Goal: Task Accomplishment & Management: Use online tool/utility

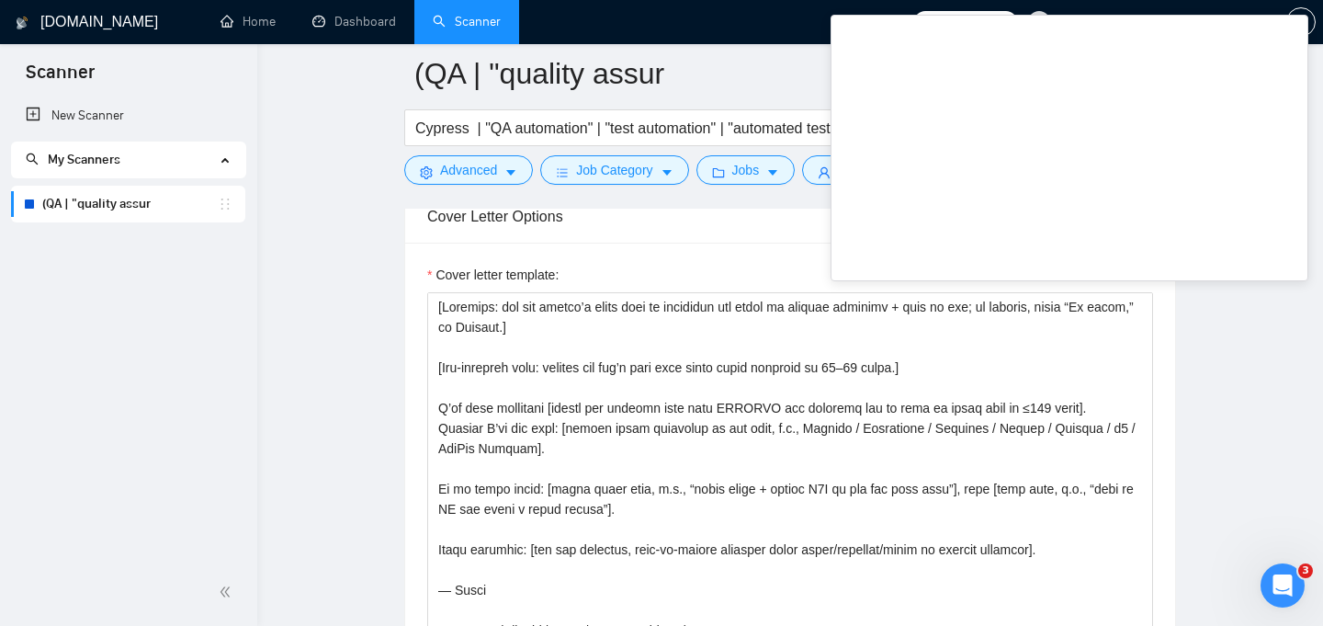
scroll to position [1991, 0]
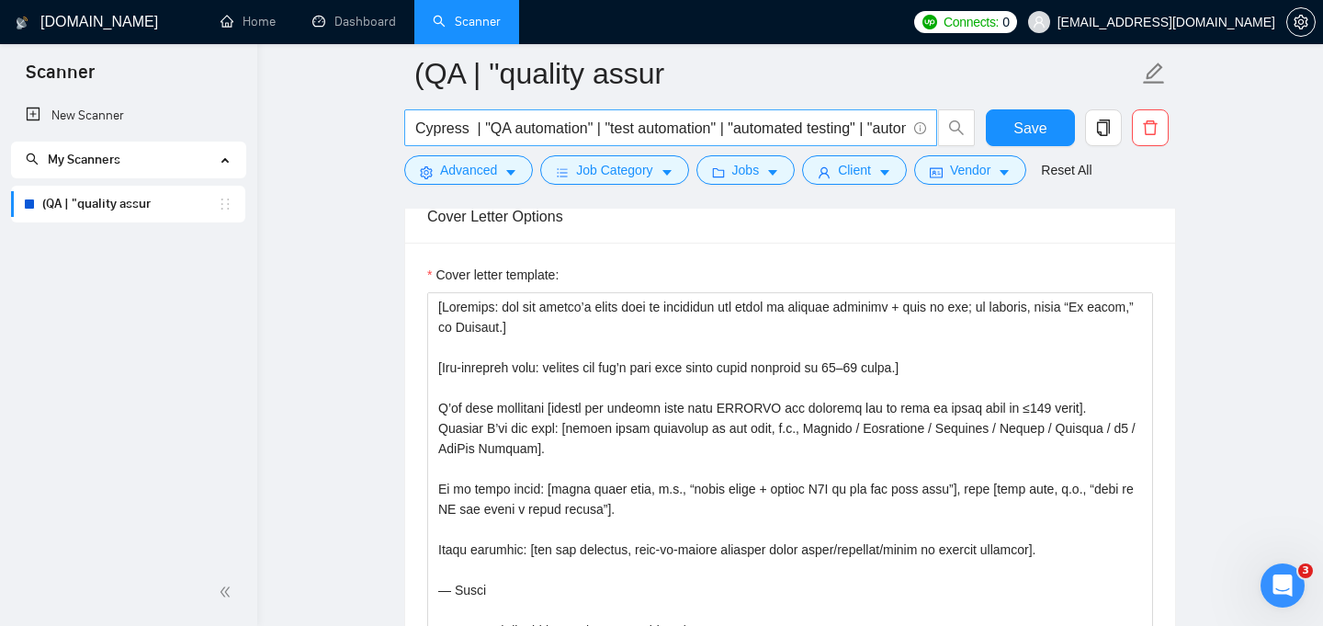
click at [551, 127] on input "Cypress | "QA automation" | "test automation" | "automated testing" | "automati…" at bounding box center [660, 128] width 491 height 23
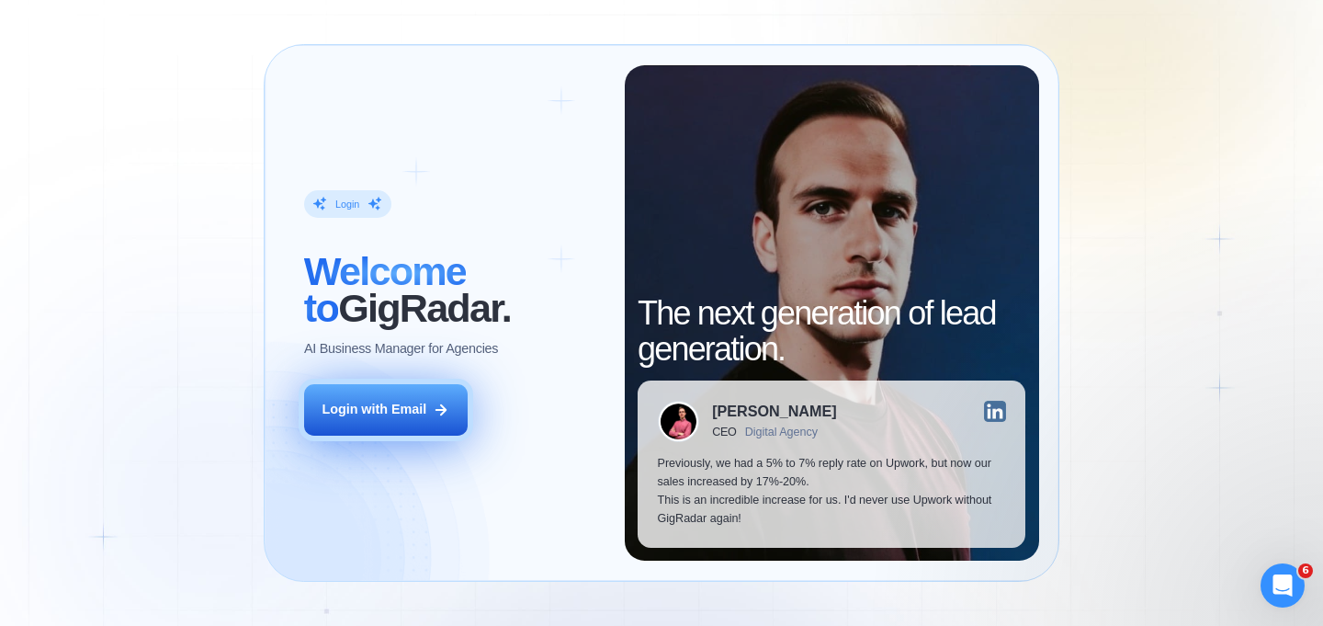
click at [412, 411] on div "Login with Email" at bounding box center [374, 410] width 105 height 18
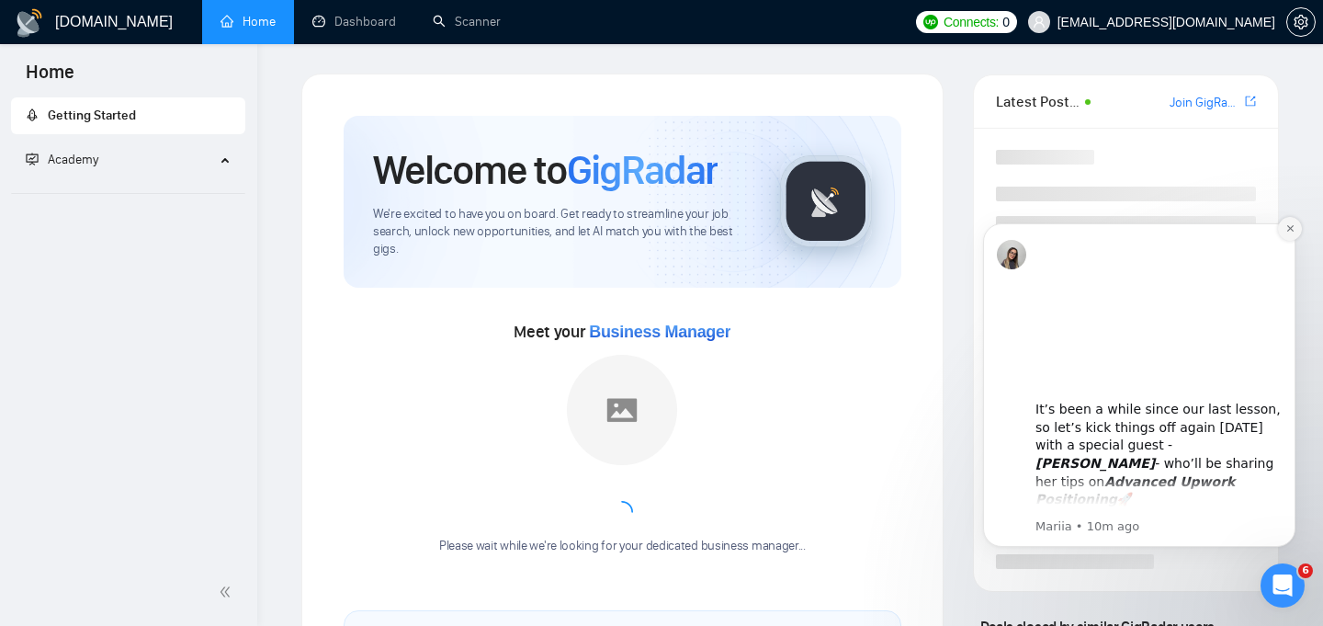
click at [1291, 223] on icon "Dismiss notification" at bounding box center [1290, 228] width 10 height 10
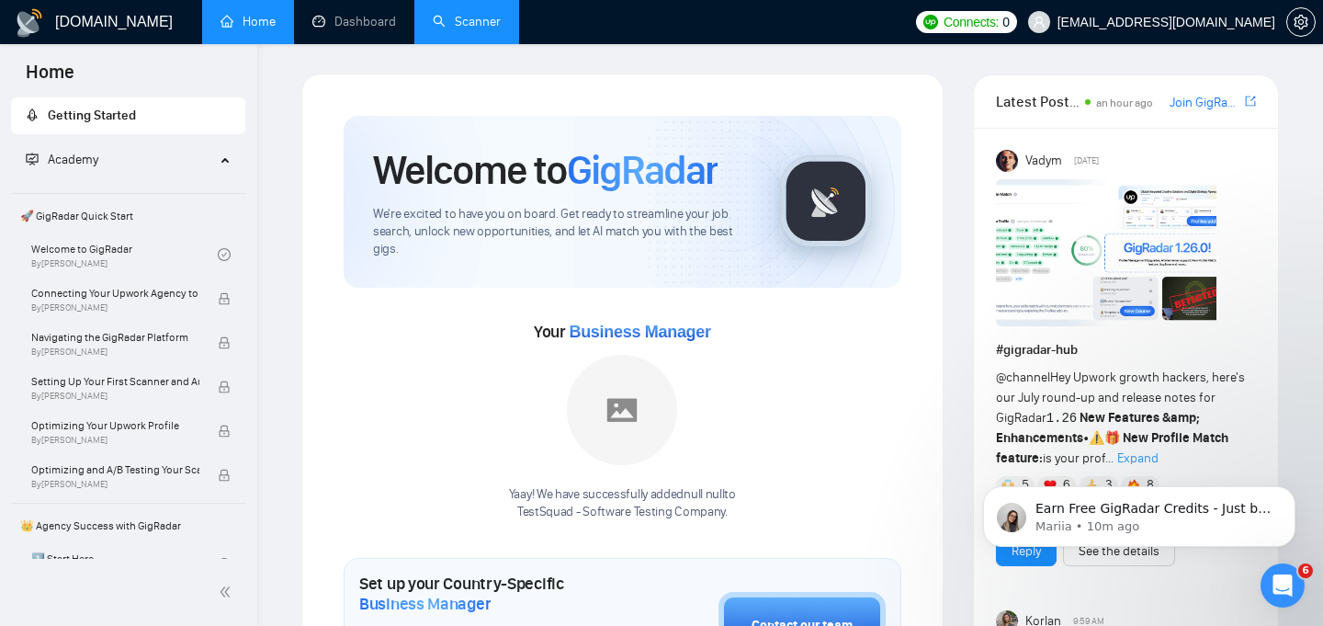
click at [480, 29] on link "Scanner" at bounding box center [467, 22] width 68 height 16
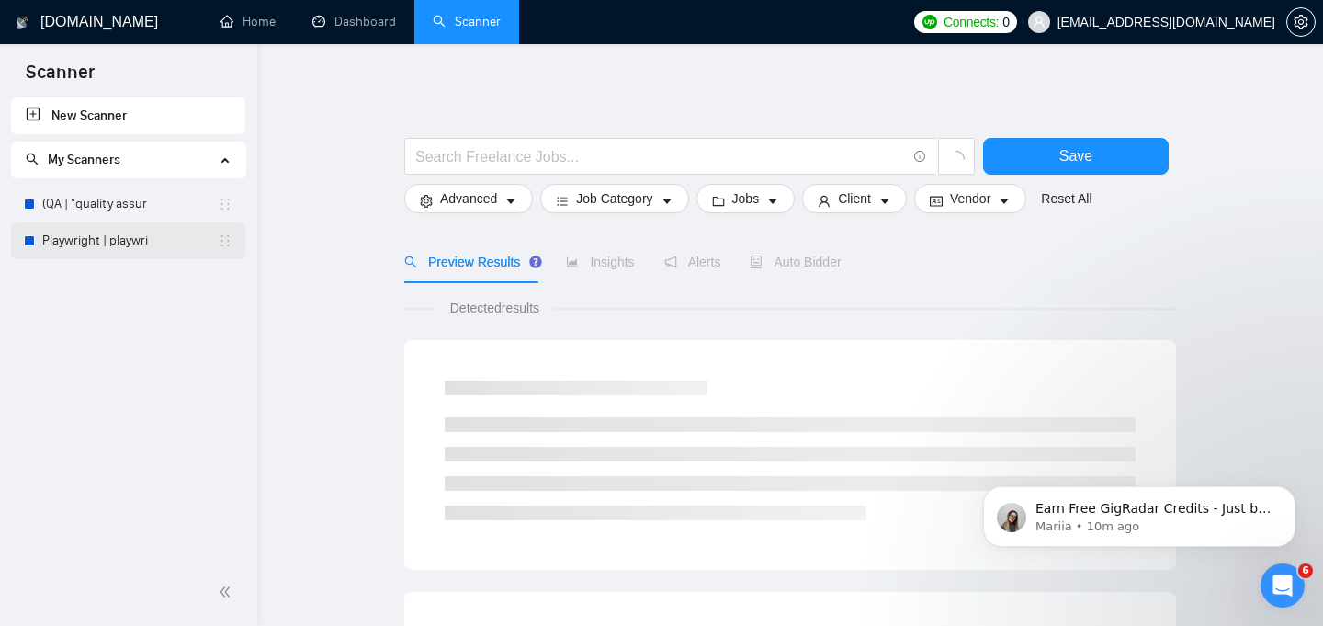
click at [147, 244] on link "Playwright | playwri" at bounding box center [129, 240] width 175 height 37
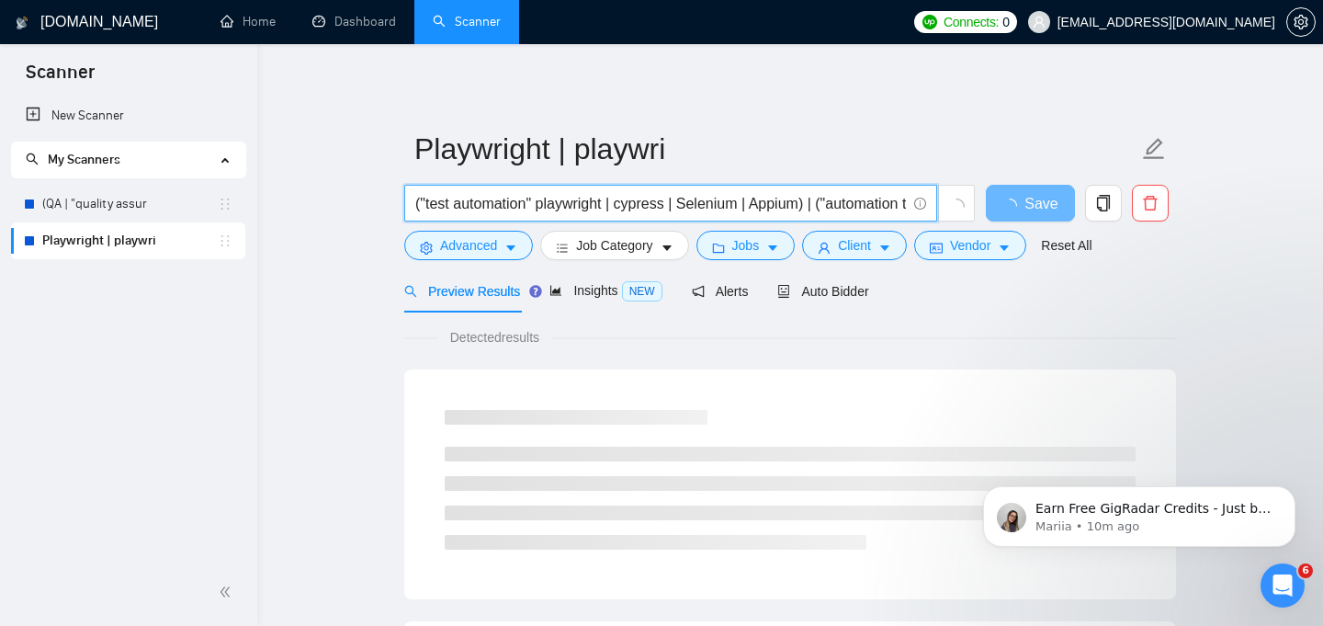
click at [563, 205] on input "("test automation" playwright | cypress | Selenium | Appium) | ("automation tes…" at bounding box center [660, 203] width 491 height 23
paste input "playwright ("test automation" | "e2e testing" | "end-to-end" | "qa engineer" | …"
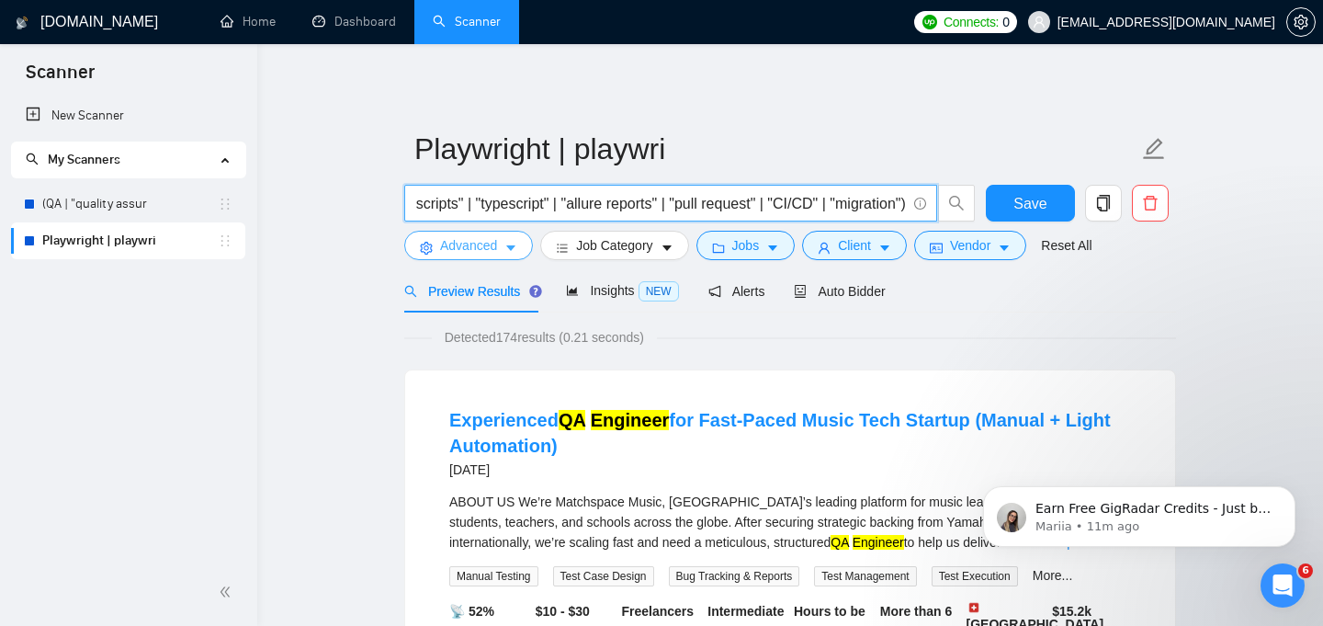
type input "playwright ("test automation" | "e2e testing" | "end-to-end" | "qa engineer" | …"
click at [515, 252] on icon "caret-down" at bounding box center [510, 248] width 13 height 13
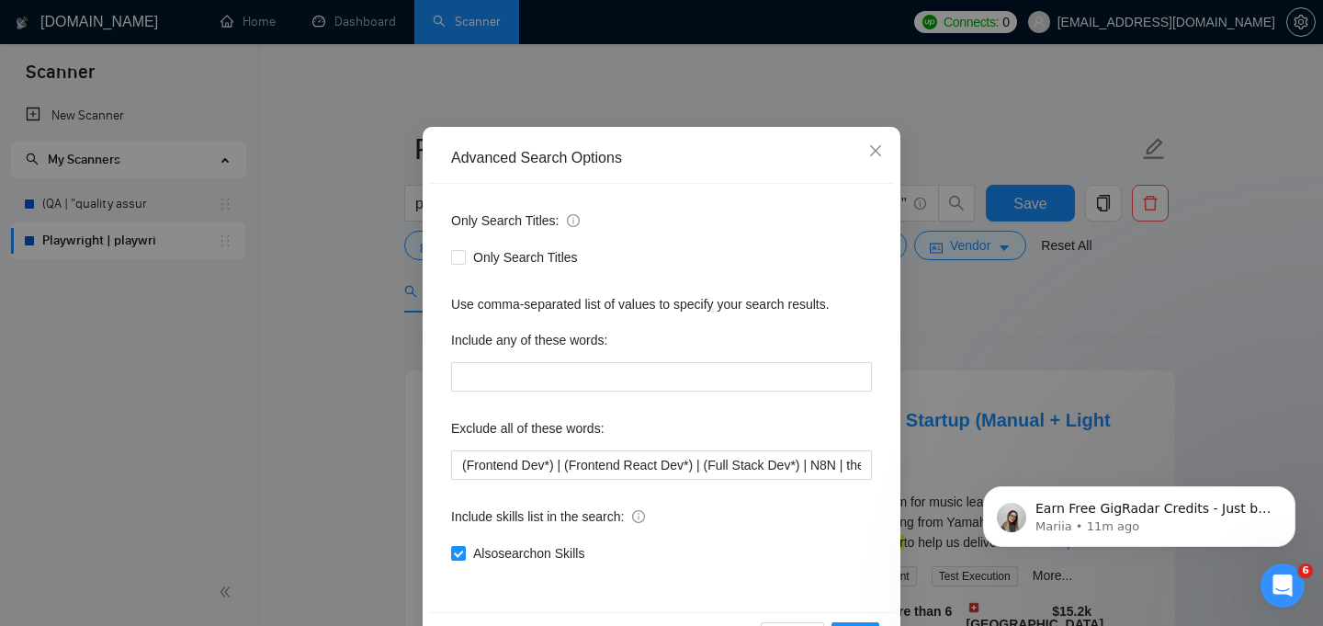
scroll to position [139, 0]
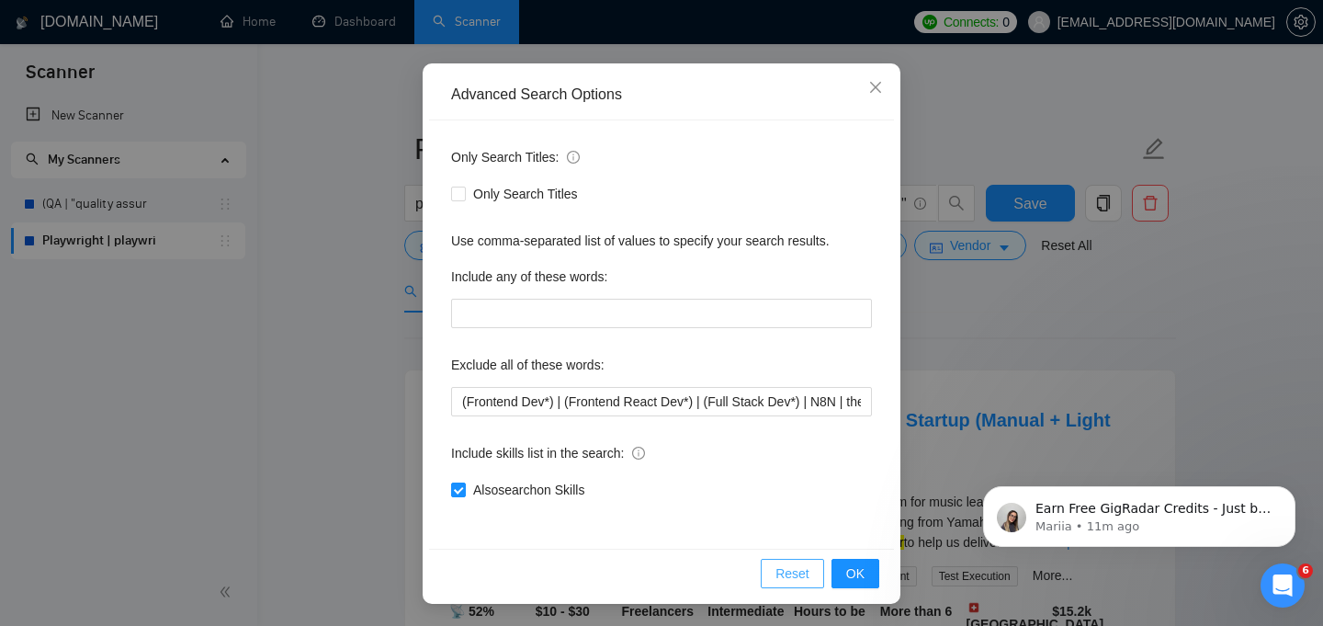
click at [798, 568] on span "Reset" at bounding box center [792, 573] width 34 height 20
checkbox input "false"
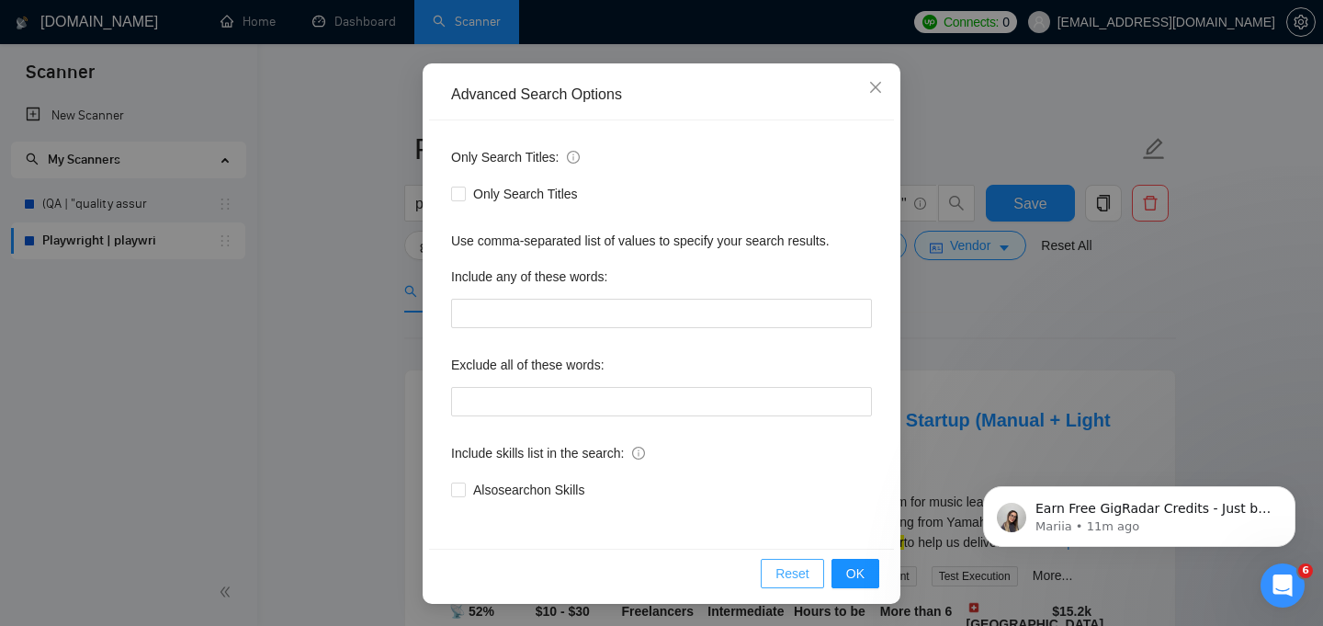
scroll to position [47, 0]
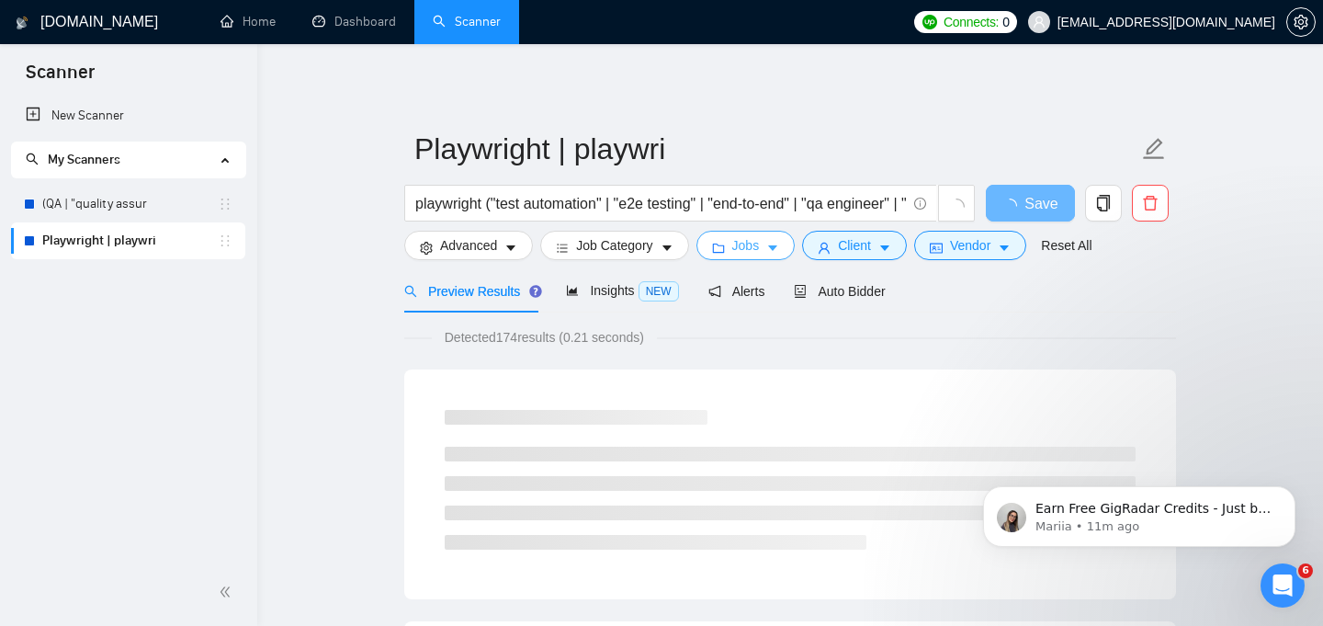
click at [767, 243] on button "Jobs" at bounding box center [745, 245] width 99 height 29
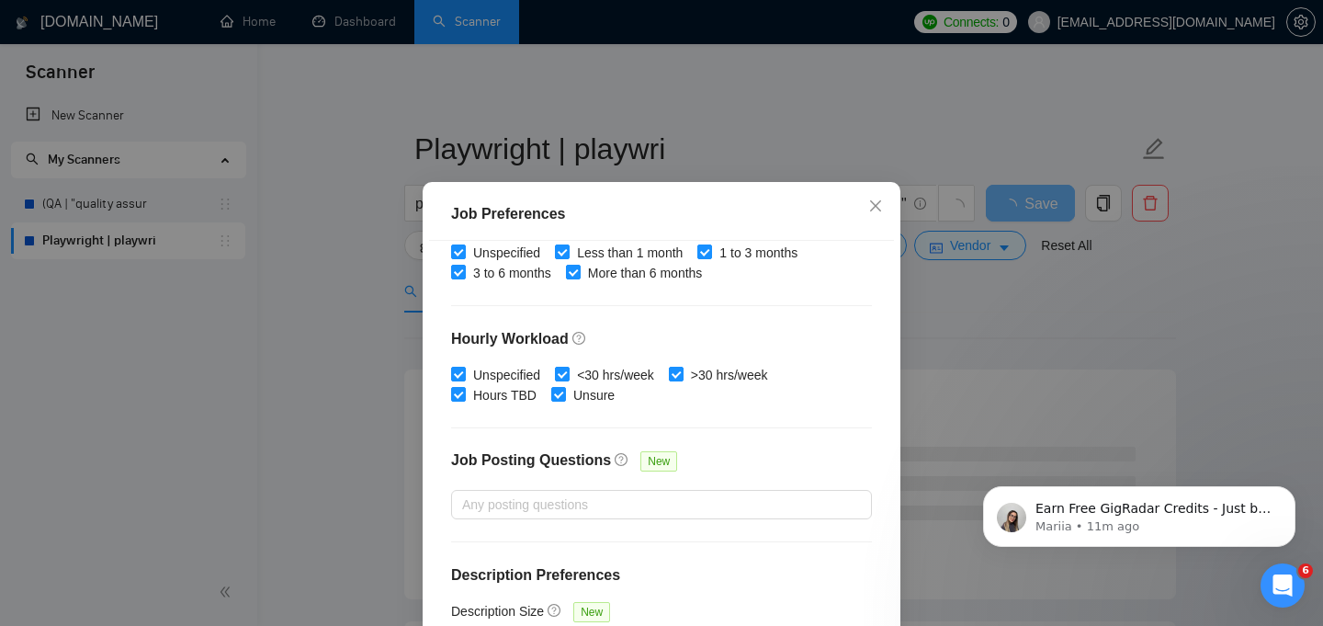
scroll to position [133, 0]
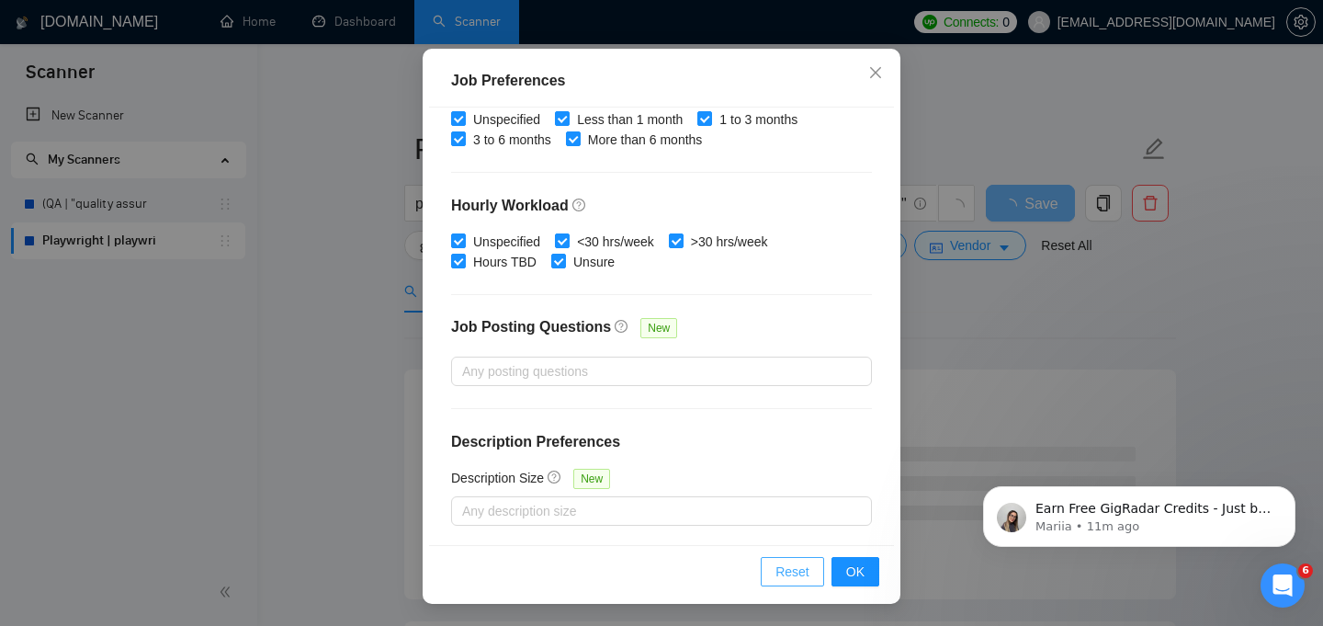
click at [793, 570] on span "Reset" at bounding box center [792, 571] width 34 height 20
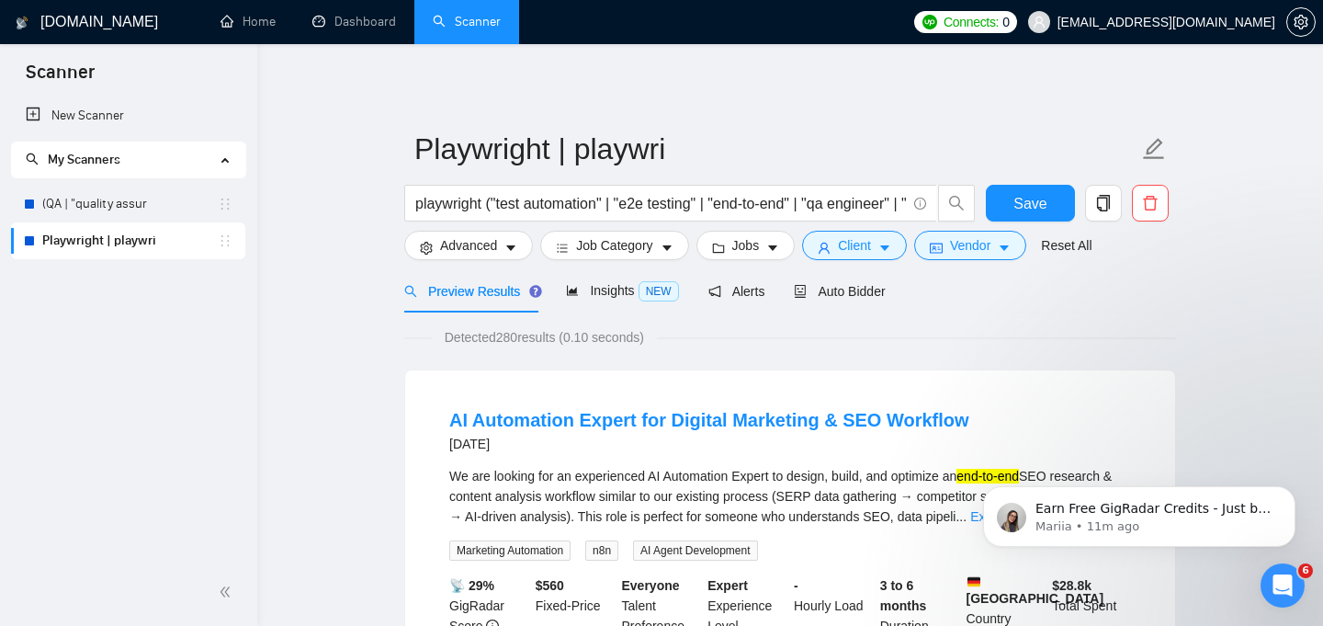
scroll to position [62, 0]
click at [871, 243] on span "Client" at bounding box center [854, 245] width 33 height 20
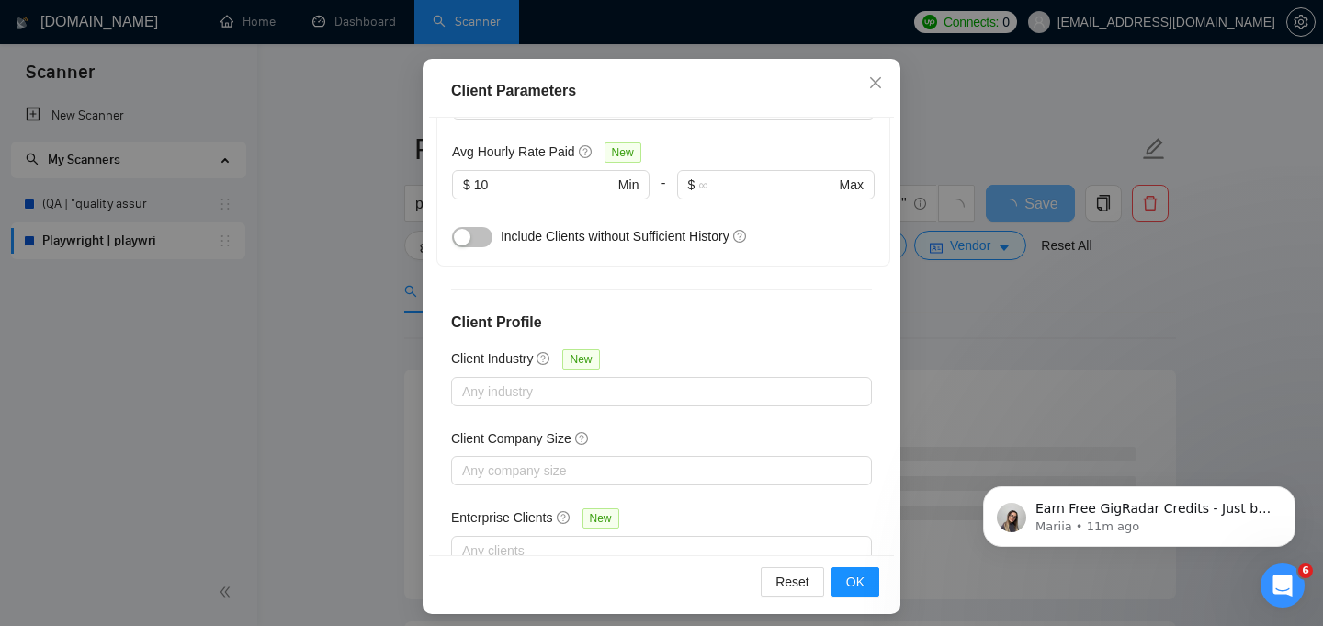
scroll to position [133, 0]
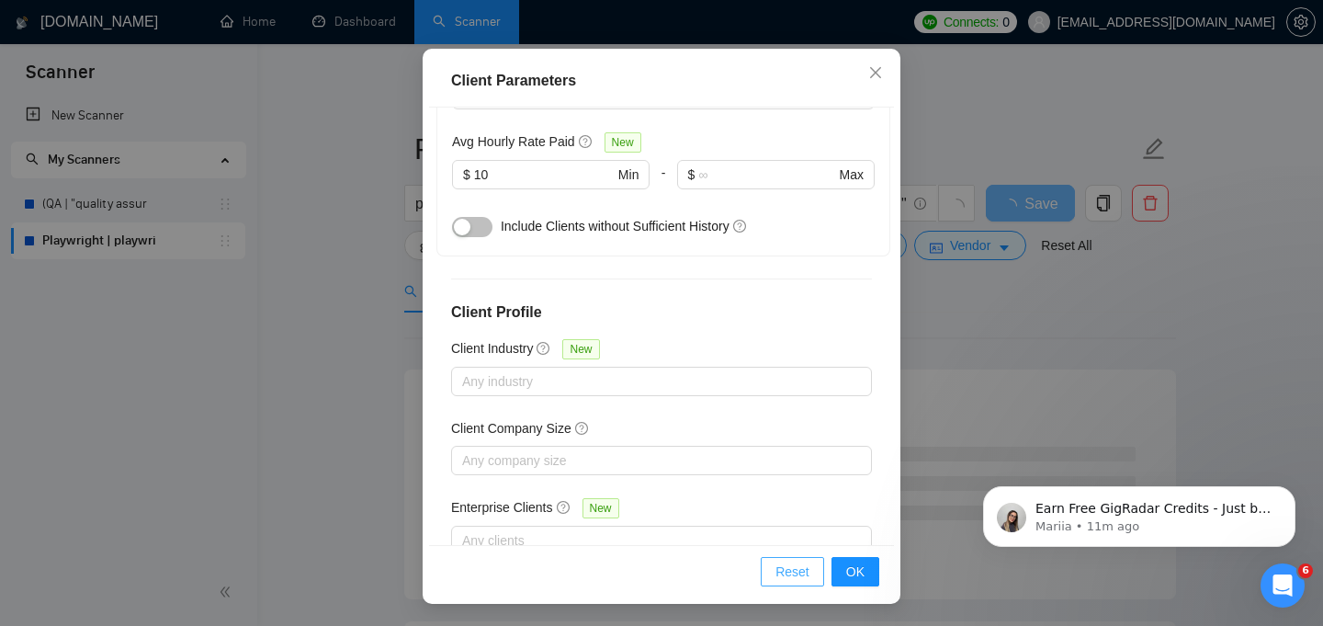
click at [793, 568] on span "Reset" at bounding box center [792, 571] width 34 height 20
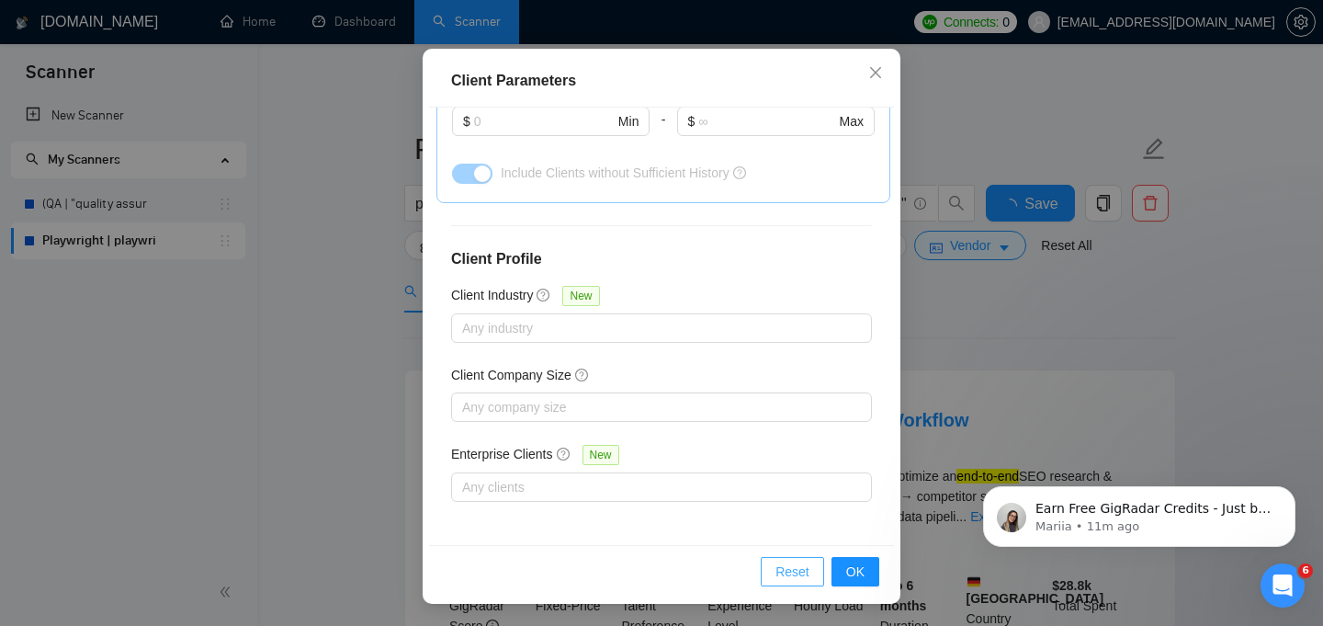
checkbox input "false"
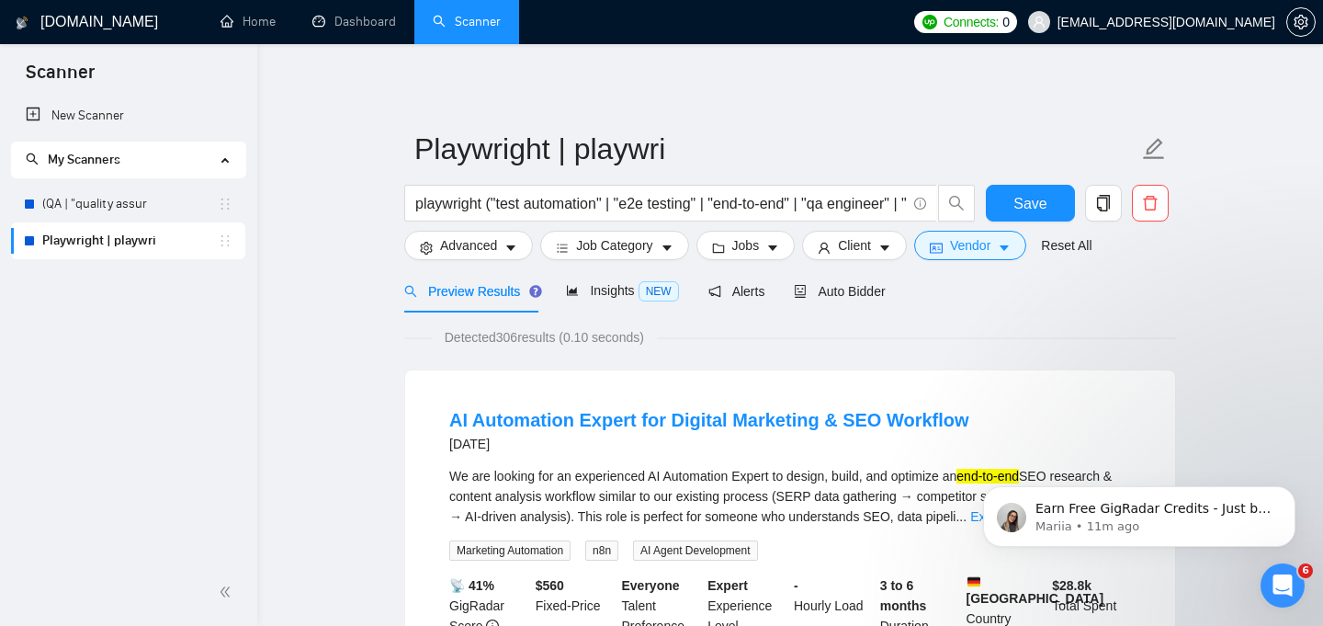
scroll to position [62, 0]
click at [983, 237] on span "Vendor" at bounding box center [970, 245] width 40 height 20
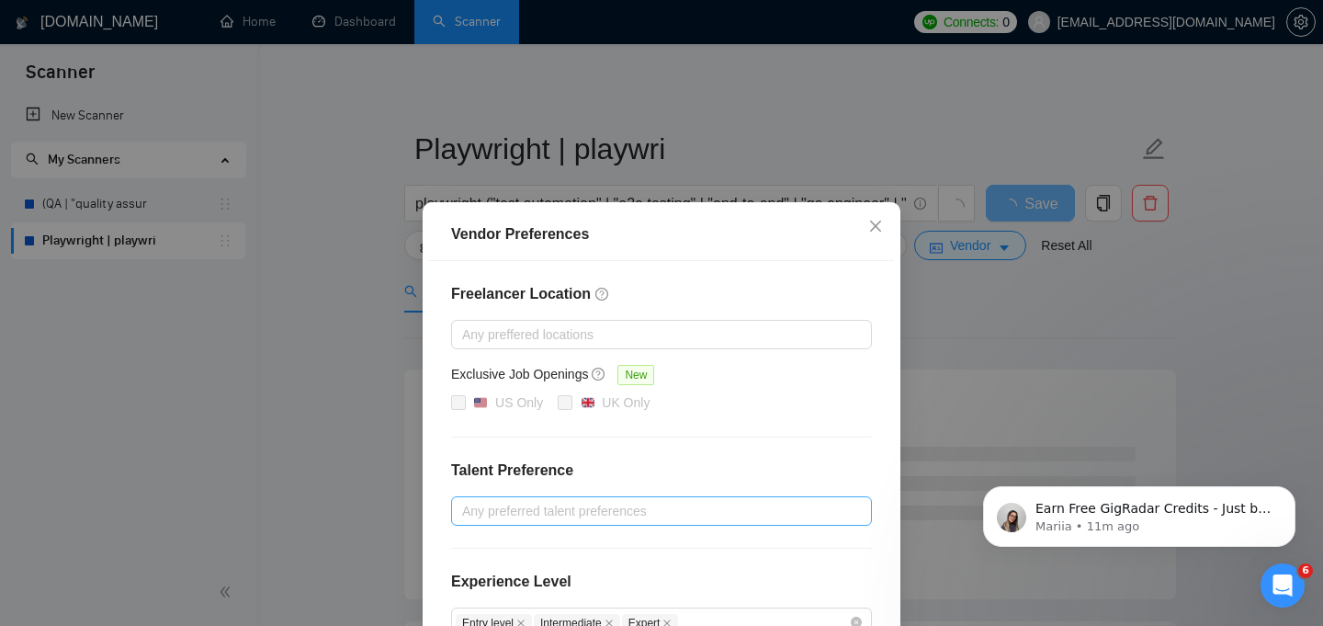
scroll to position [224, 0]
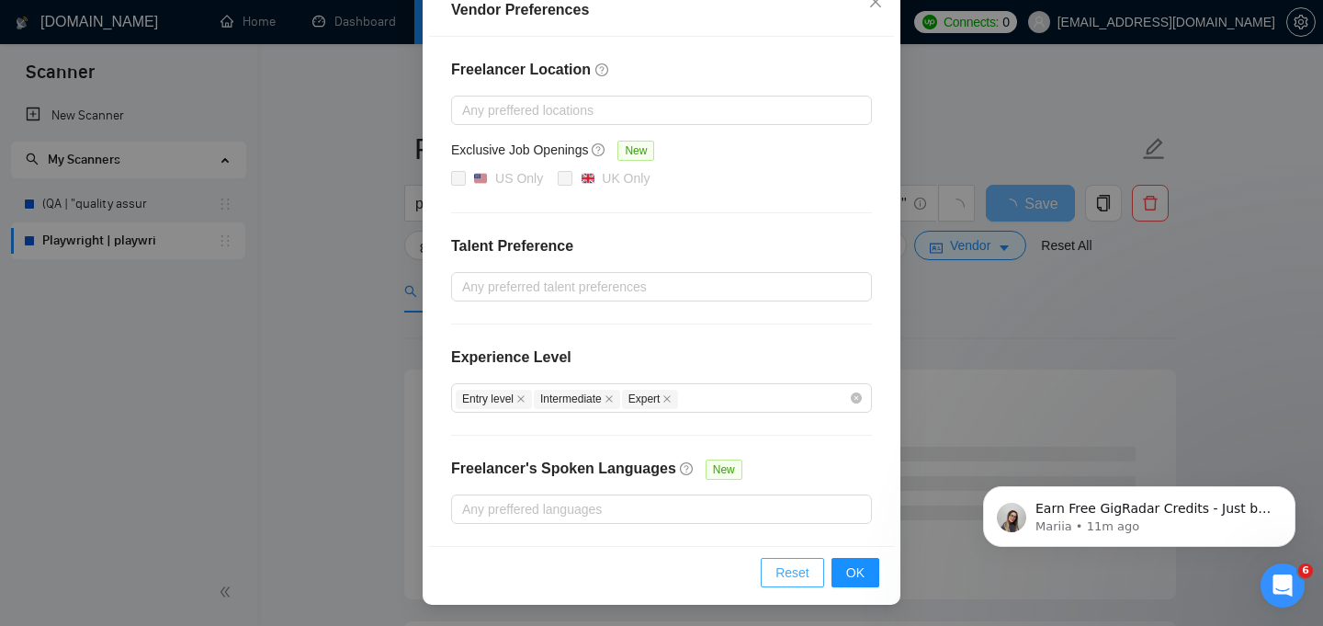
click at [783, 571] on span "Reset" at bounding box center [792, 572] width 34 height 20
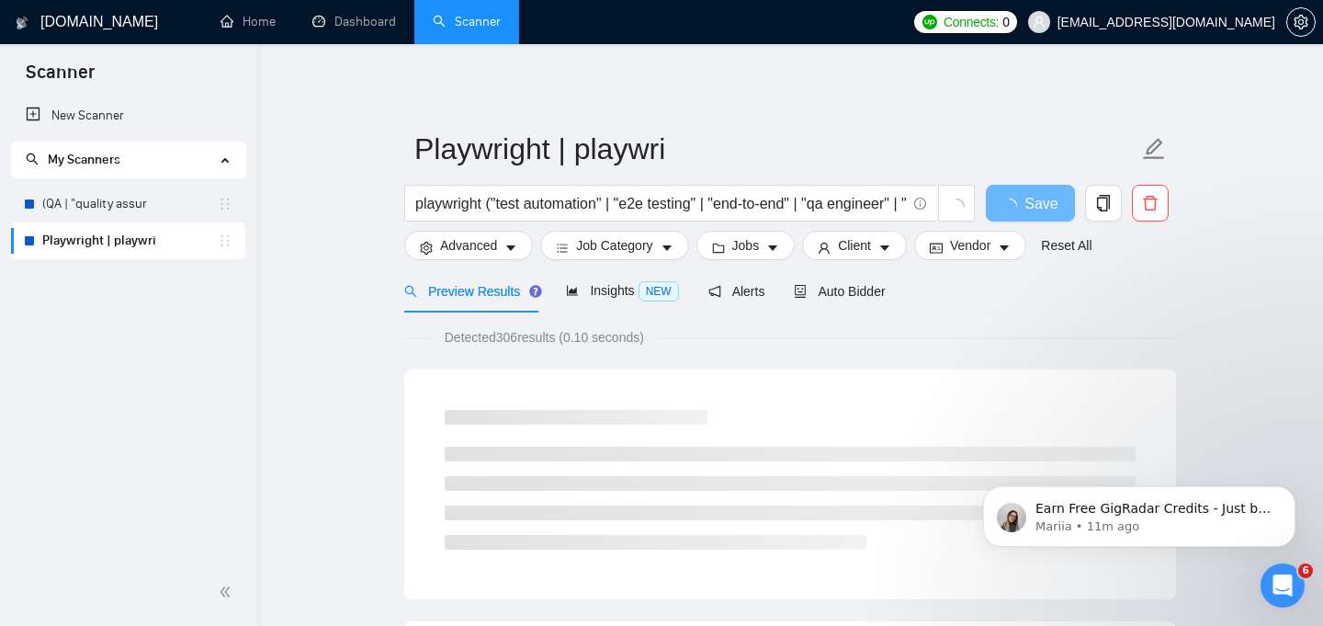
scroll to position [132, 0]
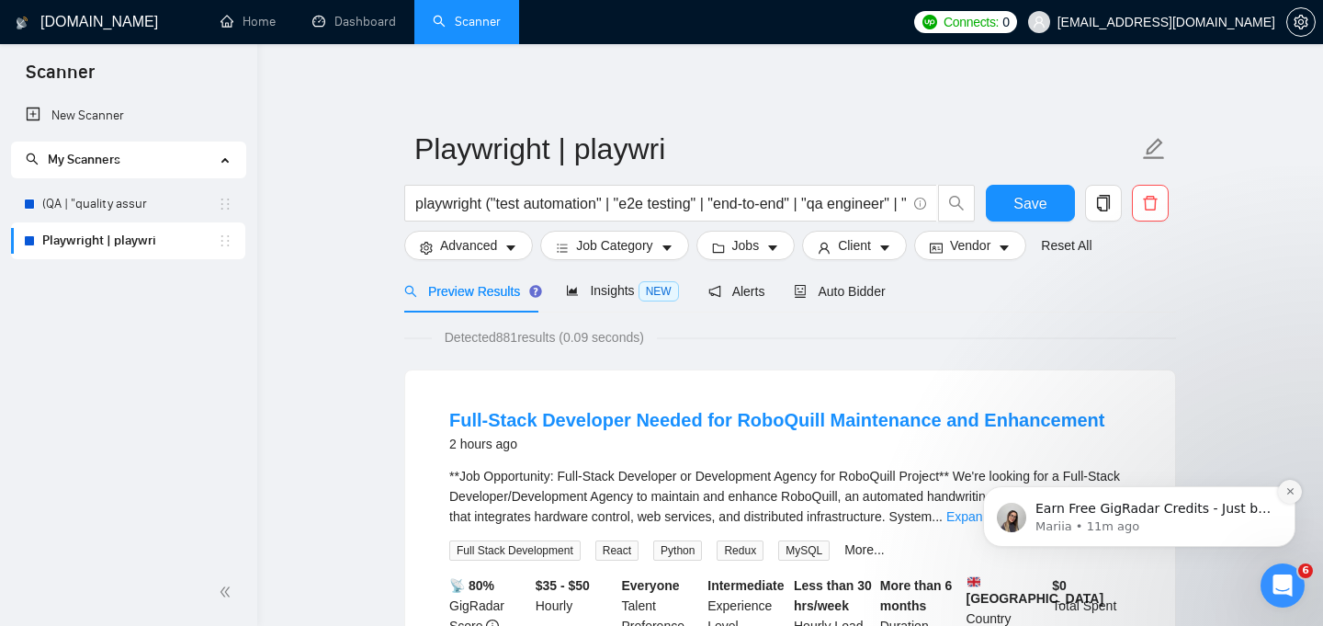
click at [1293, 491] on icon "Dismiss notification" at bounding box center [1290, 491] width 10 height 10
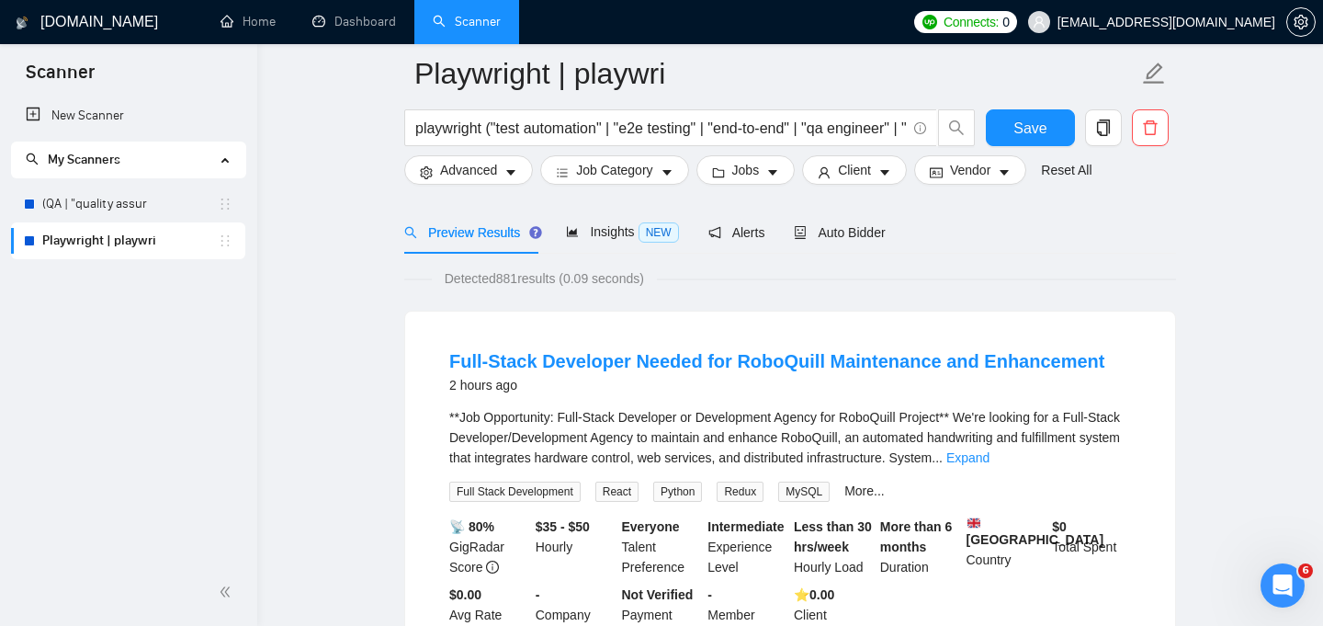
scroll to position [198, 0]
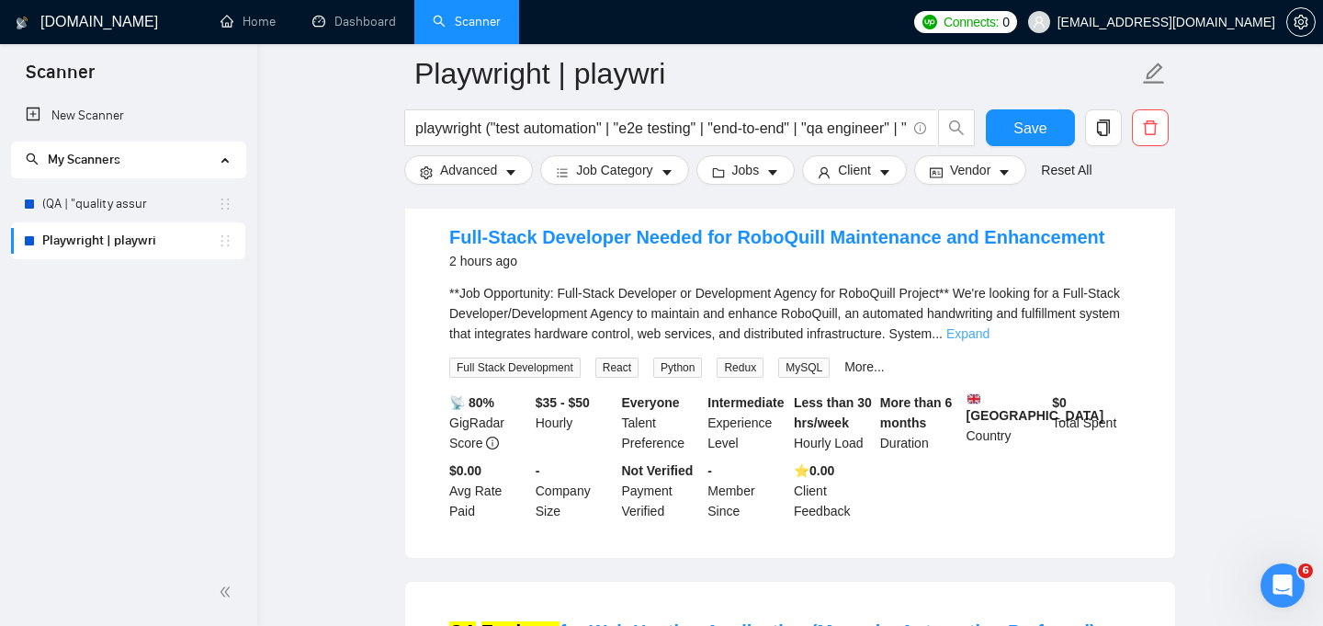
click at [989, 333] on link "Expand" at bounding box center [967, 333] width 43 height 15
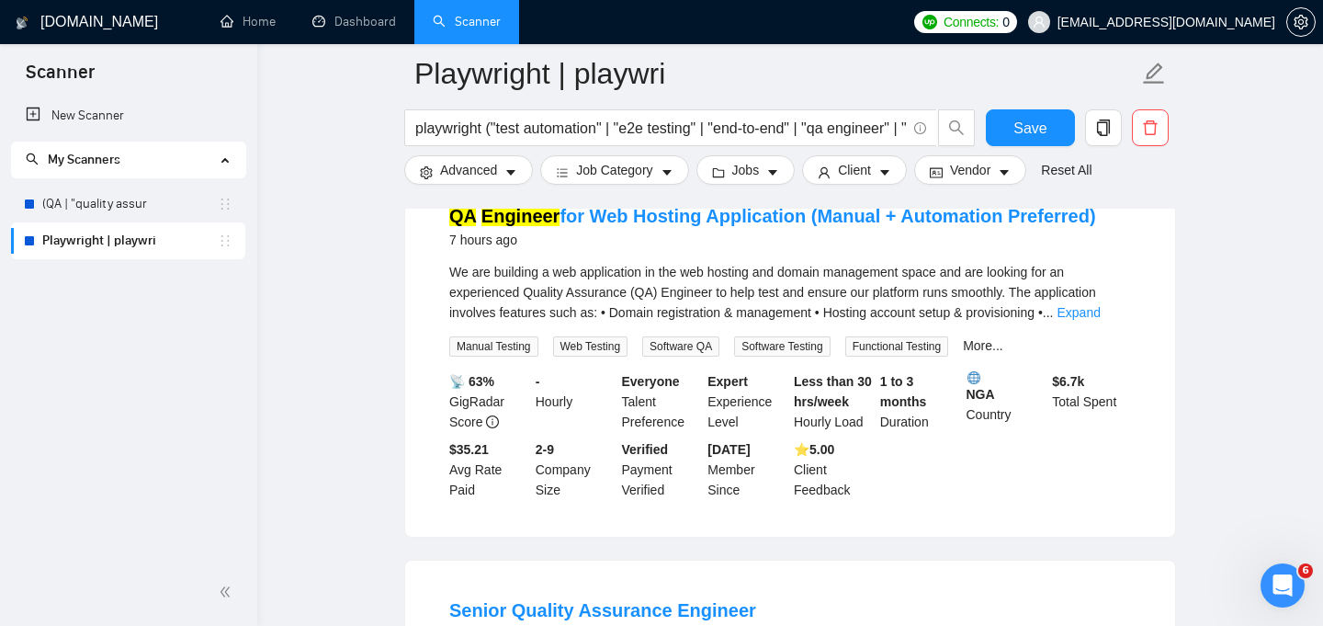
scroll to position [1285, 0]
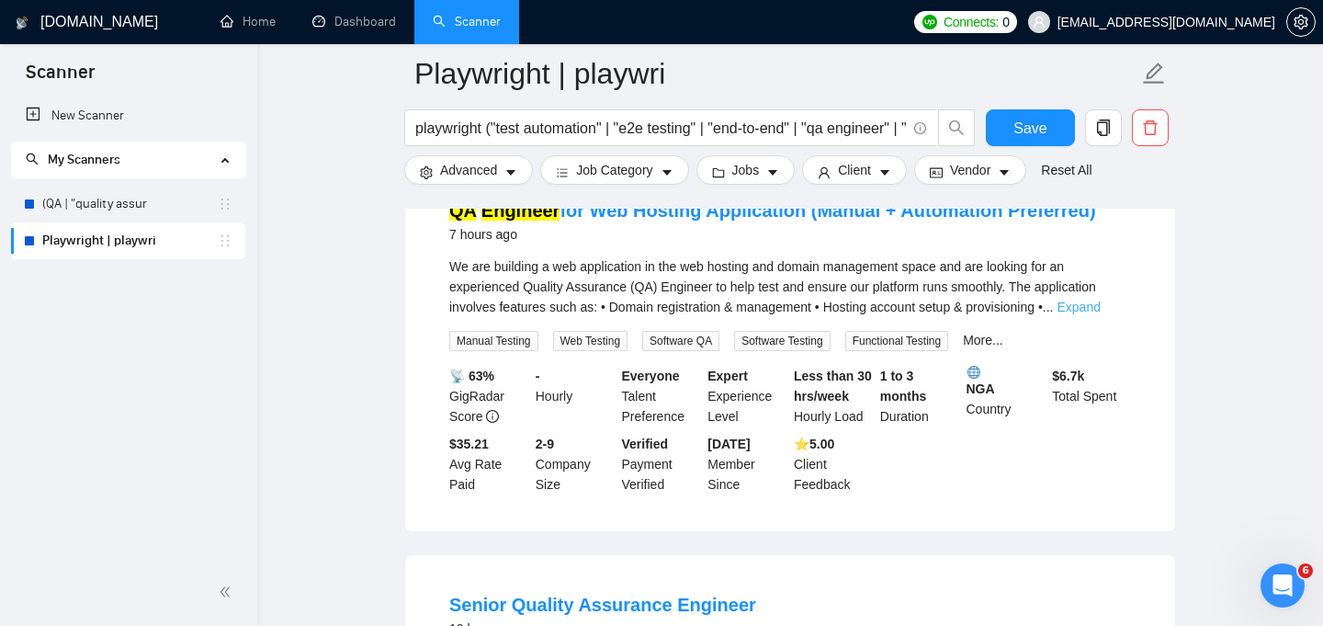
click at [1100, 314] on link "Expand" at bounding box center [1078, 307] width 43 height 15
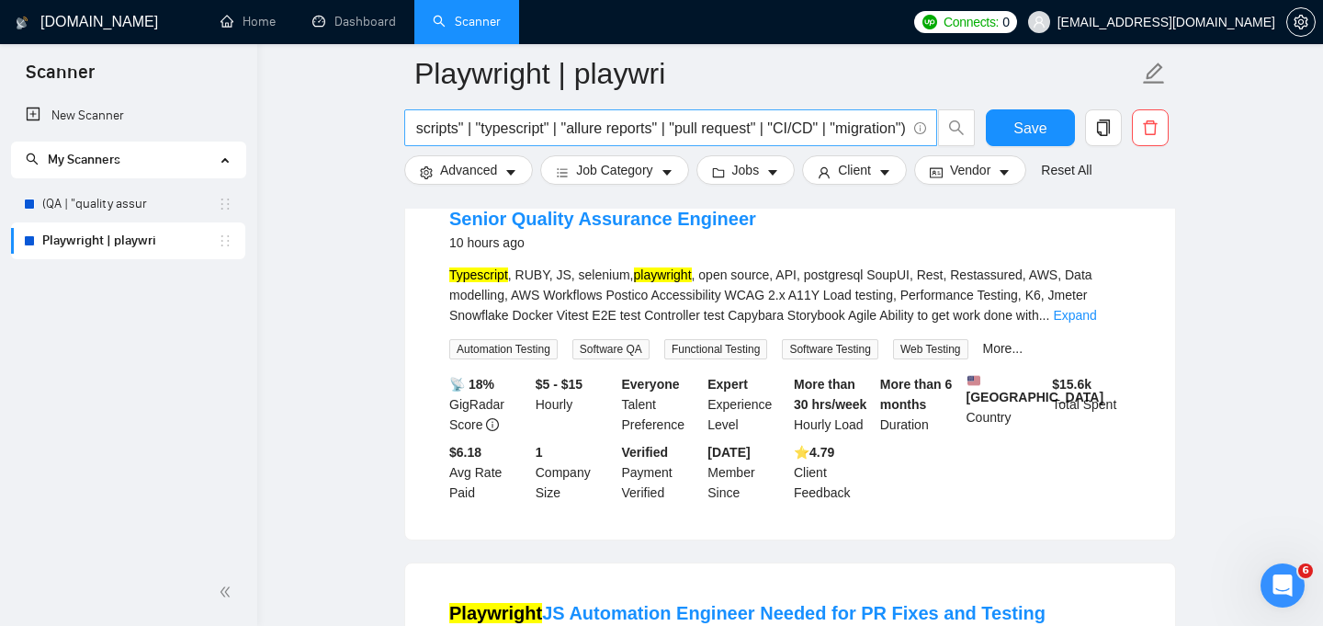
scroll to position [0, 746]
drag, startPoint x: 764, startPoint y: 128, endPoint x: 901, endPoint y: 124, distance: 136.9
click at [901, 124] on input "playwright ("test automation" | "e2e testing" | "end-to-end" | "qa engineer" | …" at bounding box center [660, 128] width 491 height 23
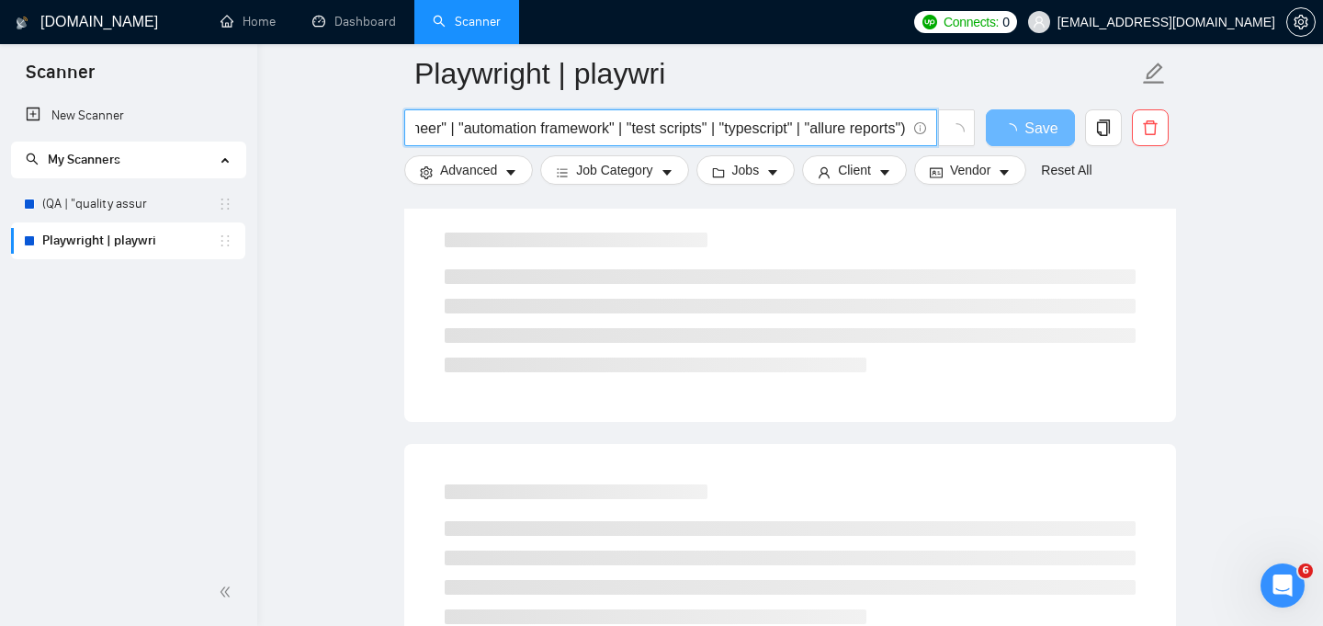
drag, startPoint x: 789, startPoint y: 128, endPoint x: 700, endPoint y: 126, distance: 89.1
click at [700, 126] on input "playwright ("test automation" | "e2e testing" | "end-to-end" | "qa engineer" | …" at bounding box center [660, 128] width 491 height 23
click at [639, 133] on input "playwright ("test automation" | "e2e testing" | "end-to-end" | "qa engineer" | …" at bounding box center [660, 128] width 491 height 23
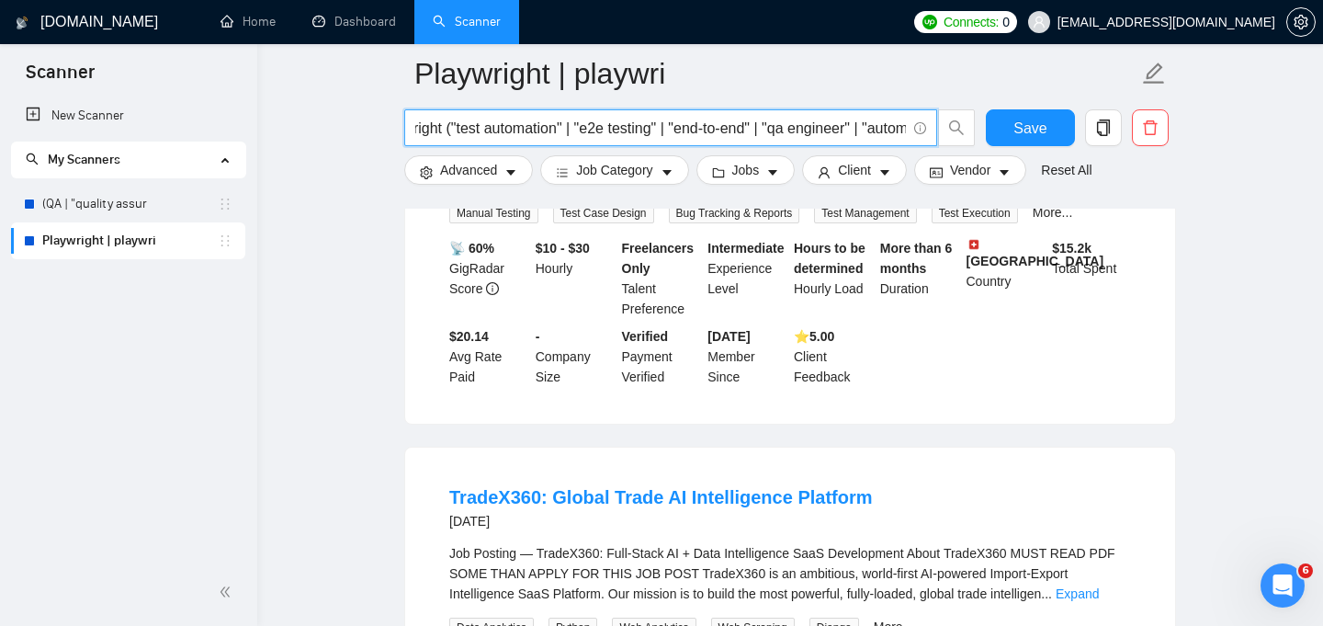
scroll to position [0, 0]
click at [548, 127] on input "playwright ("test automation" | "e2e testing" | "end-to-end" | "qa engineer" | …" at bounding box center [660, 128] width 491 height 23
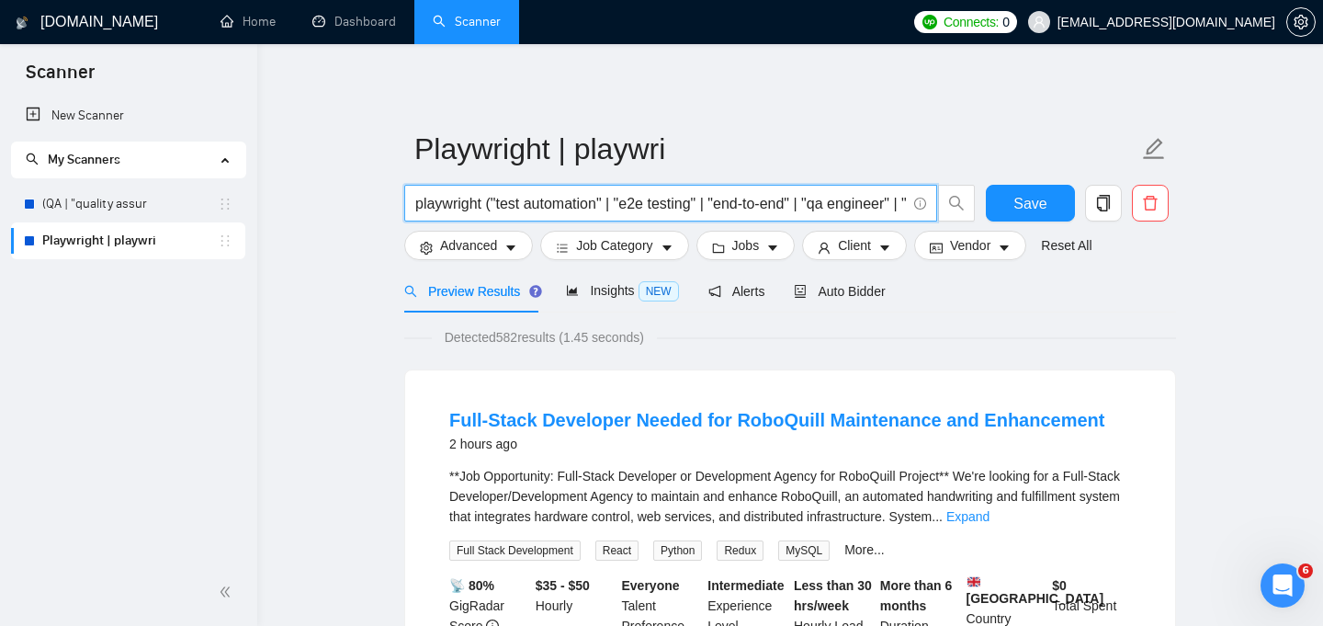
click at [690, 198] on input "playwright ("test automation" | "e2e testing" | "end-to-end" | "qa engineer" | …" at bounding box center [660, 203] width 491 height 23
click at [483, 204] on input "playwright ("test automation" | "e2e testing" | "end-to-end" | "qa engineer" | …" at bounding box center [660, 203] width 491 height 23
paste input "| test automation | e2e testing | end-to-end | qa engineer | automation framewo…"
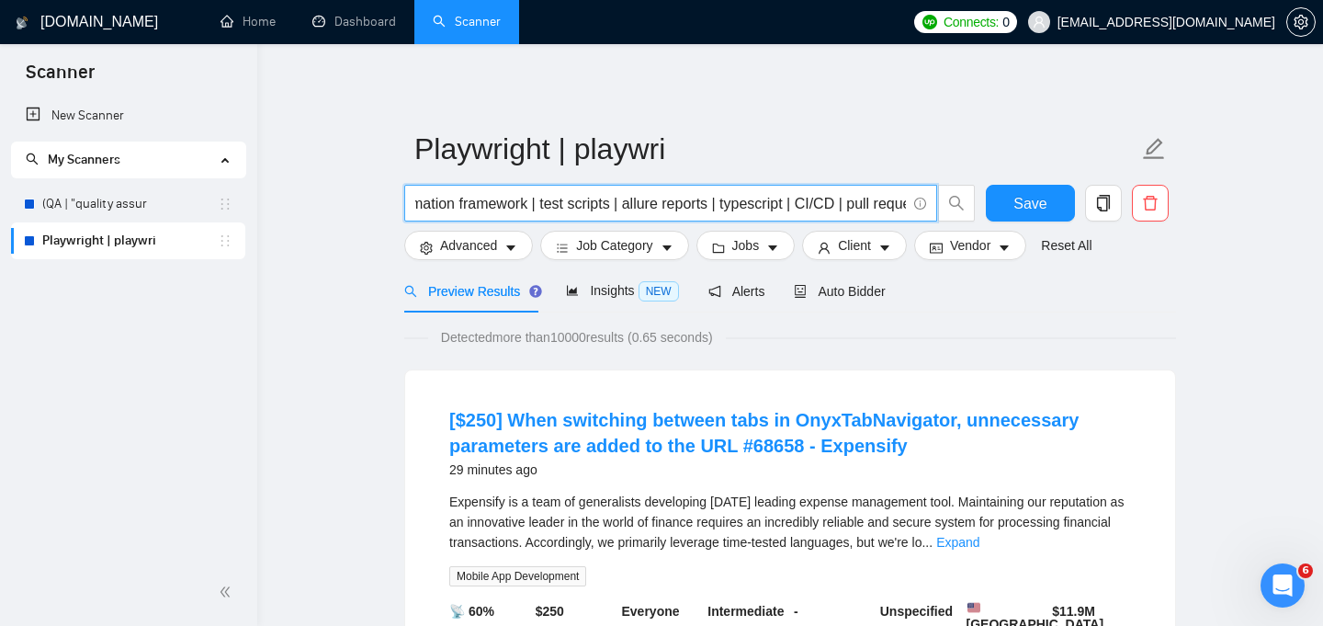
scroll to position [0, 521]
drag, startPoint x: 699, startPoint y: 202, endPoint x: 934, endPoint y: 201, distance: 235.2
click at [934, 201] on span "playwright | test automation | e2e testing | end-to-end | qa engineer | automat…" at bounding box center [670, 203] width 533 height 37
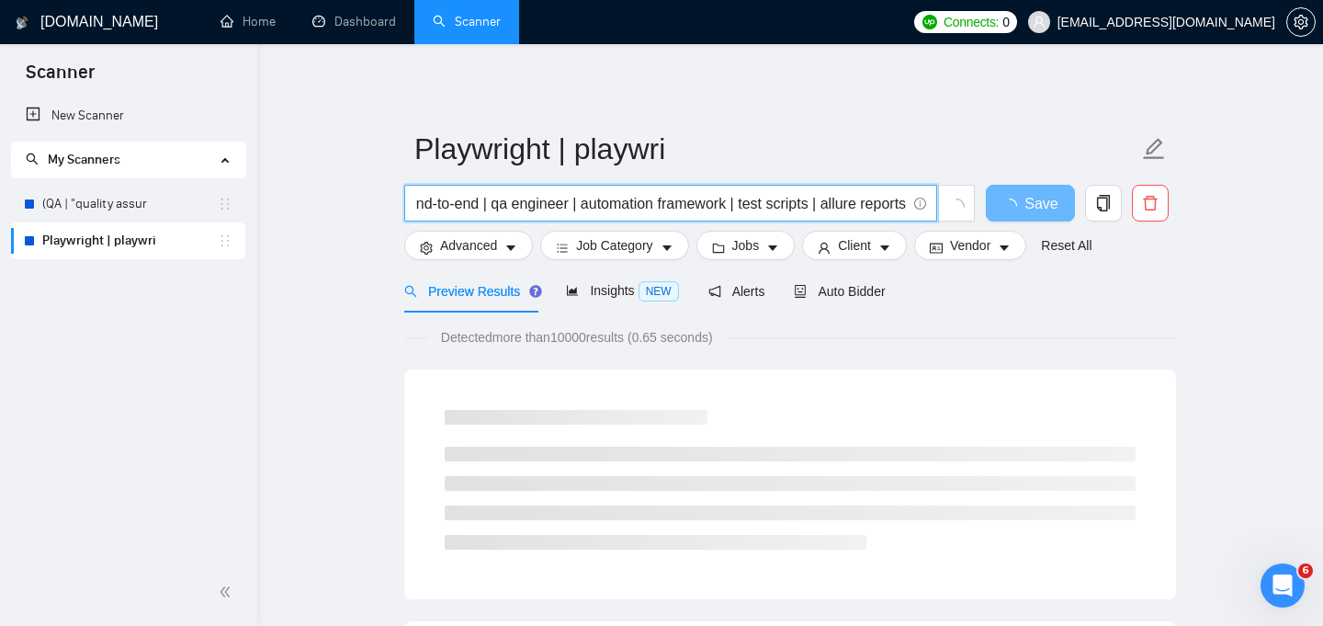
click at [1000, 345] on div "Detected more than 10000 results (0.65 seconds)" at bounding box center [790, 337] width 772 height 20
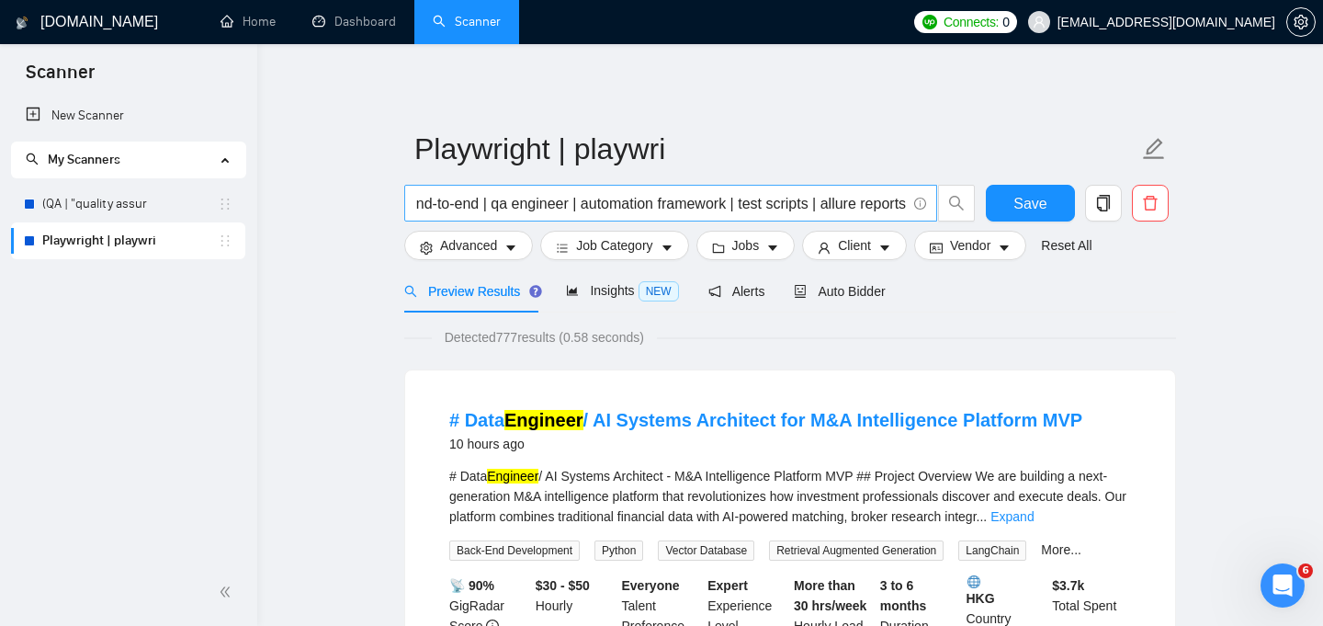
scroll to position [0, 0]
click at [496, 202] on input "playwright | test automation | e2e testing | end-to-end | qa engineer | automat…" at bounding box center [660, 203] width 491 height 23
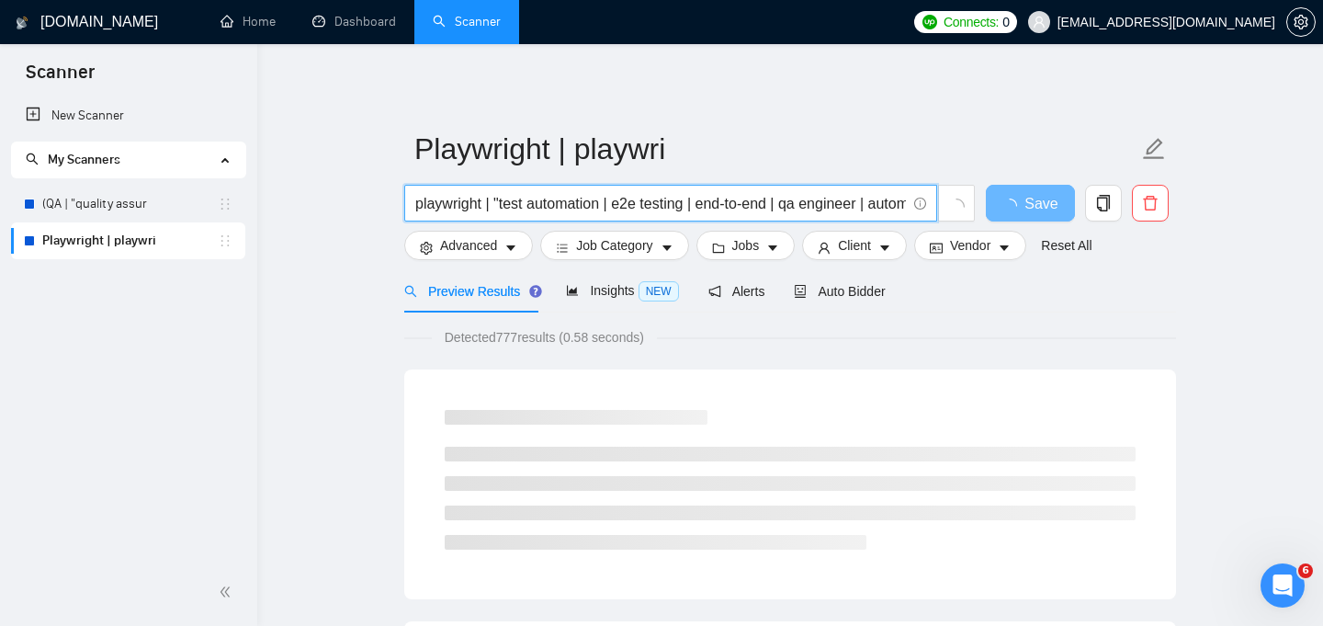
click at [606, 206] on input "playwright | "test automation | e2e testing | end-to-end | qa engineer | automa…" at bounding box center [660, 203] width 491 height 23
click at [625, 206] on input "playwright | "test automation" | e2e testing | end-to-end | qa engineer | autom…" at bounding box center [660, 203] width 491 height 23
click at [705, 204] on input "playwright | "test automation" | "e2e testing | end-to-end | qa engineer | auto…" at bounding box center [660, 203] width 491 height 23
click at [726, 202] on input "playwright | "test automation" | "e2e testing" | end-to-end | qa engineer | aut…" at bounding box center [660, 203] width 491 height 23
click at [810, 204] on input "playwright | "test automation" | "e2e testing" | "end-to-end | qa engineer | au…" at bounding box center [660, 203] width 491 height 23
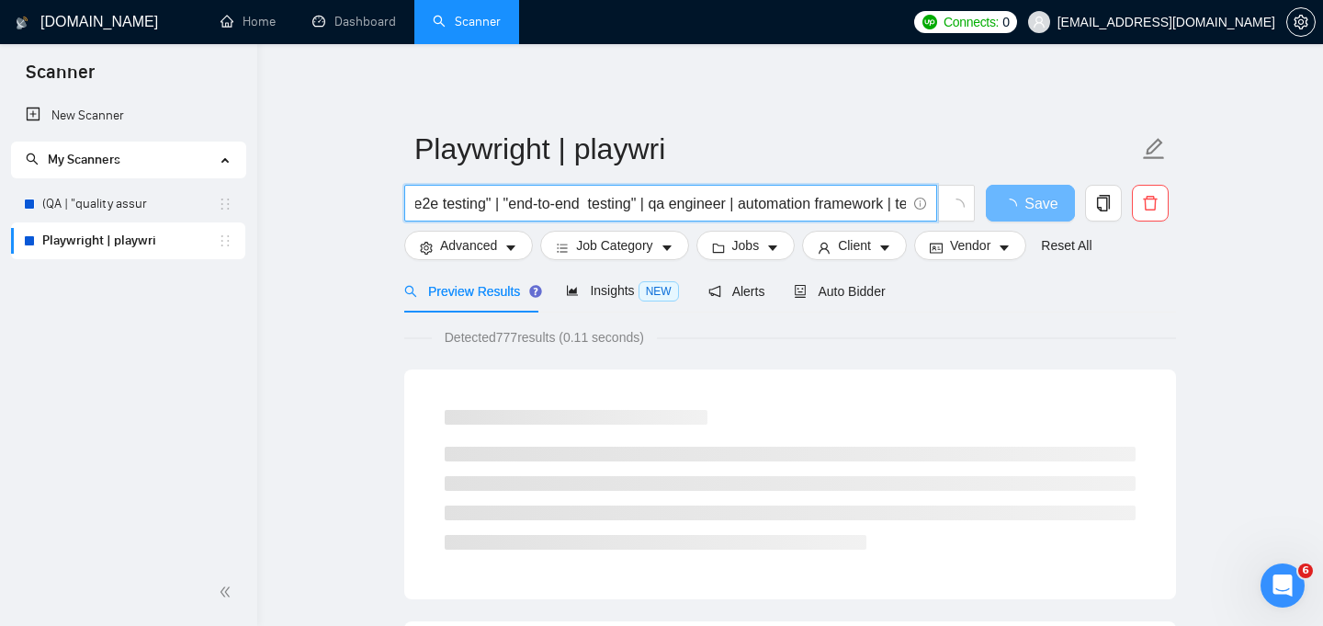
scroll to position [0, 224]
click at [656, 205] on input "playwright | "test automation" | "e2e testing" | "end-to-end testing" | qa engi…" at bounding box center [660, 203] width 491 height 23
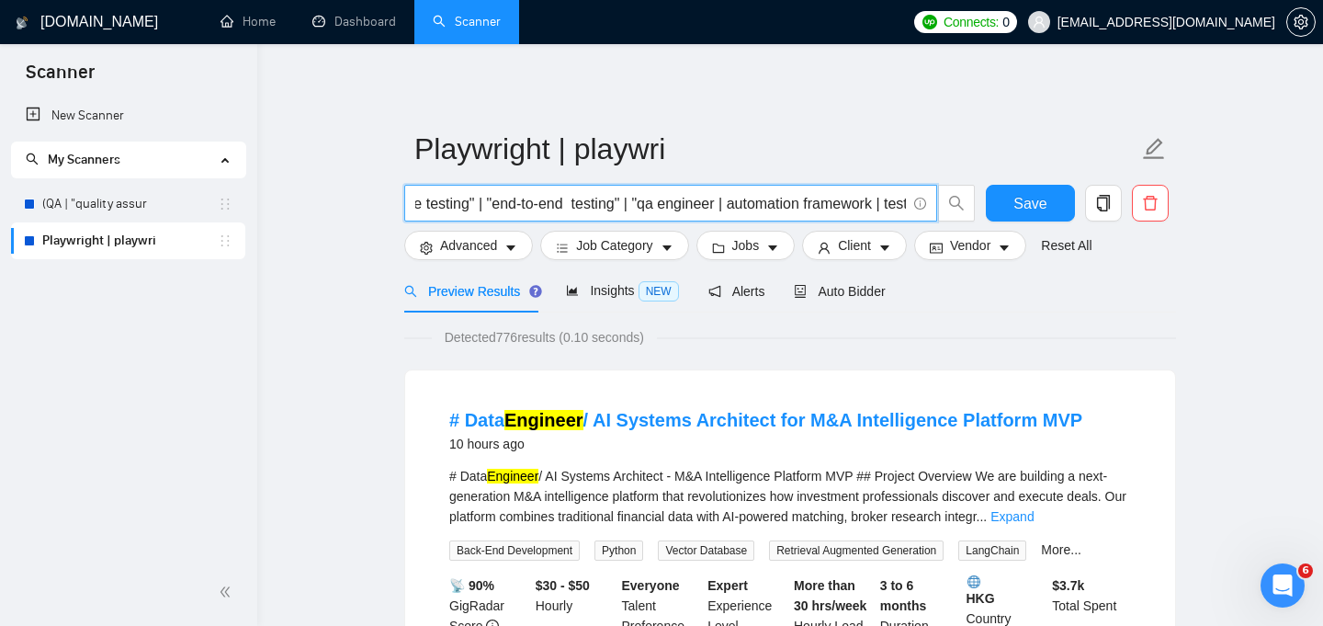
click at [739, 202] on input "playwright | "test automation" | "e2e testing" | "end-to-end testing" | "qa eng…" at bounding box center [660, 203] width 491 height 23
click at [759, 204] on input "playwright | "test automation" | "e2e testing" | "end-to-end testing" | "qa eng…" at bounding box center [660, 203] width 491 height 23
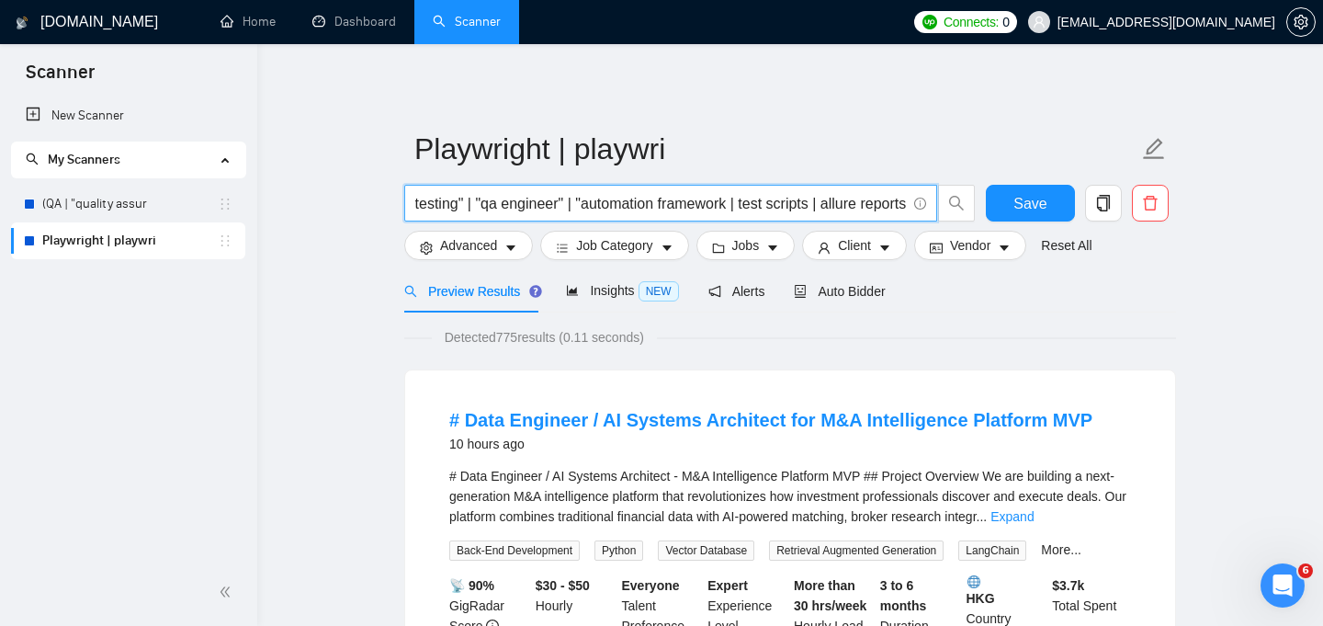
scroll to position [0, 392]
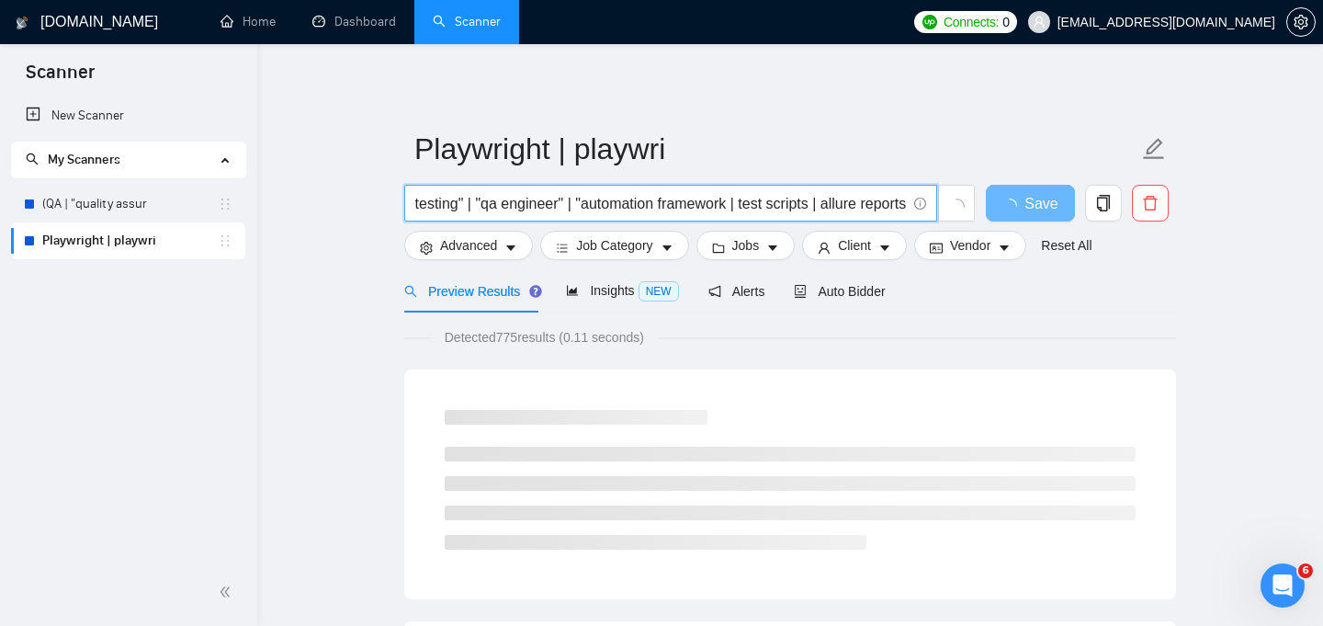
click at [744, 205] on input "playwright | "test automation" | "e2e testing" | "end-to-end testing" | "qa eng…" at bounding box center [660, 203] width 491 height 23
click at [763, 204] on input "playwright | "test automation" | "e2e testing" | "end-to-end testing" | "qa eng…" at bounding box center [660, 203] width 491 height 23
click at [844, 199] on input "playwright | "test automation" | "e2e testing" | "end-to-end testing" | "qa eng…" at bounding box center [660, 203] width 491 height 23
click at [814, 202] on input "playwright | "test automation" | "e2e testing" | "end-to-end testing" | "qa eng…" at bounding box center [660, 203] width 491 height 23
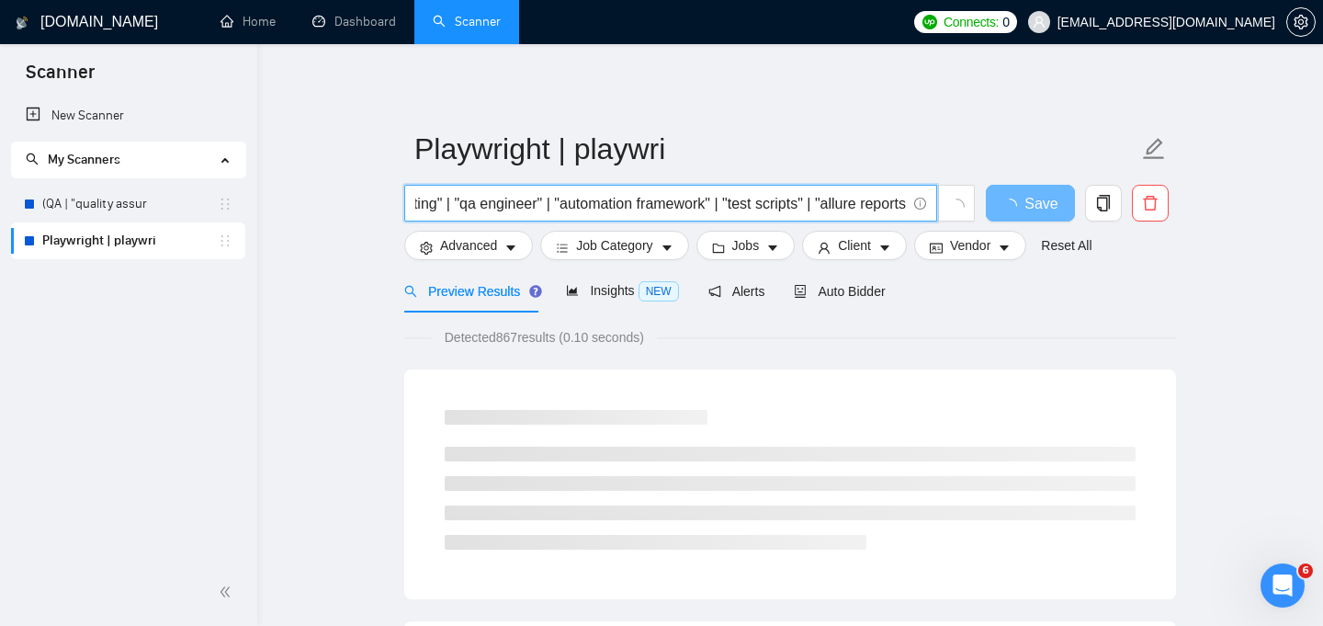
scroll to position [0, 448]
click at [901, 205] on input "playwright | "test automation" | "e2e testing" | "end-to-end testing" | "qa eng…" at bounding box center [660, 203] width 491 height 23
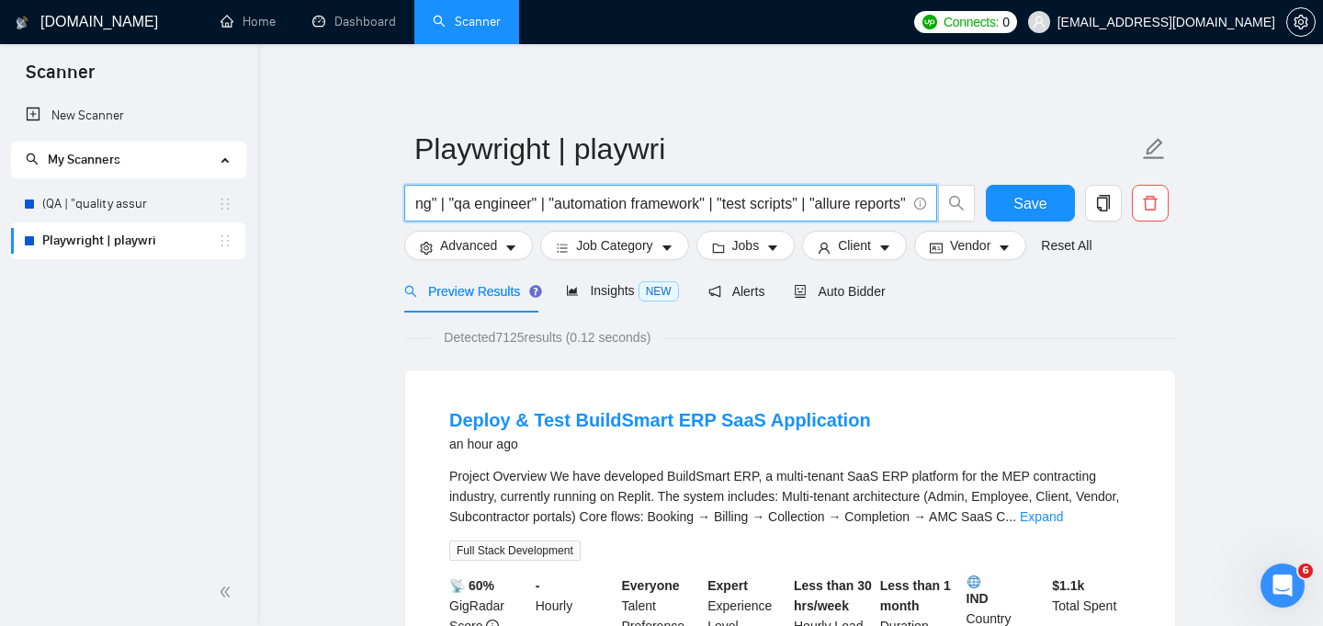
type input "playwright | "test automation" | "e2e testing" | "end-to-end testing" | "qa eng…"
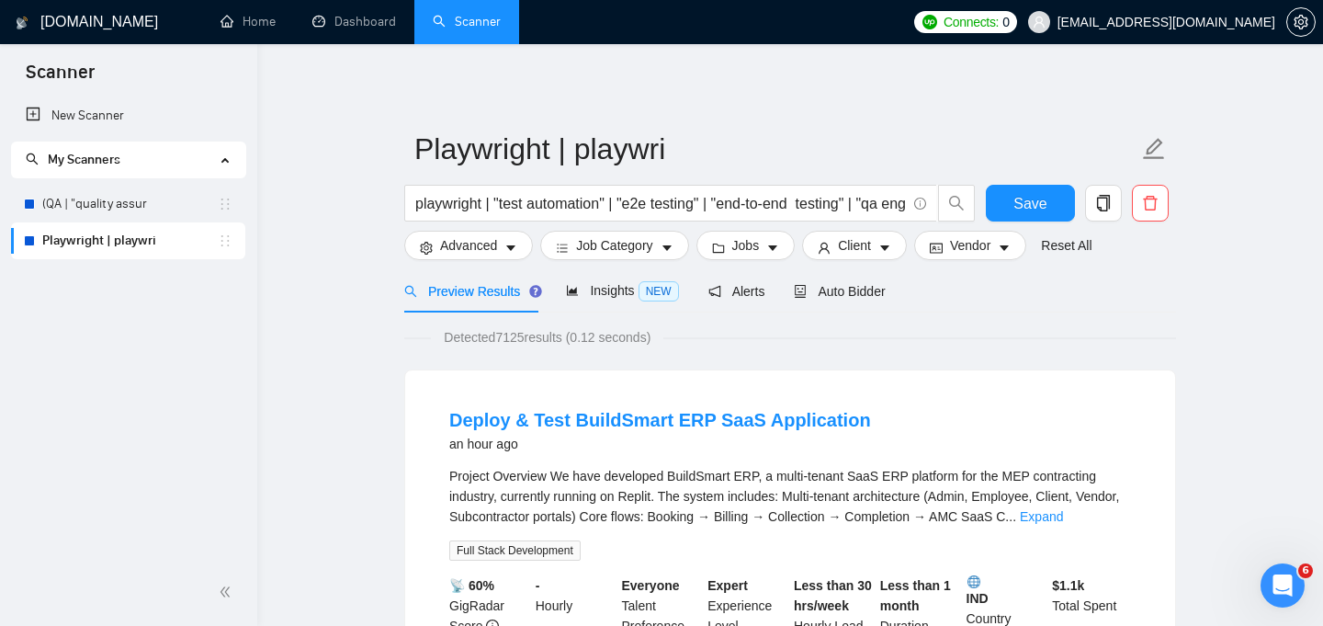
click at [806, 346] on div "Detected 7125 results (0.12 seconds)" at bounding box center [790, 337] width 772 height 20
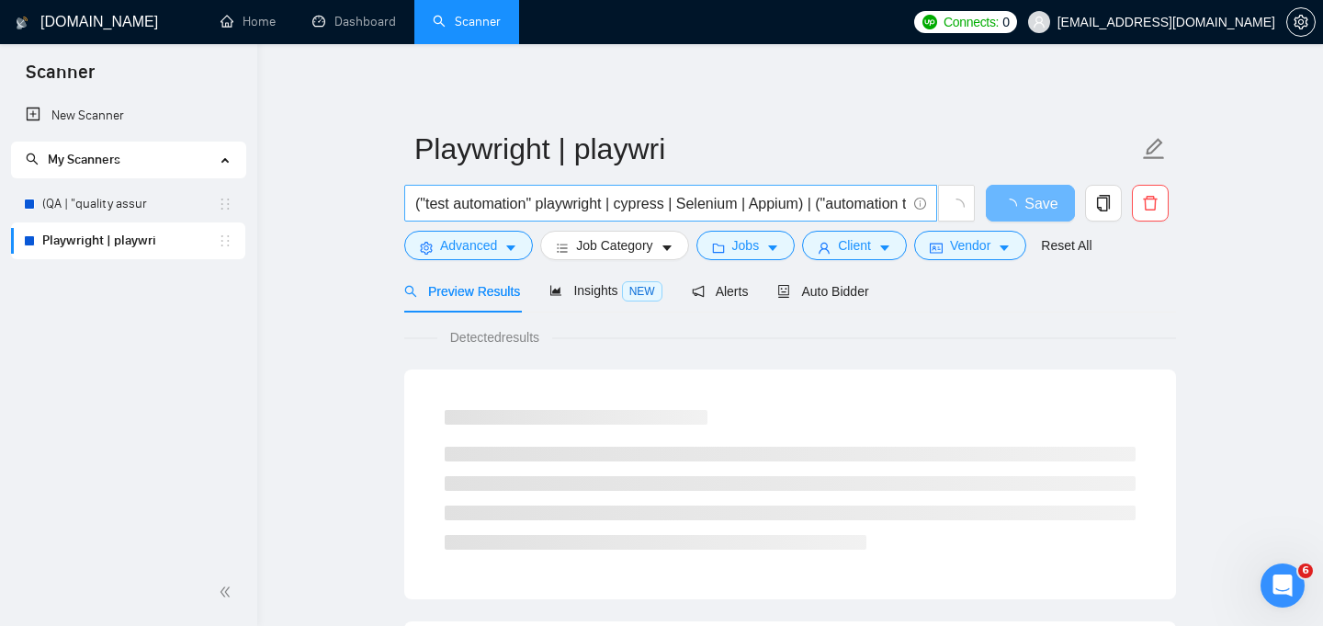
click at [509, 206] on input "("test automation" playwright | cypress | Selenium | Appium) | ("automation tes…" at bounding box center [660, 203] width 491 height 23
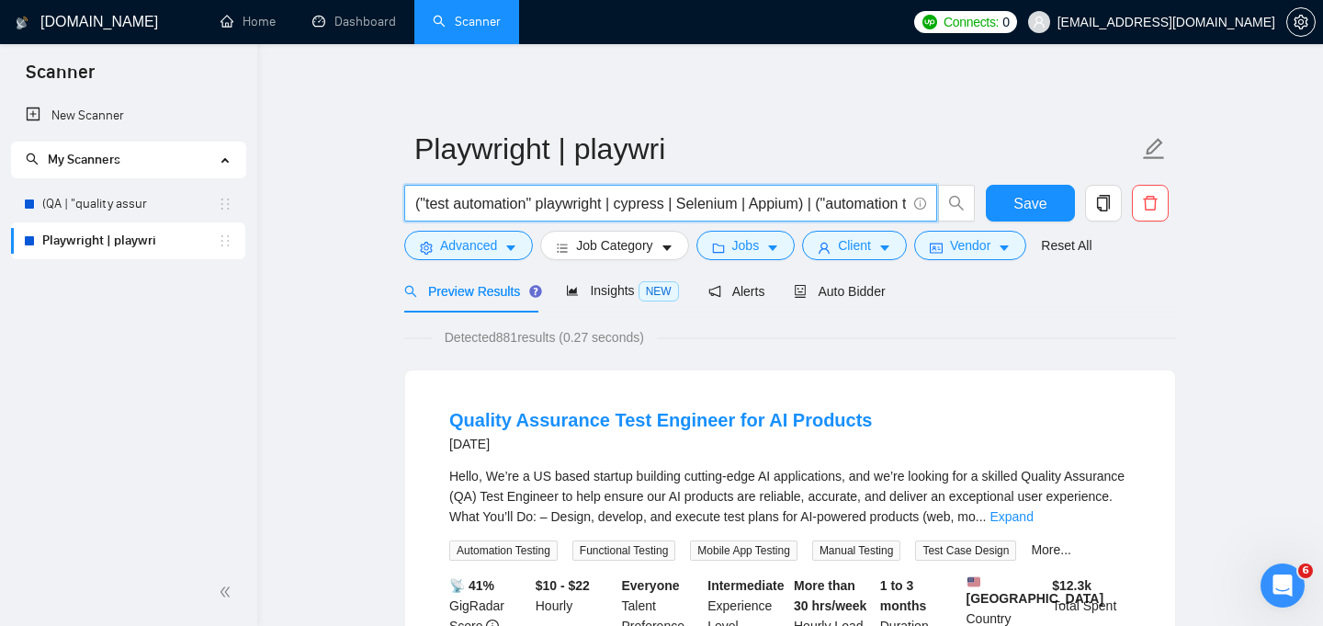
click at [709, 203] on input "("test automation" playwright | cypress | Selenium | Appium) | ("automation tes…" at bounding box center [660, 203] width 491 height 23
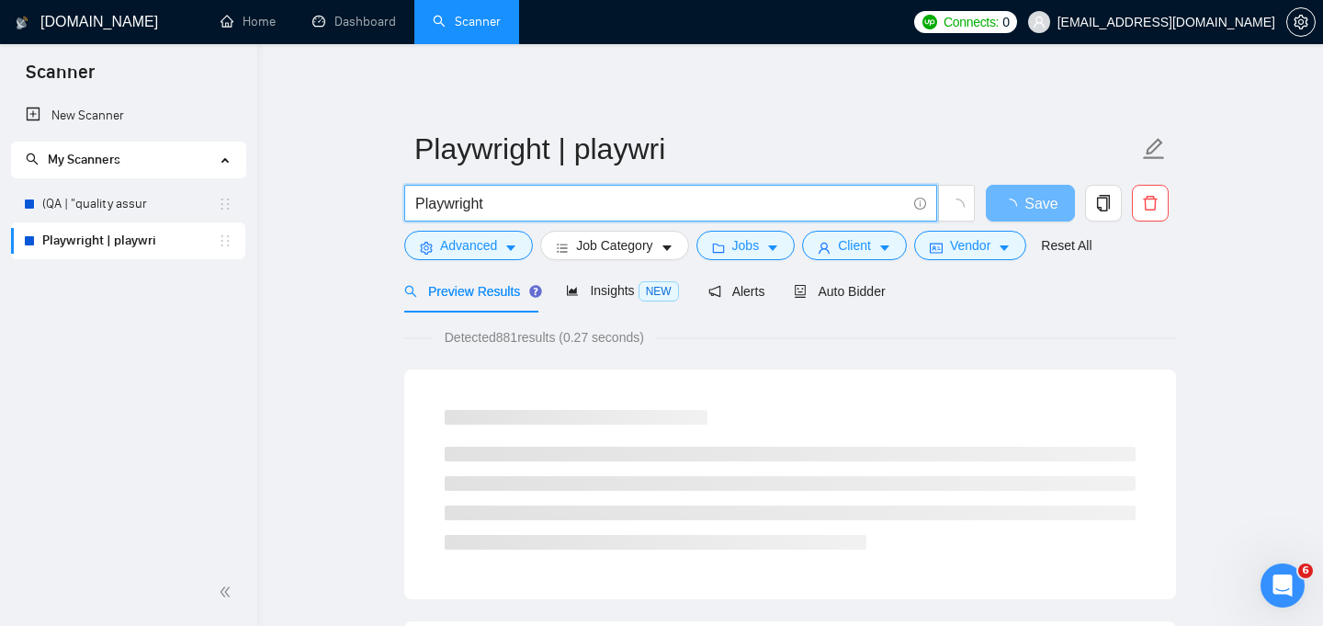
type input "Playwright"
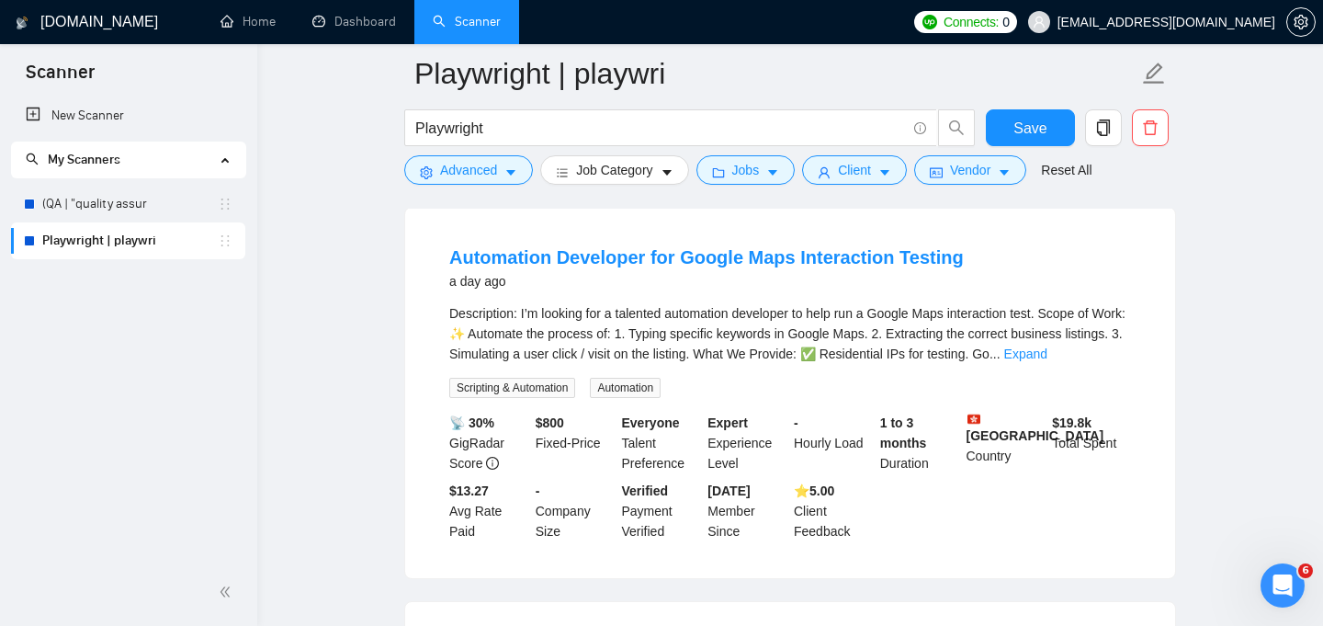
scroll to position [135, 0]
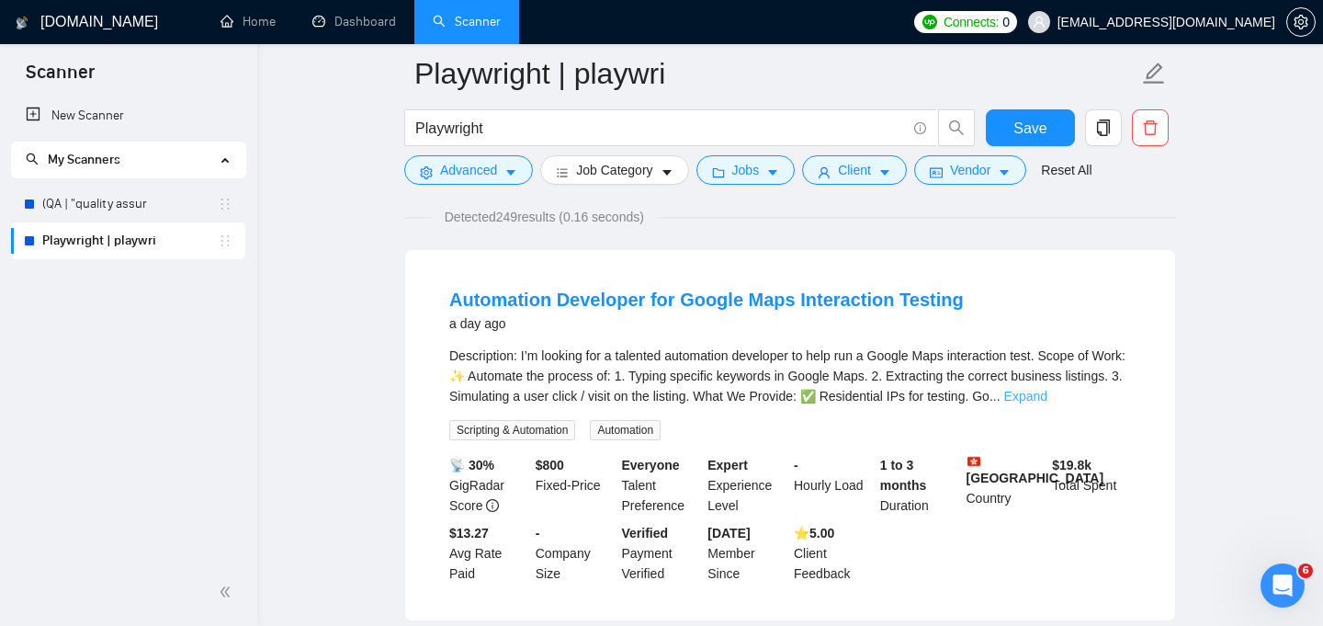
click at [1047, 394] on link "Expand" at bounding box center [1025, 396] width 43 height 15
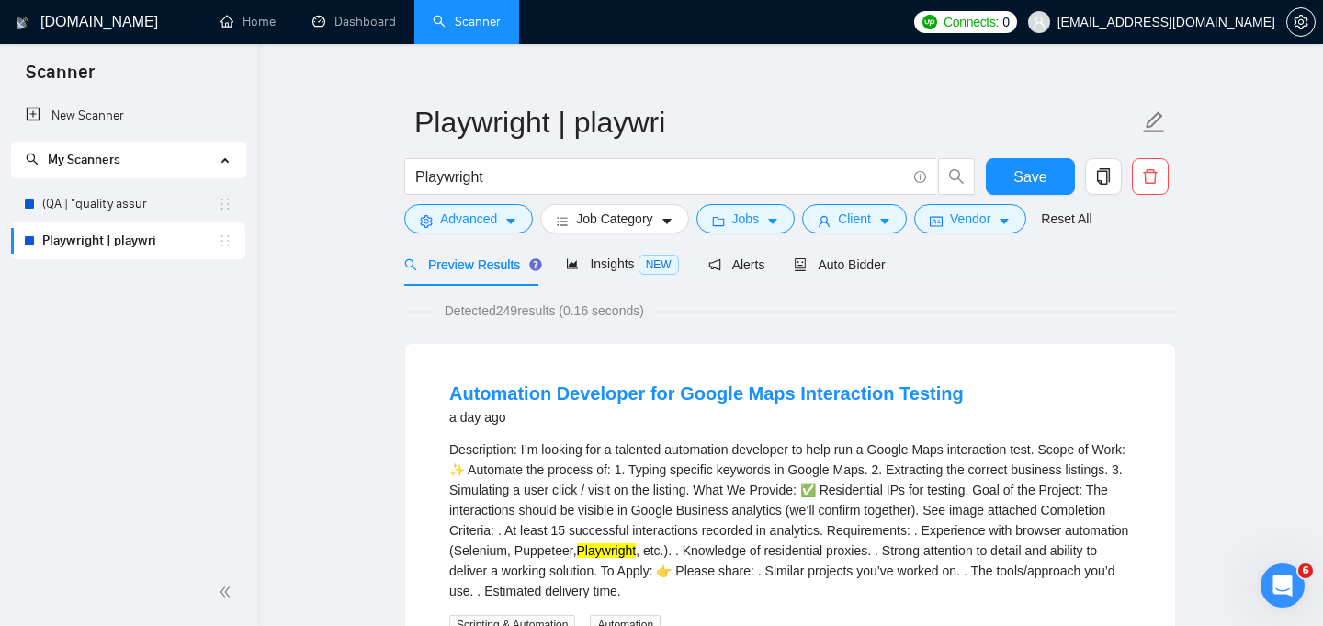
scroll to position [0, 0]
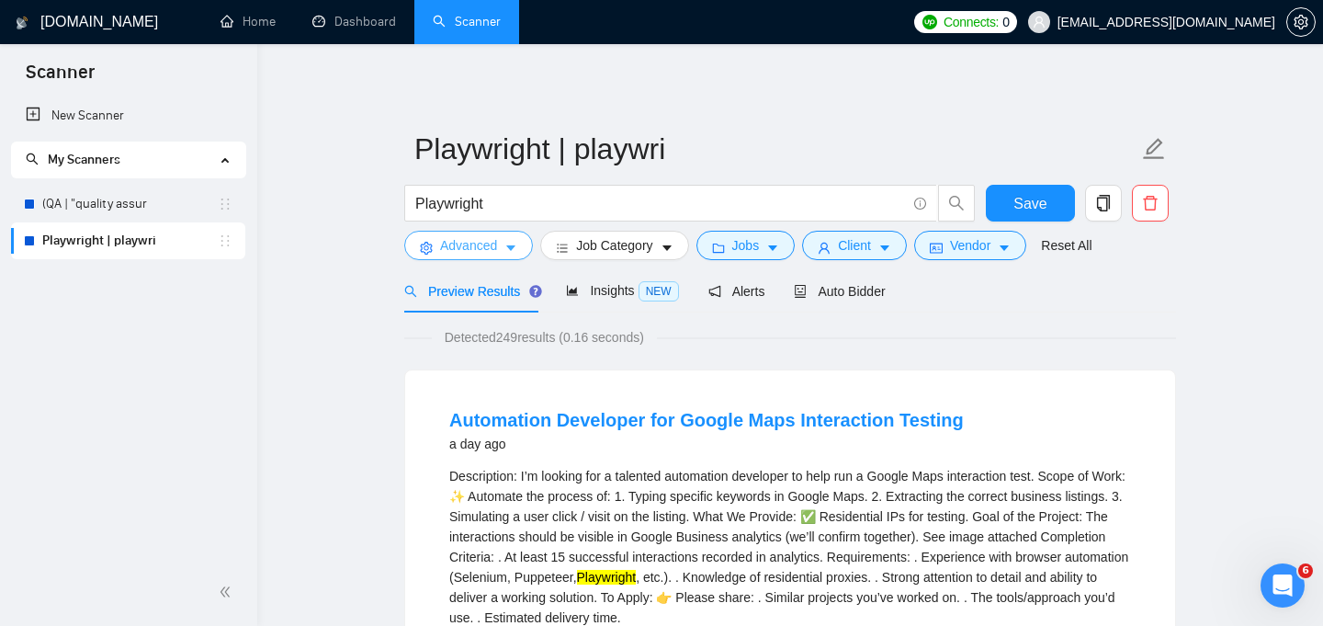
click at [509, 248] on icon "caret-down" at bounding box center [510, 248] width 13 height 13
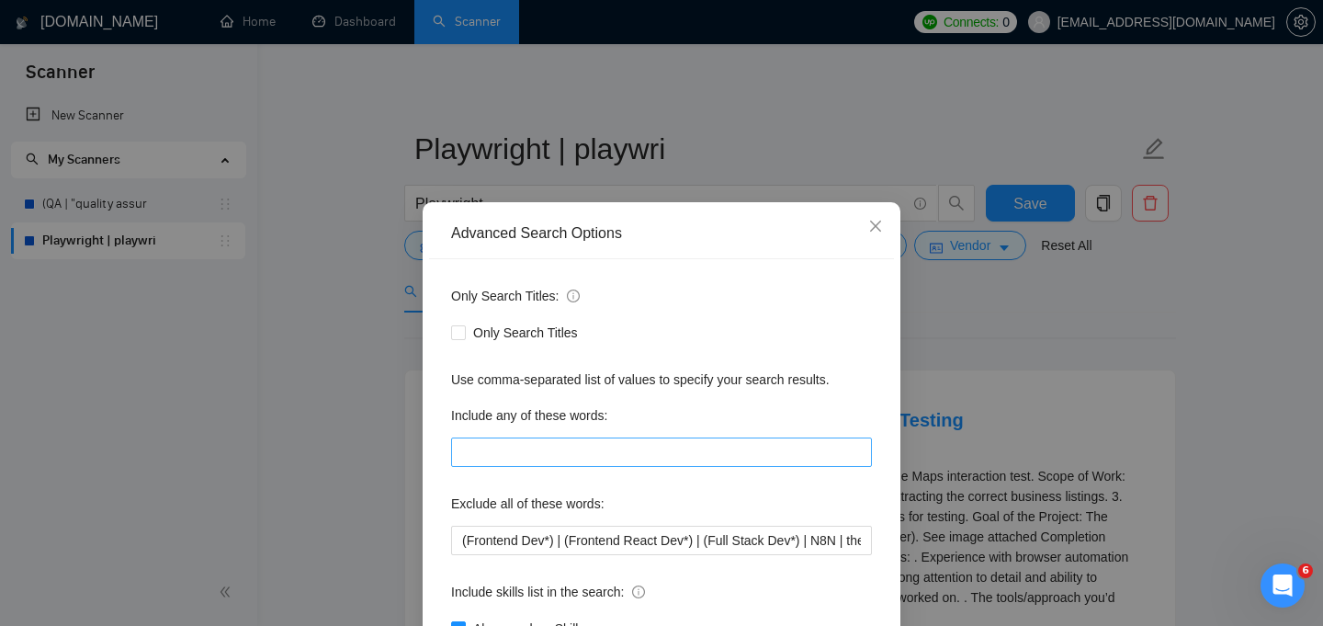
scroll to position [139, 0]
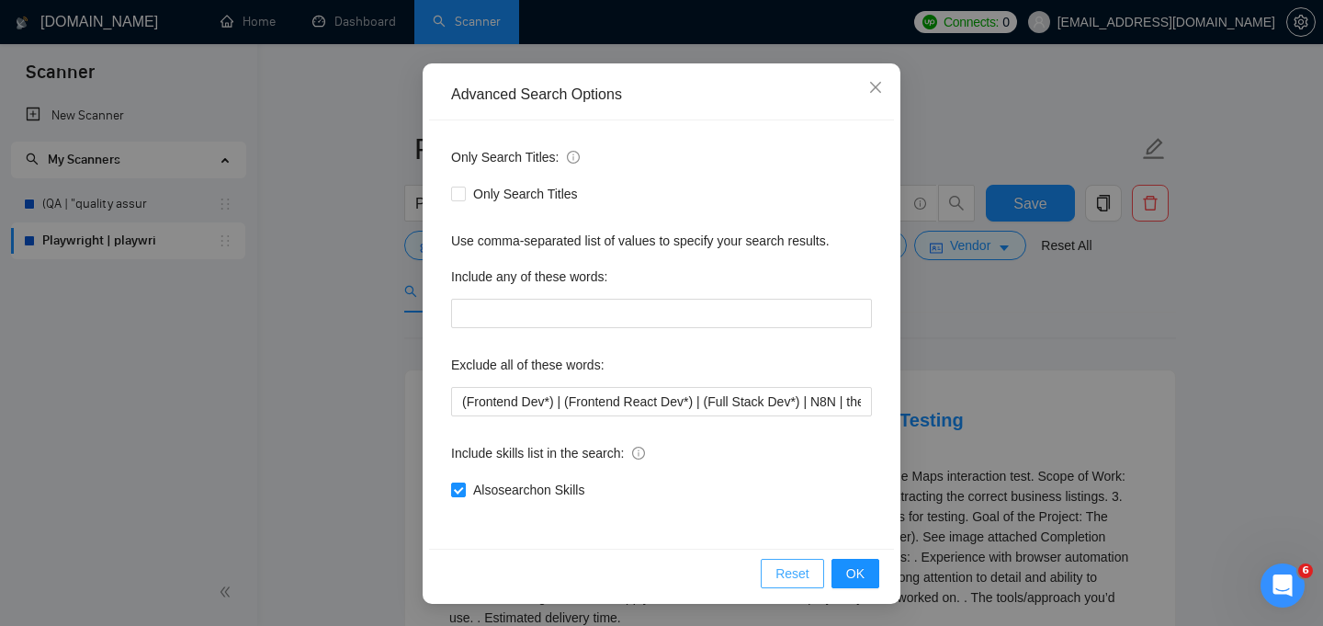
click at [802, 577] on span "Reset" at bounding box center [792, 573] width 34 height 20
checkbox input "false"
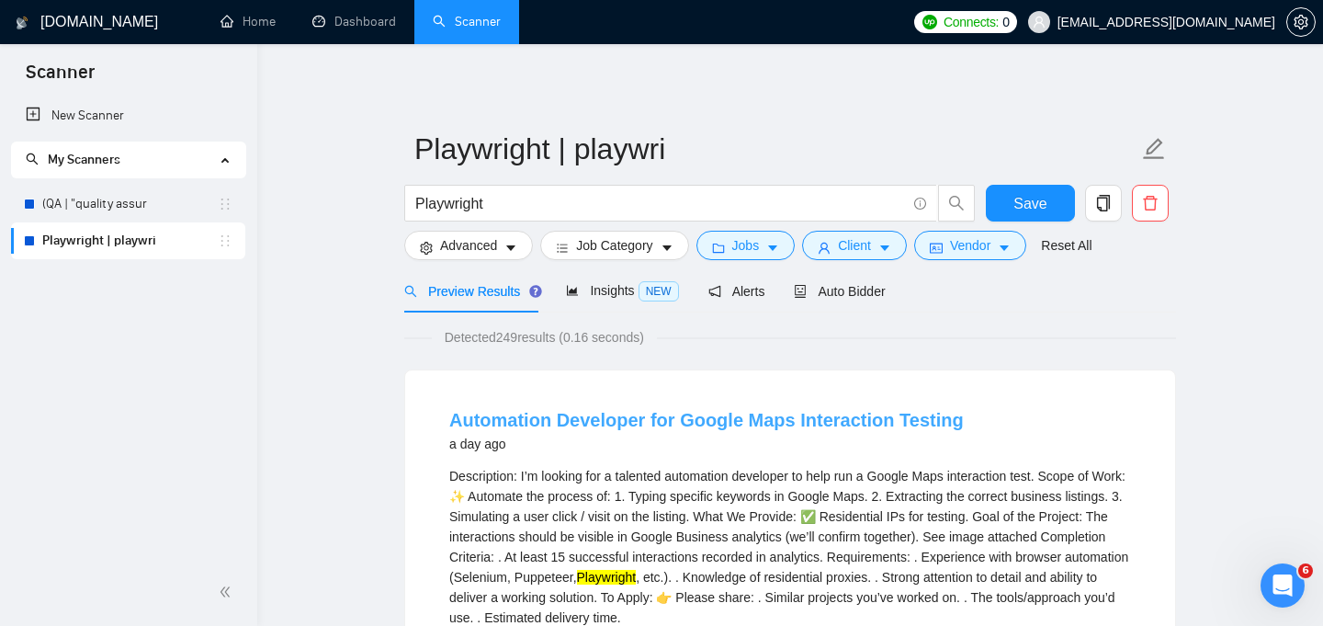
scroll to position [47, 0]
click at [773, 243] on icon "caret-down" at bounding box center [772, 248] width 13 height 13
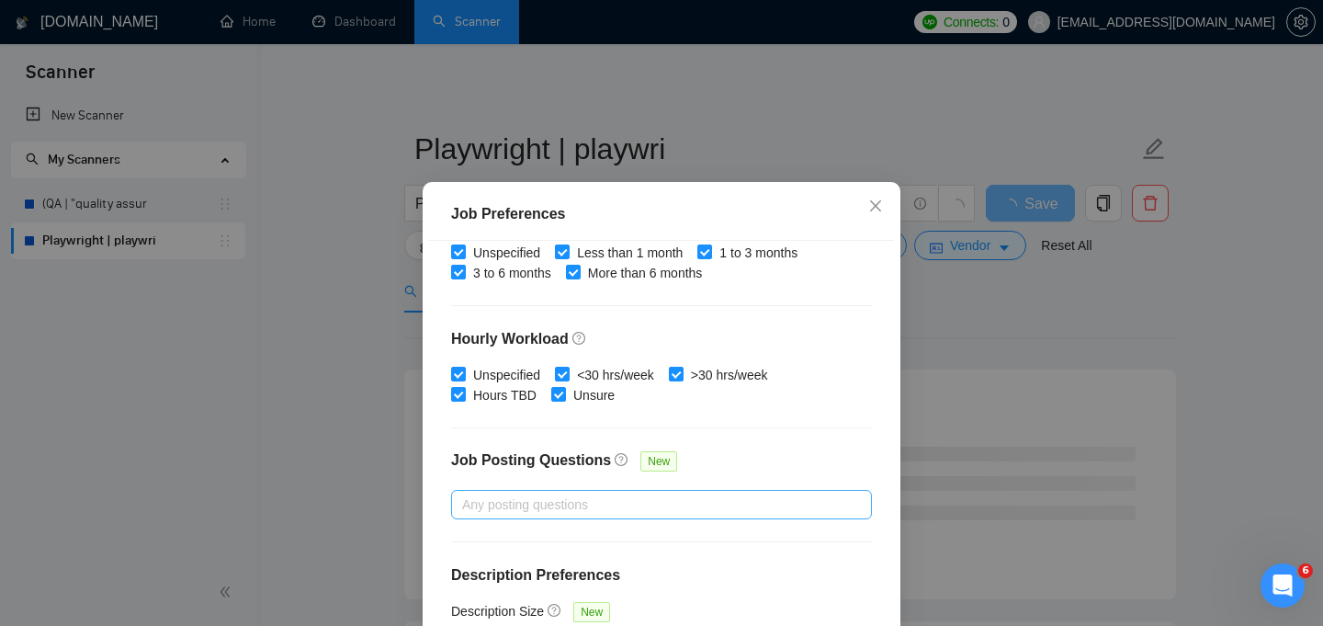
scroll to position [133, 0]
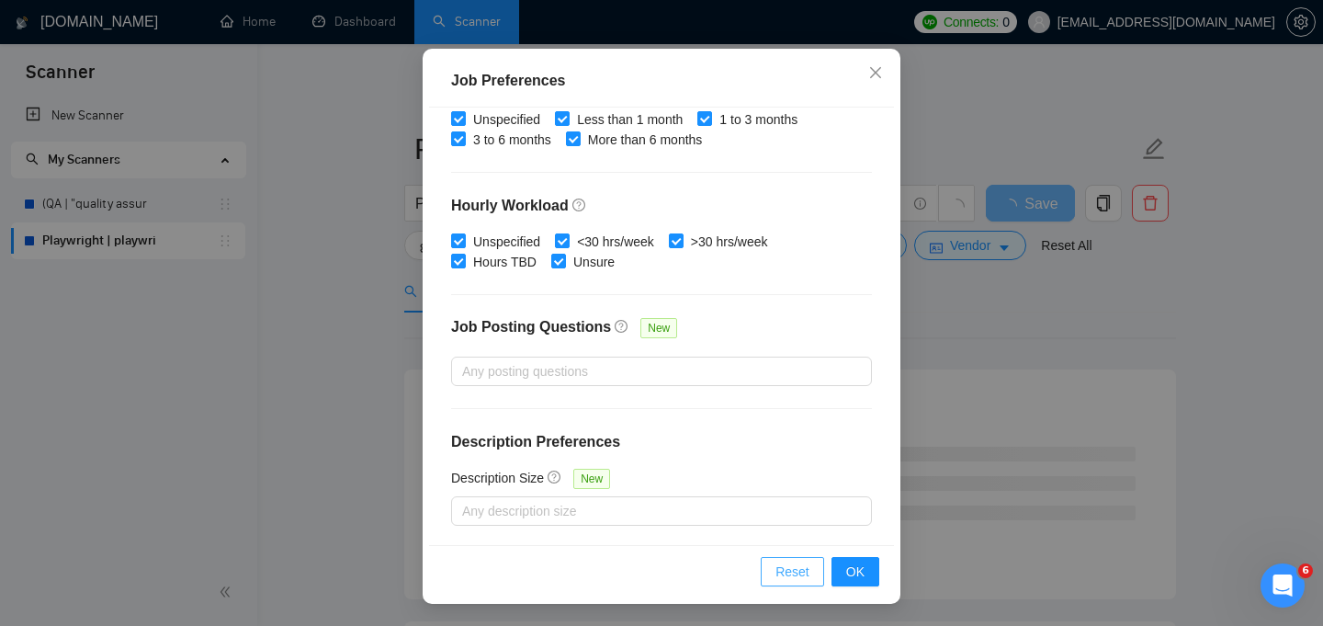
click at [797, 571] on span "Reset" at bounding box center [792, 571] width 34 height 20
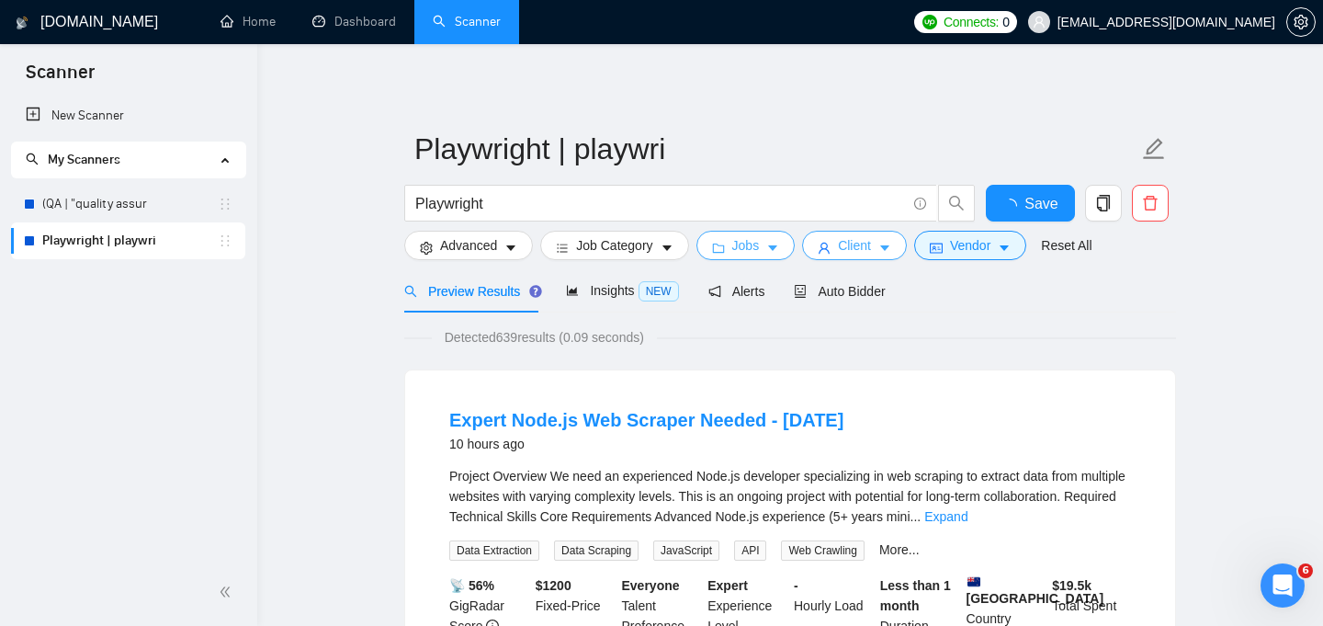
scroll to position [0, 0]
click at [865, 249] on span "Client" at bounding box center [854, 245] width 33 height 20
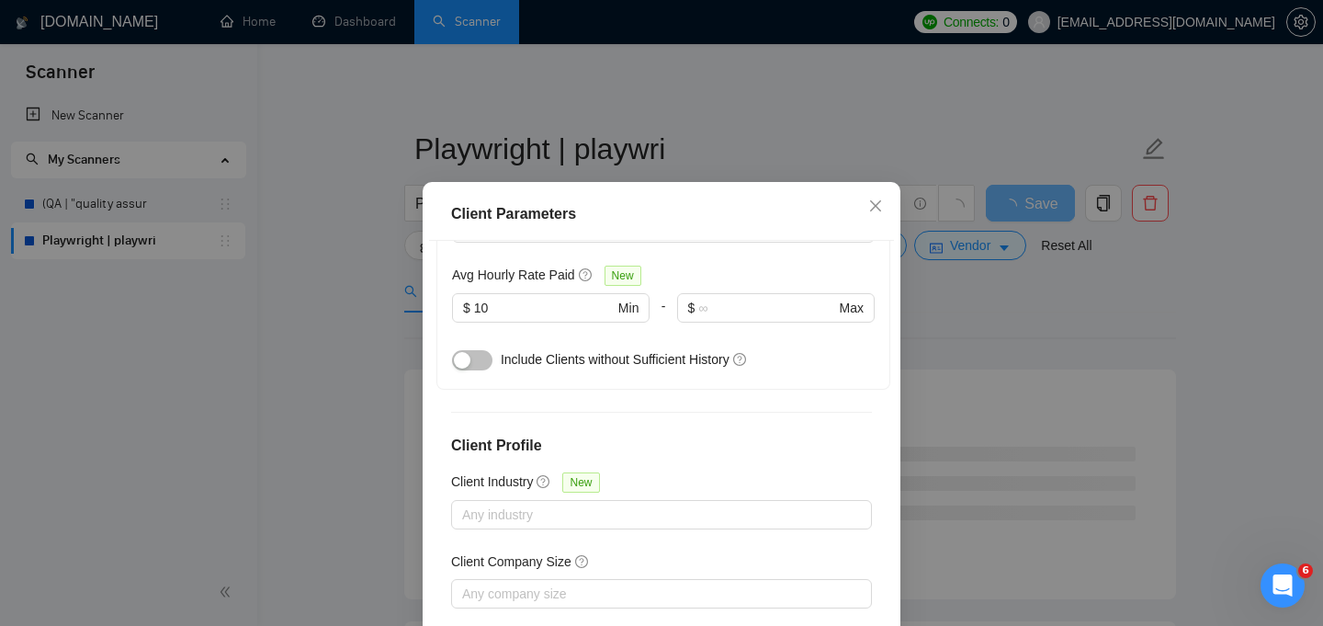
scroll to position [133, 0]
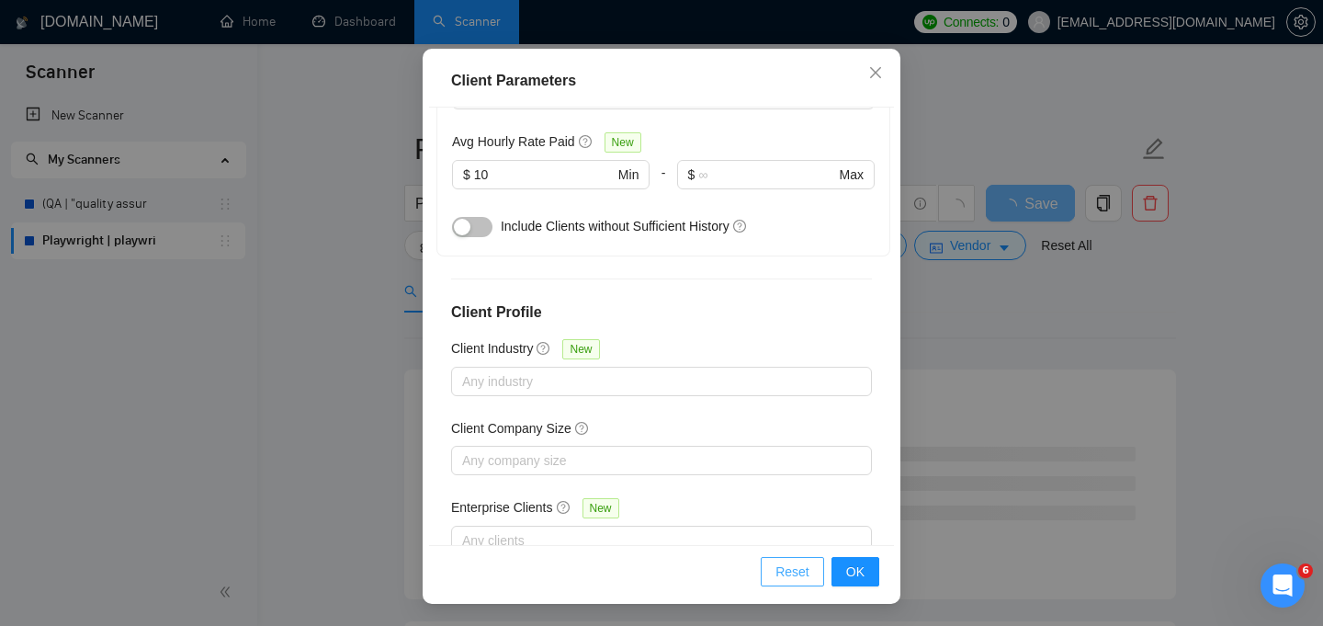
click at [797, 573] on span "Reset" at bounding box center [792, 571] width 34 height 20
checkbox input "false"
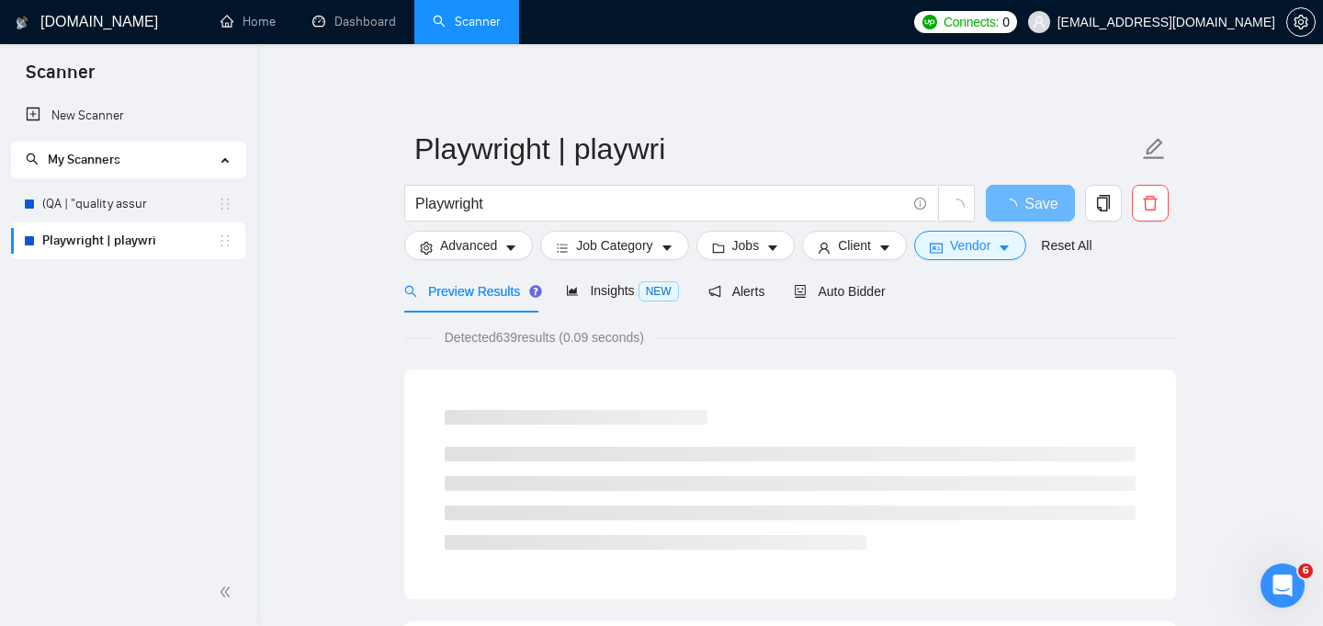
scroll to position [62, 0]
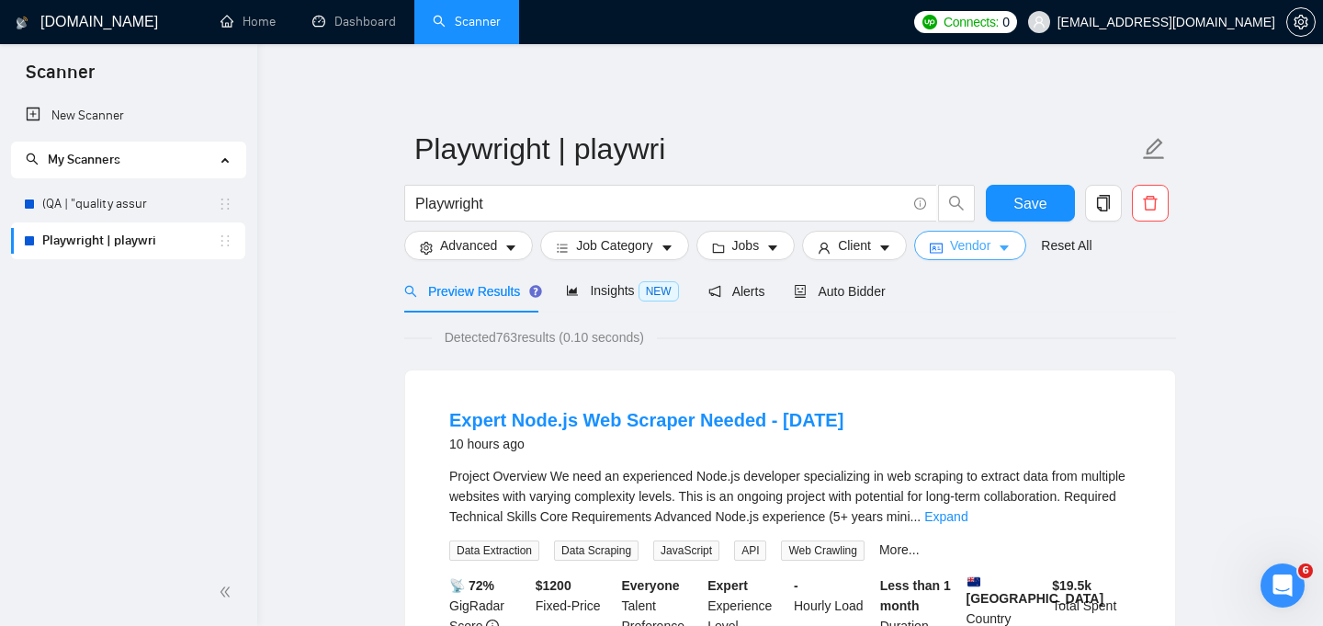
click at [1011, 242] on icon "caret-down" at bounding box center [1004, 248] width 13 height 13
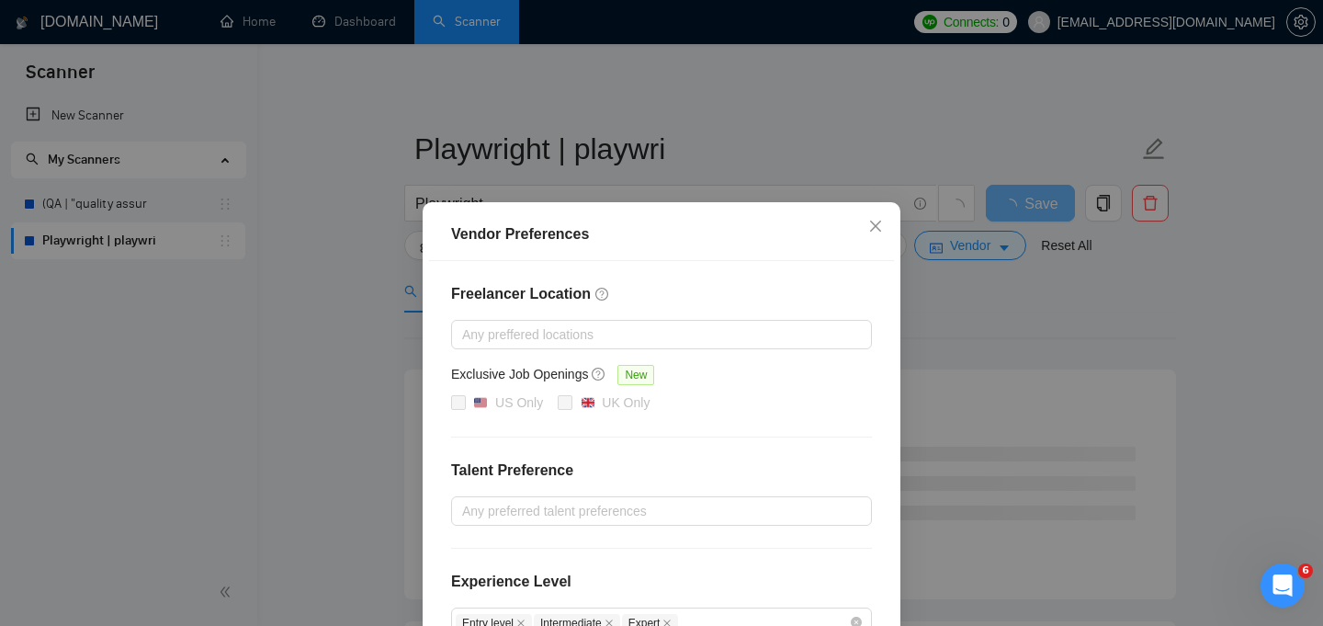
scroll to position [224, 0]
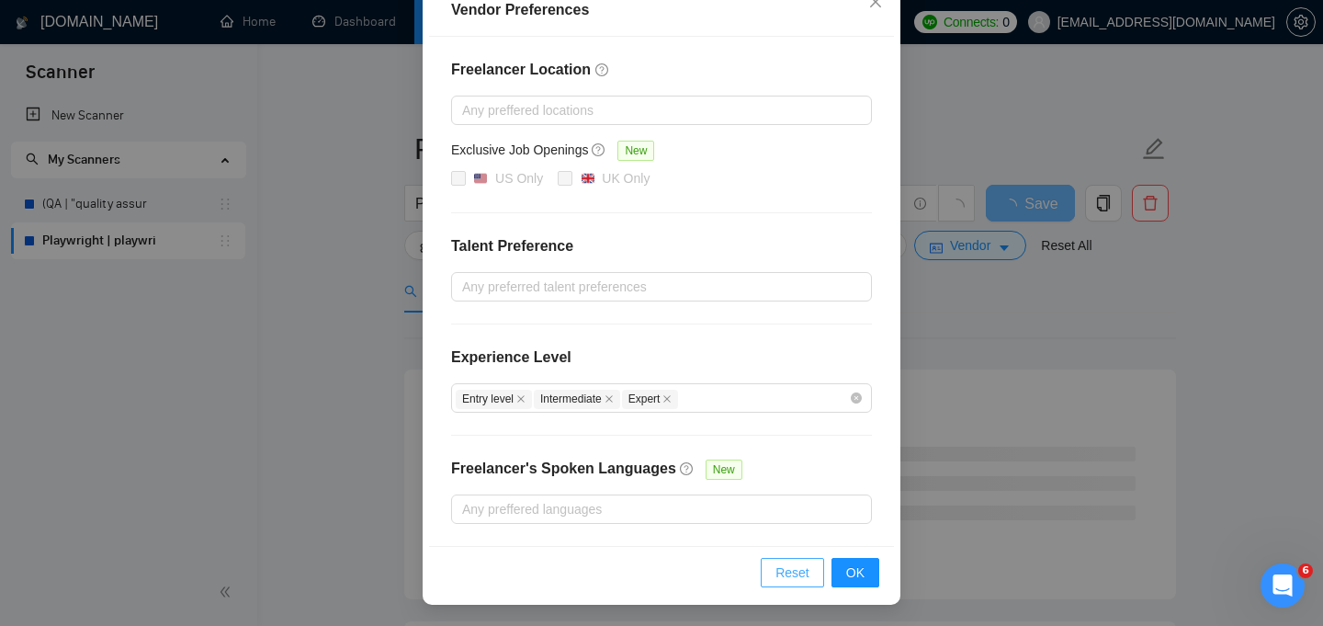
click at [781, 567] on span "Reset" at bounding box center [792, 572] width 34 height 20
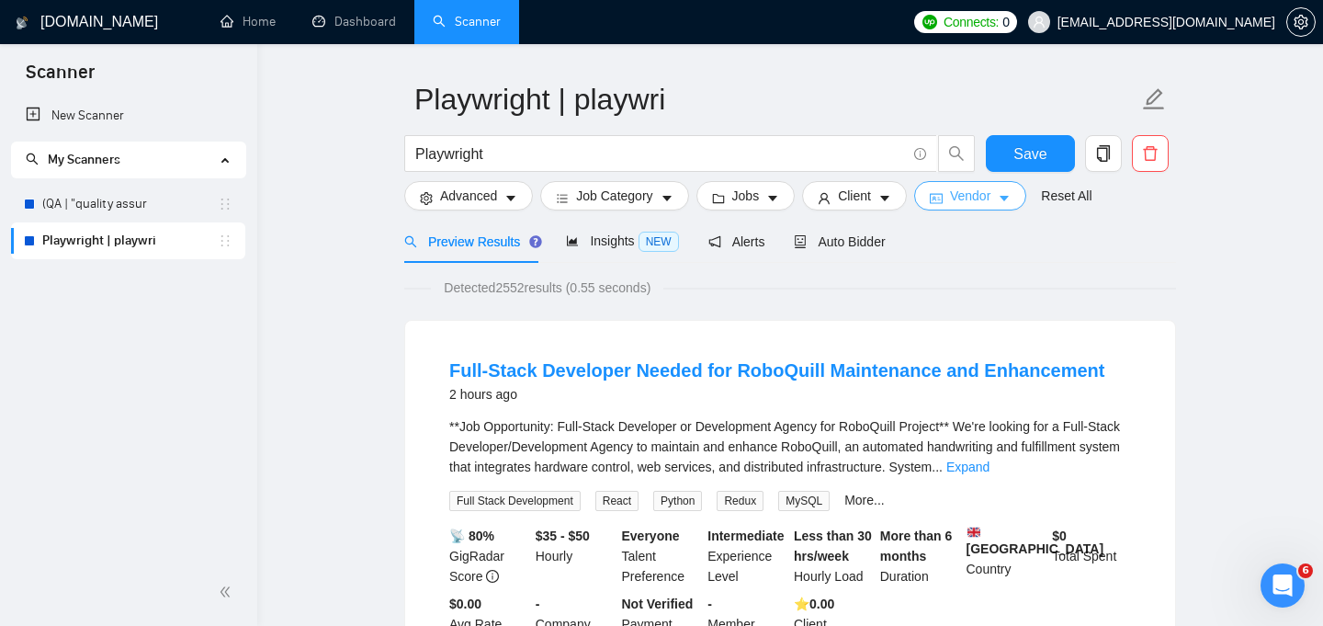
scroll to position [0, 0]
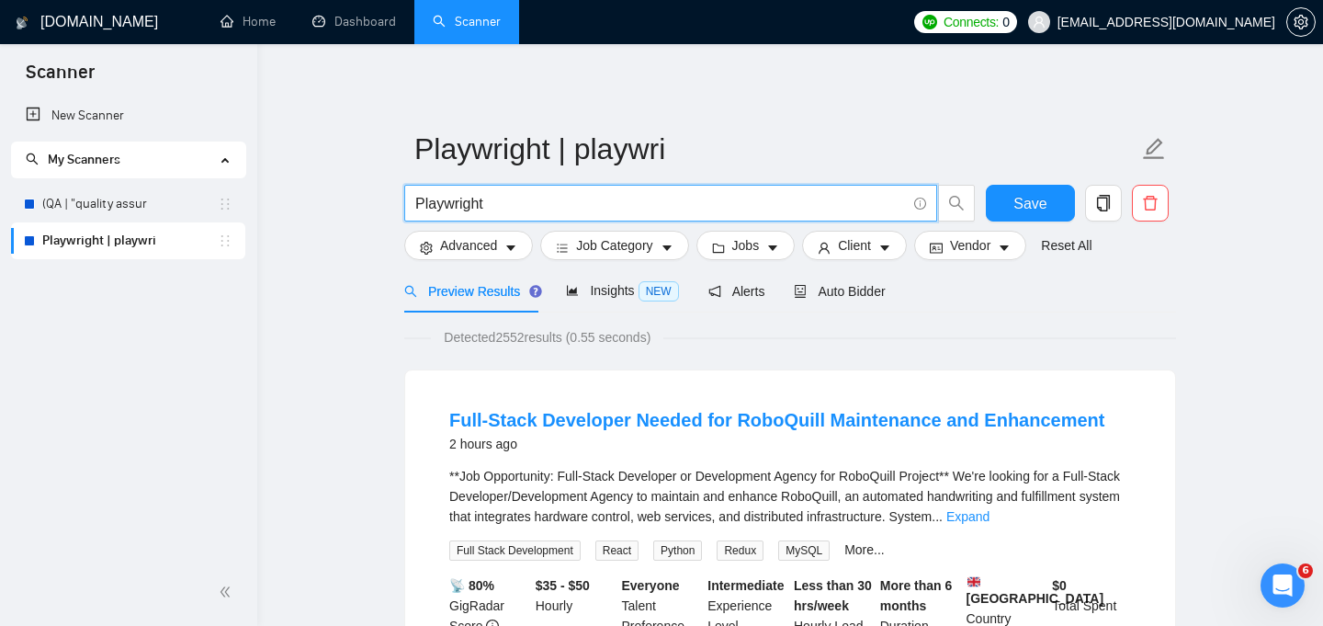
click at [525, 203] on input "Playwright" at bounding box center [660, 203] width 491 height 23
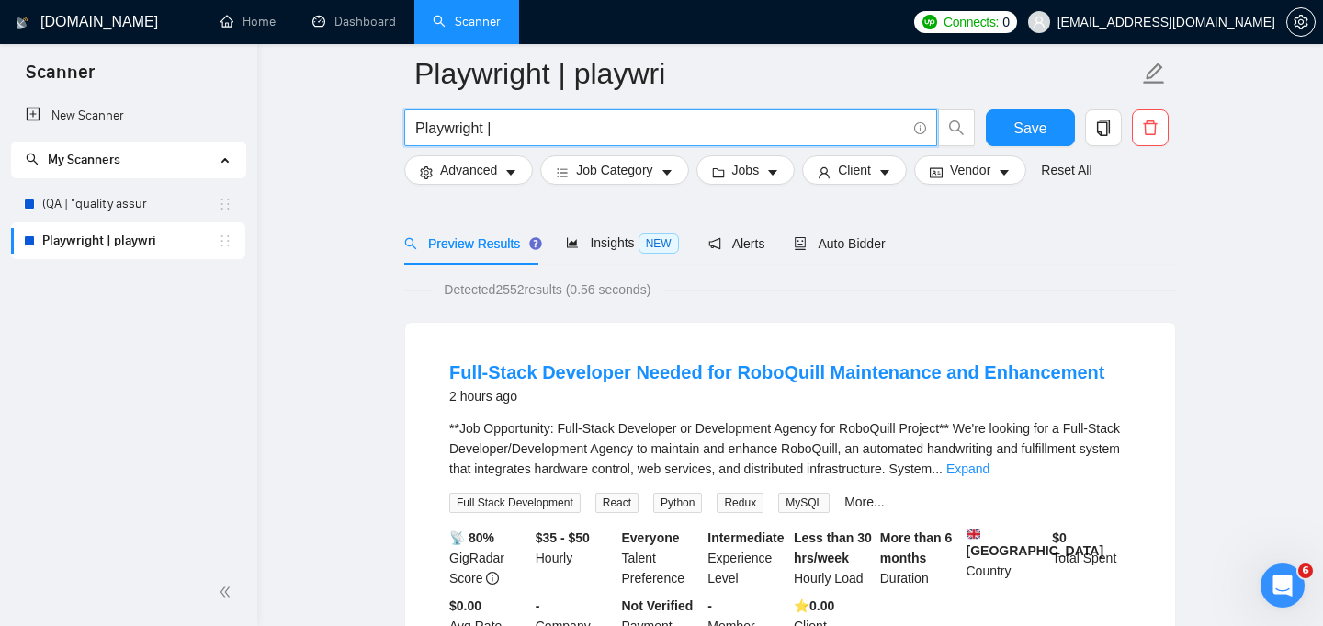
scroll to position [190, 0]
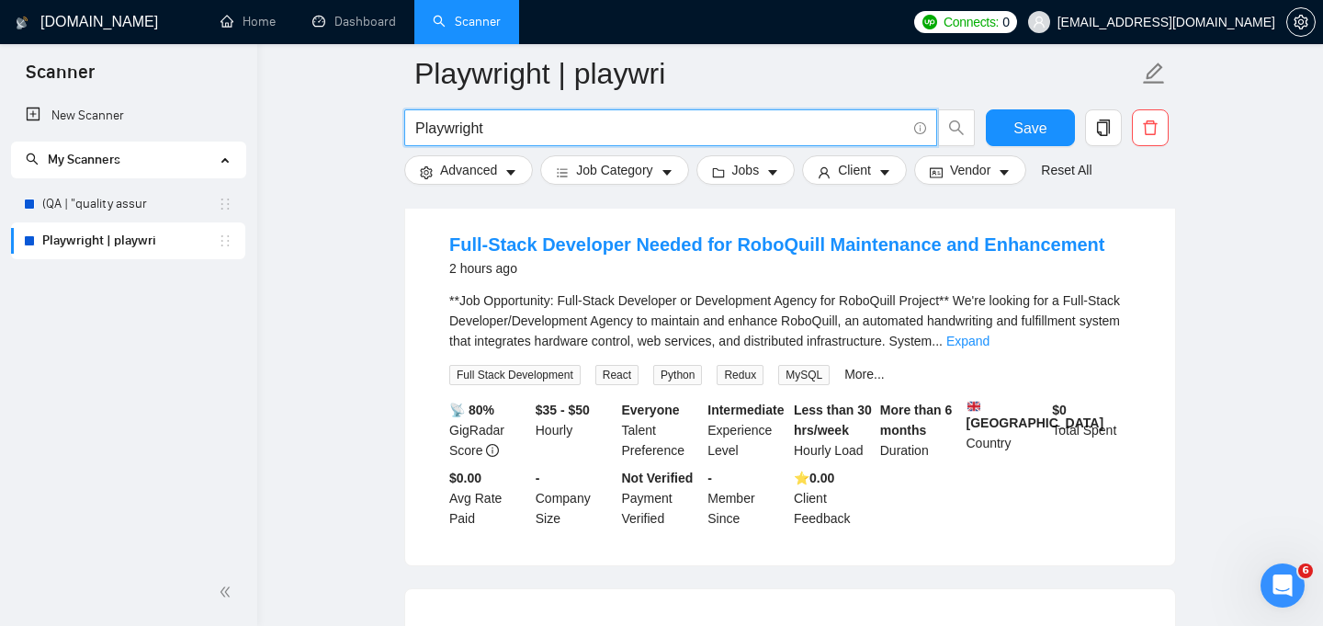
type input "Playwright"
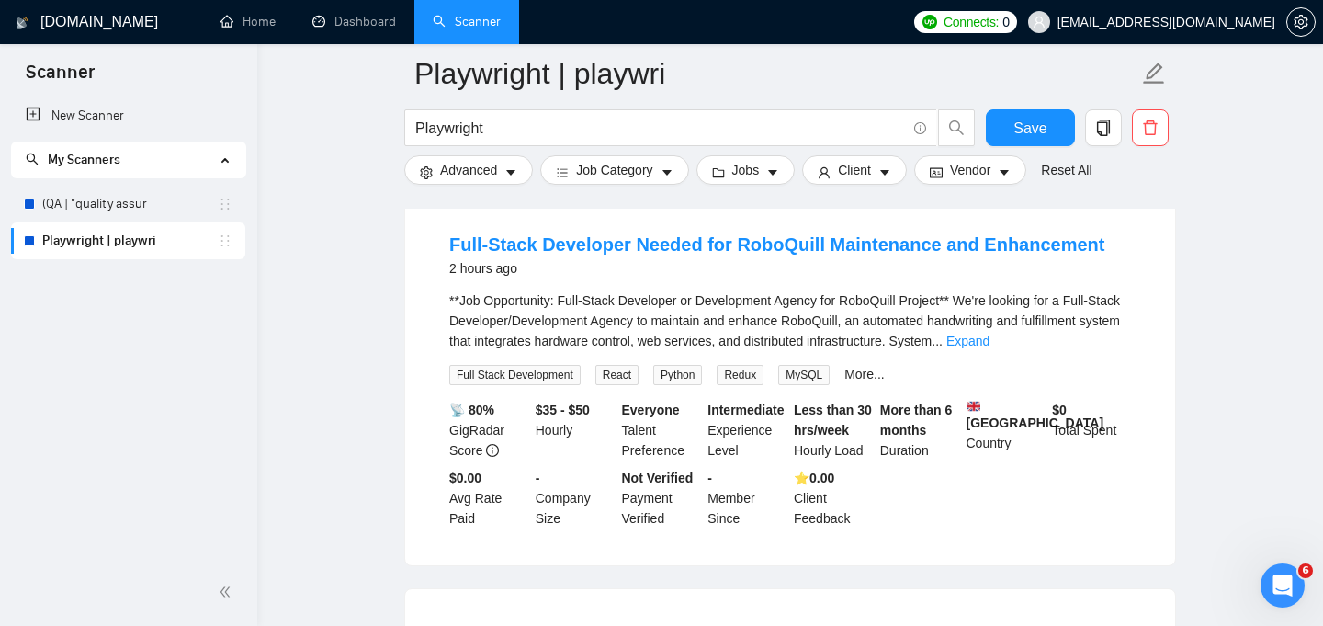
scroll to position [232, 0]
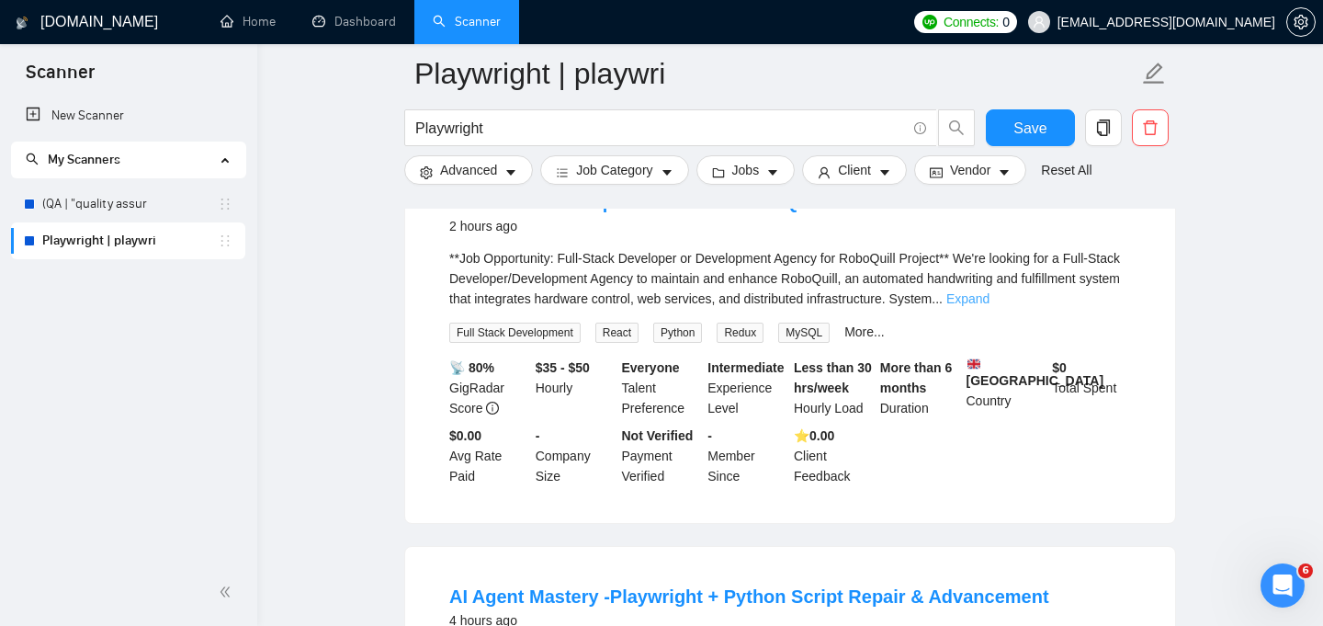
click at [989, 296] on link "Expand" at bounding box center [967, 298] width 43 height 15
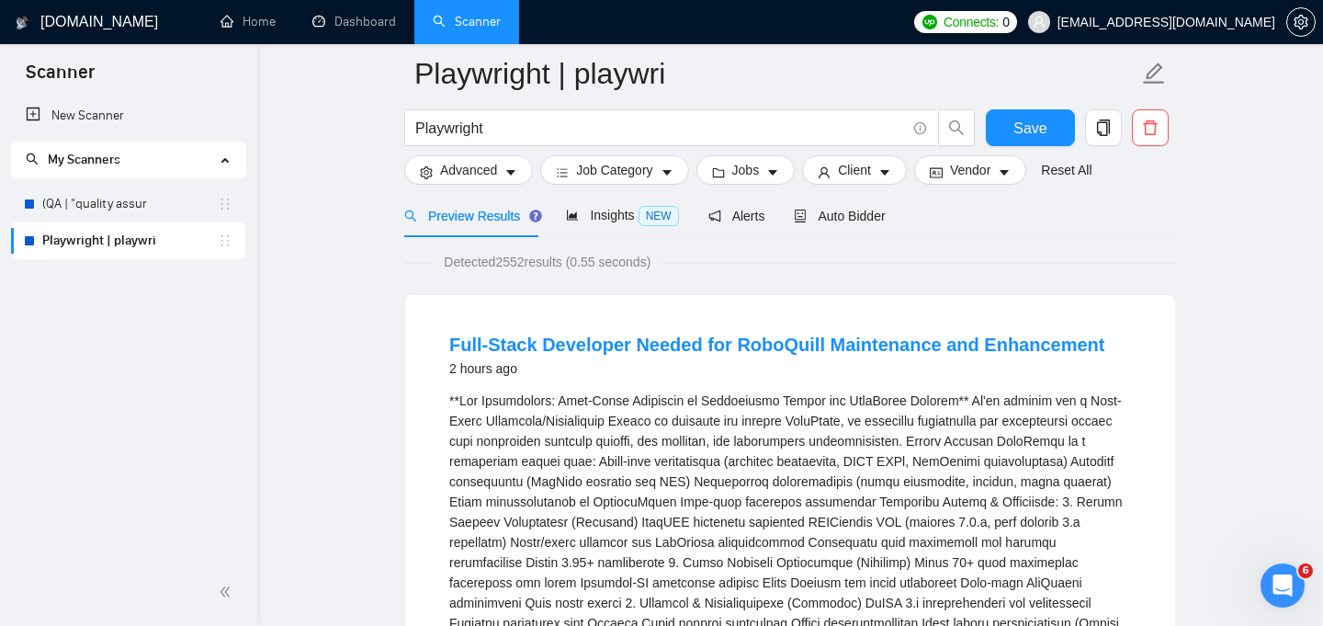
scroll to position [0, 0]
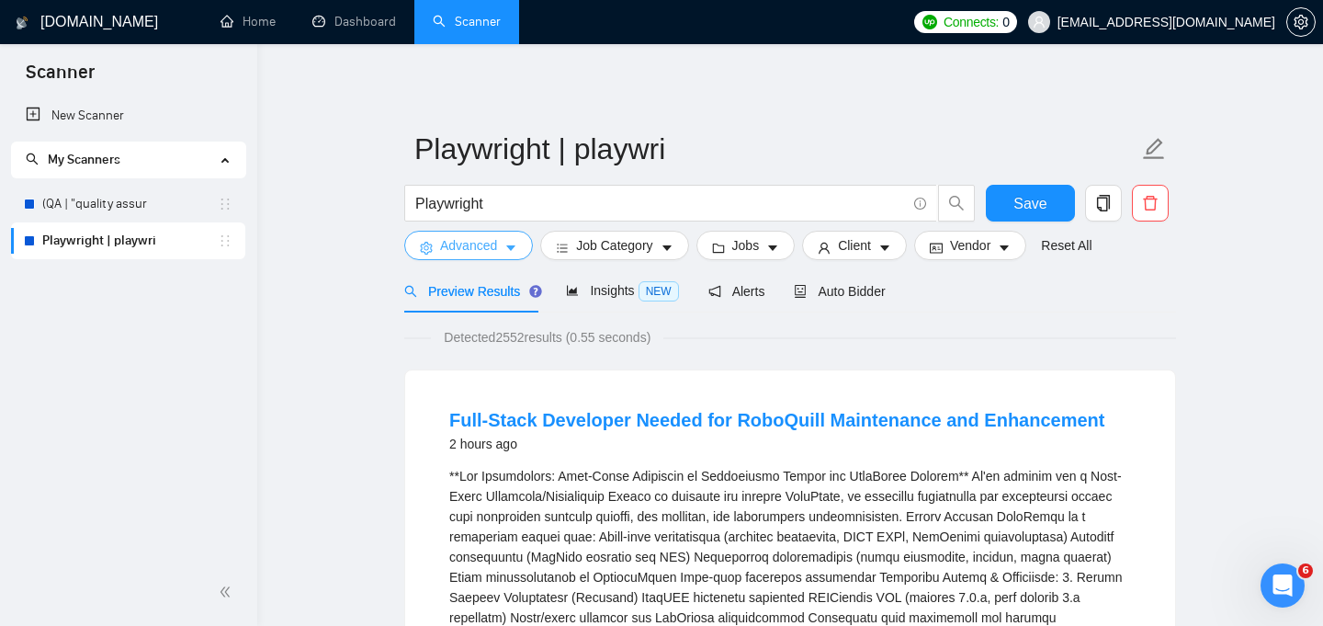
click at [505, 251] on icon "caret-down" at bounding box center [510, 248] width 13 height 13
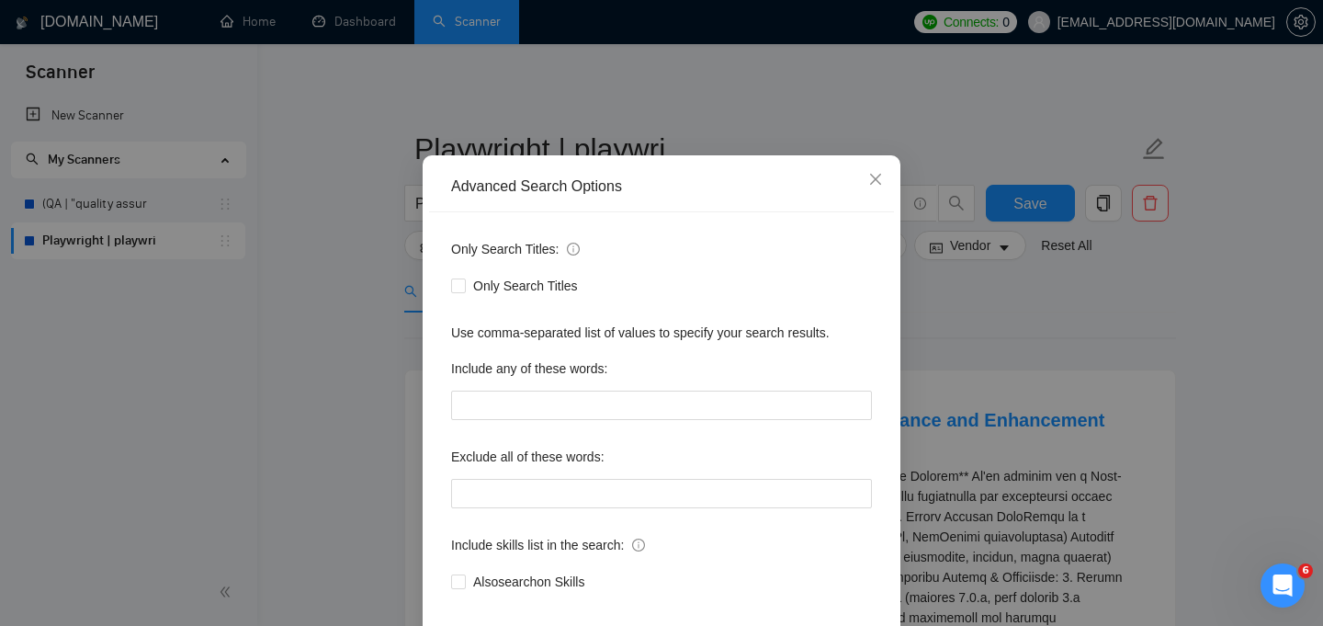
click at [385, 440] on div "Advanced Search Options Only Search Titles: Only Search Titles Use comma-separa…" at bounding box center [661, 313] width 1323 height 626
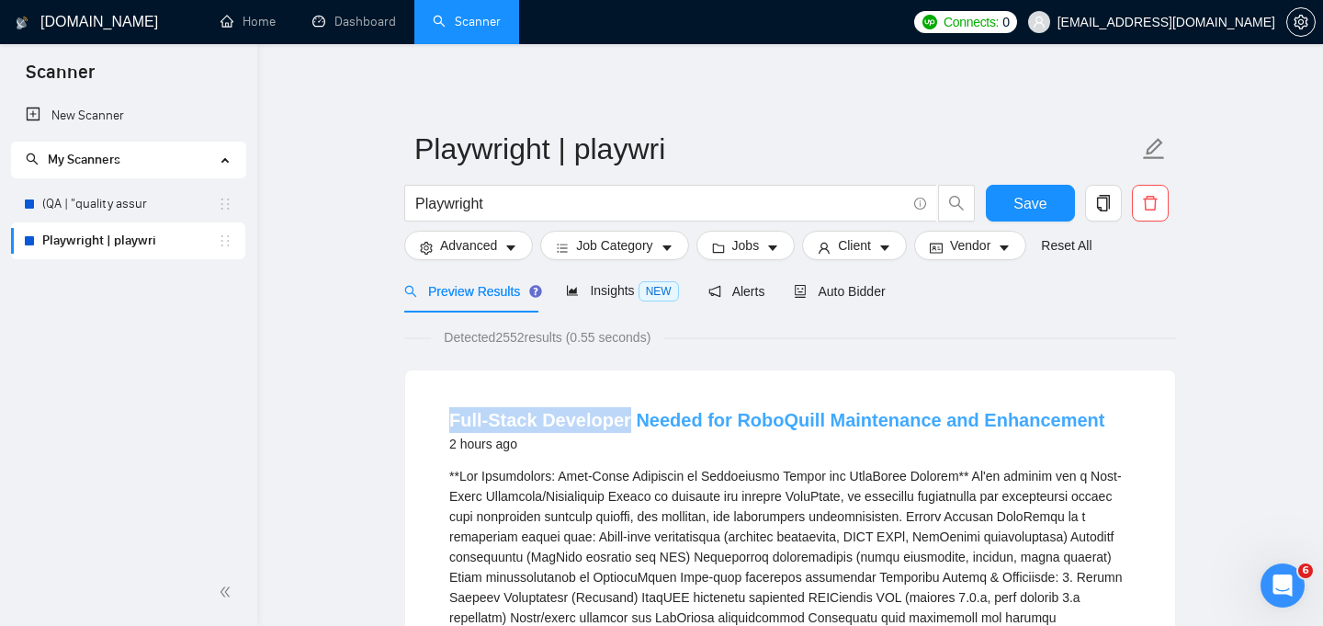
drag, startPoint x: 440, startPoint y: 420, endPoint x: 626, endPoint y: 415, distance: 185.6
copy link "Full-Stack Developer"
click at [496, 248] on span "Advanced" at bounding box center [468, 245] width 57 height 20
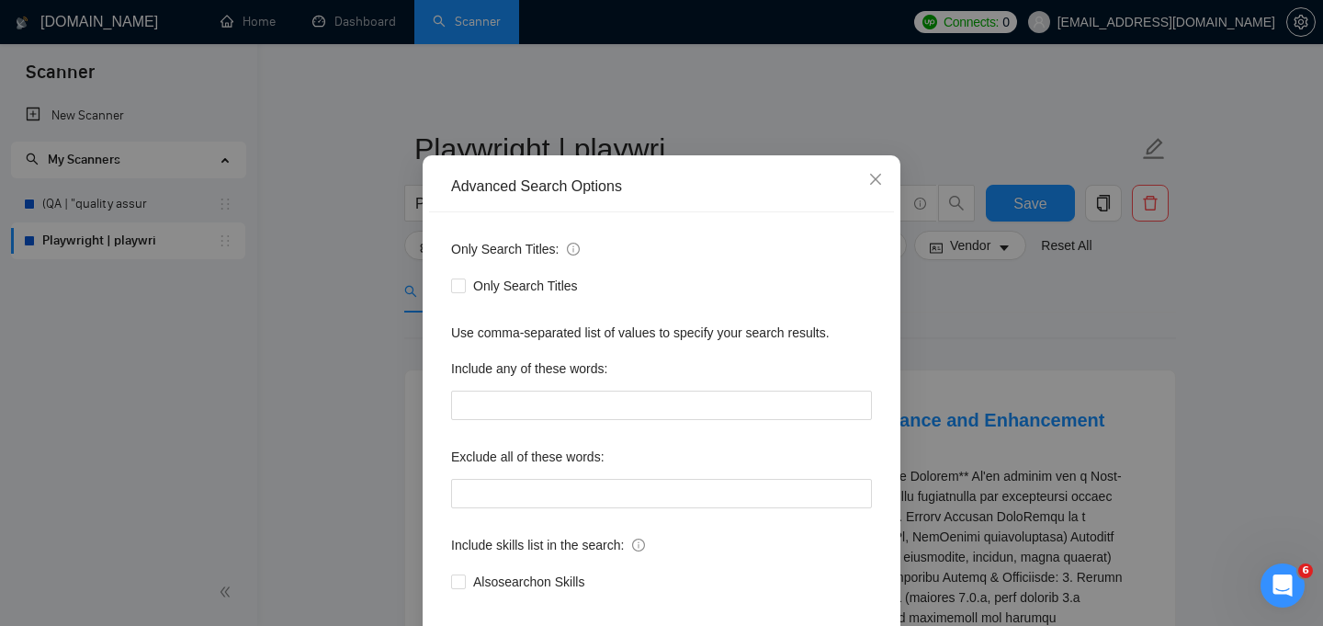
scroll to position [139, 0]
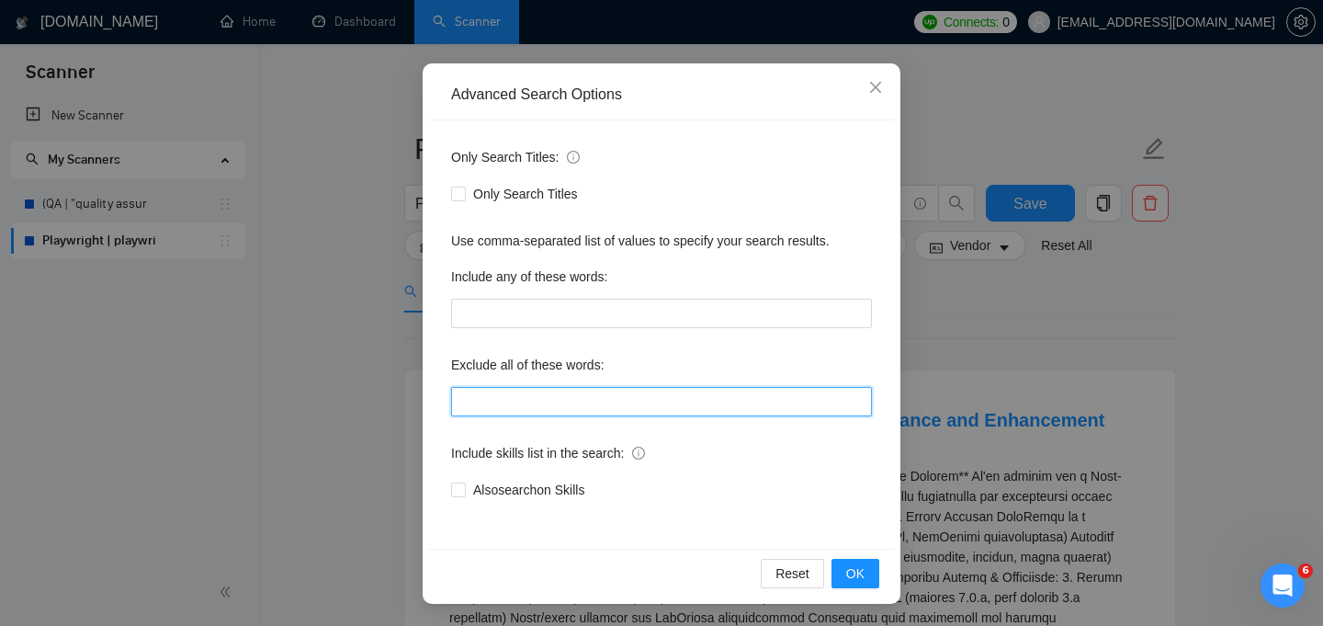
click at [529, 399] on input "text" at bounding box center [661, 401] width 421 height 29
paste input "Full-Stack Developer"
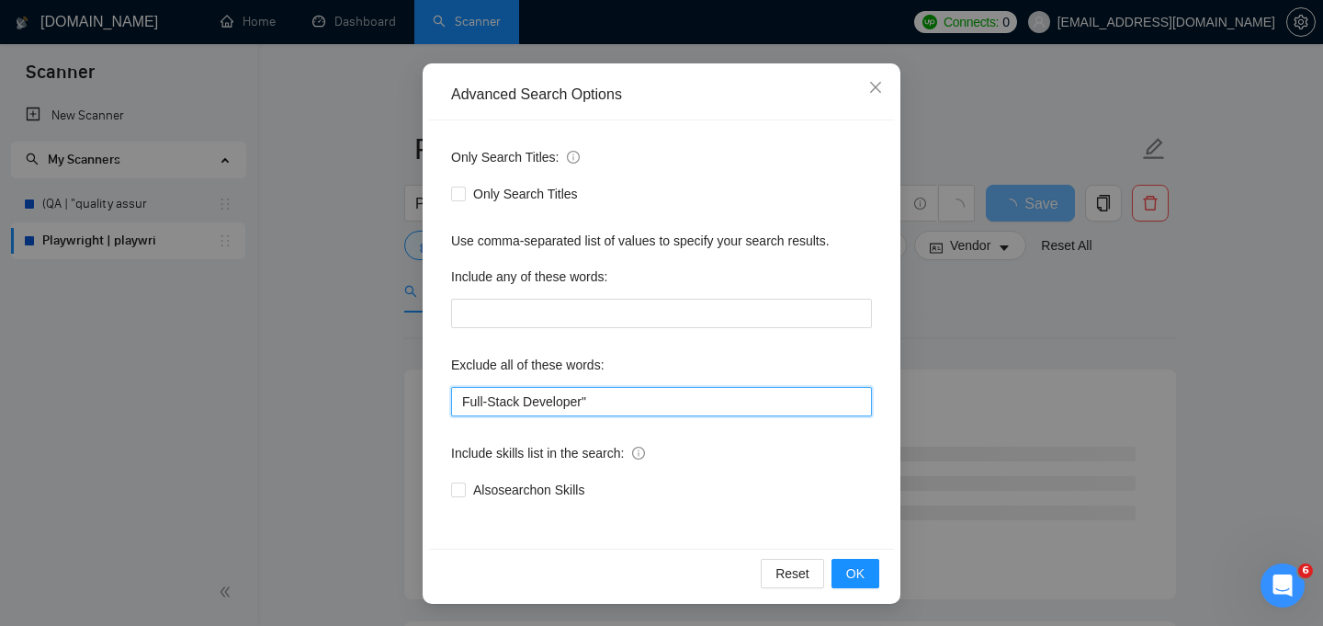
click at [459, 400] on input "Full-Stack Developer"" at bounding box center [661, 401] width 421 height 29
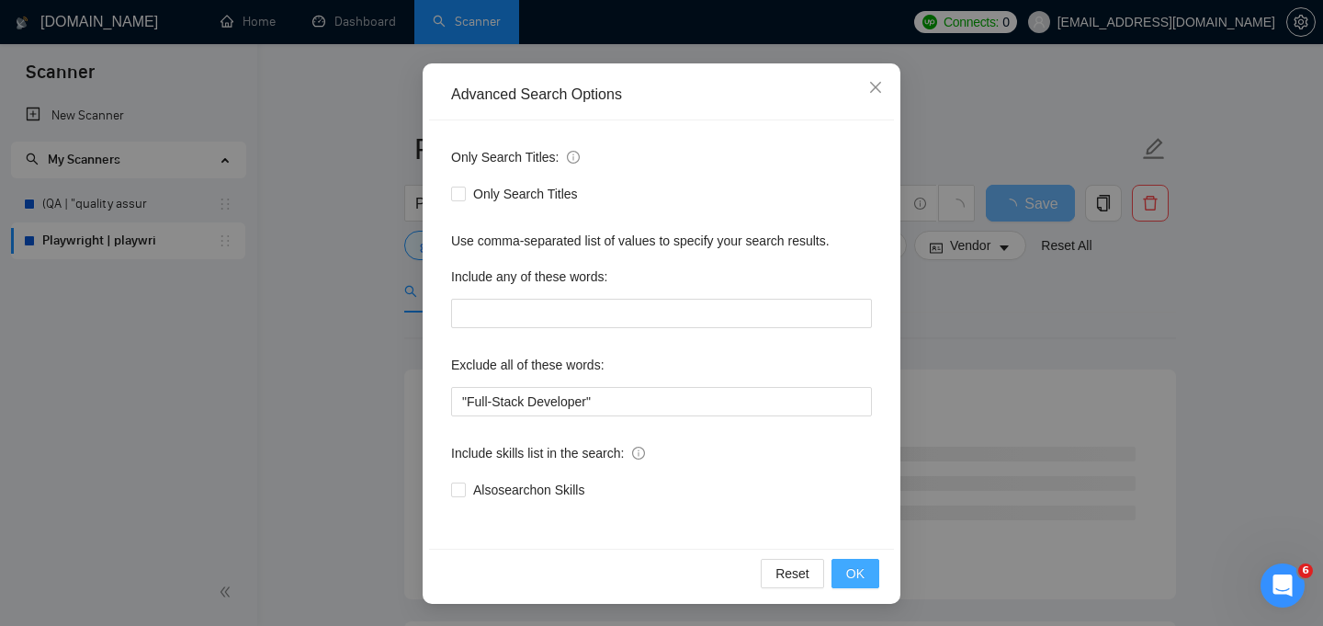
click at [853, 567] on span "OK" at bounding box center [855, 573] width 18 height 20
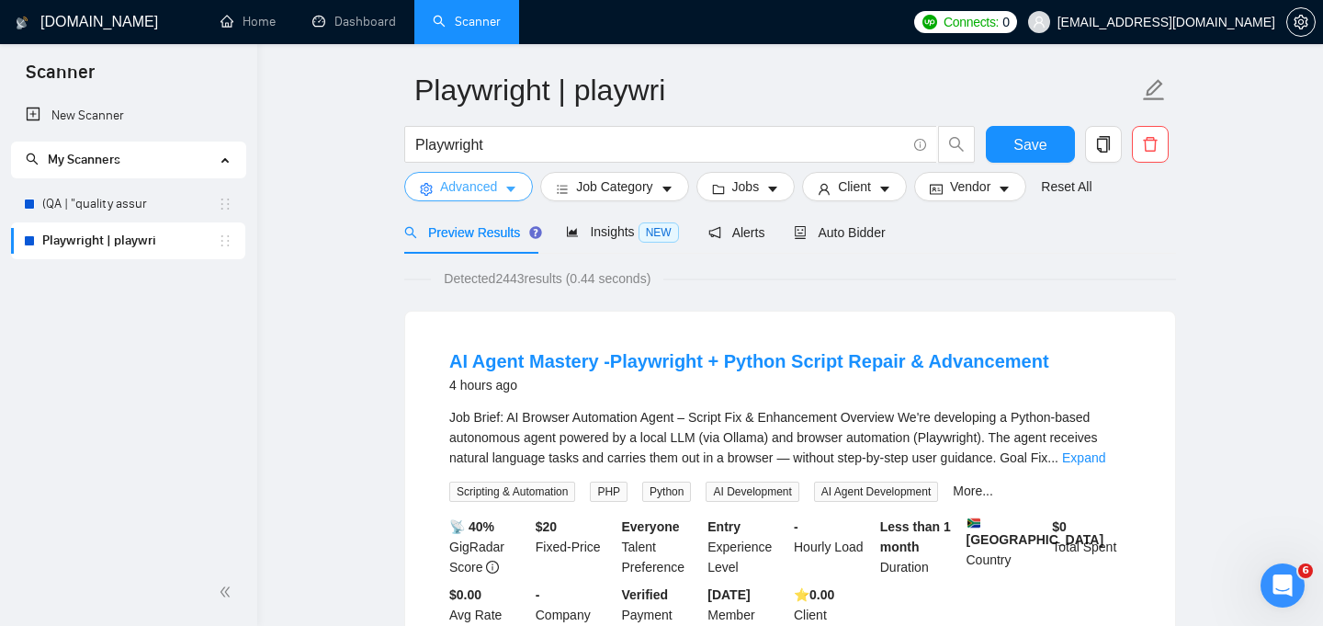
scroll to position [71, 0]
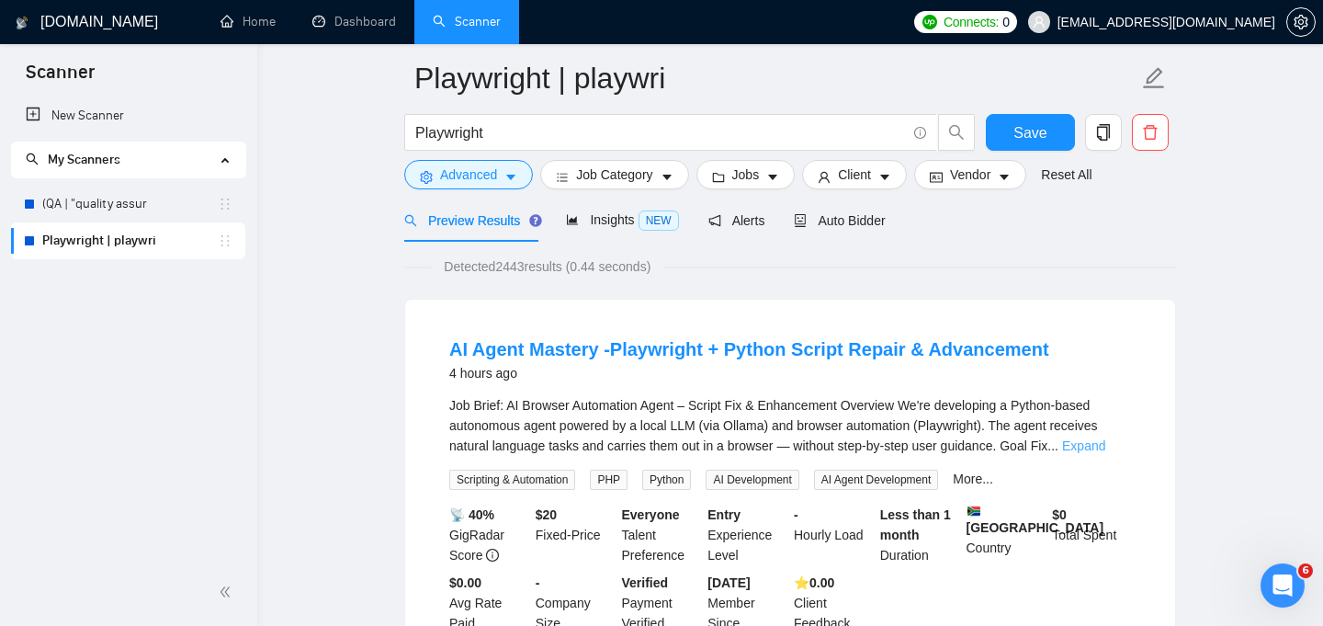
click at [1105, 447] on link "Expand" at bounding box center [1083, 445] width 43 height 15
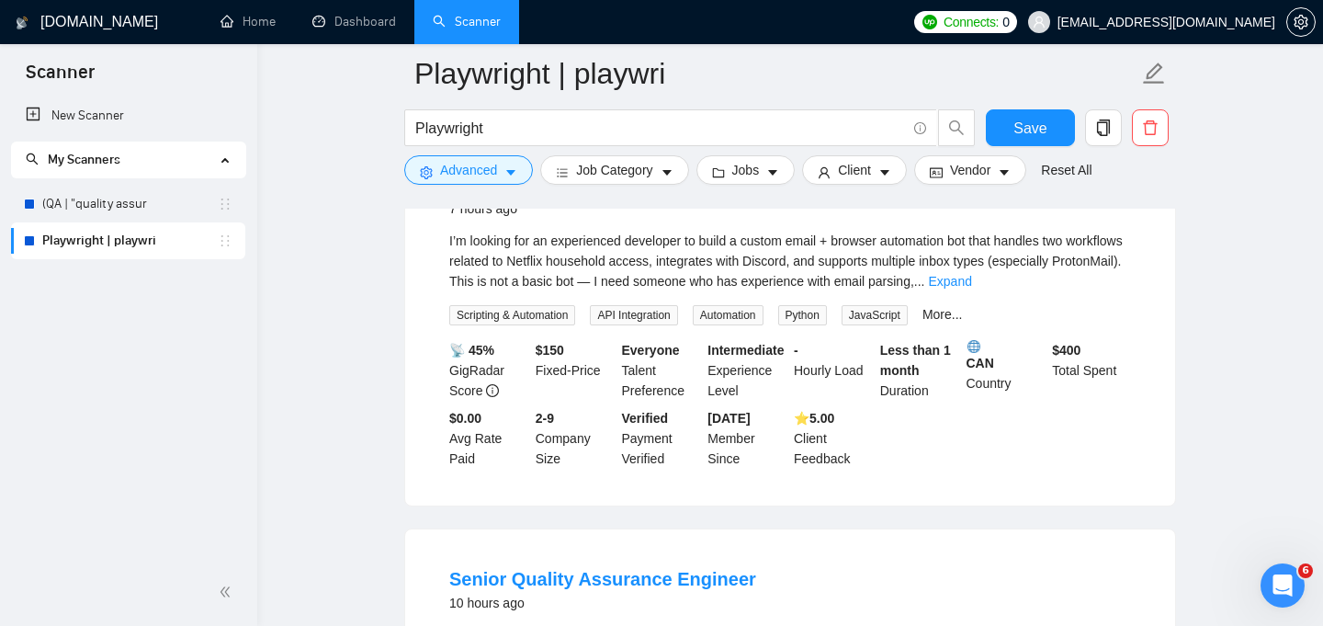
scroll to position [1275, 0]
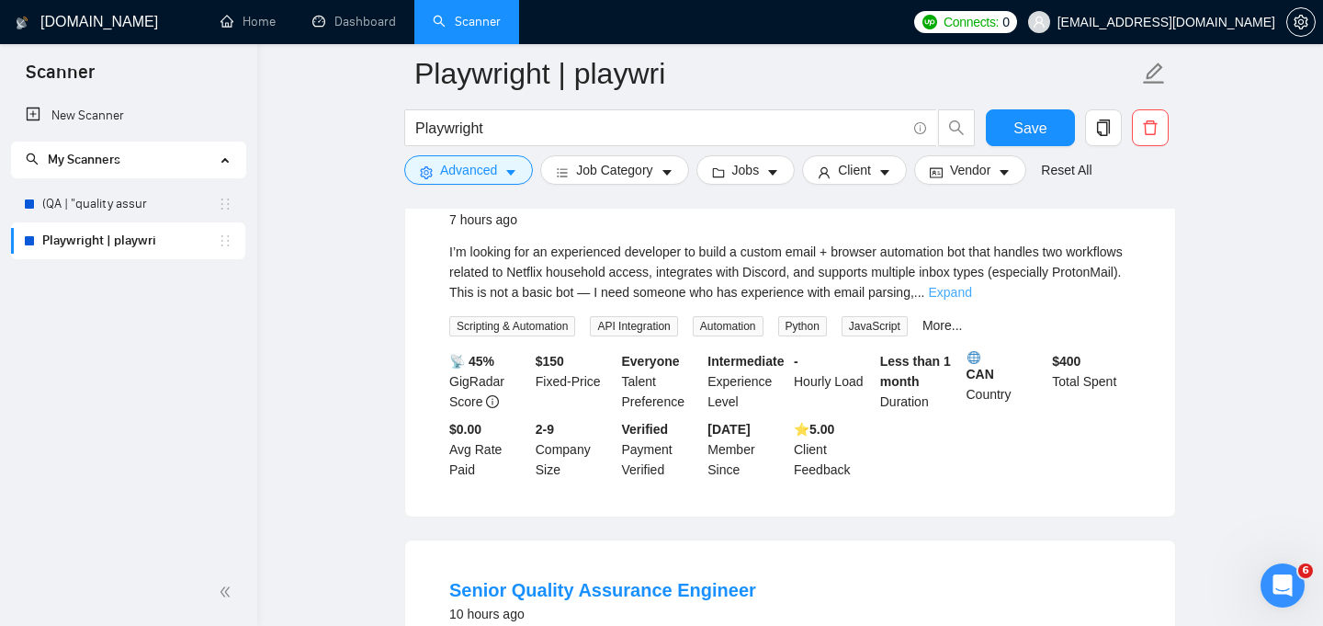
click at [972, 293] on link "Expand" at bounding box center [950, 292] width 43 height 15
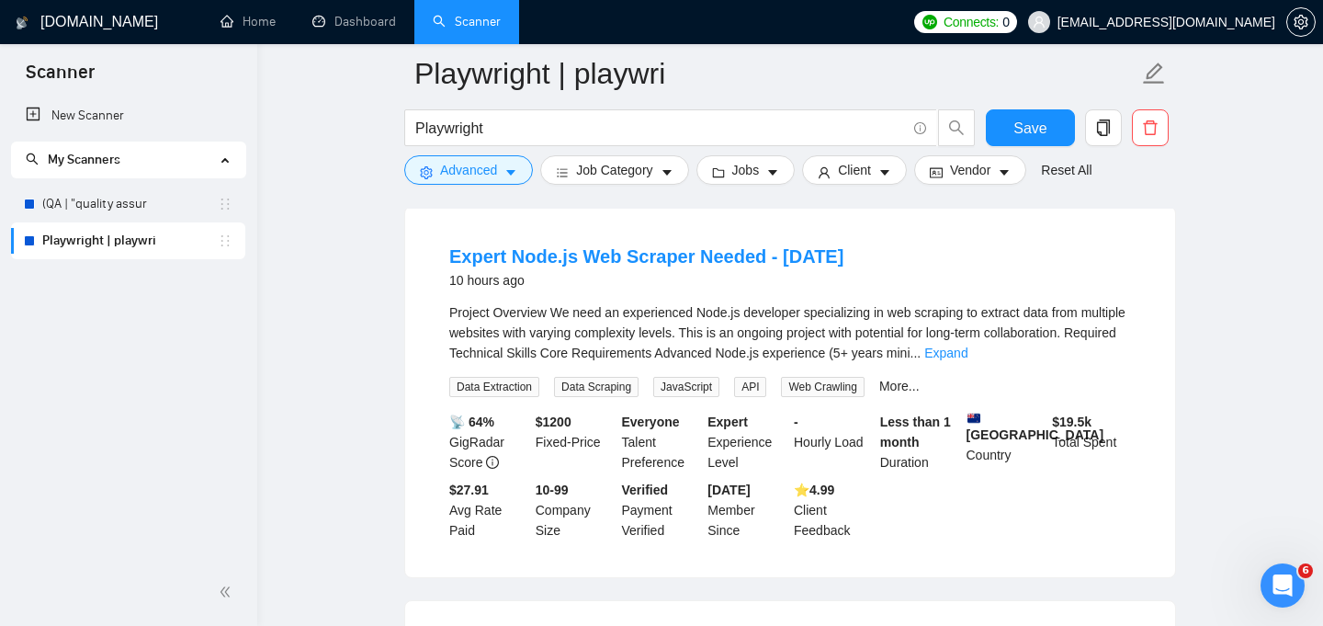
scroll to position [2369, 0]
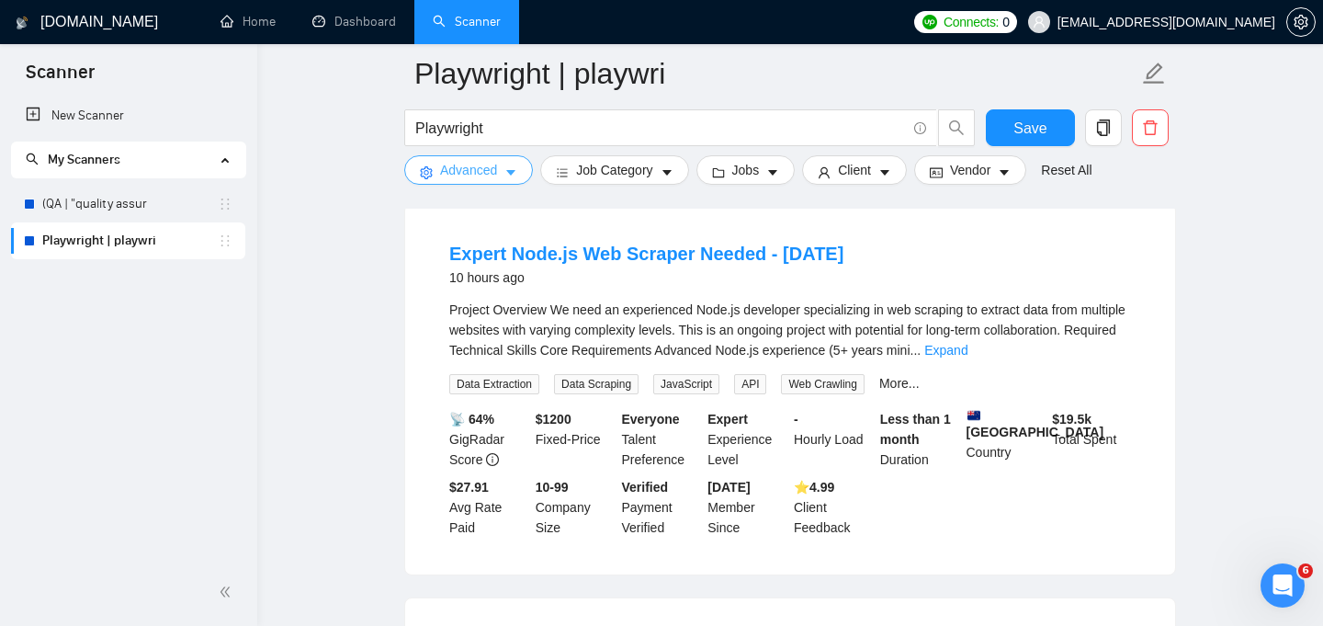
click at [506, 172] on icon "caret-down" at bounding box center [510, 172] width 13 height 13
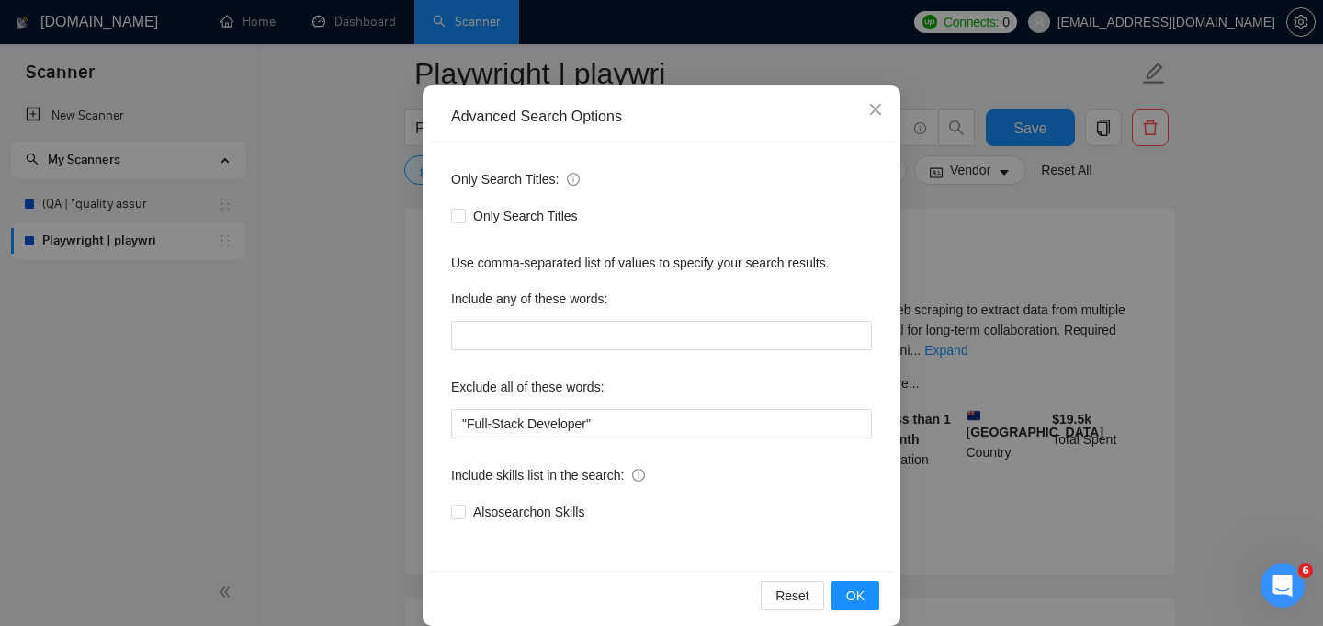
scroll to position [139, 0]
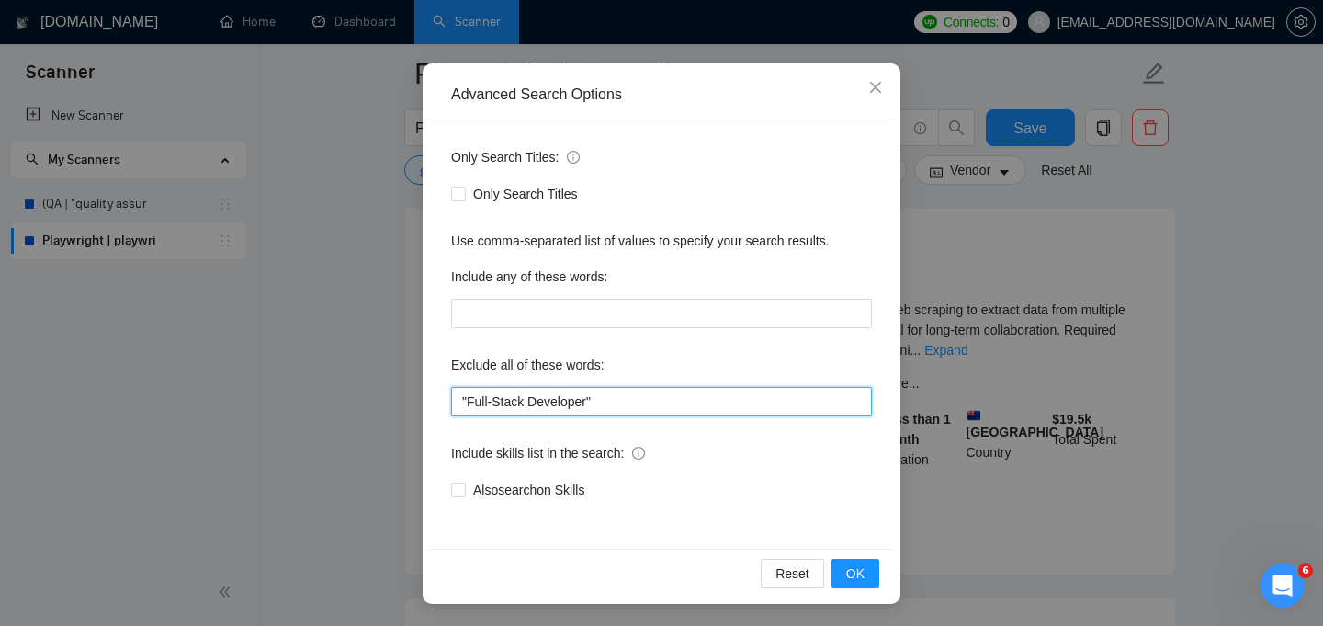
click at [673, 405] on input ""Full-Stack Developer"" at bounding box center [661, 401] width 421 height 29
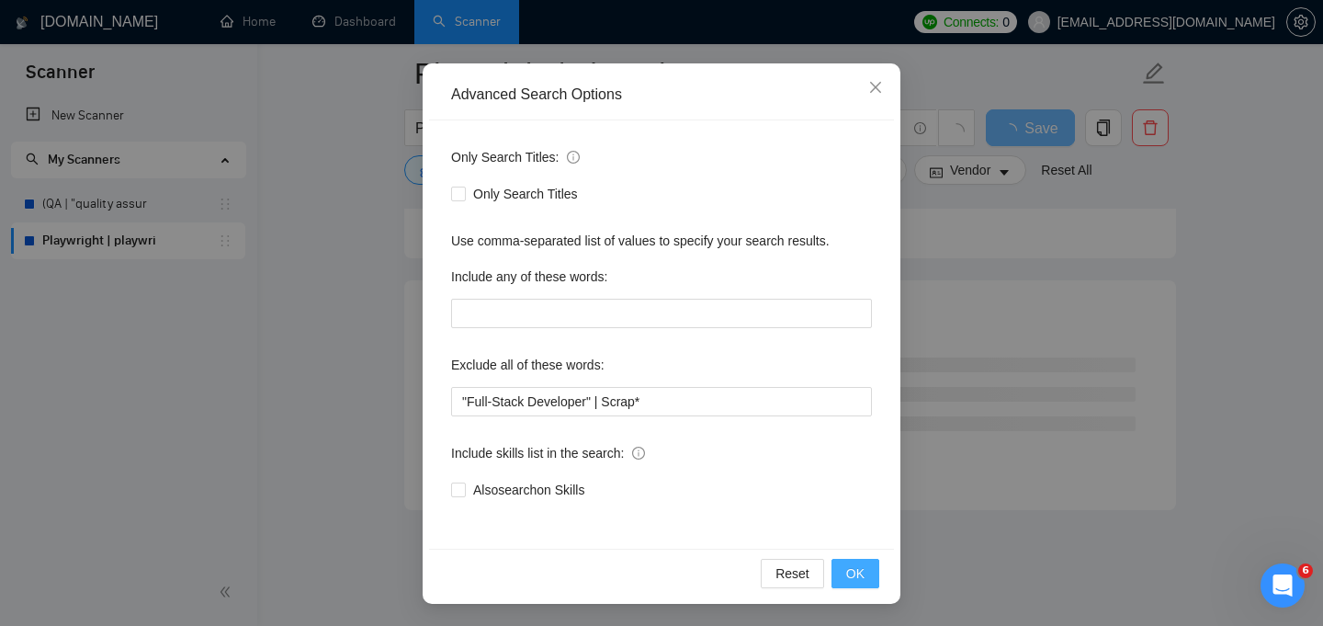
click at [854, 578] on span "OK" at bounding box center [855, 573] width 18 height 20
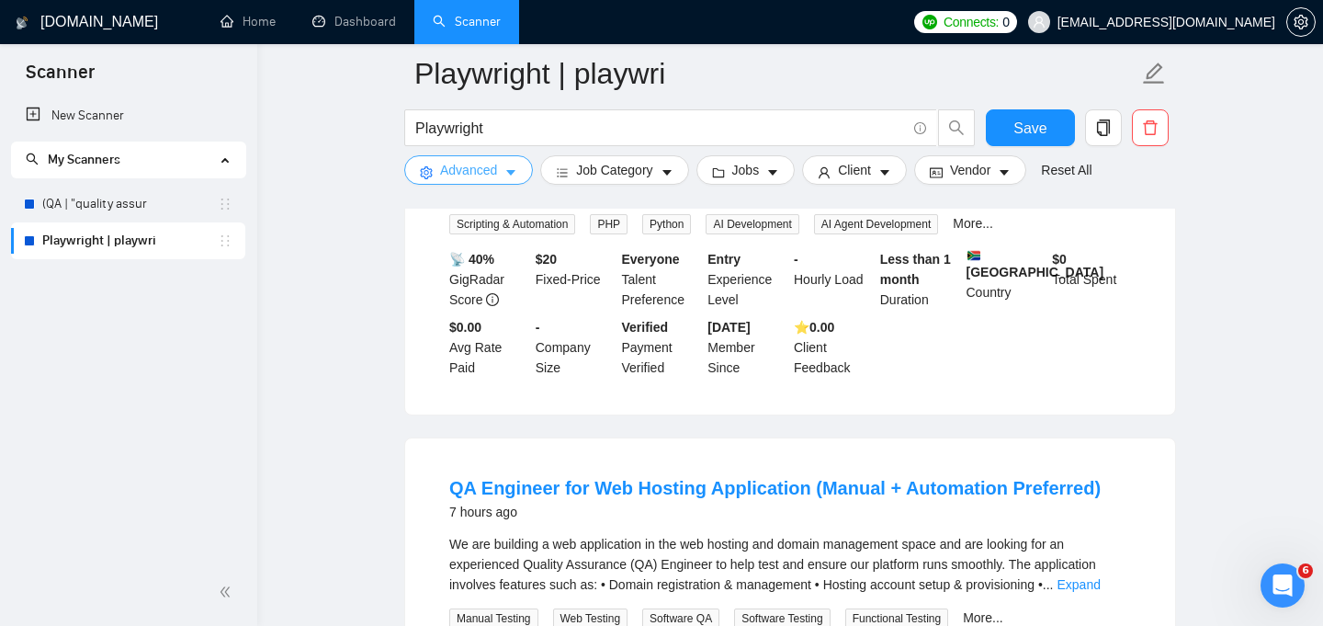
scroll to position [590, 0]
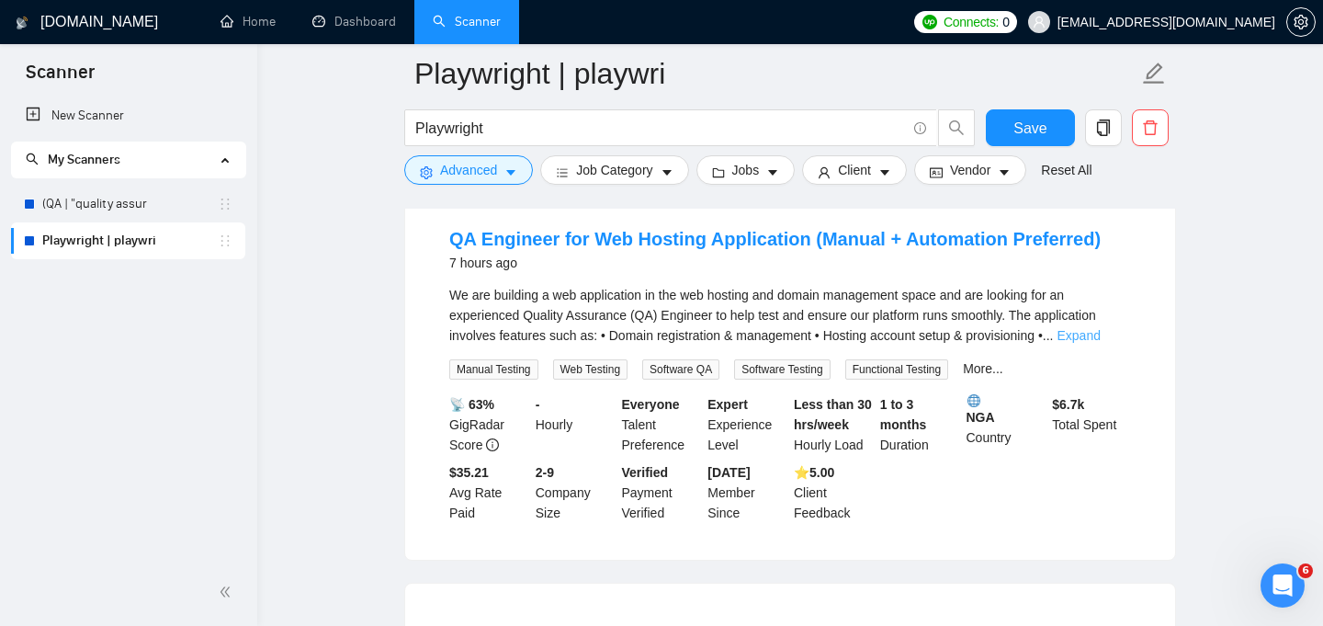
click at [1100, 338] on link "Expand" at bounding box center [1078, 335] width 43 height 15
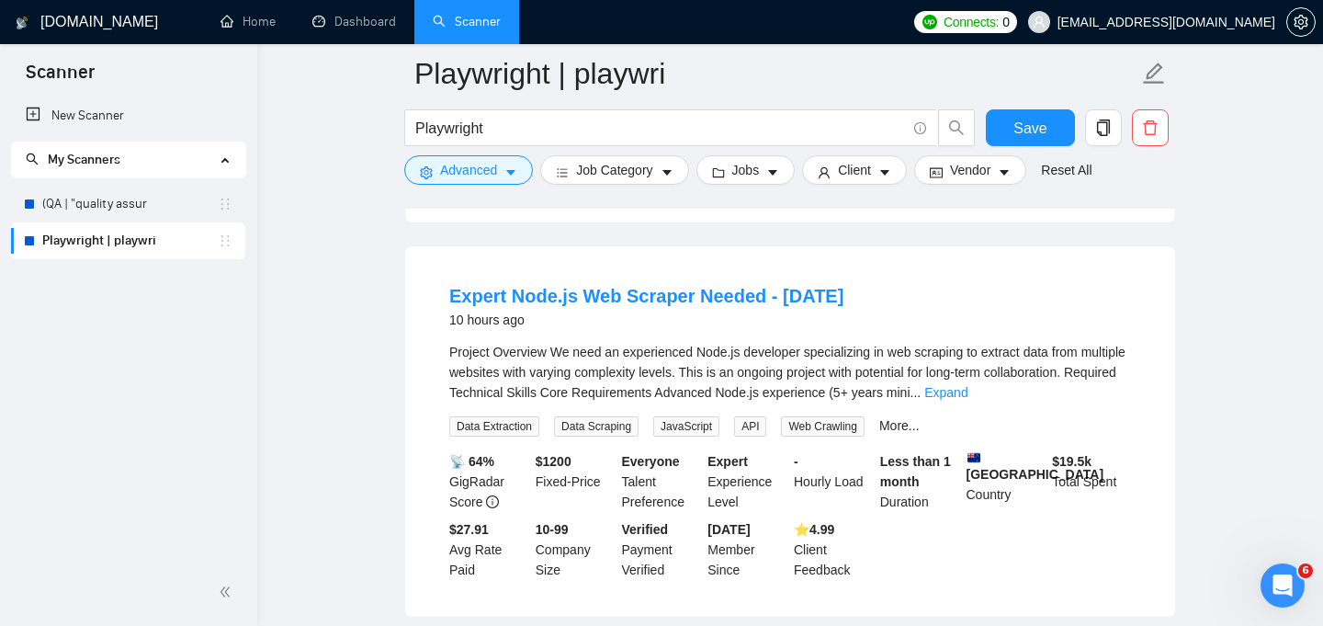
scroll to position [2063, 0]
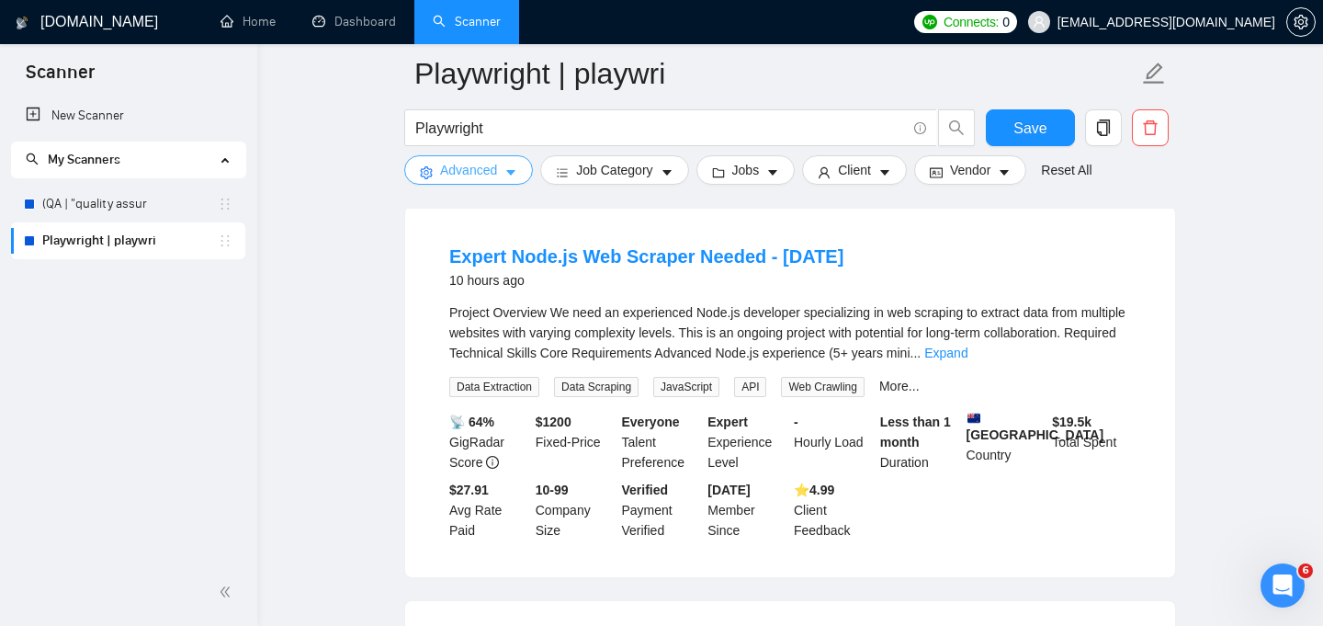
click at [503, 173] on button "Advanced" at bounding box center [468, 169] width 129 height 29
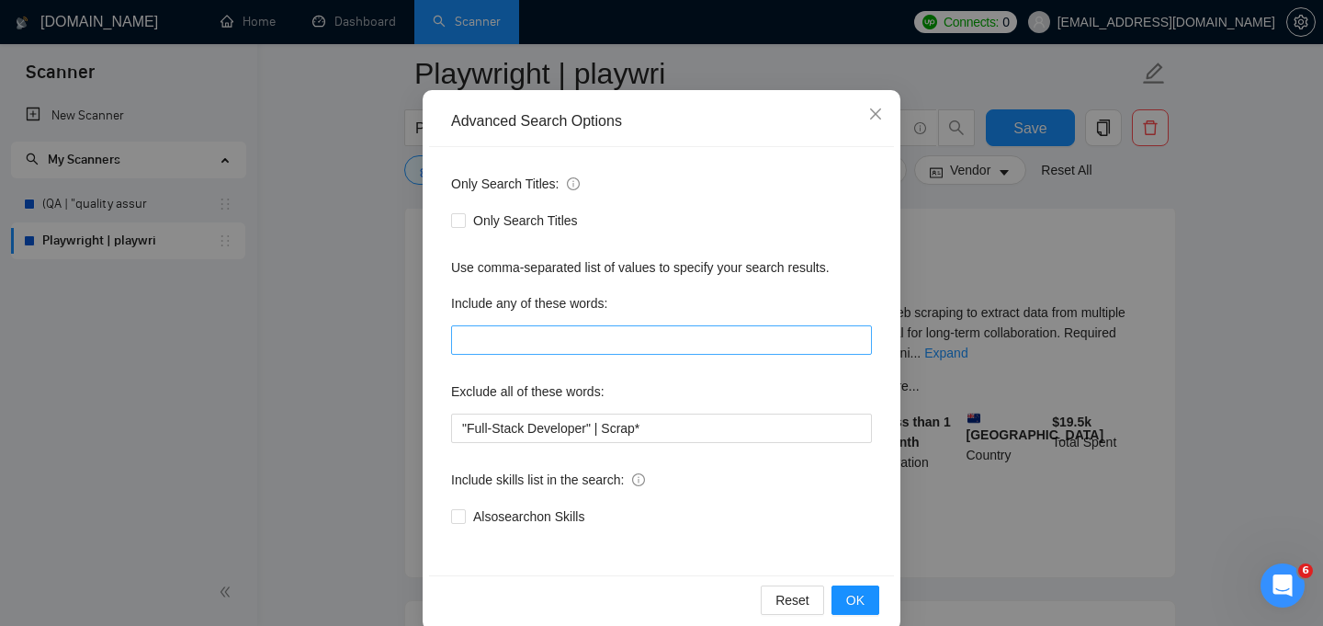
scroll to position [100, 0]
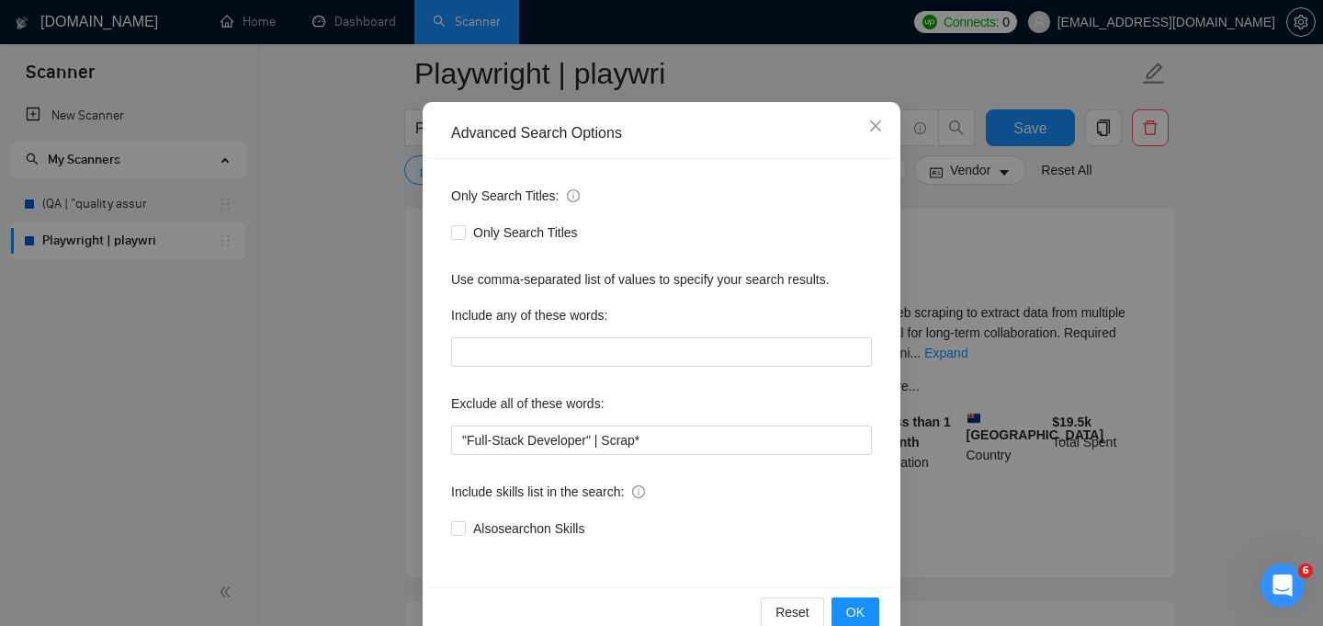
click at [967, 355] on div "Advanced Search Options Only Search Titles: Only Search Titles Use comma-separa…" at bounding box center [661, 313] width 1323 height 626
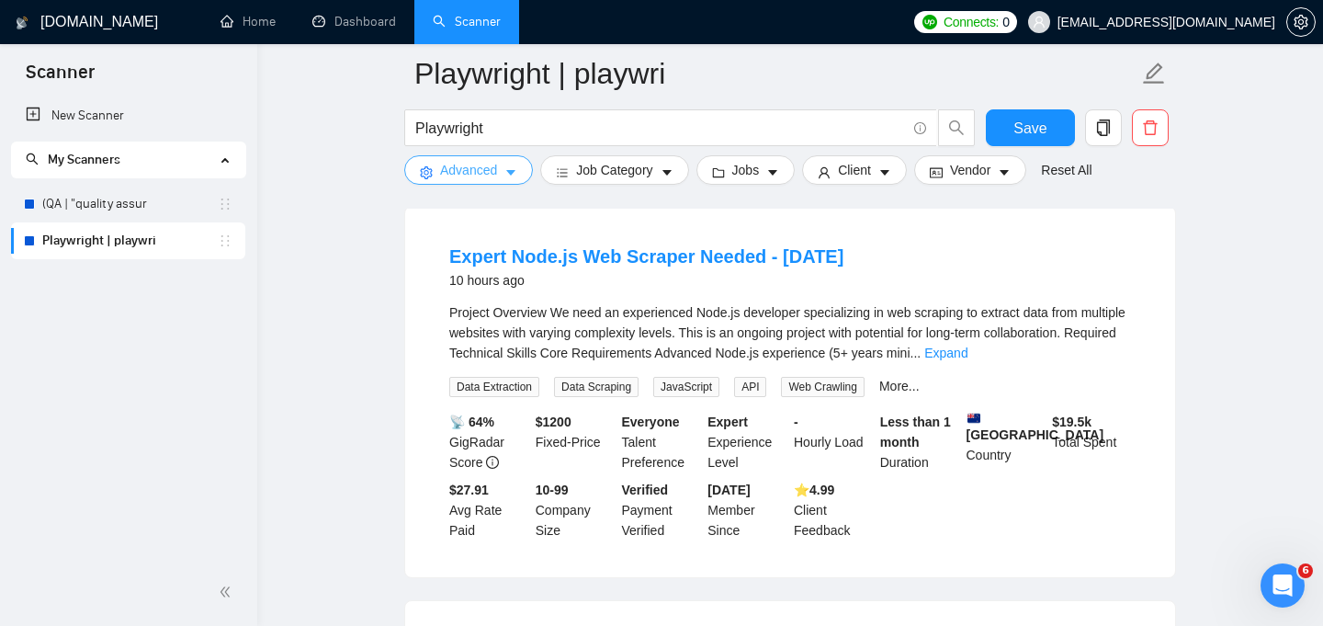
scroll to position [0, 0]
click at [505, 178] on icon "caret-down" at bounding box center [510, 172] width 13 height 13
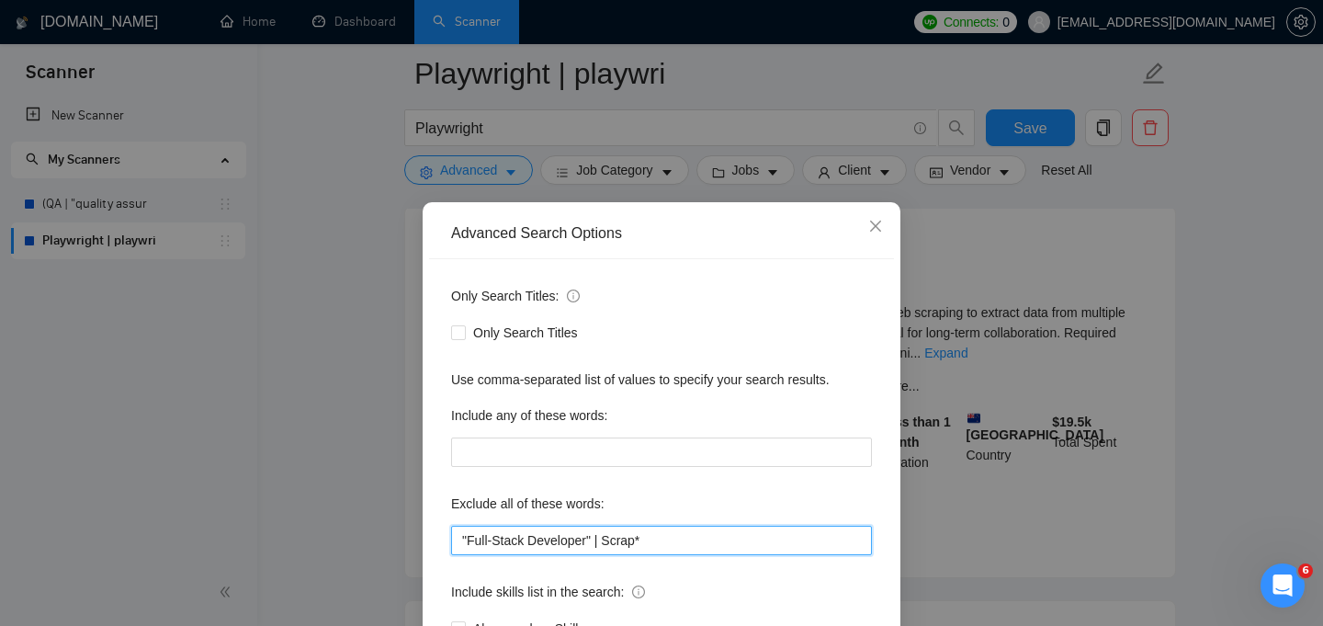
click at [655, 543] on input ""Full-Stack Developer" | Scrap*" at bounding box center [661, 540] width 421 height 29
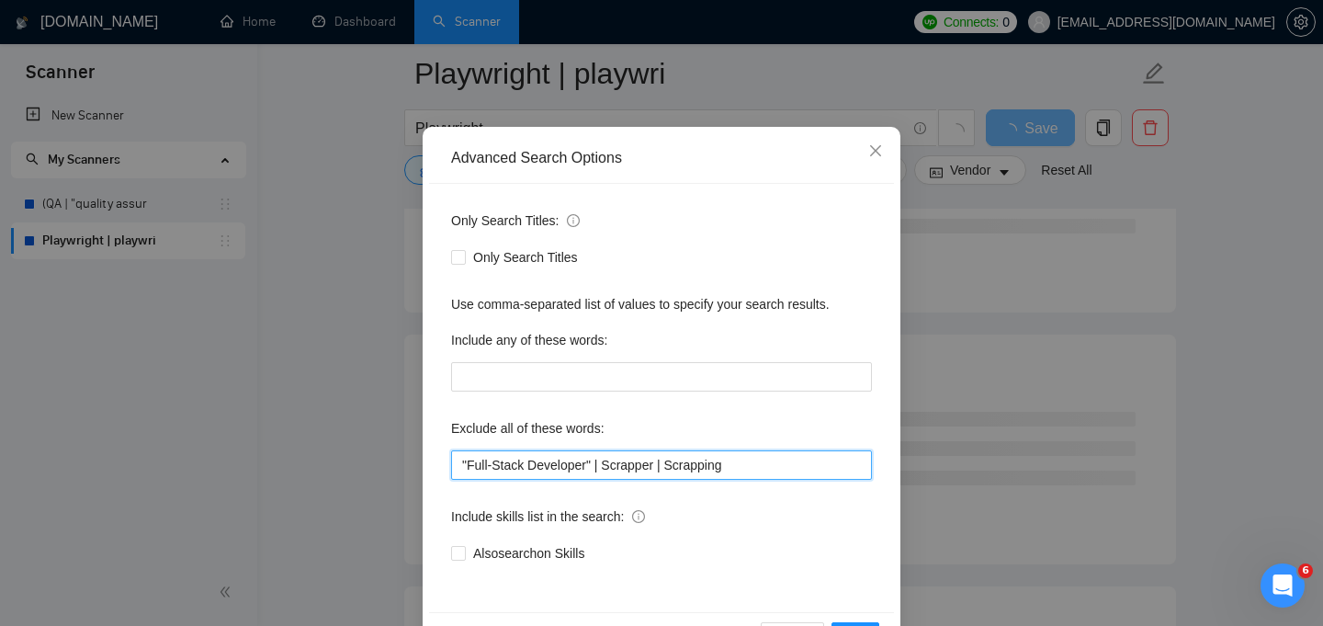
scroll to position [139, 0]
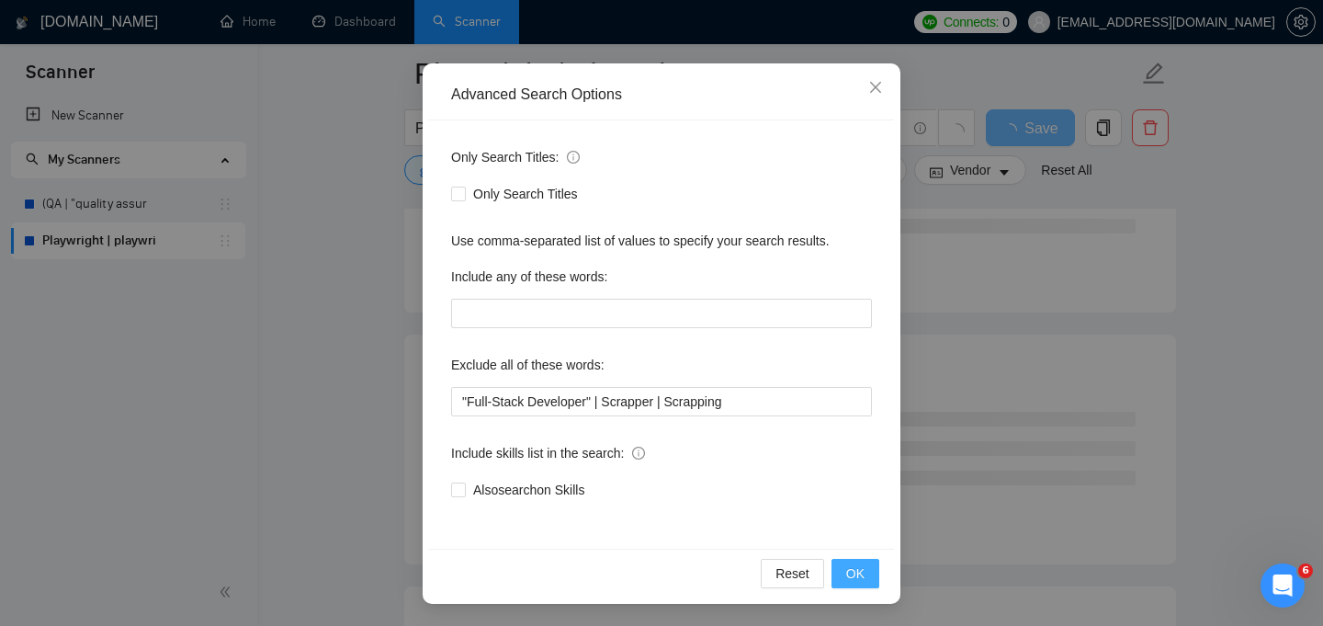
click at [846, 572] on span "OK" at bounding box center [855, 573] width 18 height 20
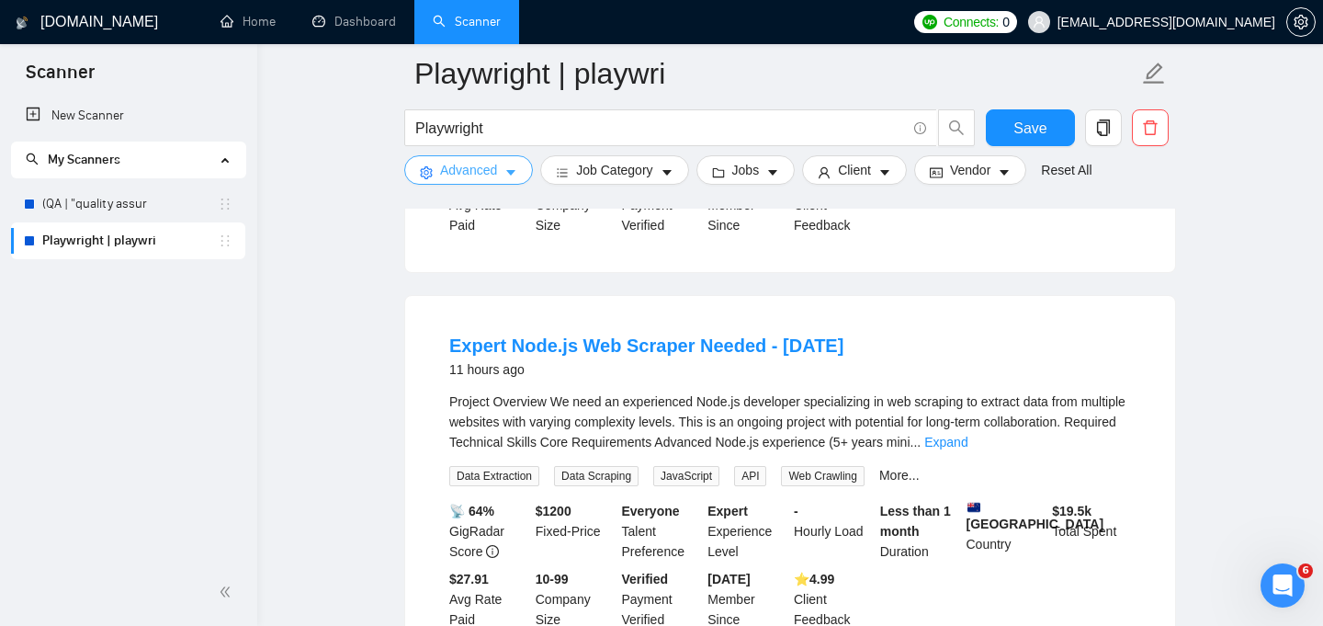
scroll to position [1706, 0]
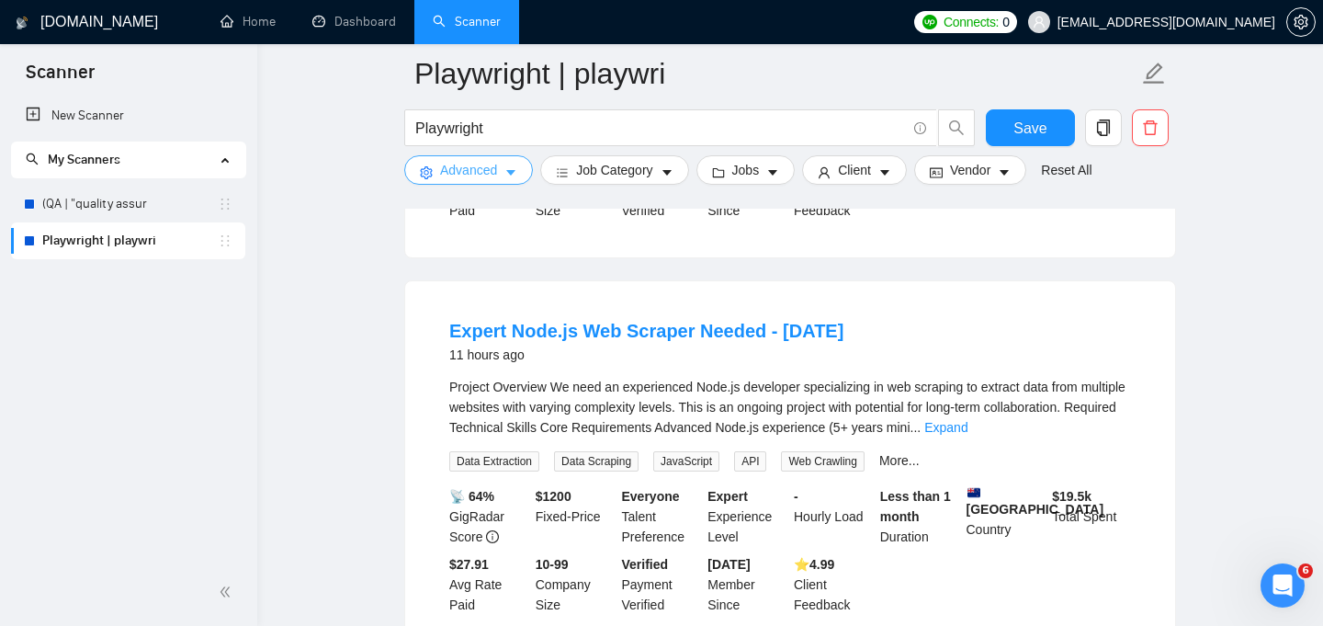
click at [500, 168] on button "Advanced" at bounding box center [468, 169] width 129 height 29
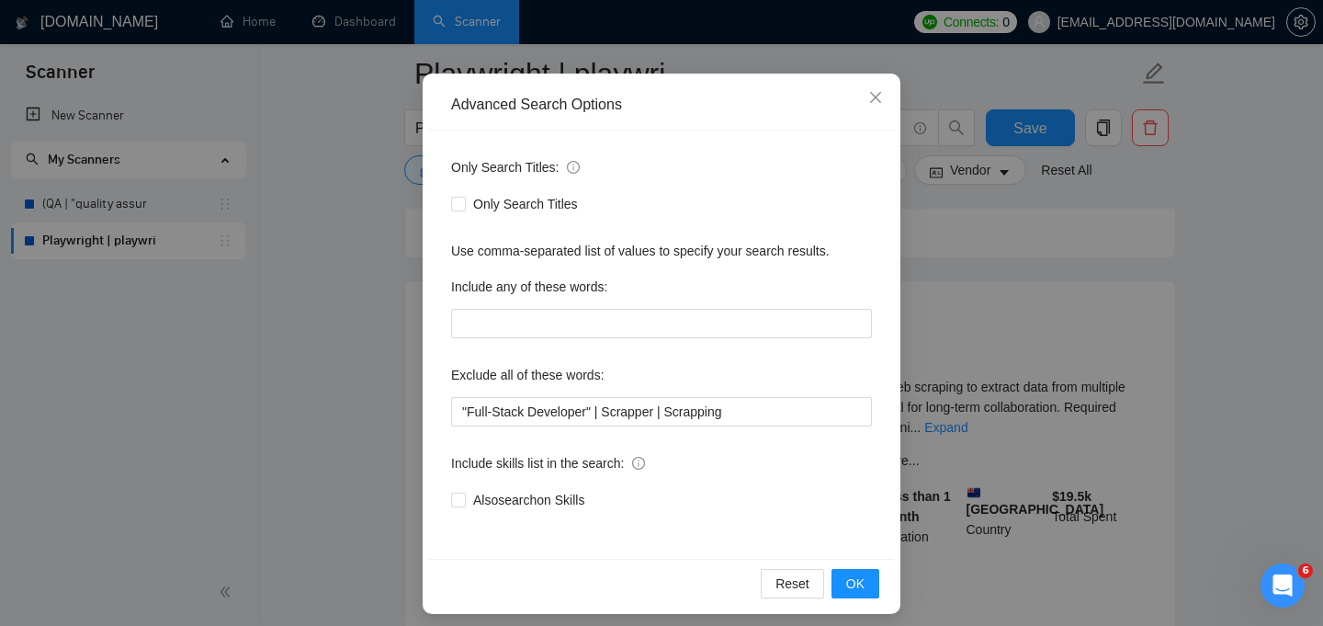
scroll to position [139, 0]
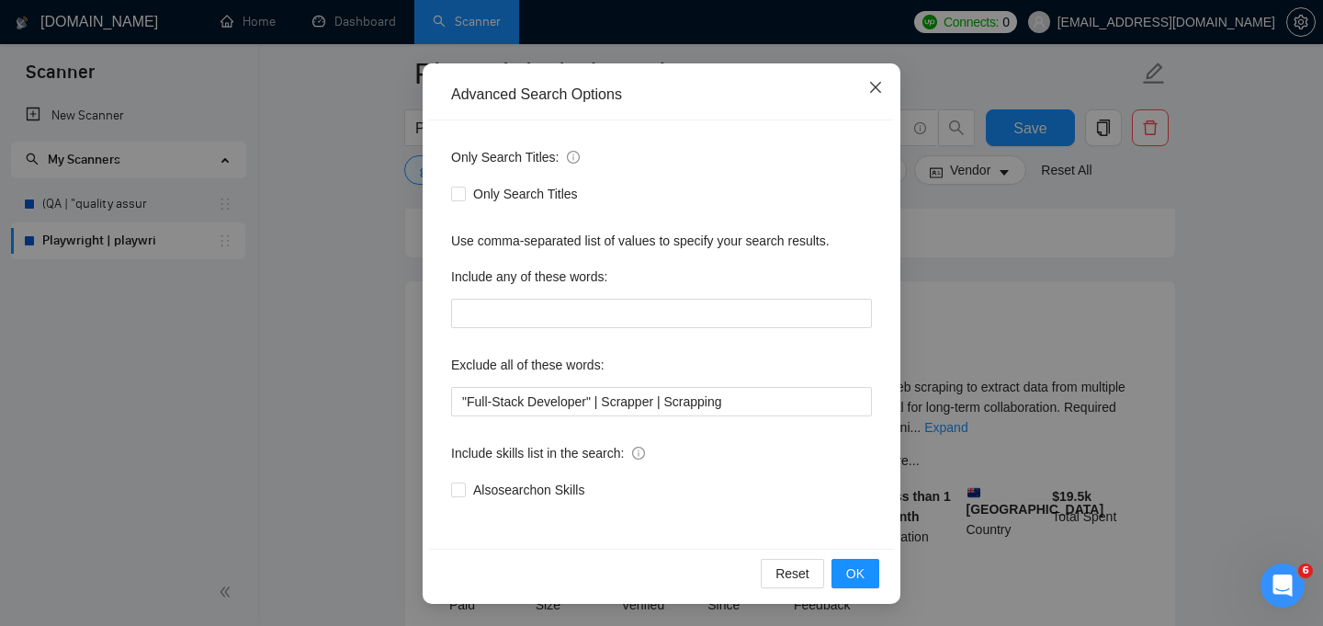
click at [886, 99] on span "Close" at bounding box center [876, 88] width 50 height 50
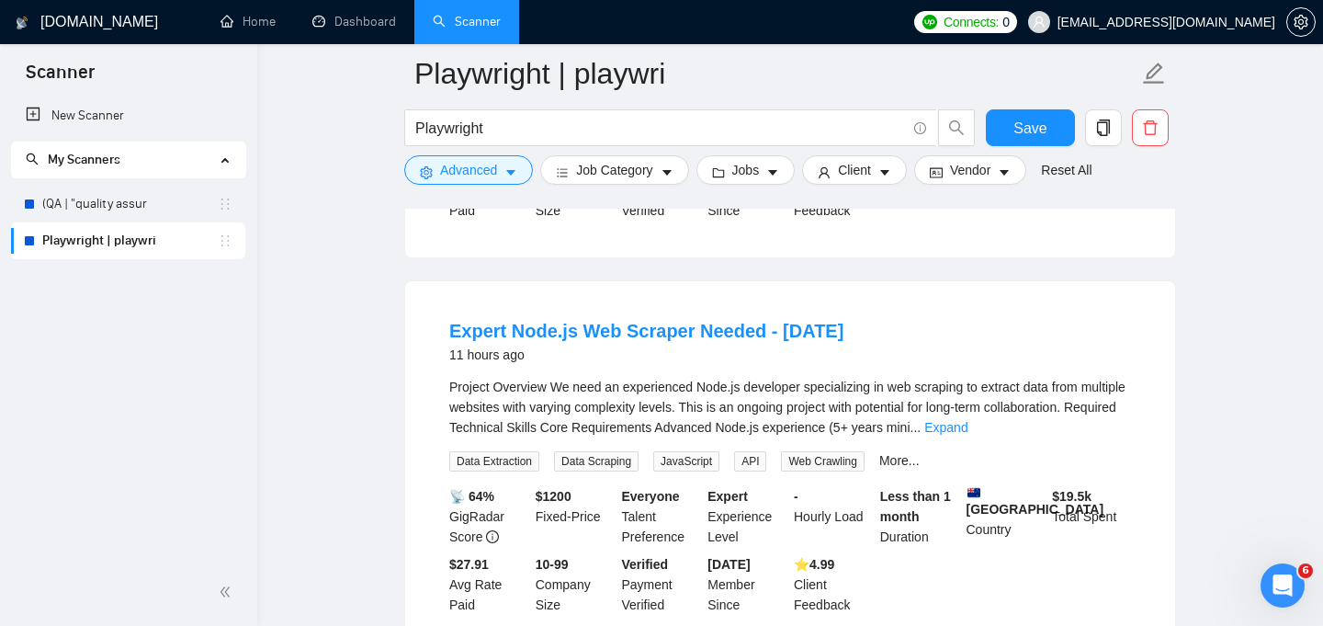
scroll to position [47, 0]
click at [967, 434] on link "Expand" at bounding box center [945, 427] width 43 height 15
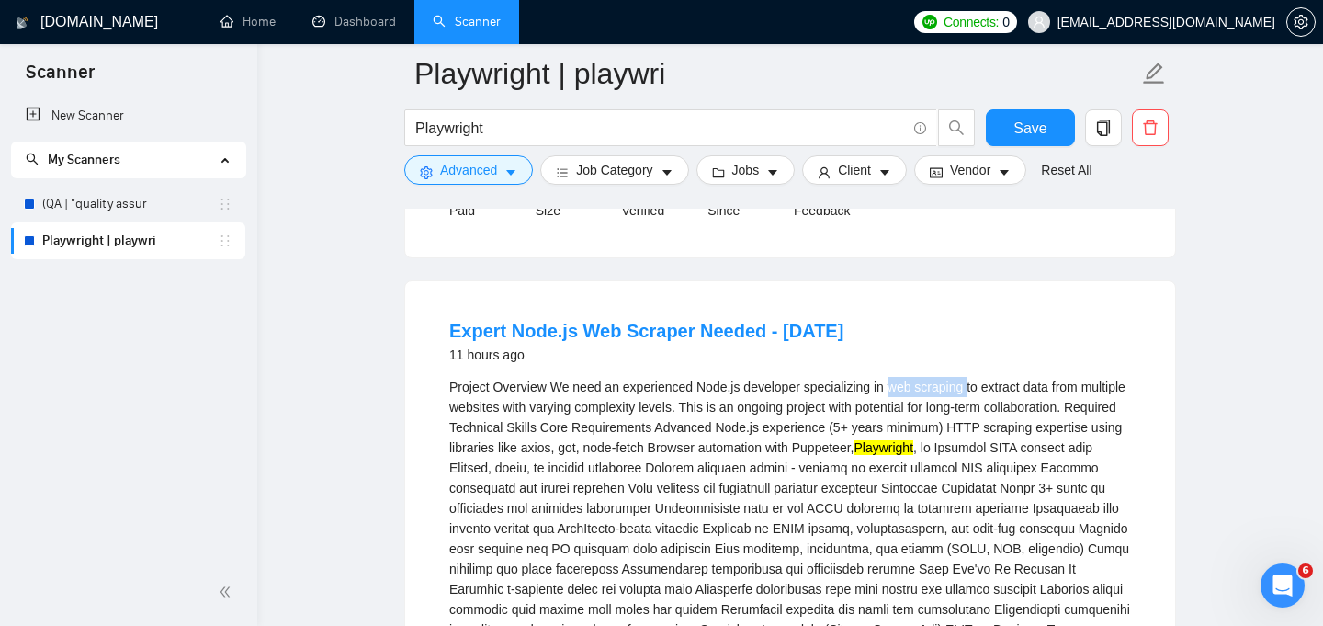
drag, startPoint x: 905, startPoint y: 397, endPoint x: 983, endPoint y: 391, distance: 78.3
copy div "web scraping"
click at [470, 161] on span "Advanced" at bounding box center [468, 170] width 57 height 20
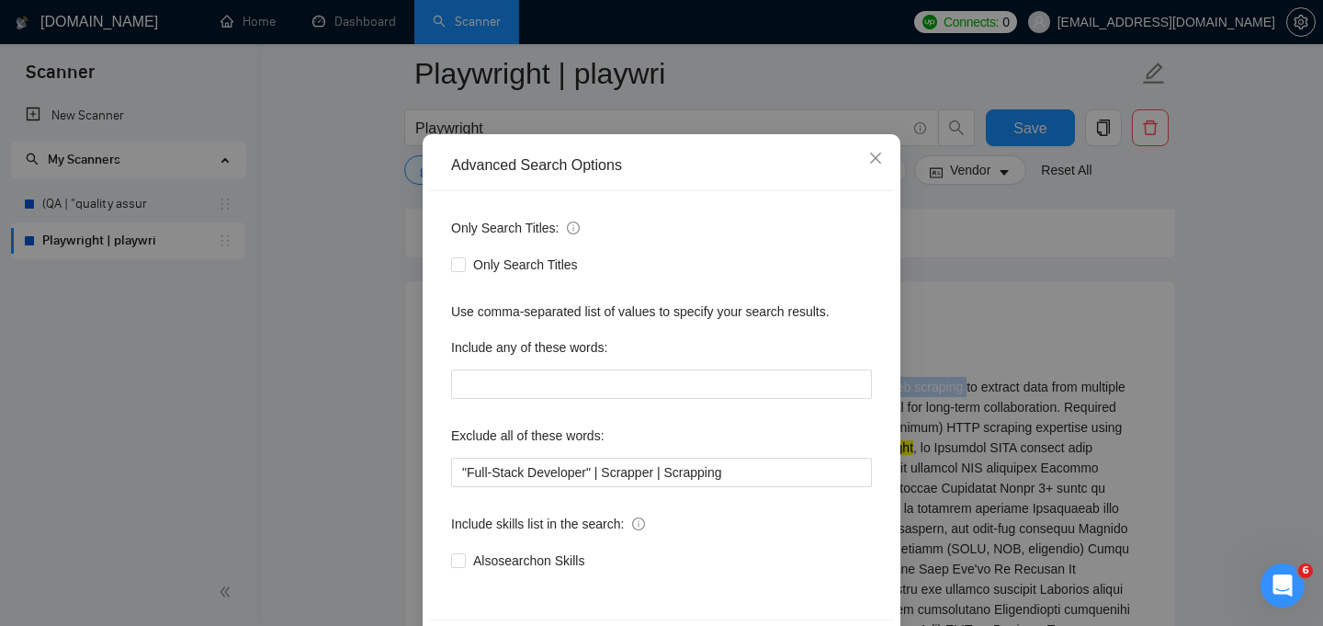
scroll to position [115, 0]
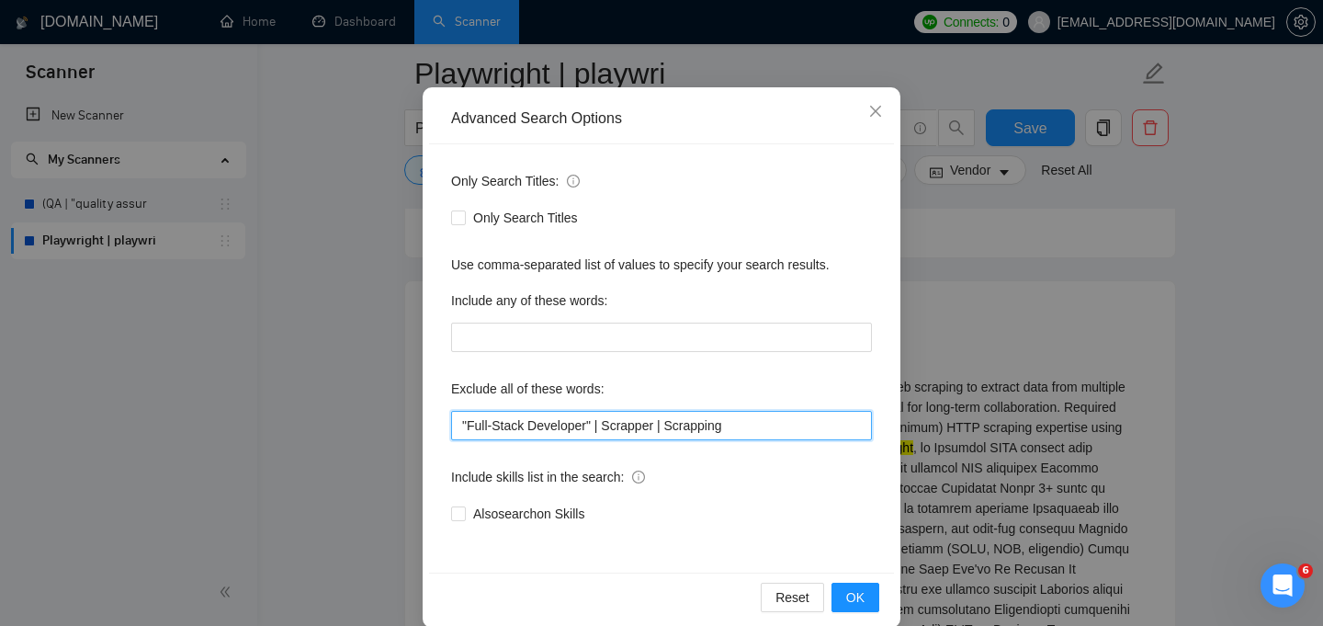
click at [633, 425] on input ""Full-Stack Developer" | Scrapper | Scrapping" at bounding box center [661, 425] width 421 height 29
paste input "web scraping"
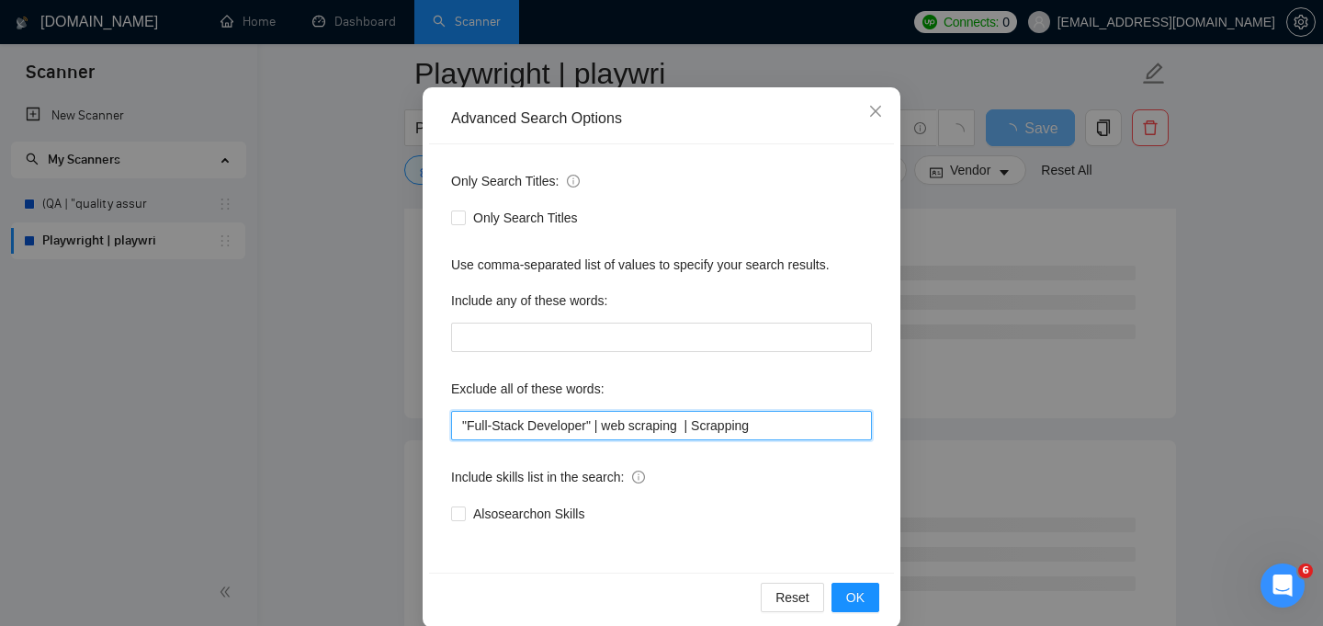
click at [738, 427] on input ""Full-Stack Developer" | web scraping | Scrapping" at bounding box center [661, 425] width 421 height 29
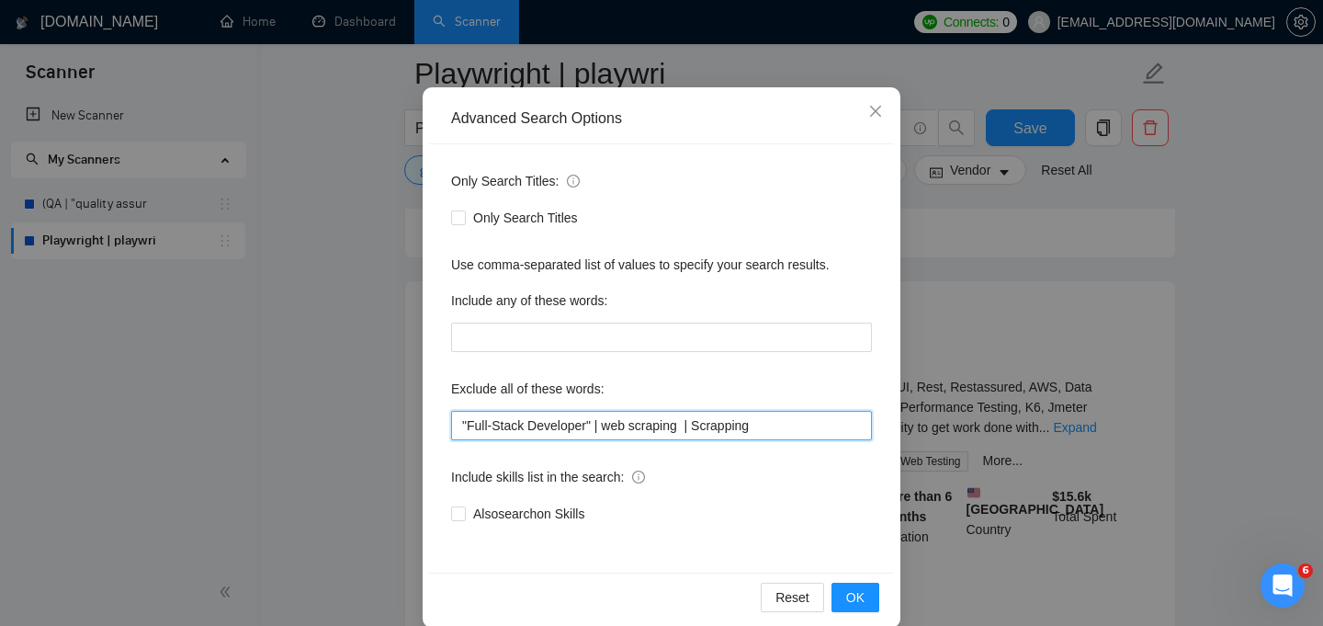
paste input "web scraping"
click at [610, 430] on input ""Full-Stack Developer" | web scraping | web scraping" at bounding box center [661, 425] width 421 height 29
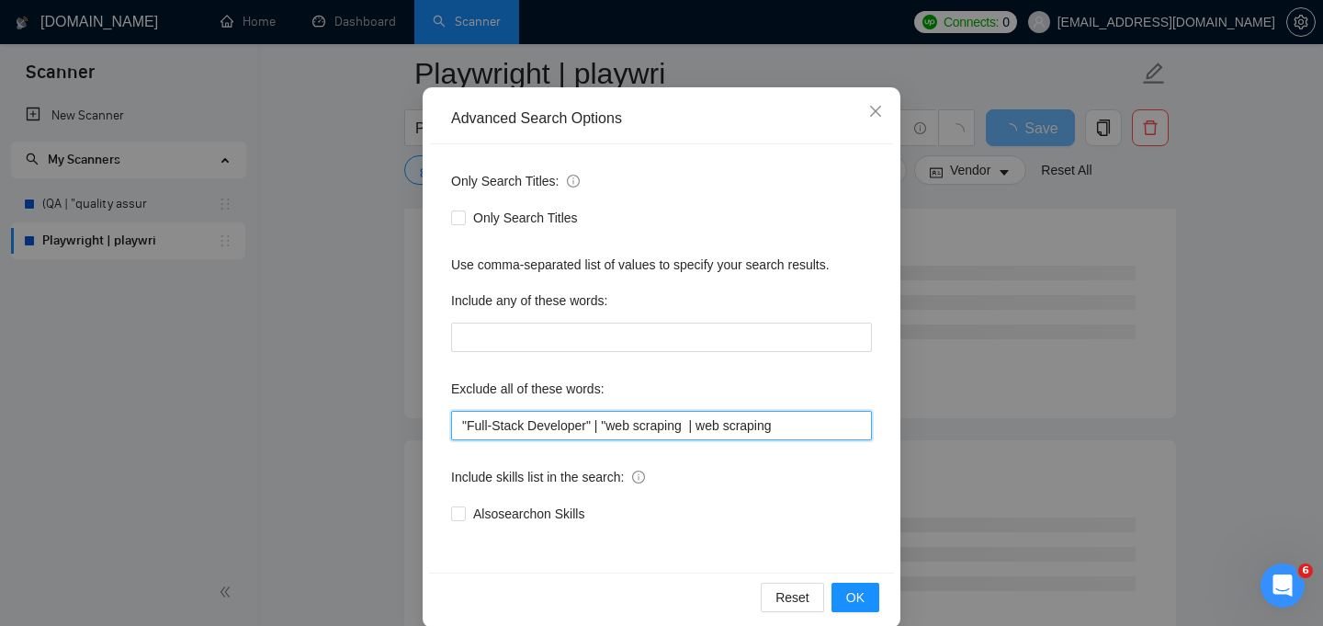
click at [692, 423] on input ""Full-Stack Developer" | "web scraping | web scraping" at bounding box center [661, 425] width 421 height 29
click at [715, 425] on input ""Full-Stack Developer" | "web scraping" | web scraping" at bounding box center [661, 425] width 421 height 29
click at [801, 425] on input ""Full-Stack Developer" | "web scraping" | "web scraping" at bounding box center [661, 425] width 421 height 29
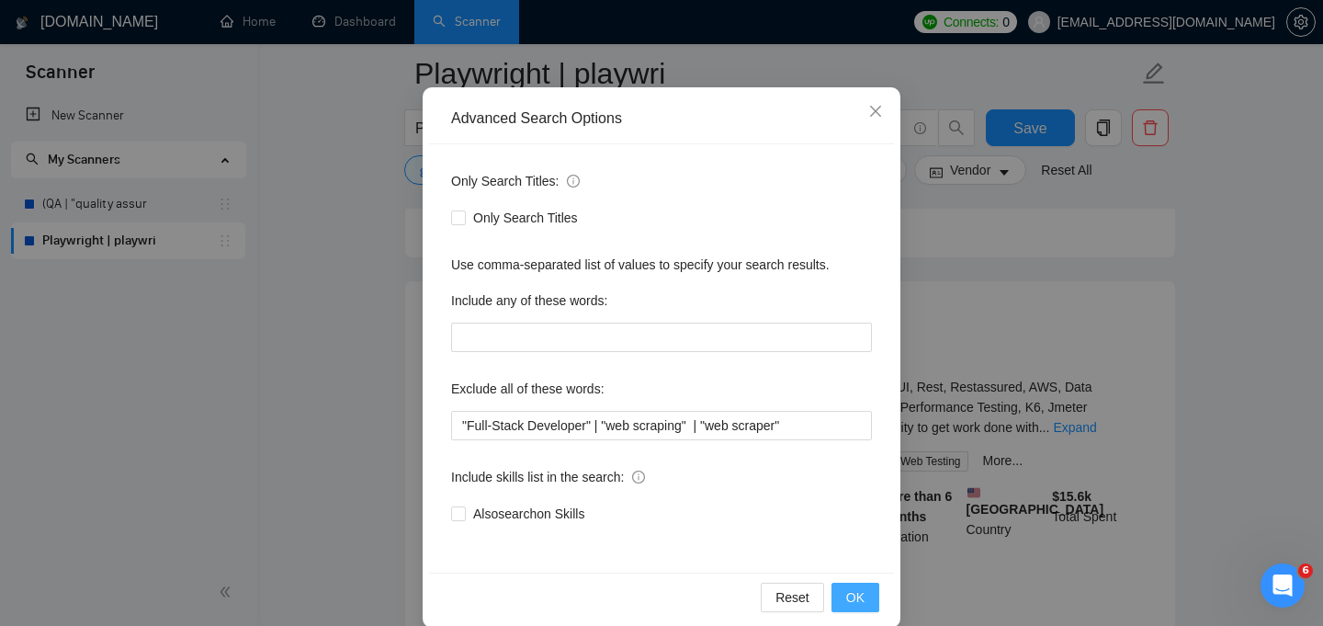
click at [852, 595] on span "OK" at bounding box center [855, 597] width 18 height 20
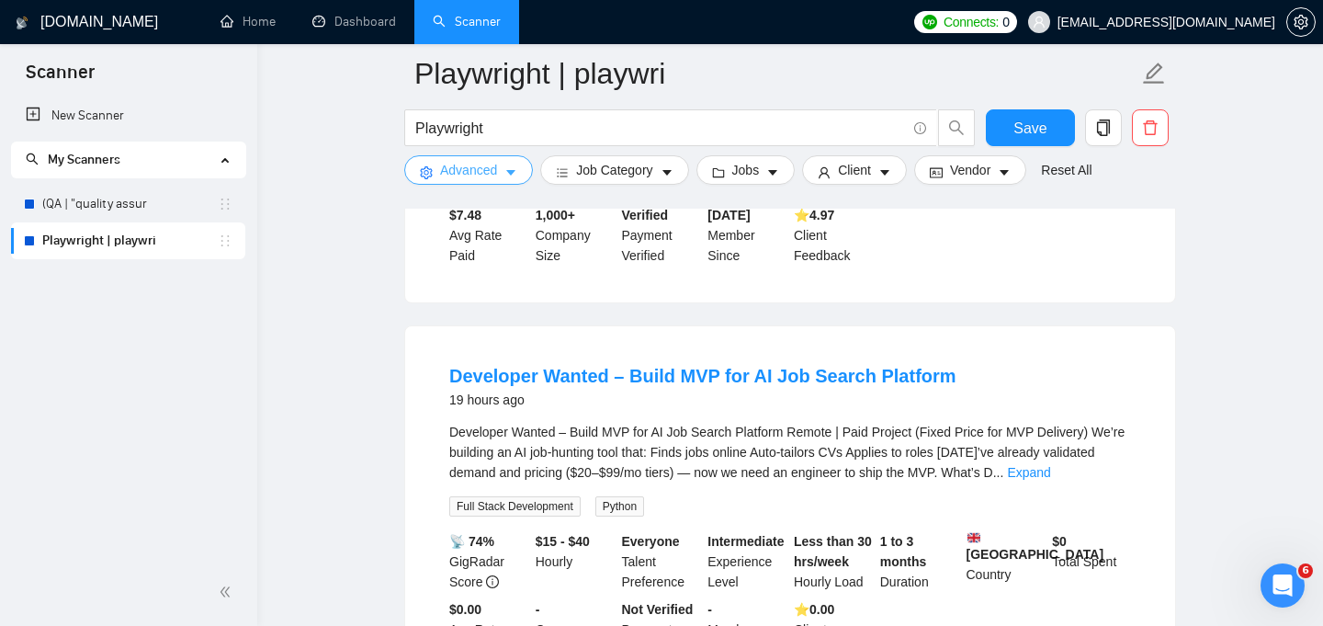
scroll to position [2512, 0]
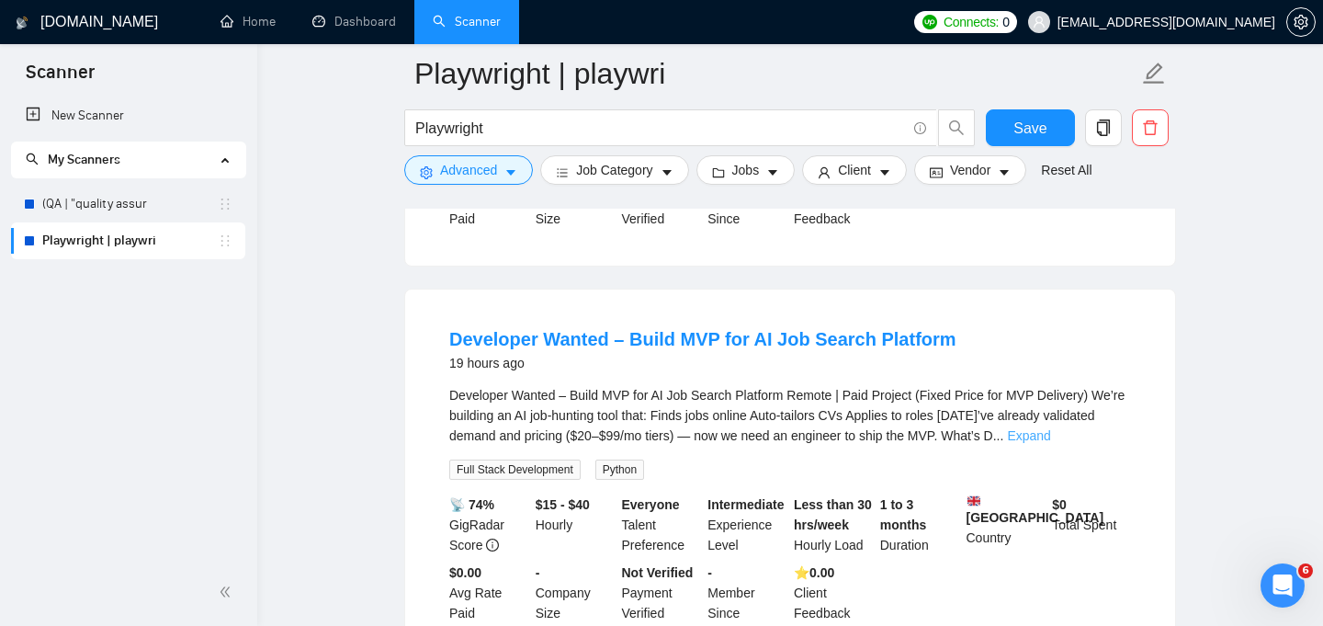
click at [1050, 430] on link "Expand" at bounding box center [1028, 435] width 43 height 15
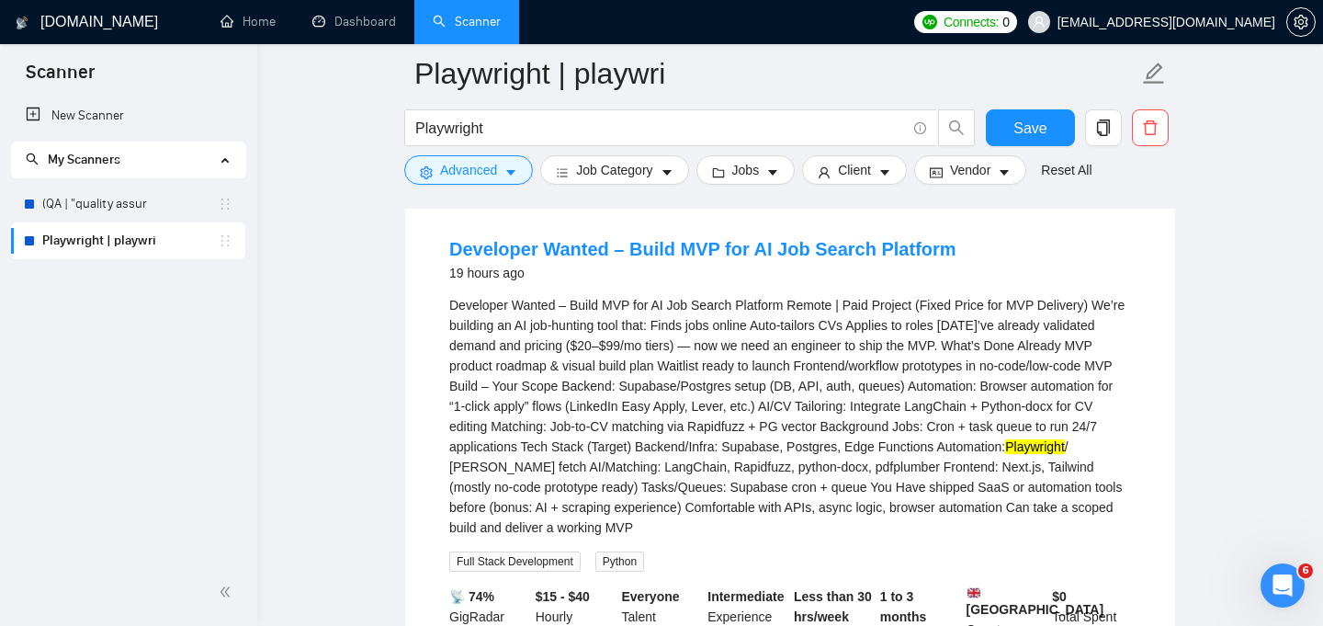
scroll to position [2599, 0]
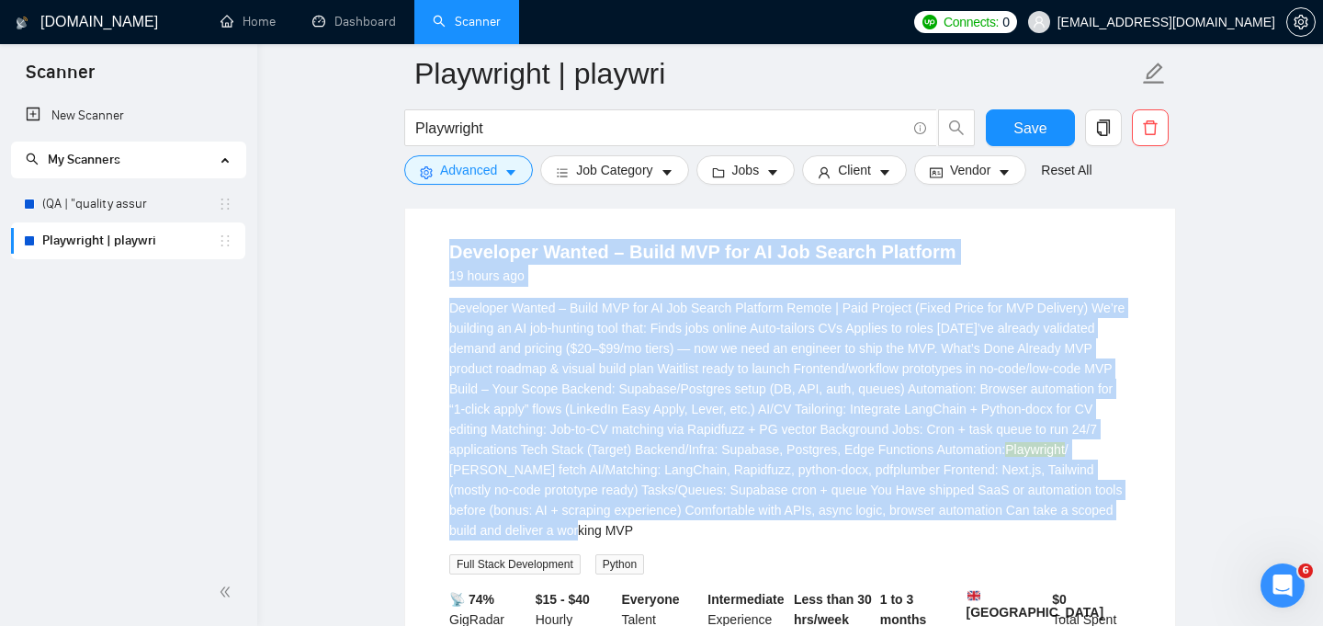
drag, startPoint x: 829, startPoint y: 529, endPoint x: 449, endPoint y: 255, distance: 467.9
click at [449, 255] on li "Developer Wanted – Build MVP for AI Job Search Platform 19 hours ago Developer …" at bounding box center [790, 478] width 726 height 508
copy li "Loremipsu Dolors – Ametc ADI eli SE Doe Tempor Incididu 95 utlab etd Magnaaliq …"
click at [649, 397] on div "Developer Wanted – Build MVP for AI Job Search Platform Remote | Paid Project (…" at bounding box center [790, 419] width 682 height 243
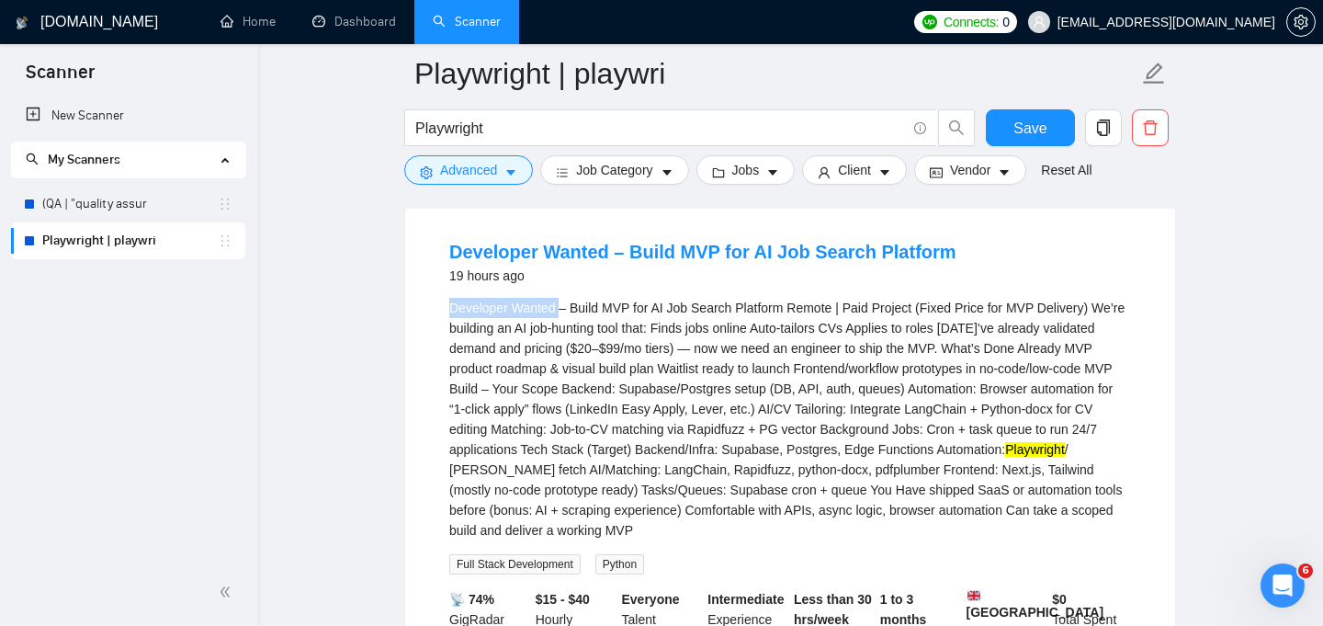
drag, startPoint x: 451, startPoint y: 306, endPoint x: 561, endPoint y: 302, distance: 110.3
click at [561, 302] on div "Developer Wanted – Build MVP for AI Job Search Platform Remote | Paid Project (…" at bounding box center [790, 419] width 682 height 243
copy div "Developer Wanted"
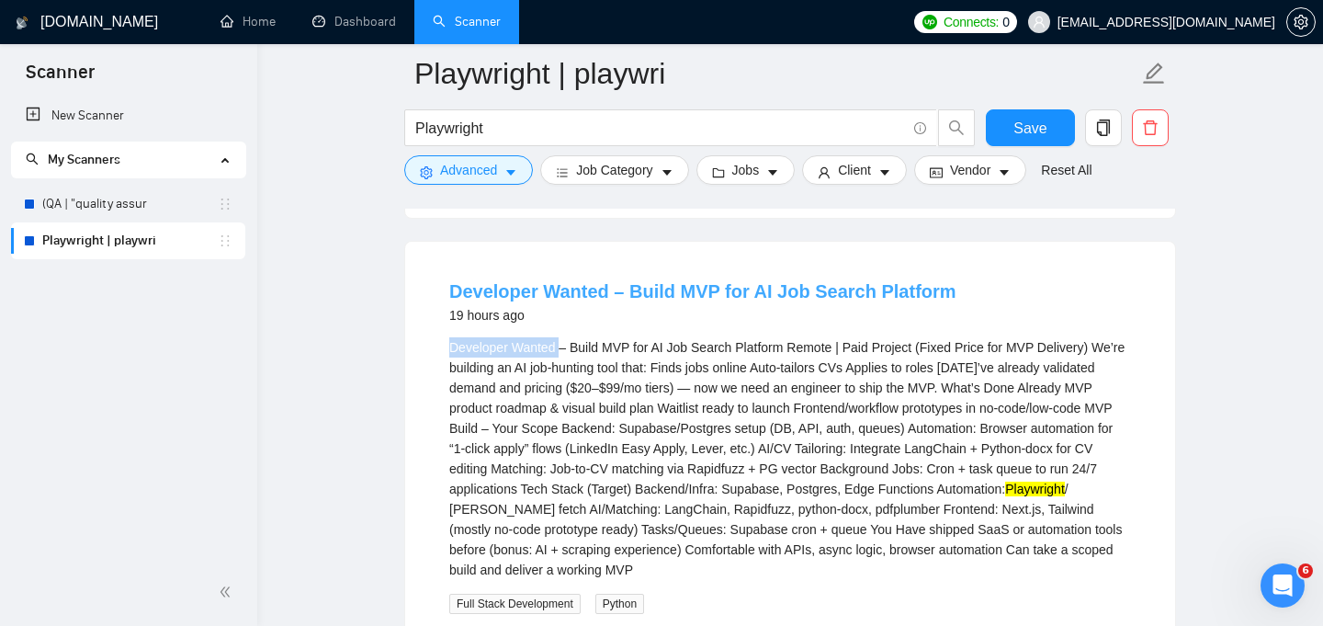
scroll to position [2533, 0]
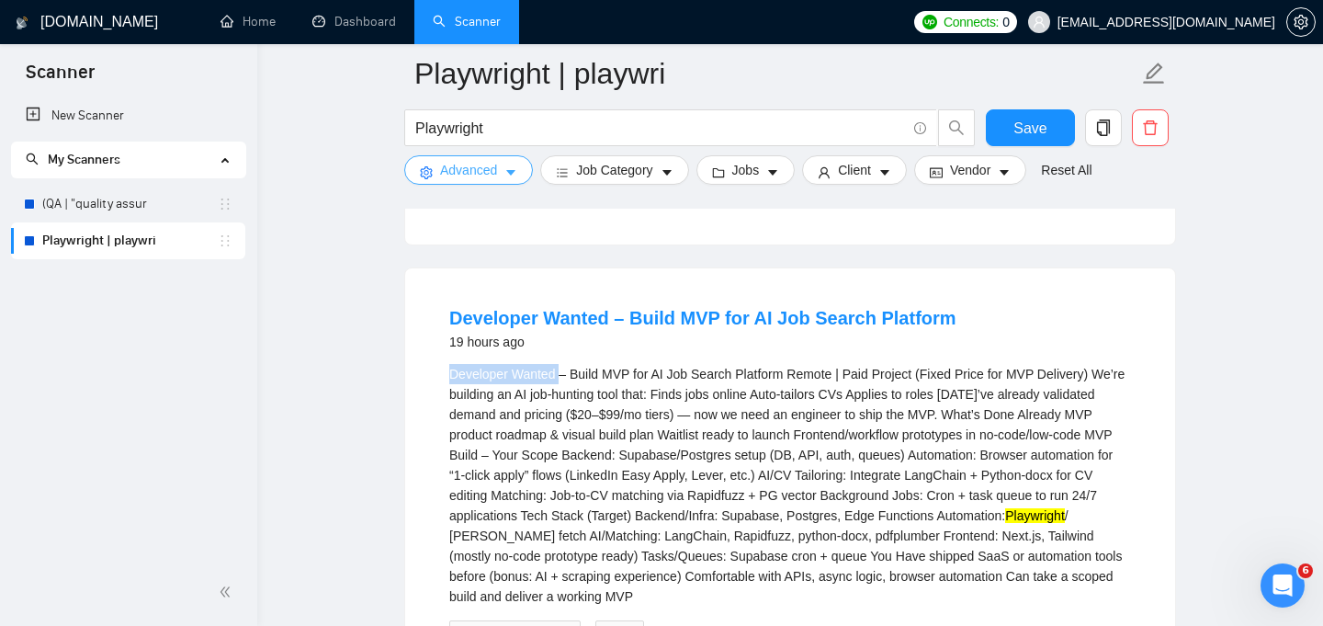
click at [505, 166] on icon "caret-down" at bounding box center [510, 172] width 13 height 13
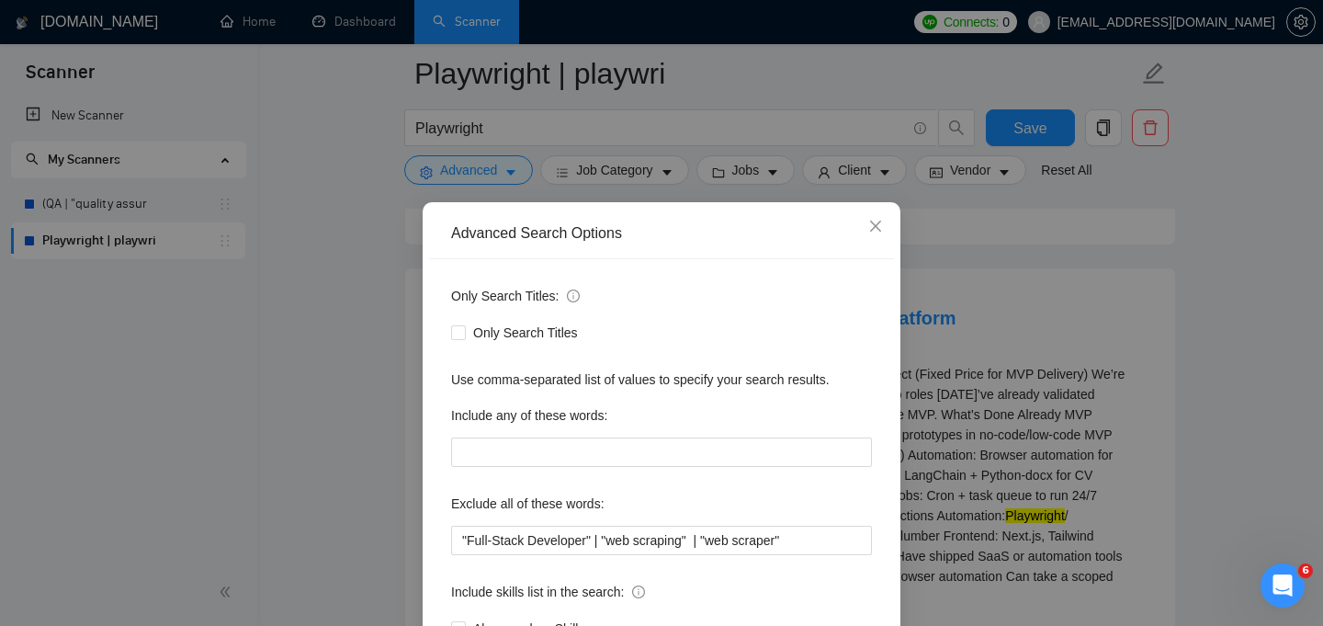
scroll to position [13, 0]
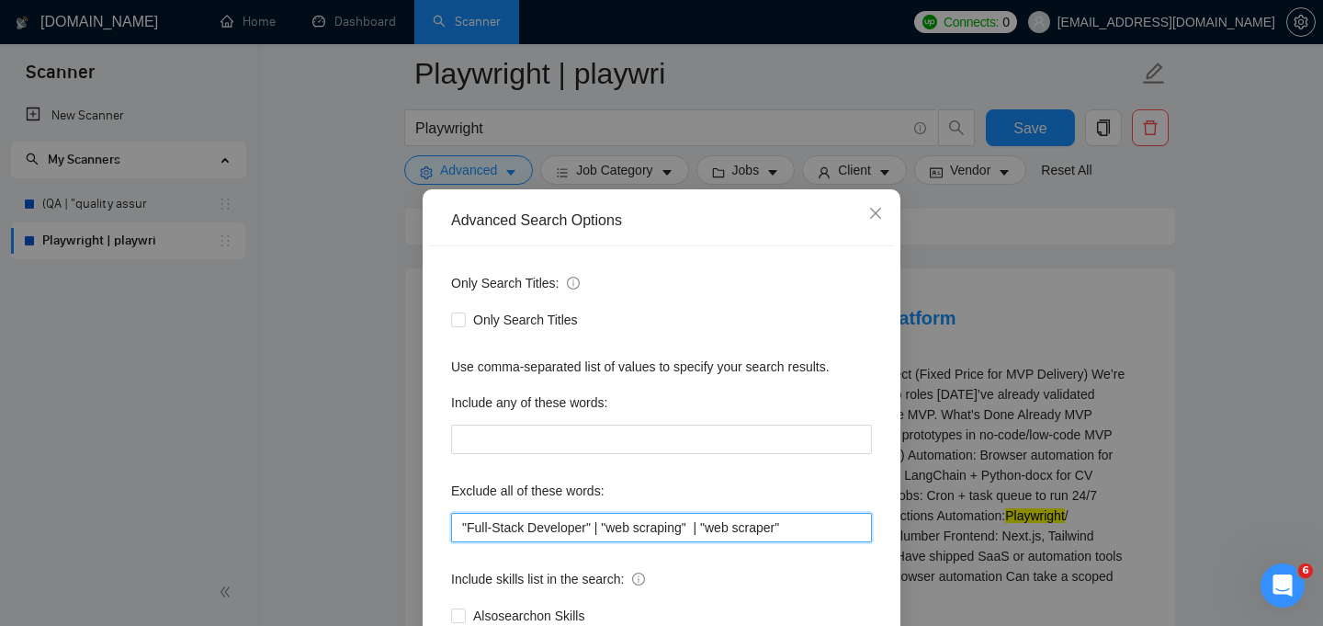
click at [830, 529] on input ""Full-Stack Developer" | "web scraping" | "web scraper"" at bounding box center [661, 527] width 421 height 29
paste input "Developer Wanted"
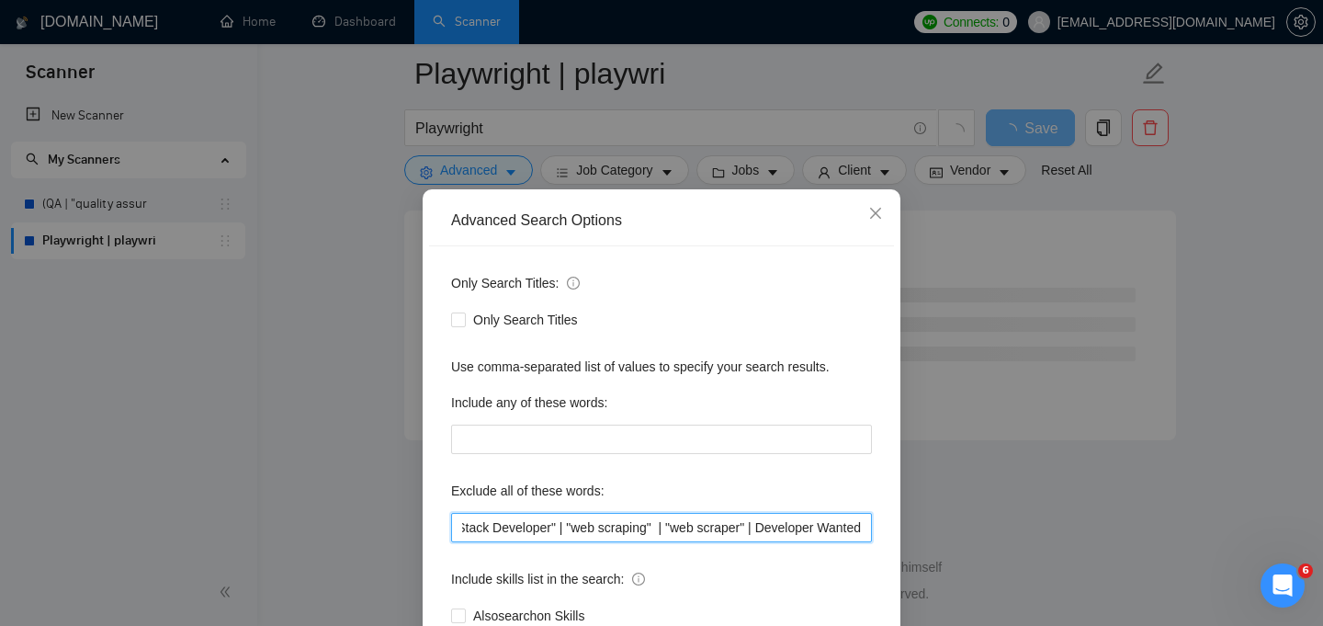
click at [749, 526] on input ""Full-Stack Developer" | "web scraping" | "web scraper" | Developer Wanted" at bounding box center [661, 527] width 421 height 29
click at [855, 527] on input ""Full-Stack Developer" | "web scraping" | "web scraper" | "Developer Wanted" at bounding box center [661, 527] width 421 height 29
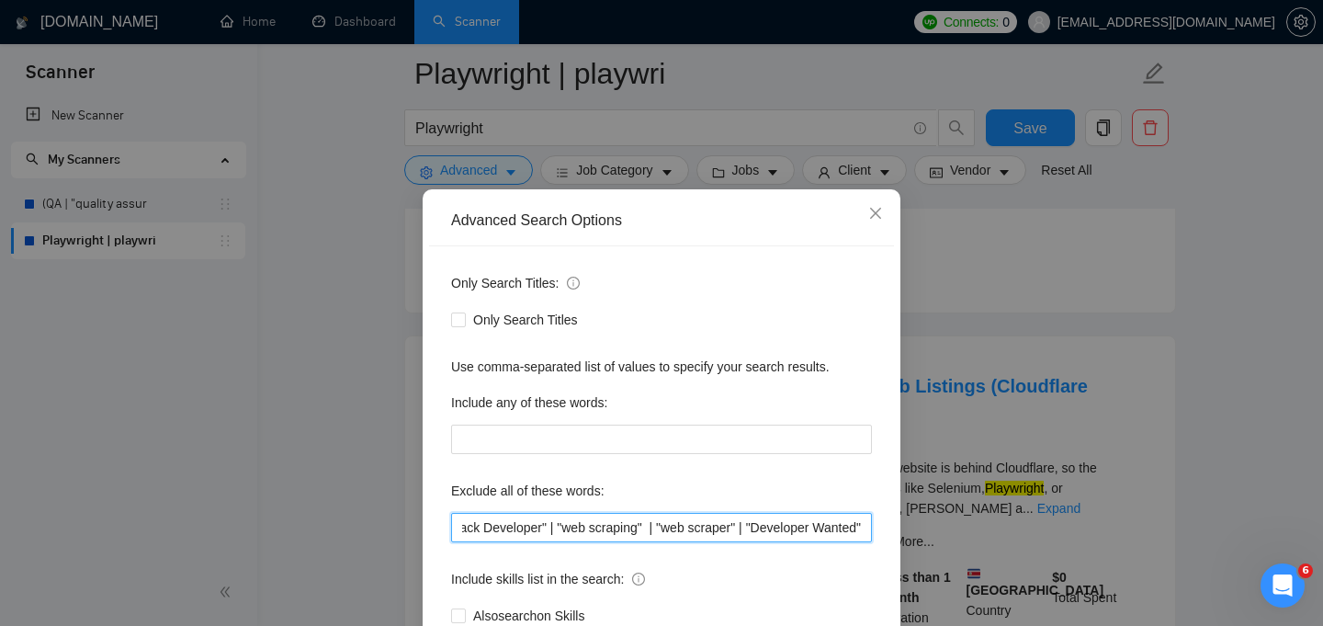
scroll to position [139, 0]
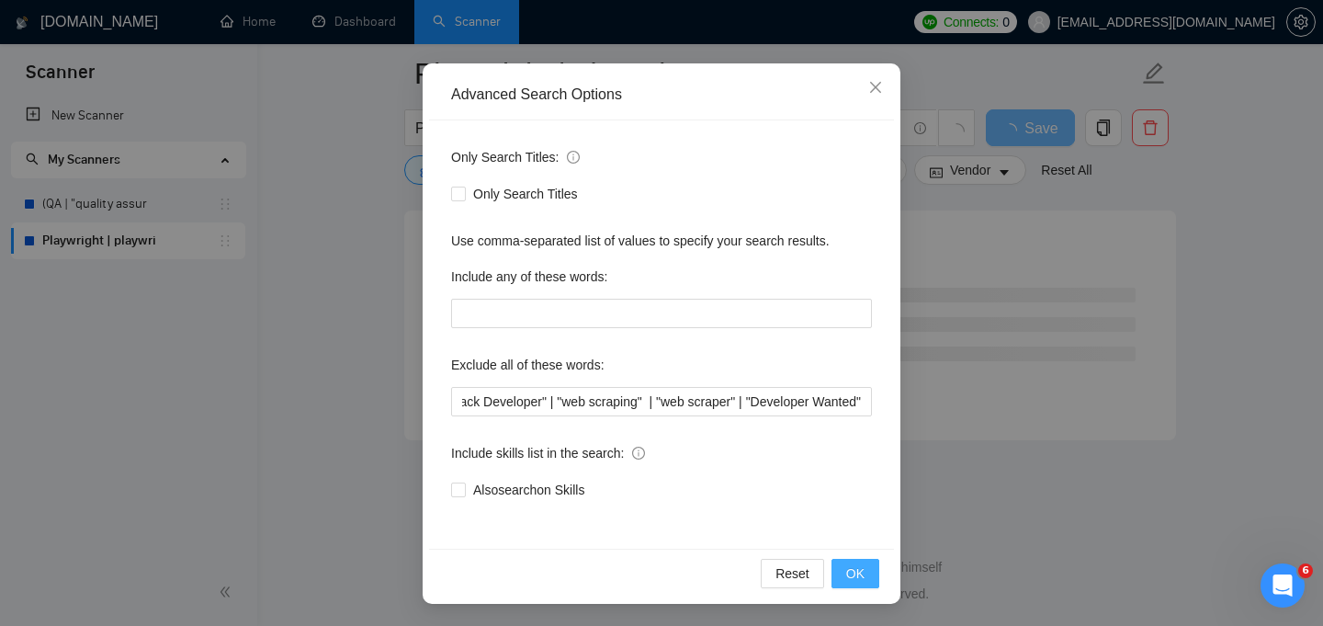
click at [864, 571] on span "OK" at bounding box center [855, 573] width 18 height 20
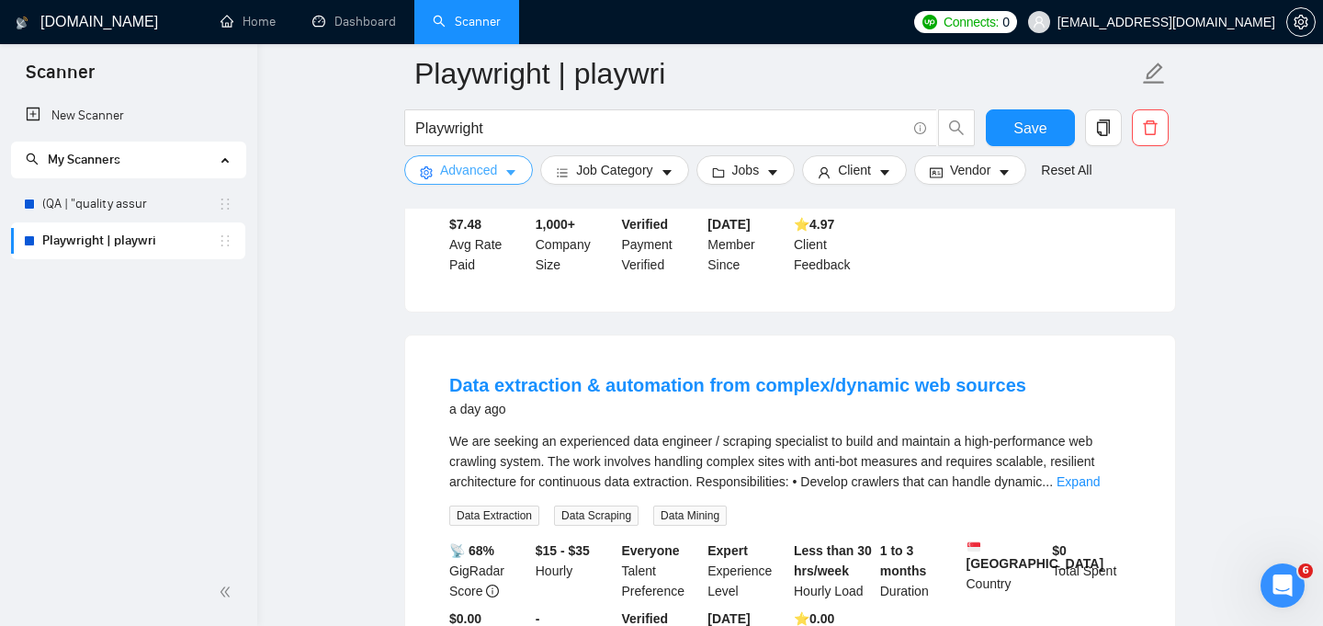
scroll to position [2487, 0]
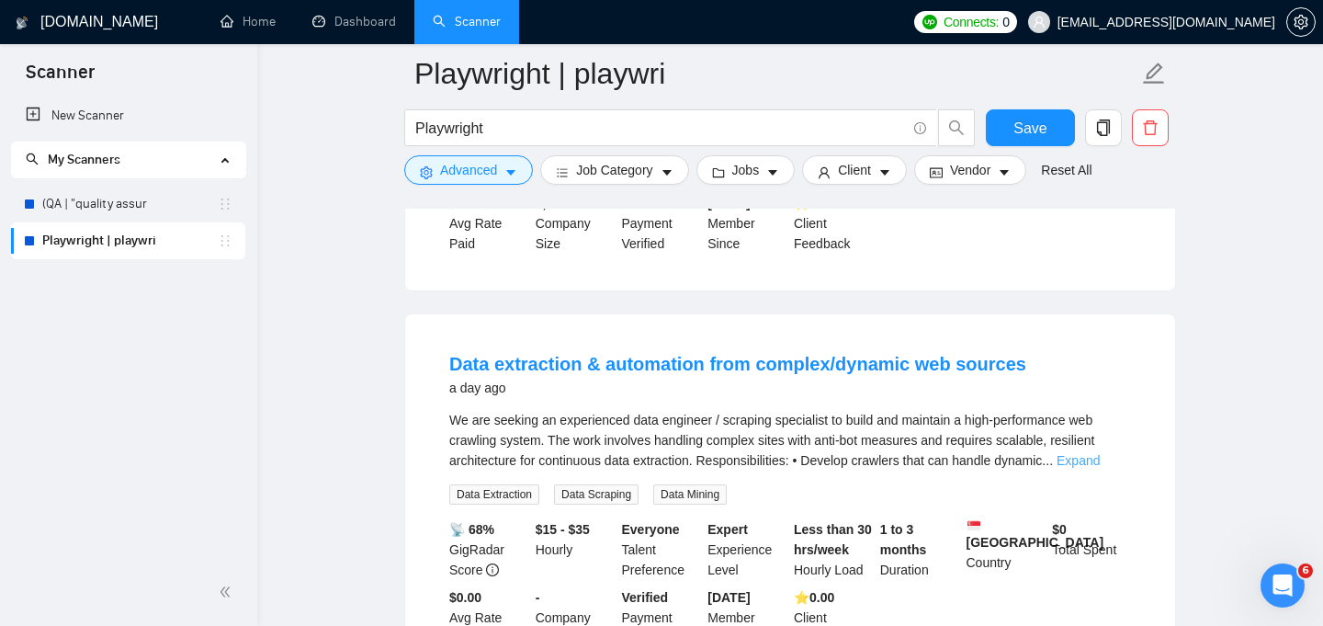
click at [1100, 458] on link "Expand" at bounding box center [1078, 460] width 43 height 15
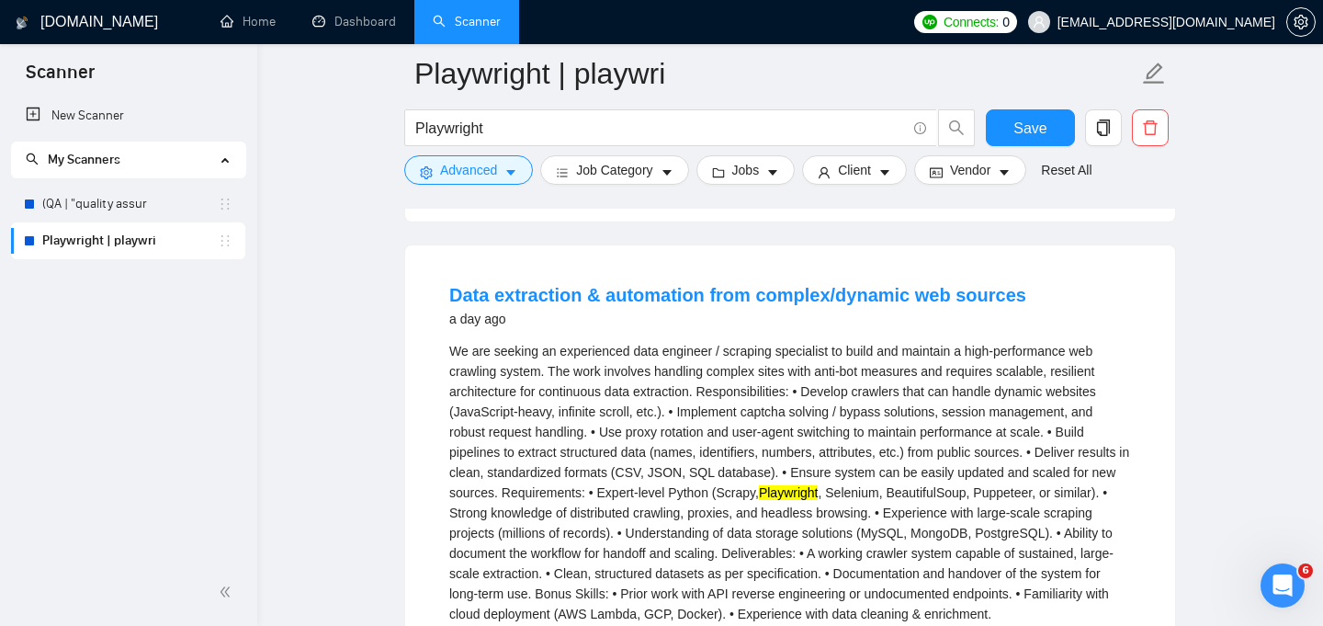
scroll to position [2558, 0]
click at [755, 347] on div "We are seeking an experienced data engineer / scraping specialist to build and …" at bounding box center [790, 480] width 682 height 283
copy div "scraping"
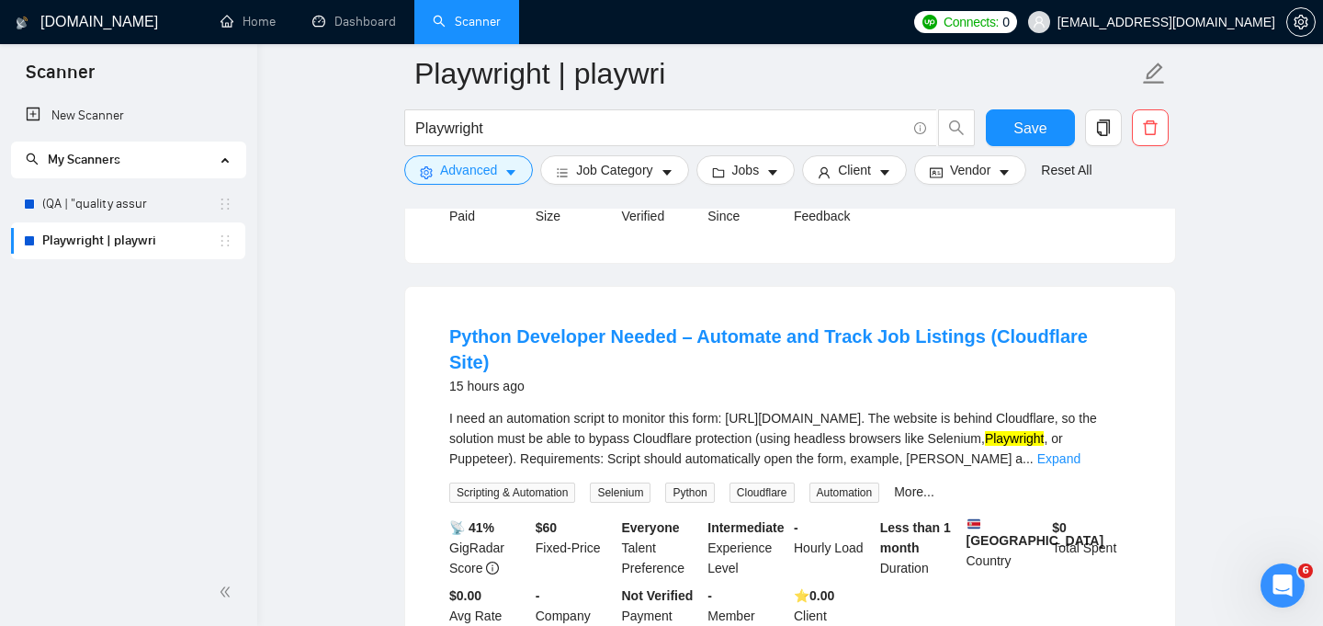
scroll to position [1622, 0]
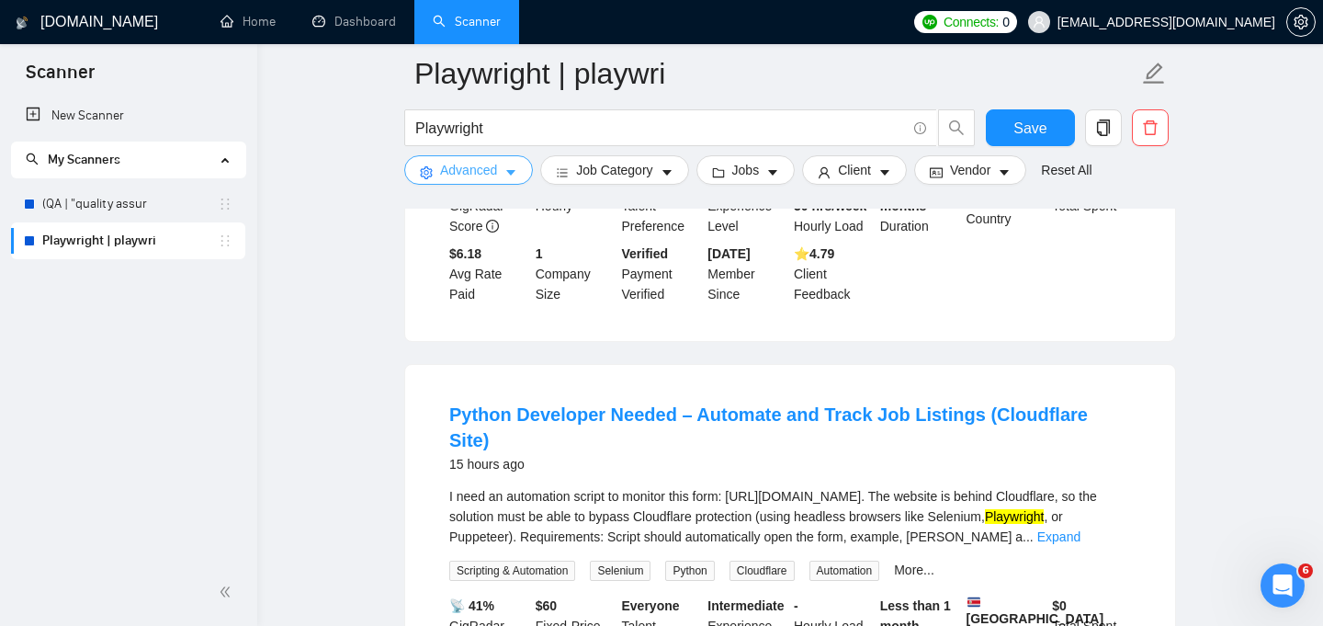
click at [503, 161] on button "Advanced" at bounding box center [468, 169] width 129 height 29
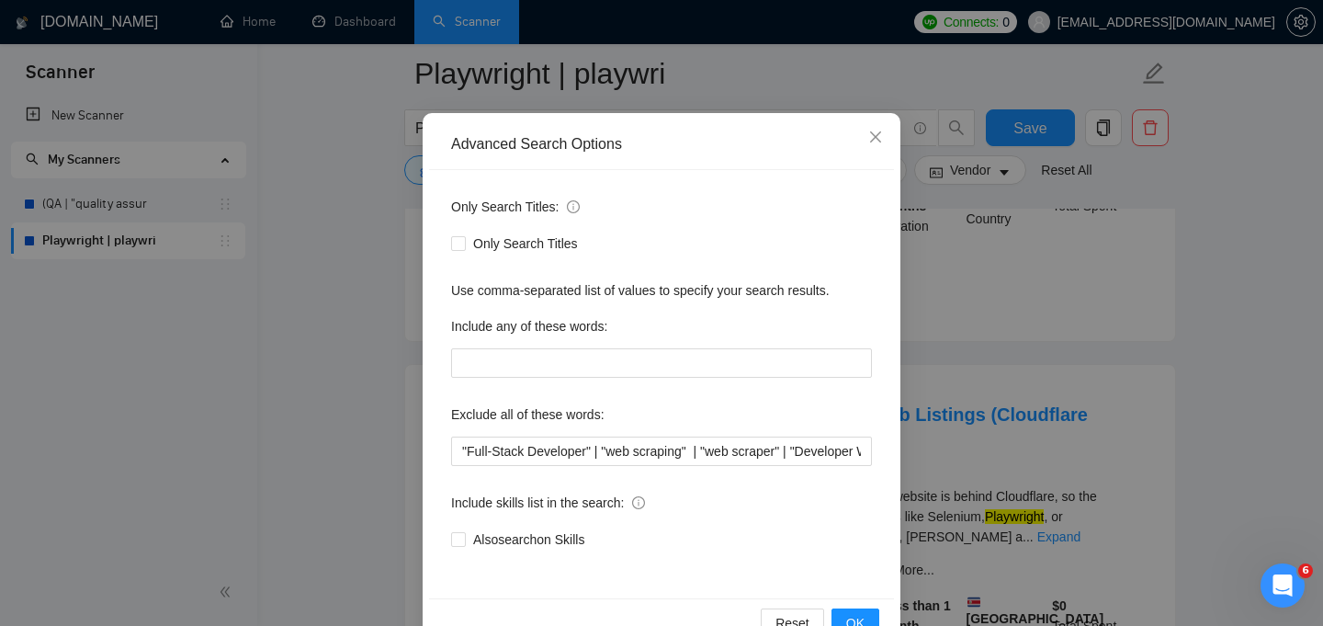
scroll to position [119, 0]
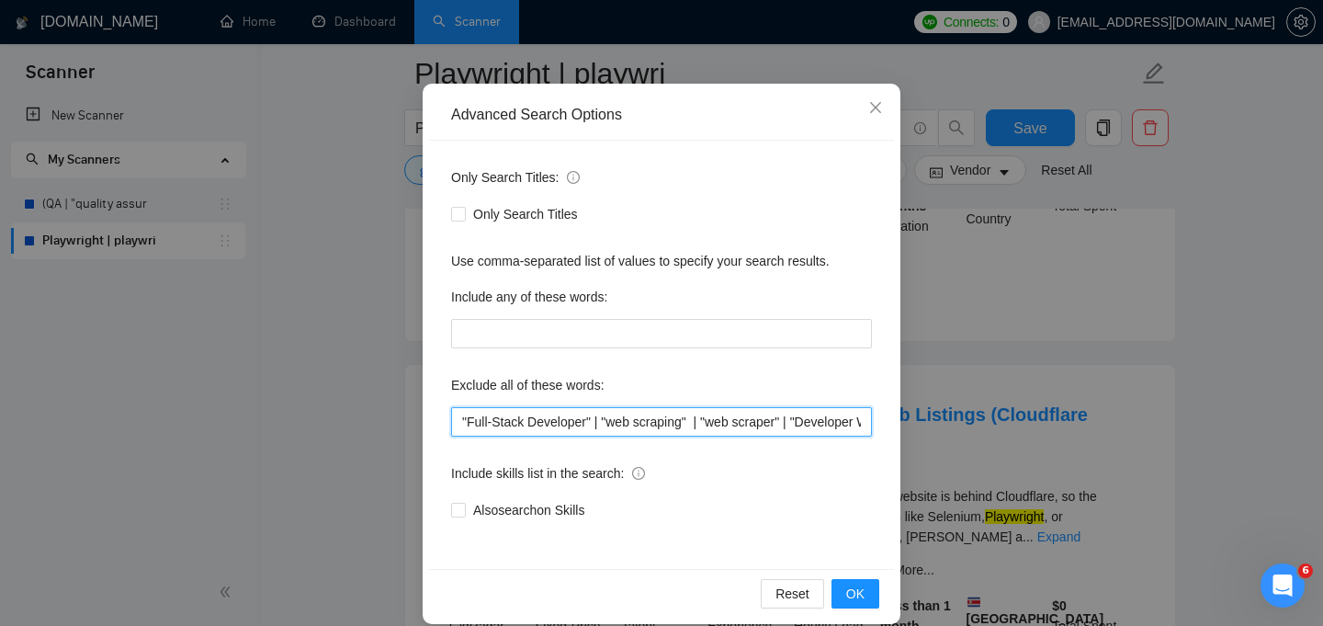
click at [729, 413] on input ""Full-Stack Developer" | "web scraping" | "web scraper" | "Developer Wanted"" at bounding box center [661, 421] width 421 height 29
click at [858, 421] on input ""Full-Stack Developer" | "web scraping" | "web scraper" | "Developer Wanted"" at bounding box center [661, 421] width 421 height 29
paste input "scraping"
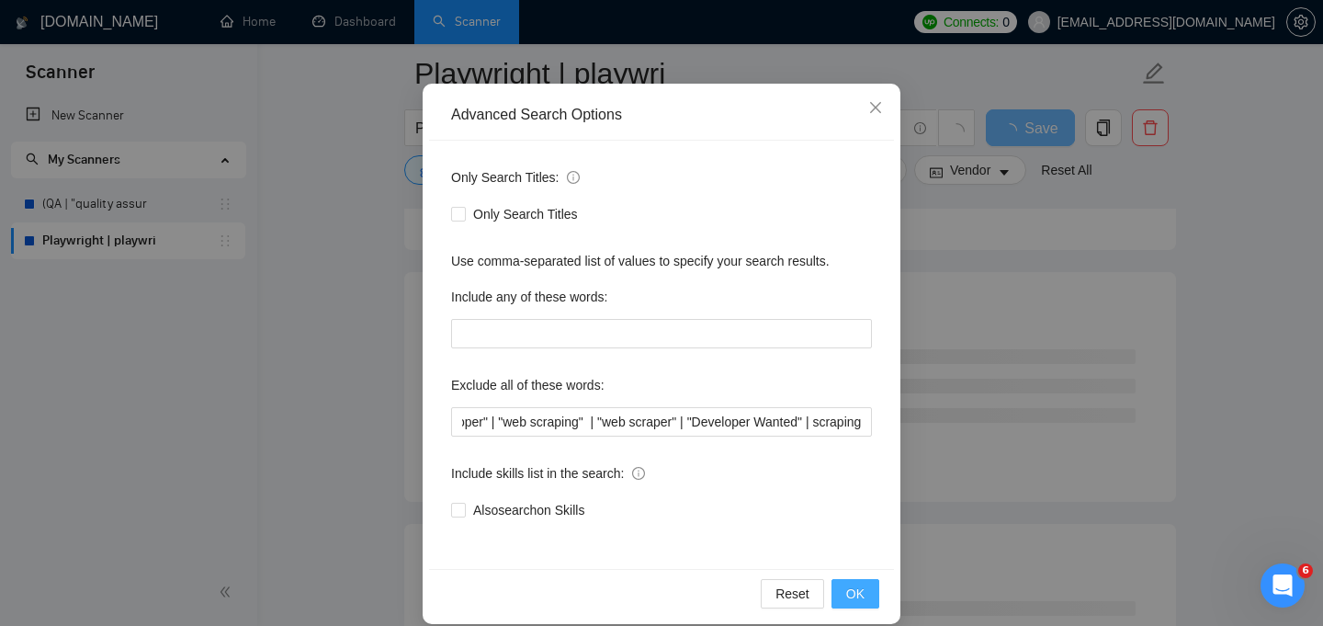
scroll to position [0, 0]
click at [858, 579] on button "OK" at bounding box center [855, 593] width 48 height 29
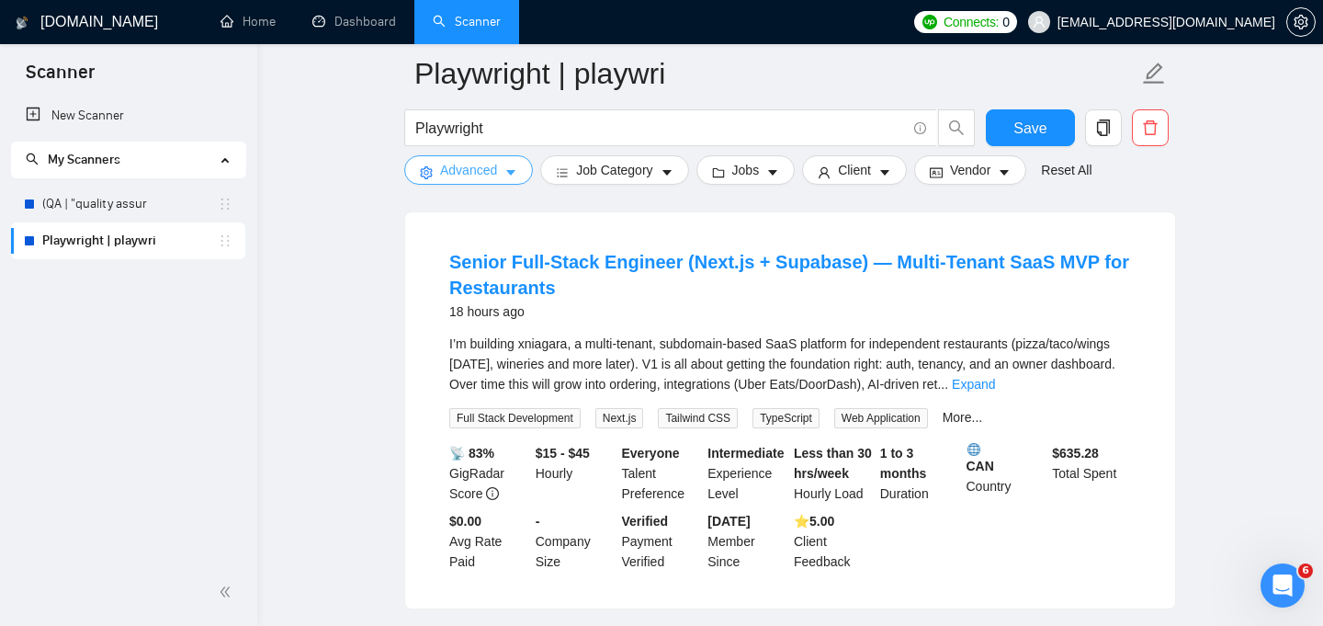
scroll to position [2197, 0]
click at [995, 382] on link "Expand" at bounding box center [973, 382] width 43 height 15
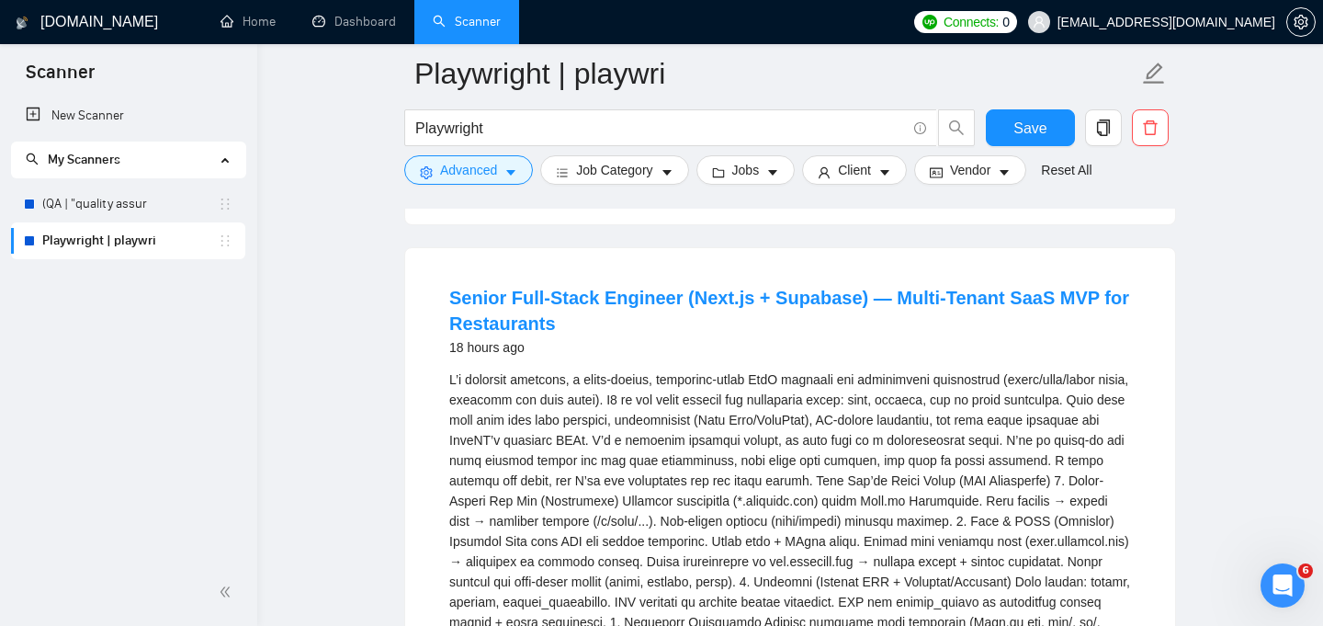
scroll to position [2132, 0]
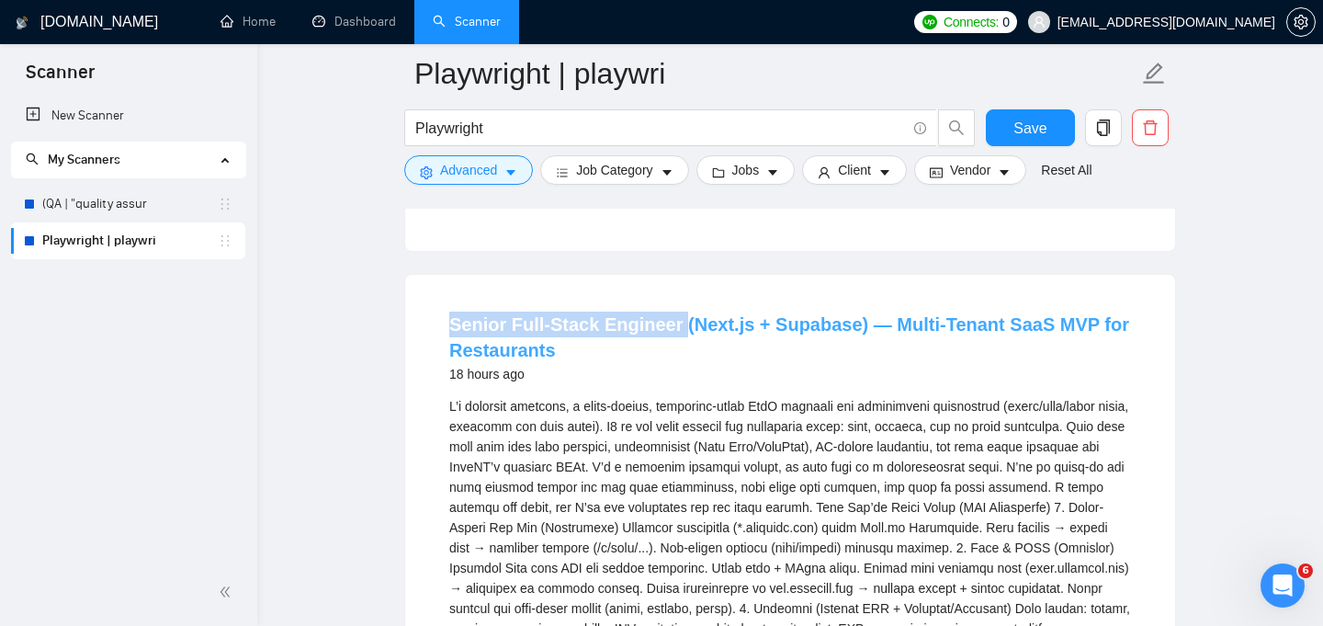
drag, startPoint x: 426, startPoint y: 318, endPoint x: 679, endPoint y: 324, distance: 252.7
copy link "Senior Full-Stack Engineer"
click at [512, 176] on icon "caret-down" at bounding box center [510, 172] width 13 height 13
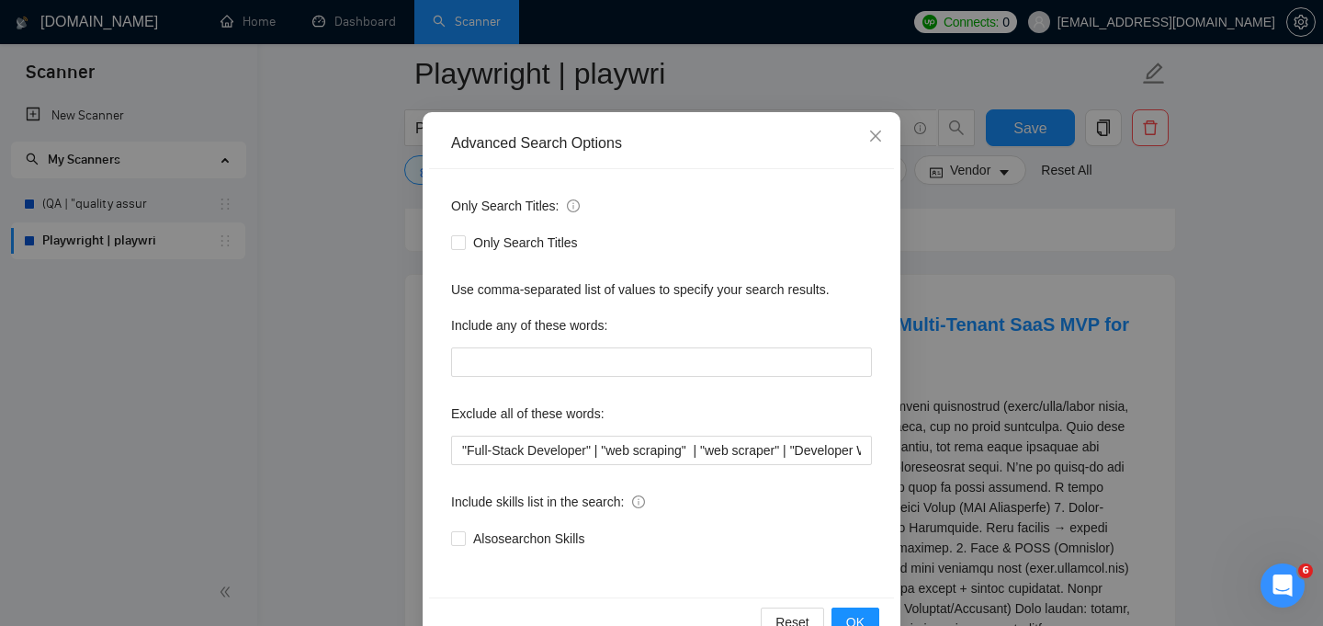
scroll to position [116, 0]
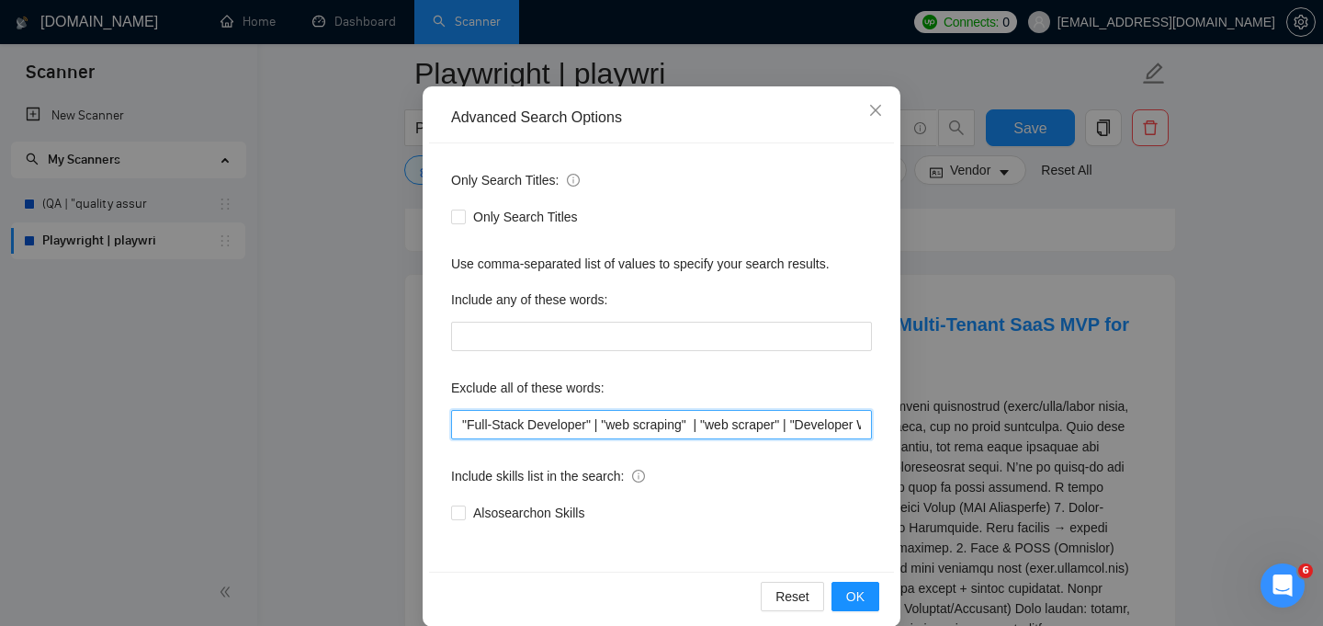
click at [459, 422] on input ""Full-Stack Developer" | "web scraping" | "web scraper" | "Developer Wanted" | …" at bounding box center [661, 424] width 421 height 29
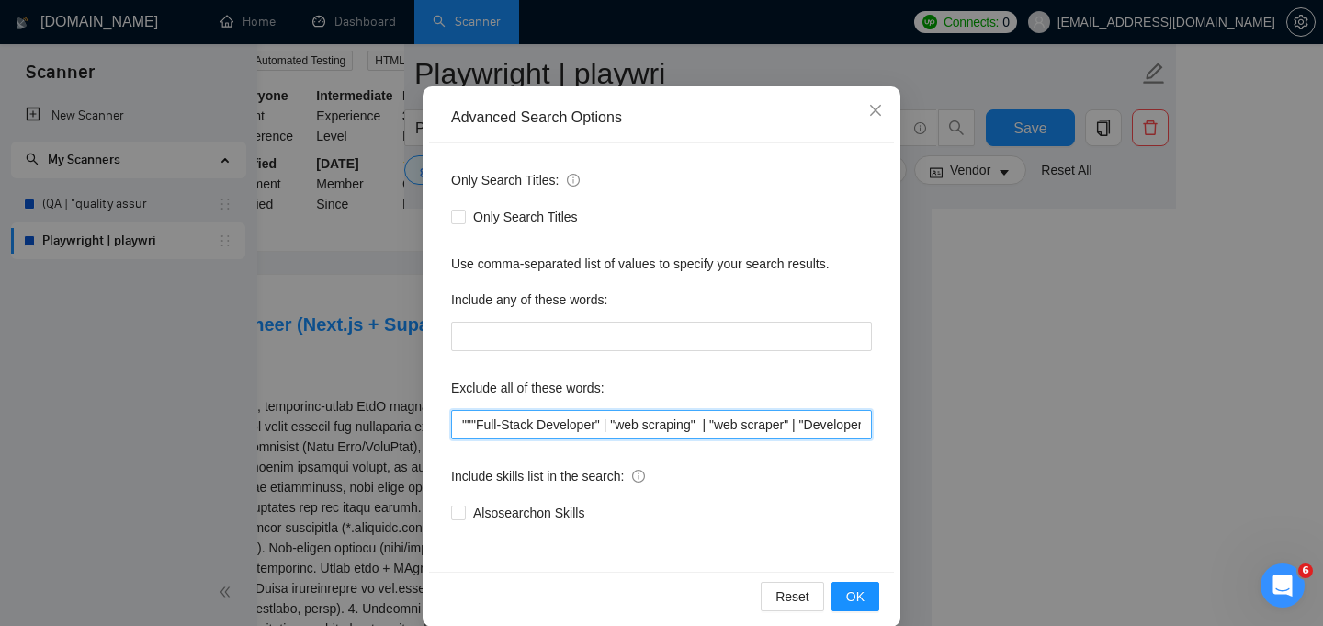
scroll to position [2132, 254]
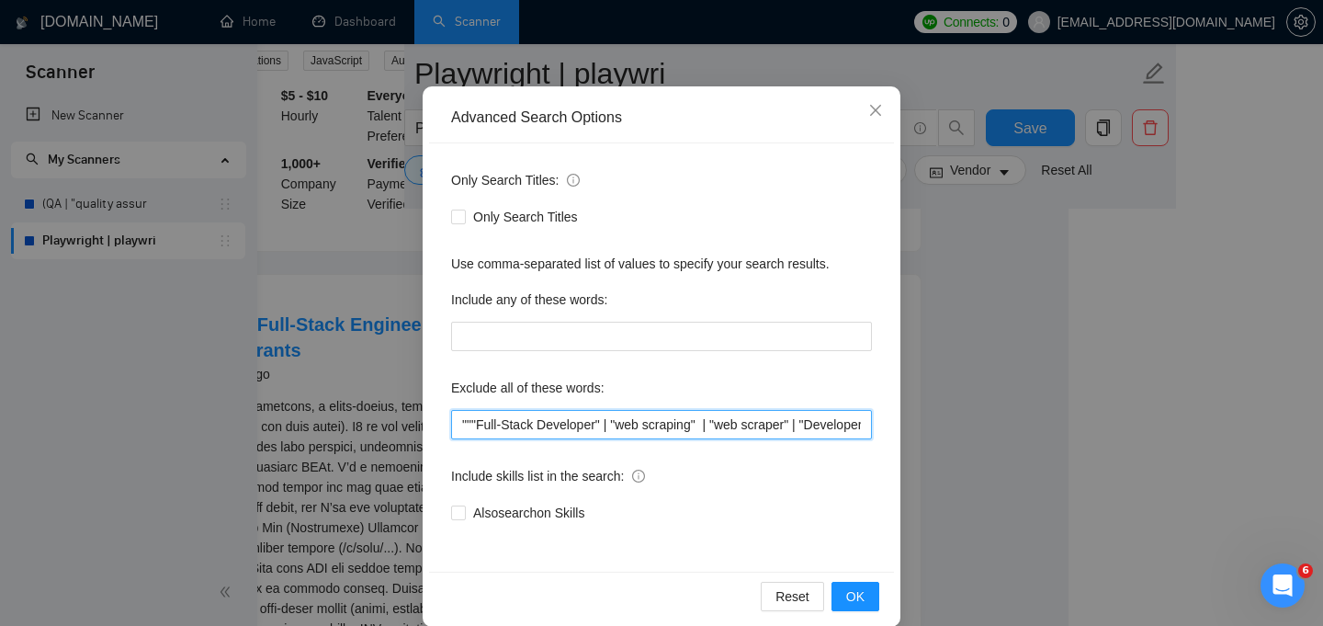
paste input "Senior Full-Stack Engineer"
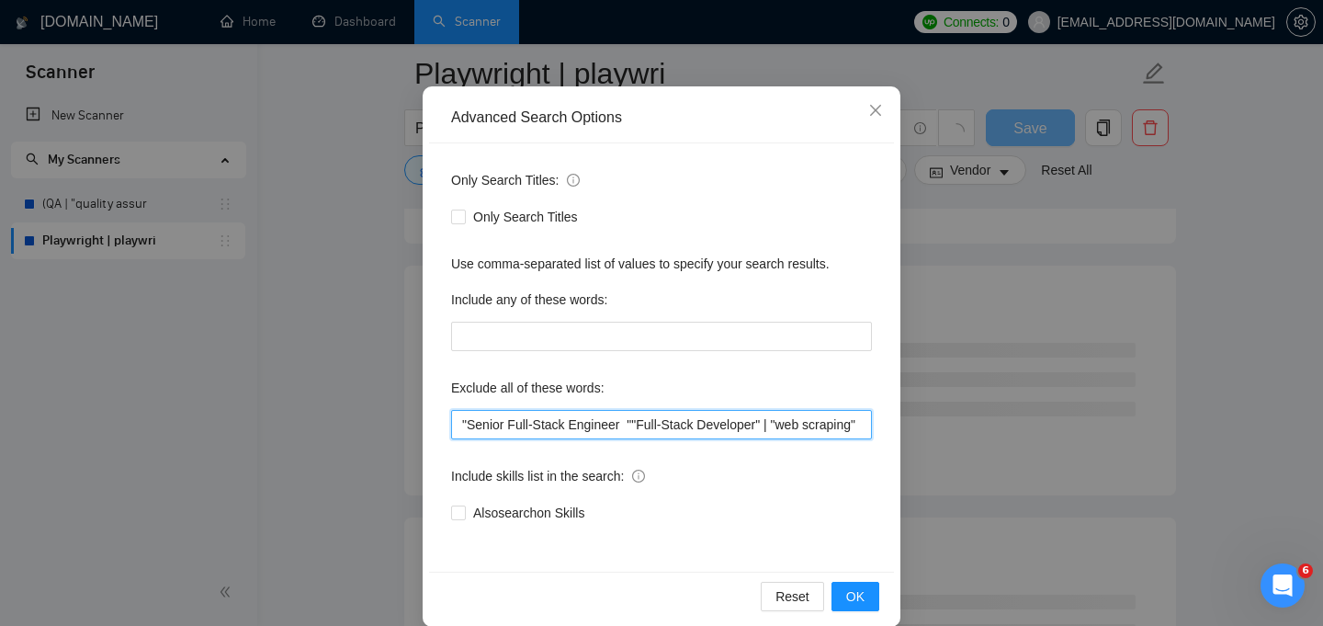
scroll to position [2132, 0]
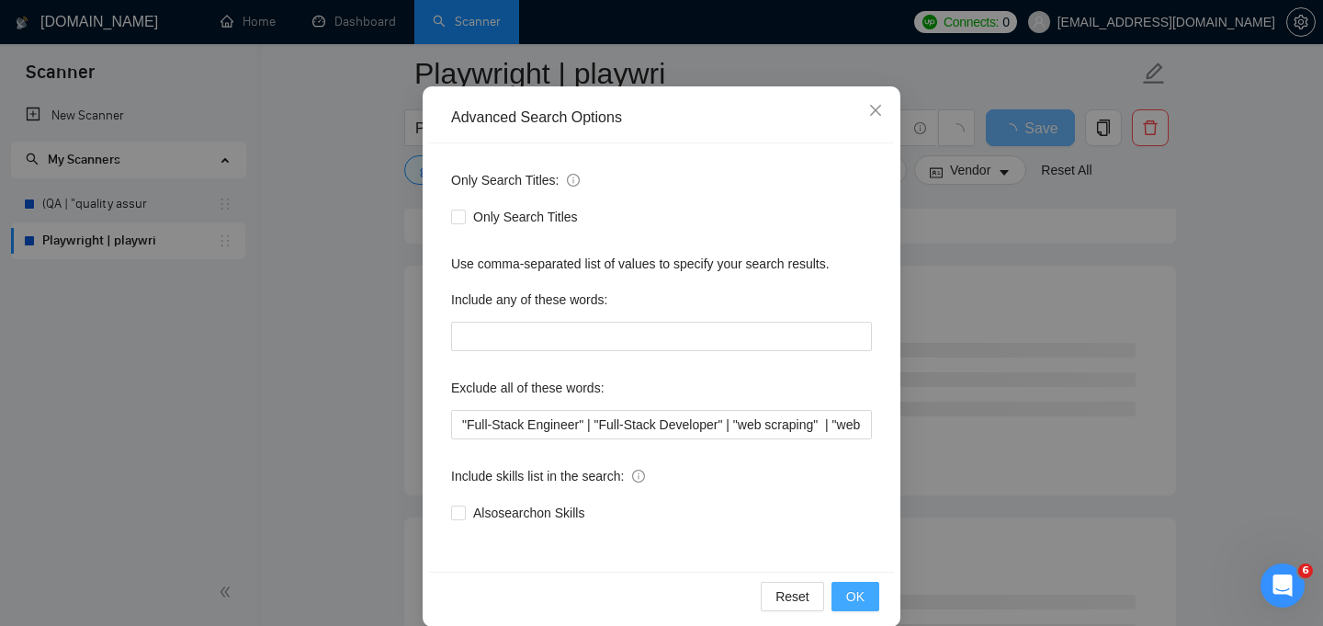
click at [844, 597] on button "OK" at bounding box center [855, 596] width 48 height 29
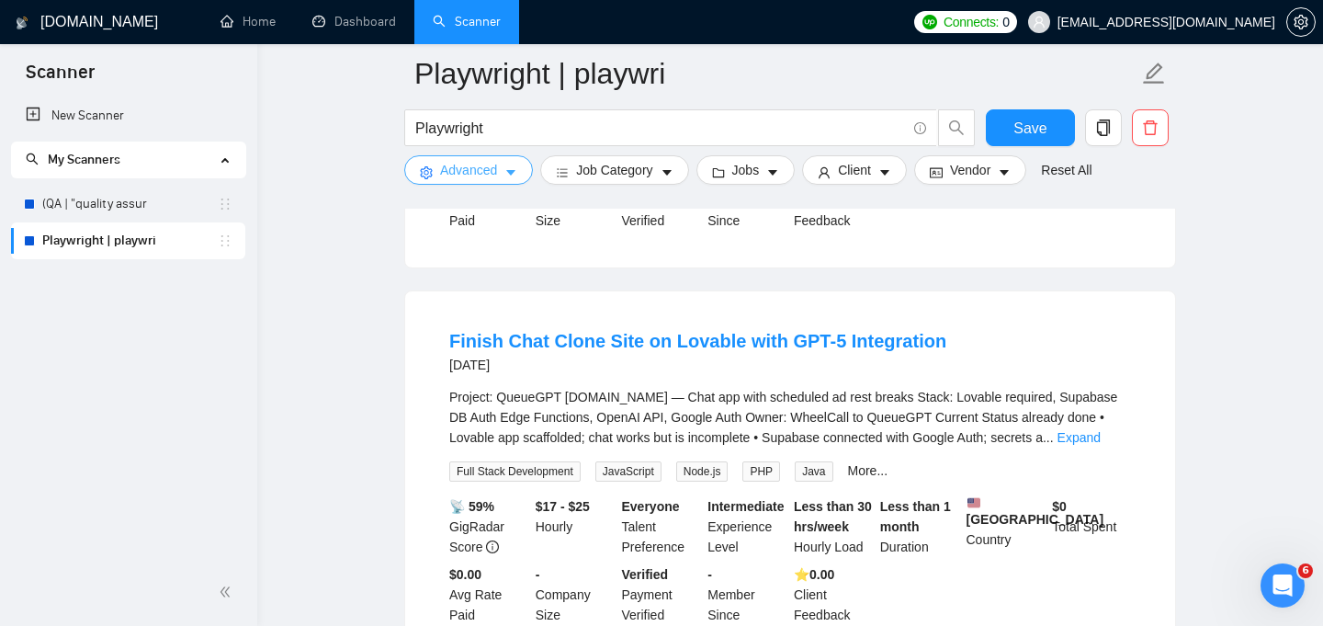
scroll to position [3323, 0]
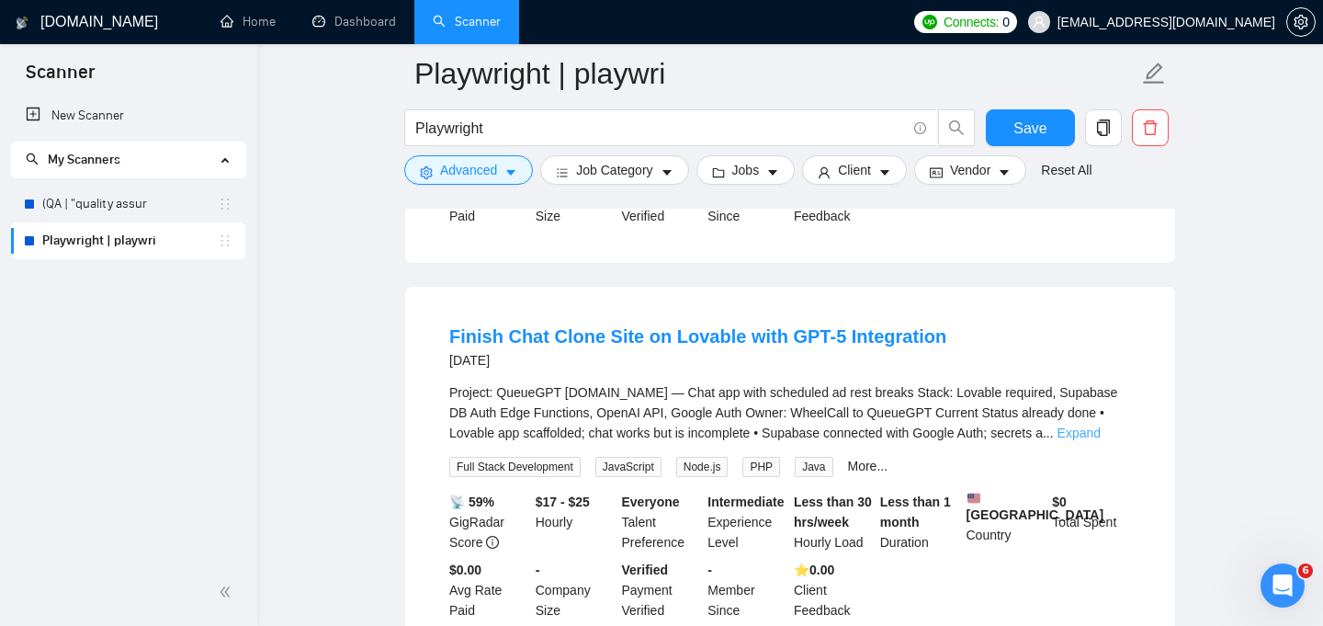
click at [1101, 433] on link "Expand" at bounding box center [1078, 432] width 43 height 15
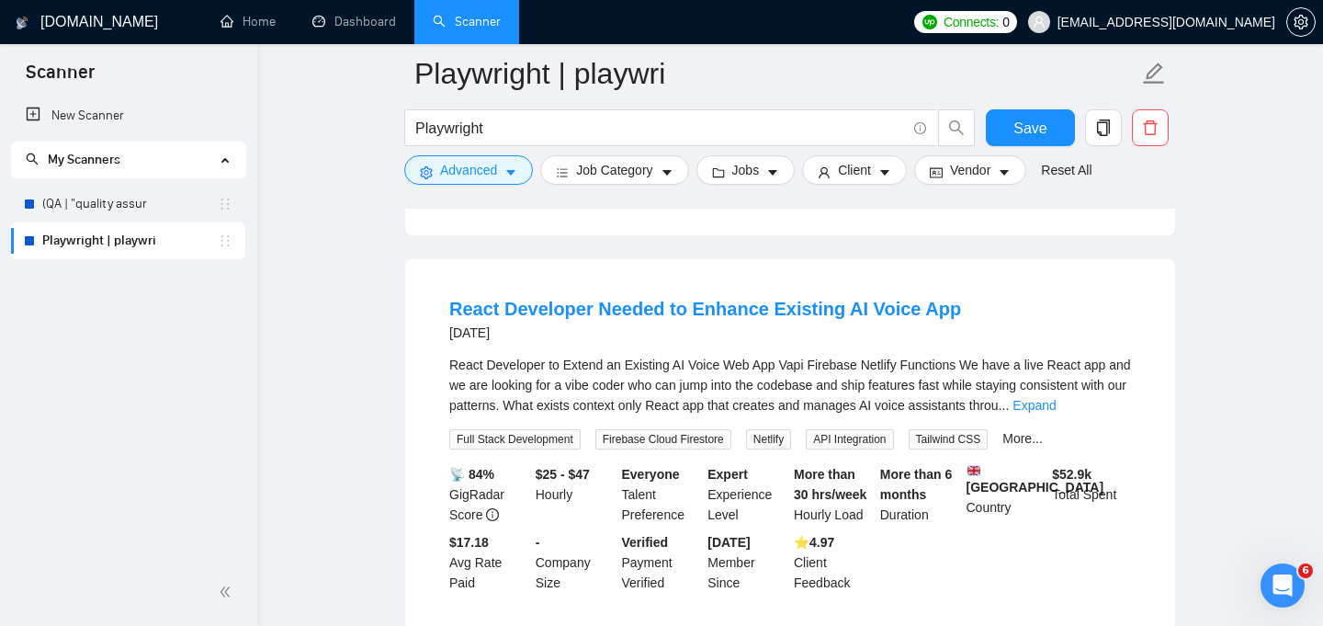
scroll to position [4361, 0]
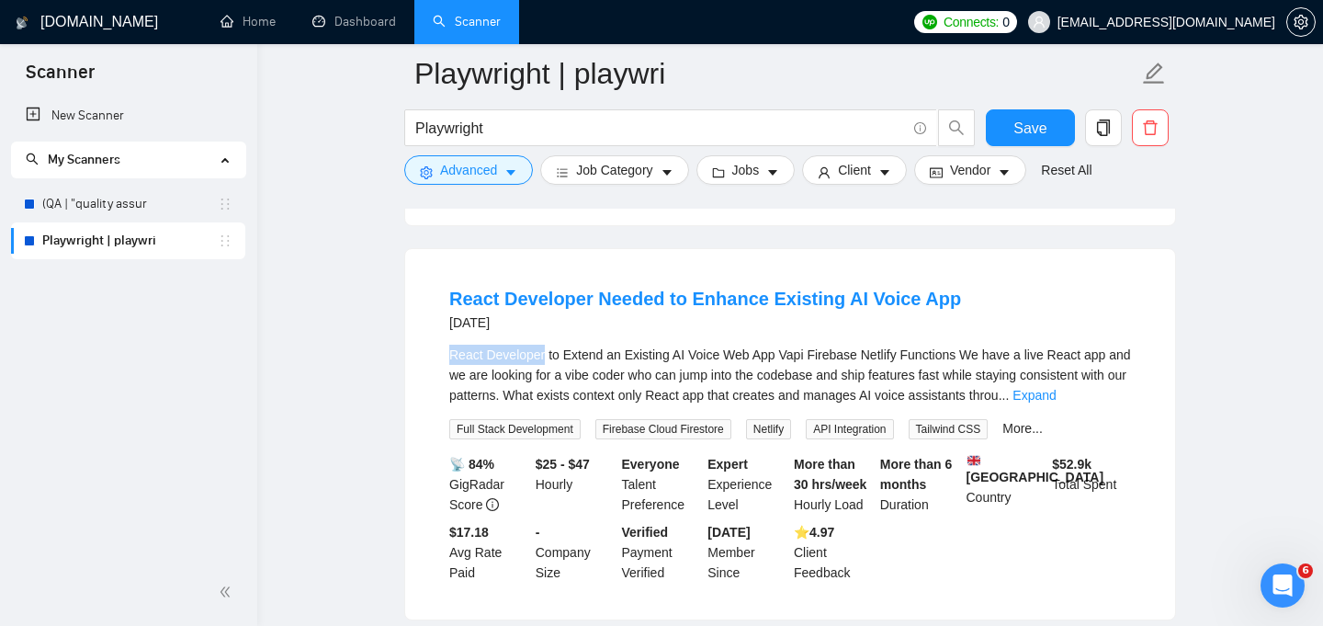
drag, startPoint x: 547, startPoint y: 390, endPoint x: 452, endPoint y: 388, distance: 94.6
click at [452, 388] on div "React Developer to Extend an Existing AI Voice Web App Vapi Firebase Netlify Fu…" at bounding box center [790, 375] width 682 height 61
copy div "React Developer"
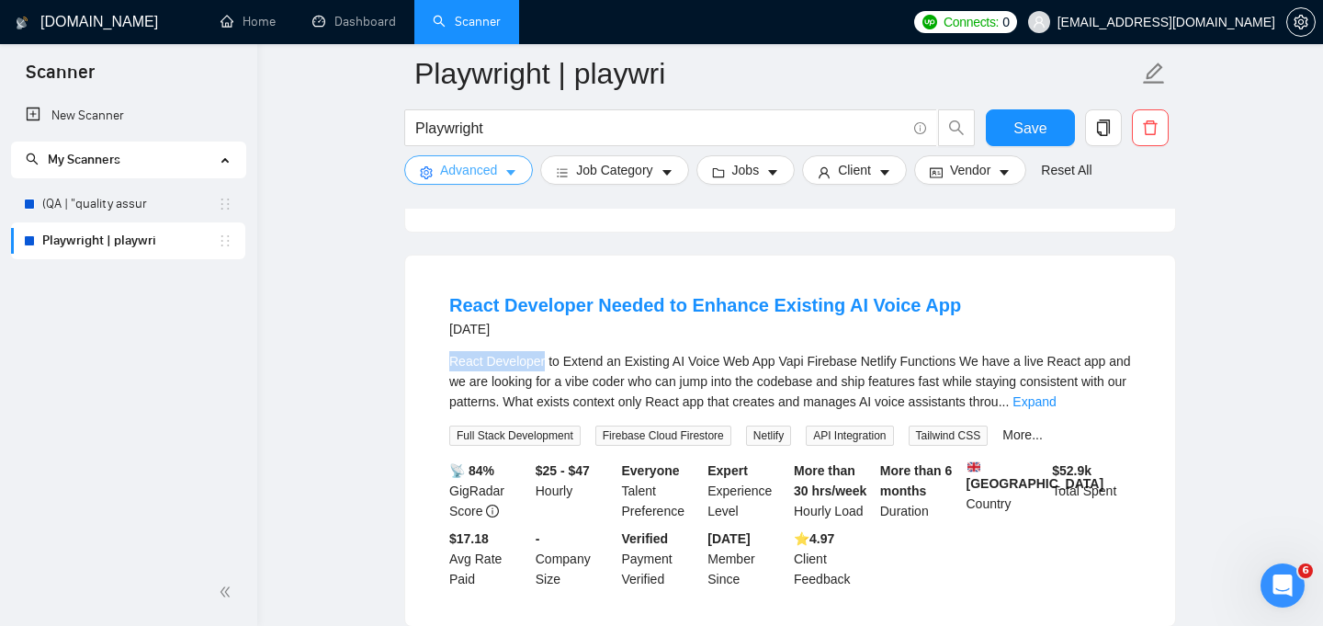
click at [514, 175] on icon "caret-down" at bounding box center [510, 172] width 13 height 13
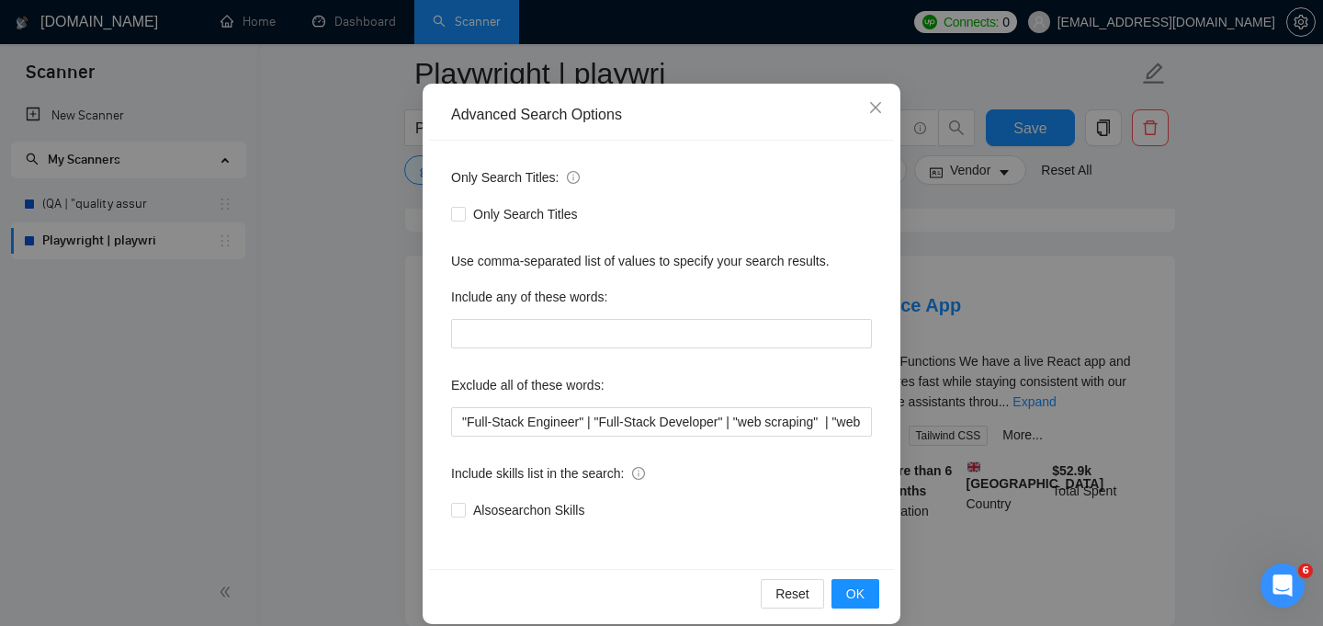
scroll to position [139, 0]
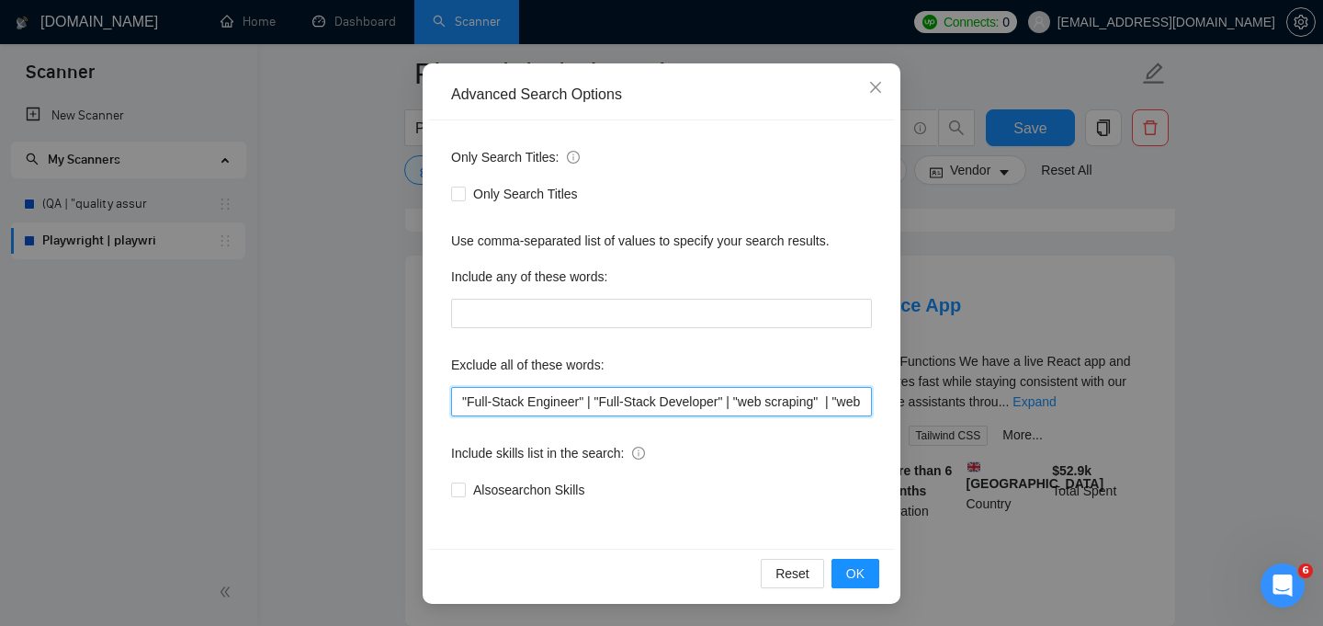
click at [463, 401] on input ""Full-Stack Engineer" | "Full-Stack Developer" | "web scraping" | "web scraper"…" at bounding box center [661, 401] width 421 height 29
paste input "React Developer"
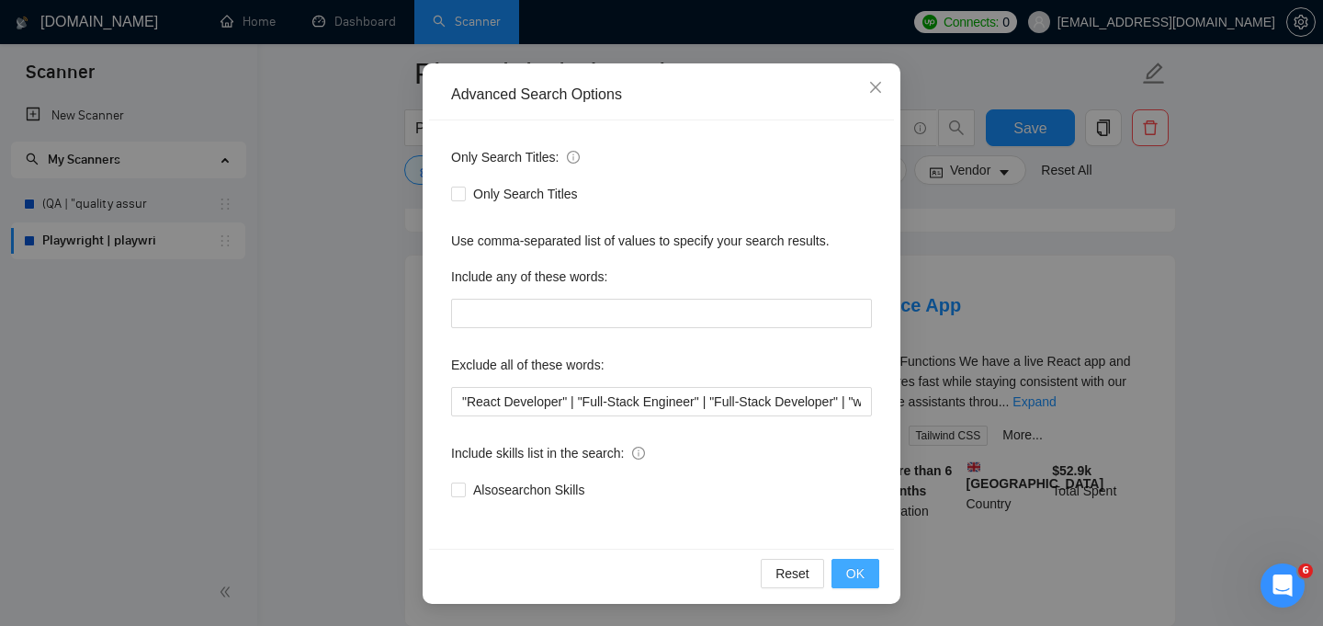
click at [853, 563] on span "OK" at bounding box center [855, 573] width 18 height 20
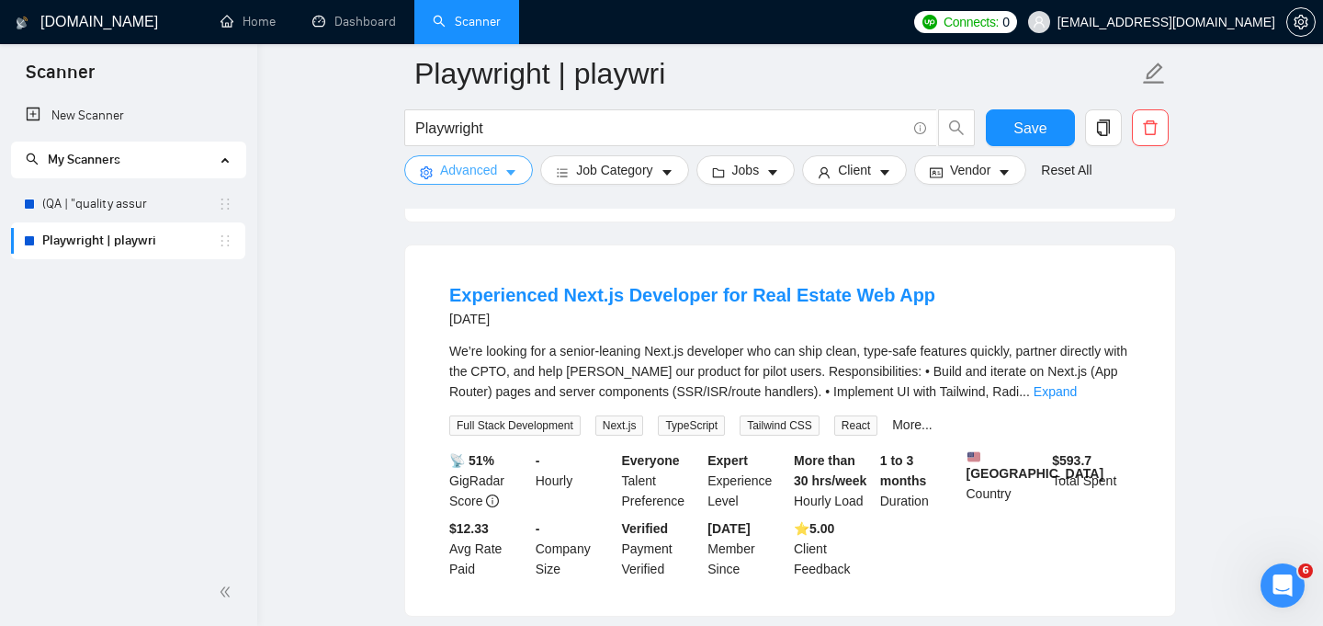
scroll to position [3770, 0]
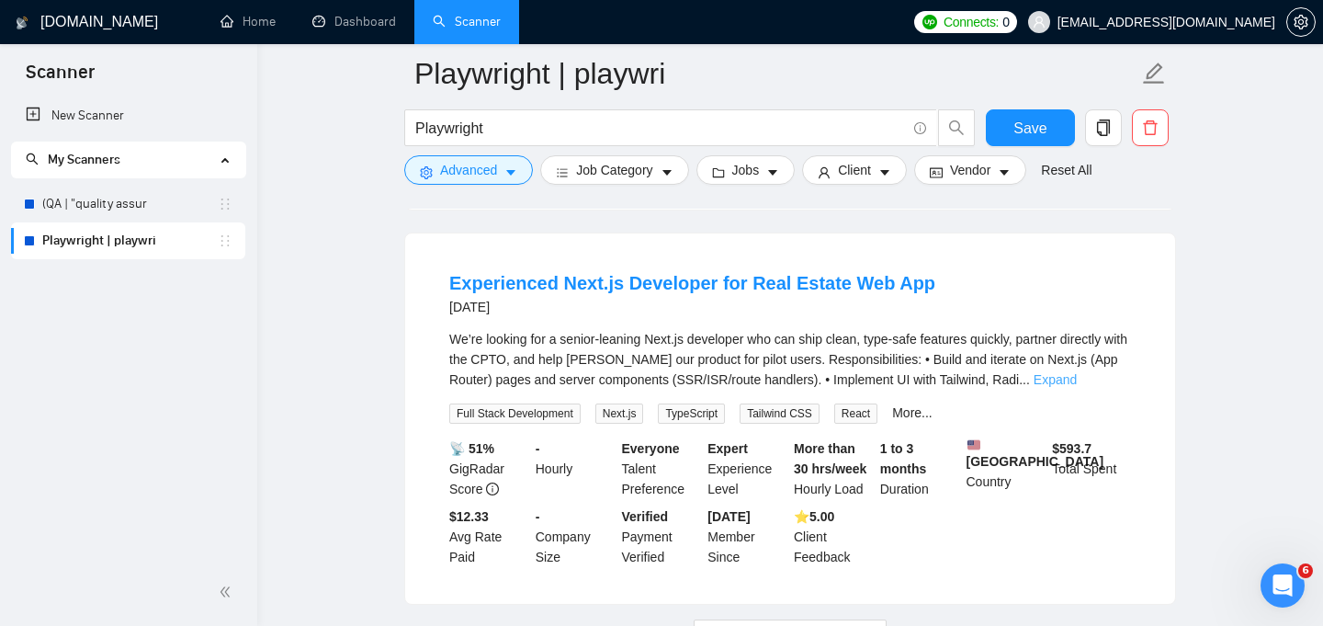
click at [1077, 387] on link "Expand" at bounding box center [1055, 379] width 43 height 15
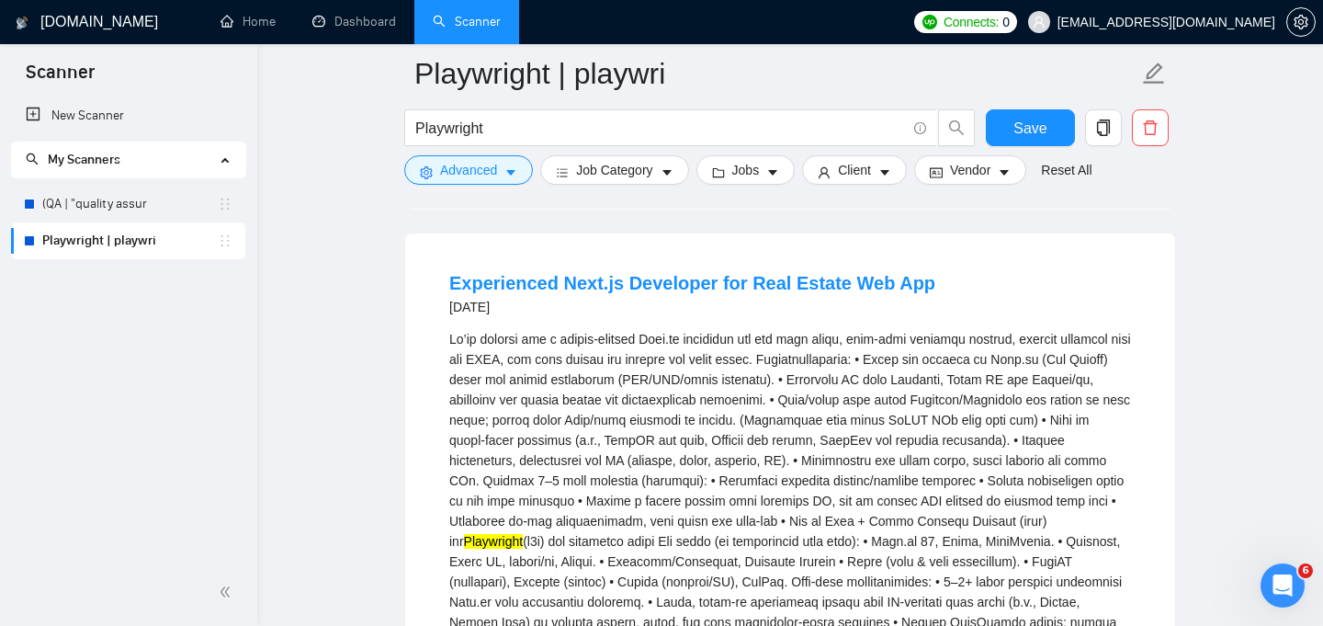
scroll to position [3779, 0]
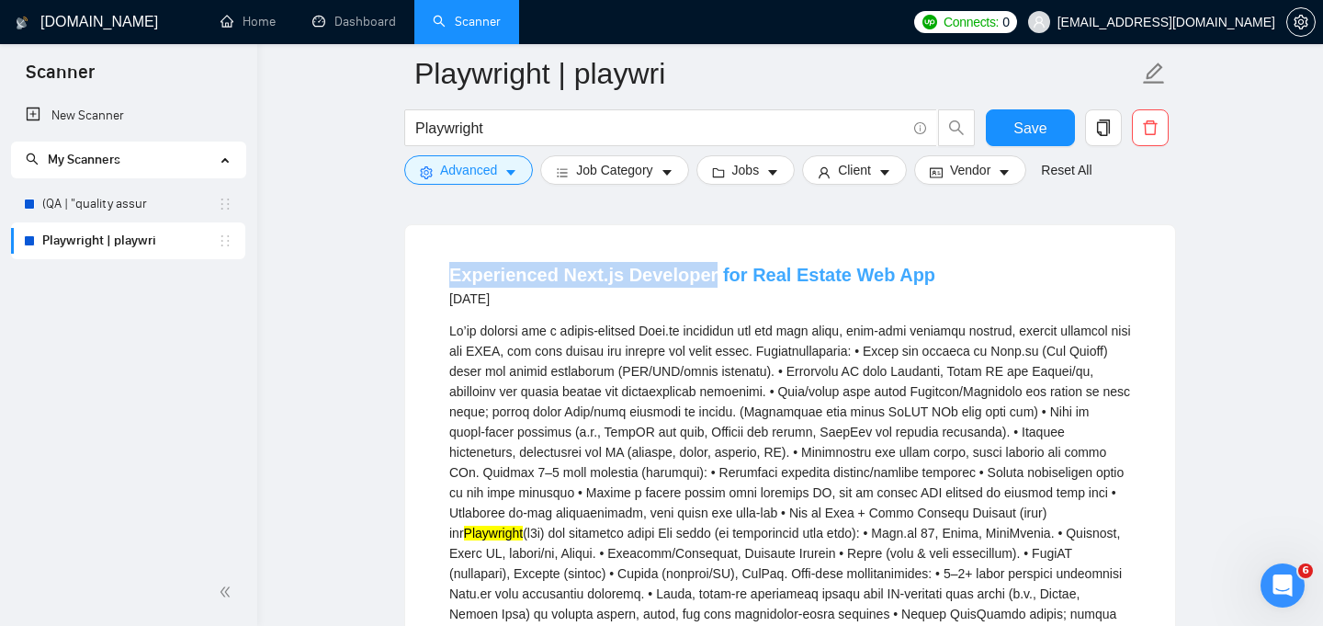
drag, startPoint x: 438, startPoint y: 307, endPoint x: 705, endPoint y: 303, distance: 266.5
copy link "Experienced Next.js Developer"
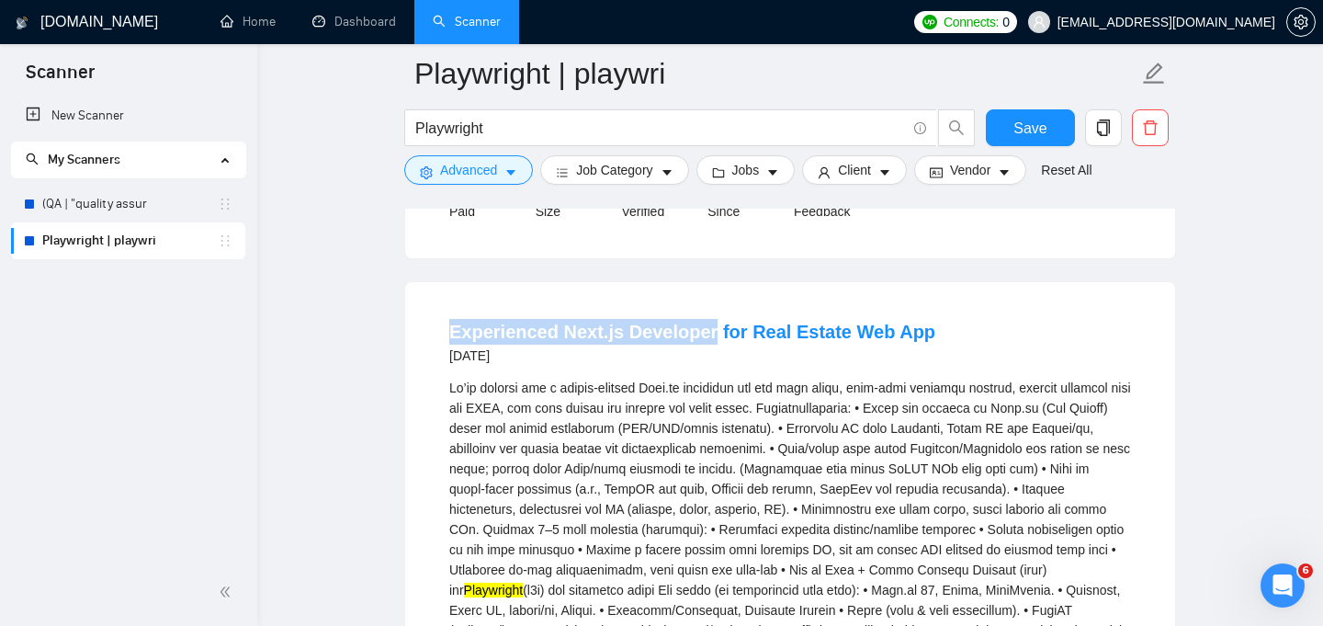
scroll to position [3710, 0]
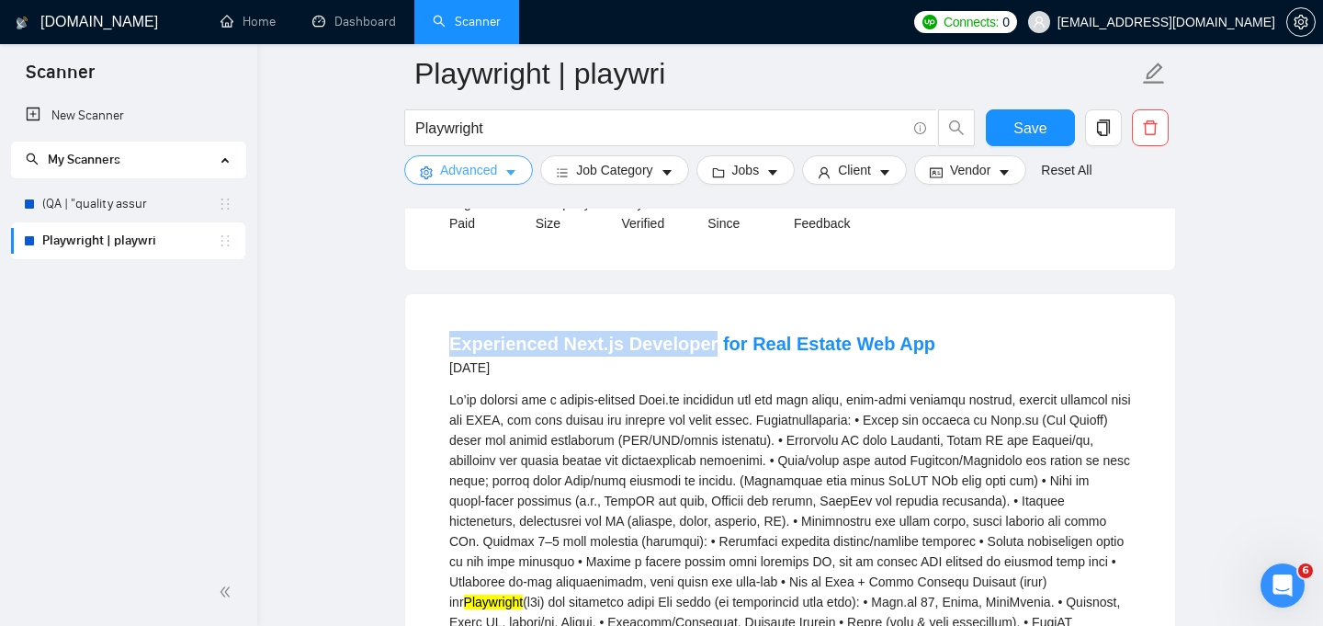
click at [505, 165] on button "Advanced" at bounding box center [468, 169] width 129 height 29
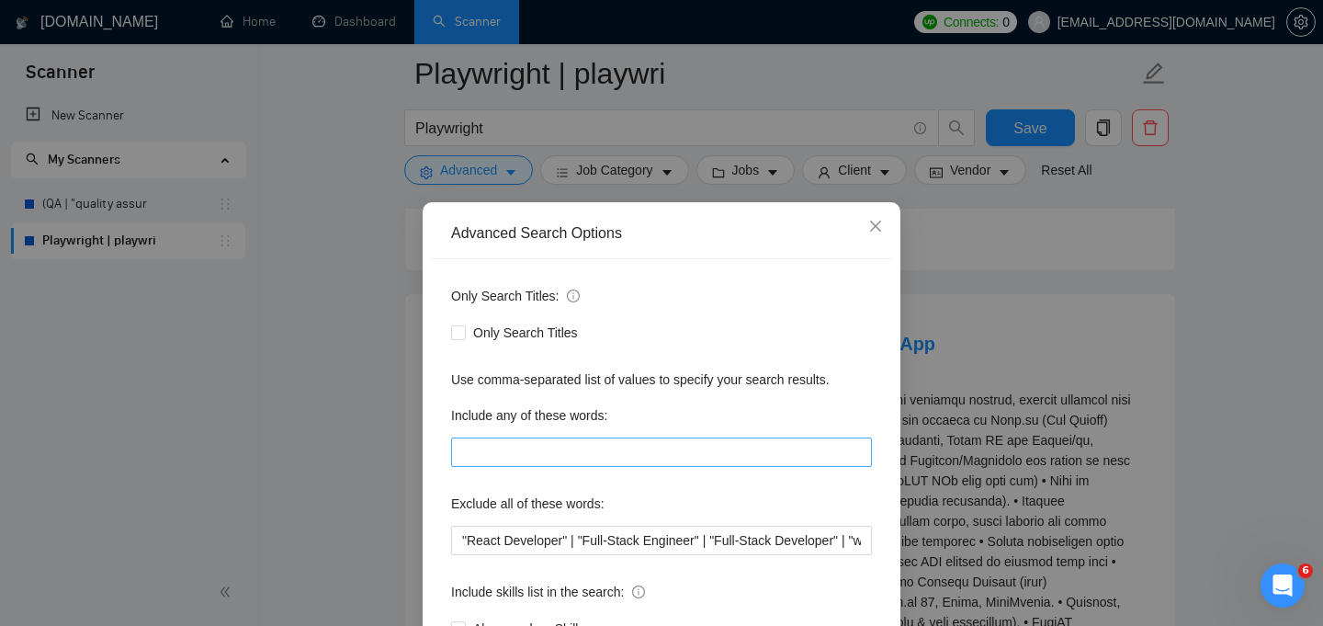
scroll to position [56, 0]
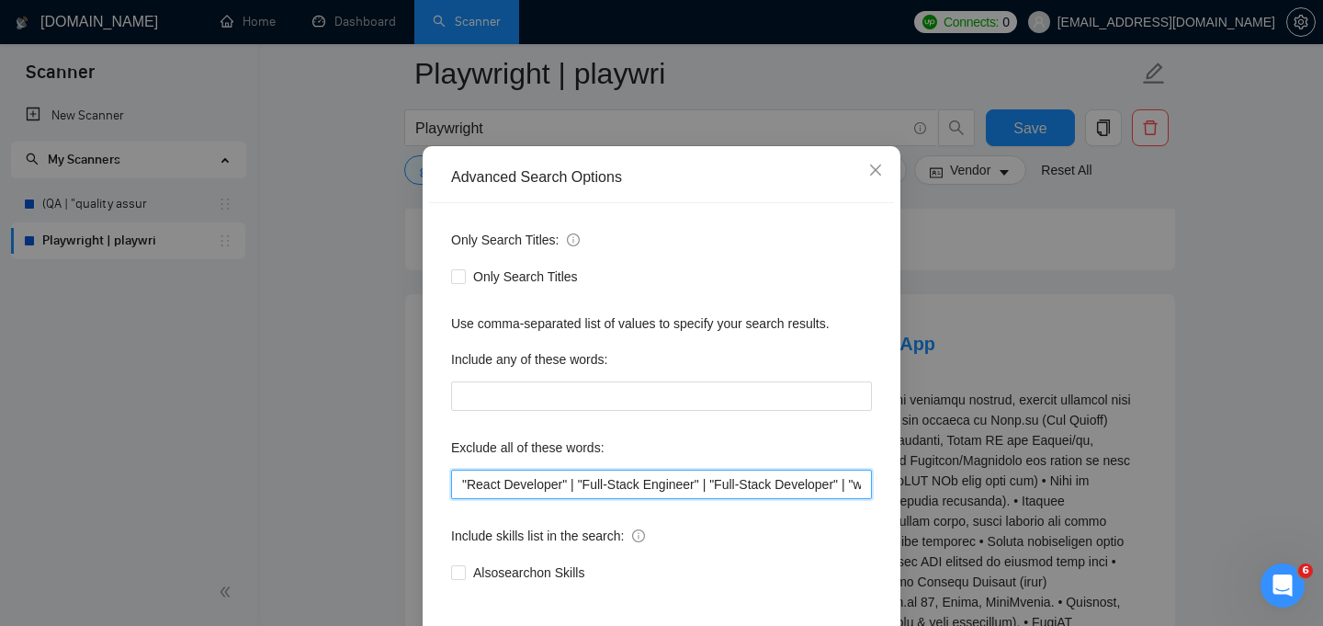
click at [458, 485] on input ""React Developer" | "Full-Stack Engineer" | "Full-Stack Developer" | "web scrap…" at bounding box center [661, 483] width 421 height 29
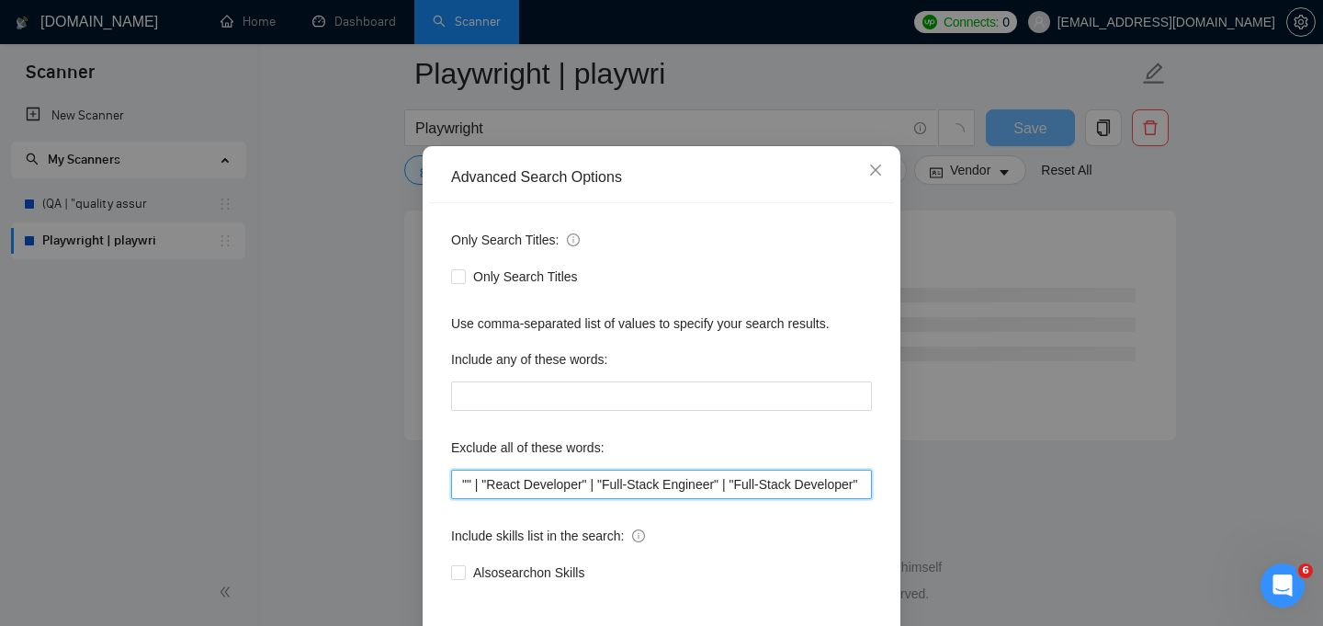
scroll to position [2439, 0]
paste input "Experienced Next.js Developer"
drag, startPoint x: 546, startPoint y: 485, endPoint x: 468, endPoint y: 483, distance: 78.1
click at [468, 483] on input ""Experienced Next.js Developer" | "React Developer" | "Full-Stack Engineer" | "…" at bounding box center [661, 483] width 421 height 29
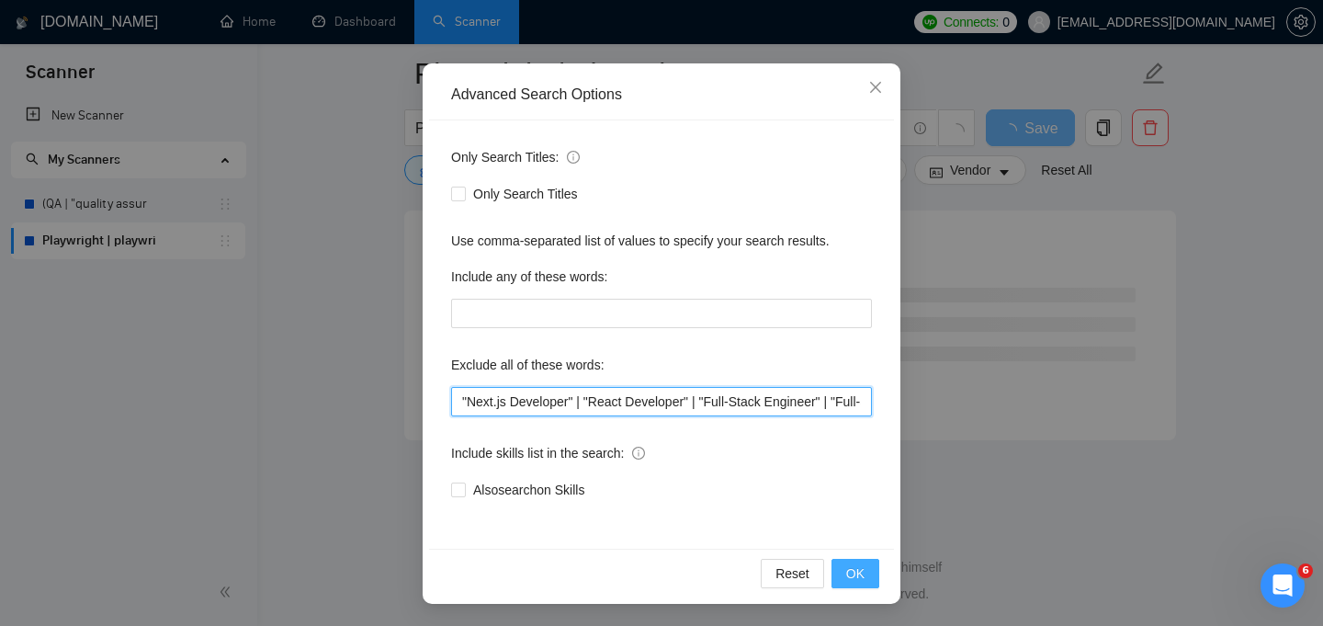
type input ""Next.js Developer" | "React Developer" | "Full-Stack Engineer" | "Full-Stack D…"
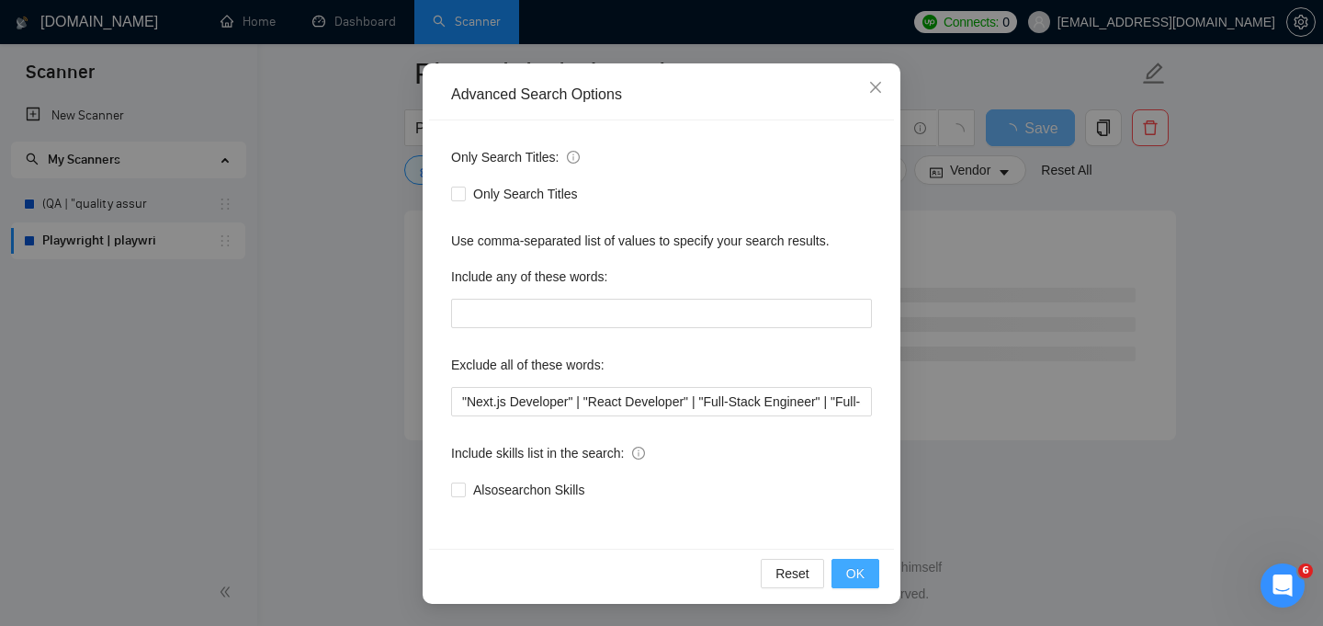
click at [854, 566] on span "OK" at bounding box center [855, 573] width 18 height 20
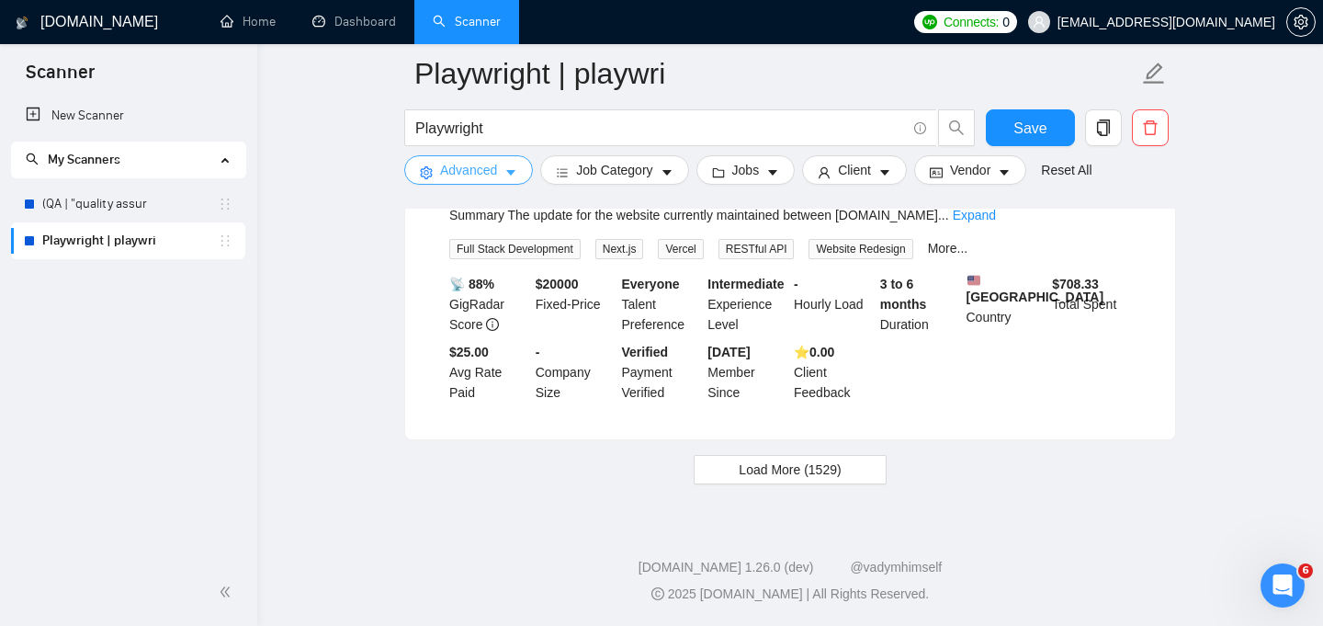
scroll to position [3982, 0]
click at [782, 470] on span "Load More (1529)" at bounding box center [790, 469] width 102 height 20
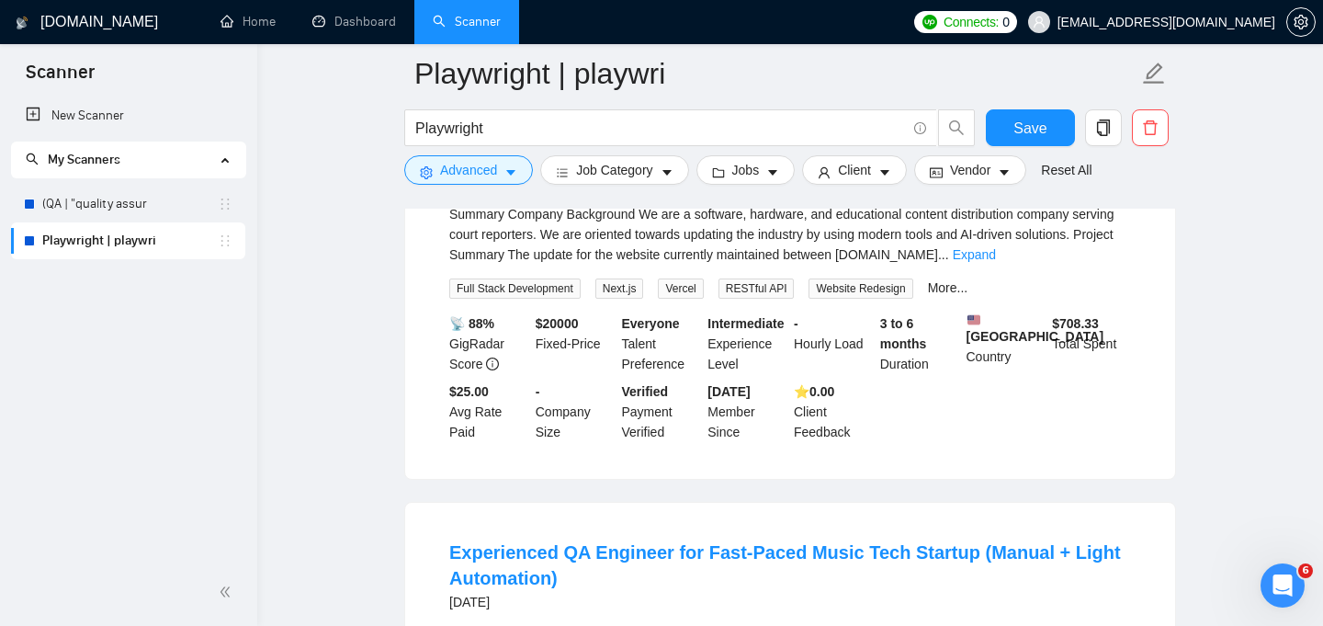
scroll to position [3846, 0]
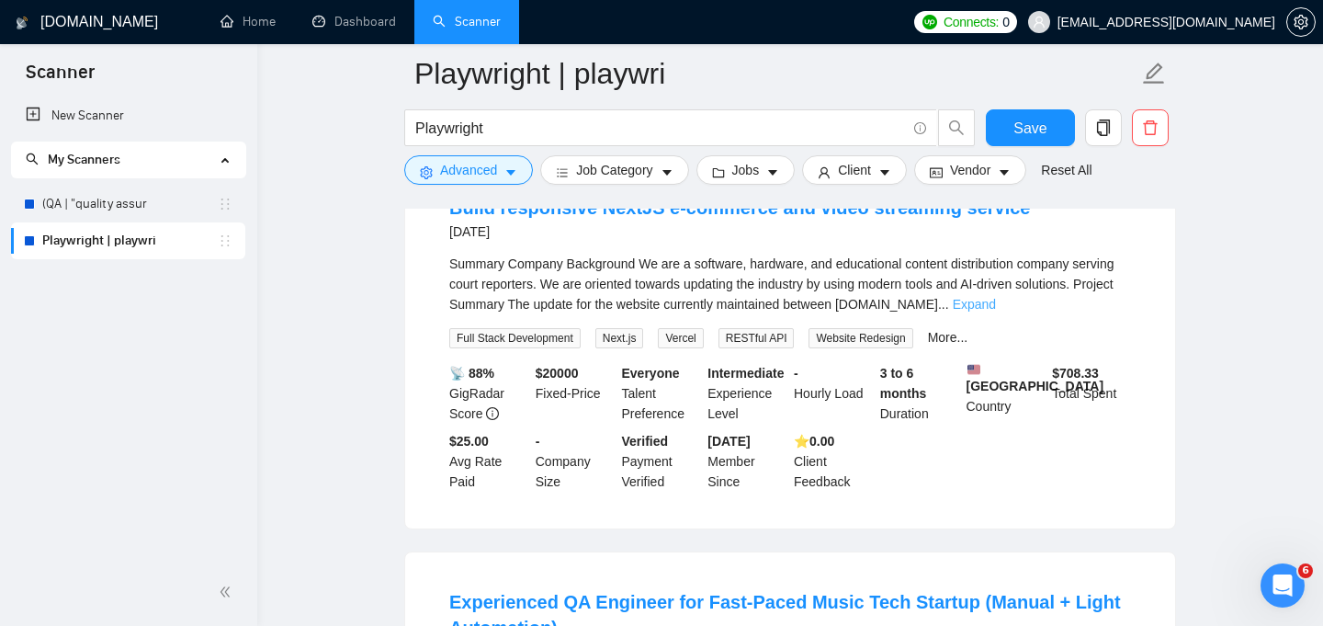
click at [996, 311] on link "Expand" at bounding box center [974, 304] width 43 height 15
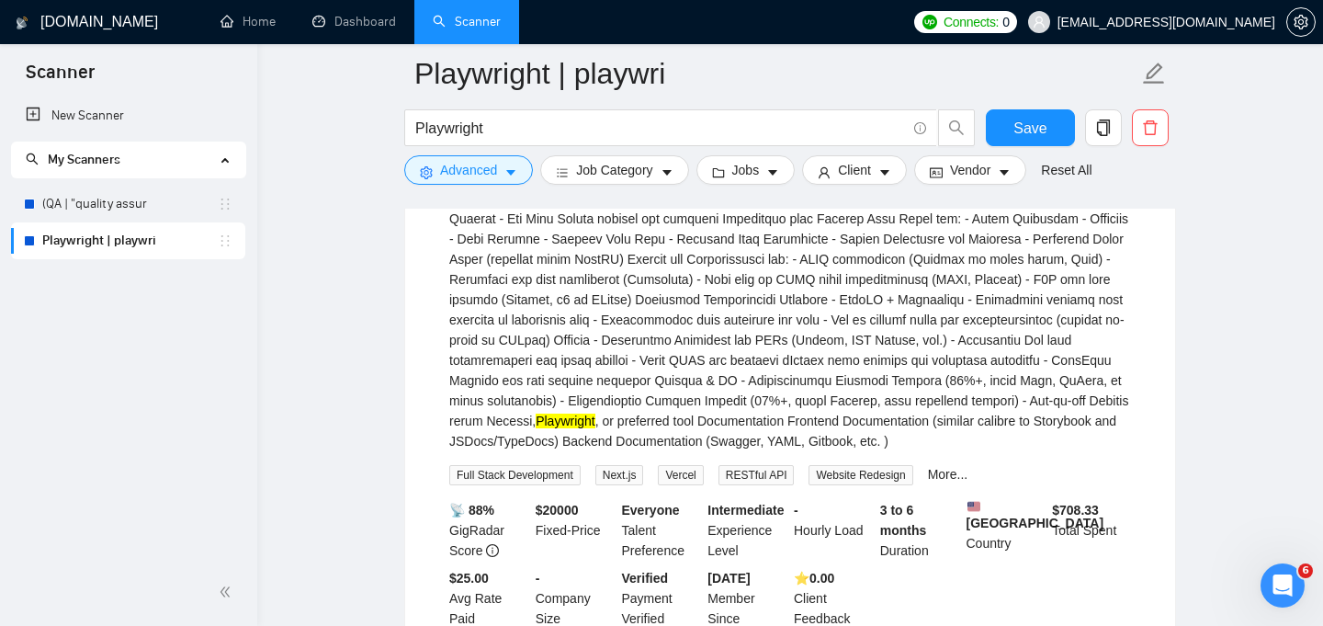
scroll to position [4152, 0]
click at [547, 453] on div "Playwright , or preferred tool Documentation Frontend Documentation (similar ca…" at bounding box center [790, 200] width 682 height 505
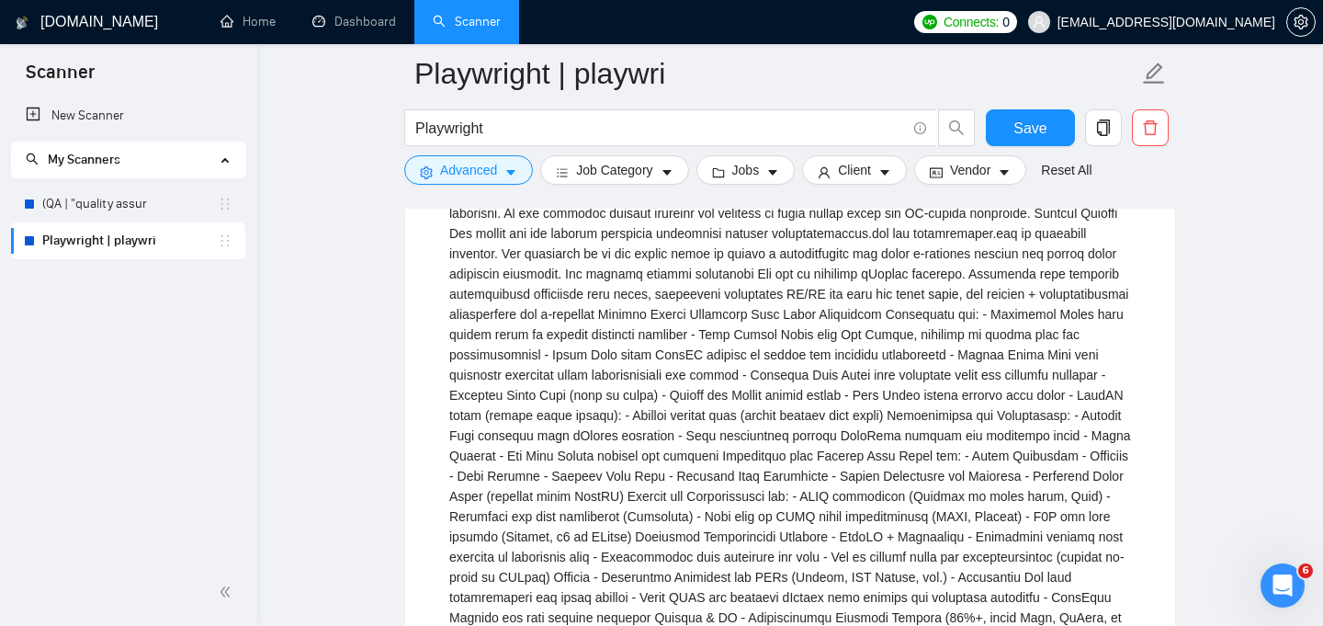
scroll to position [3866, 0]
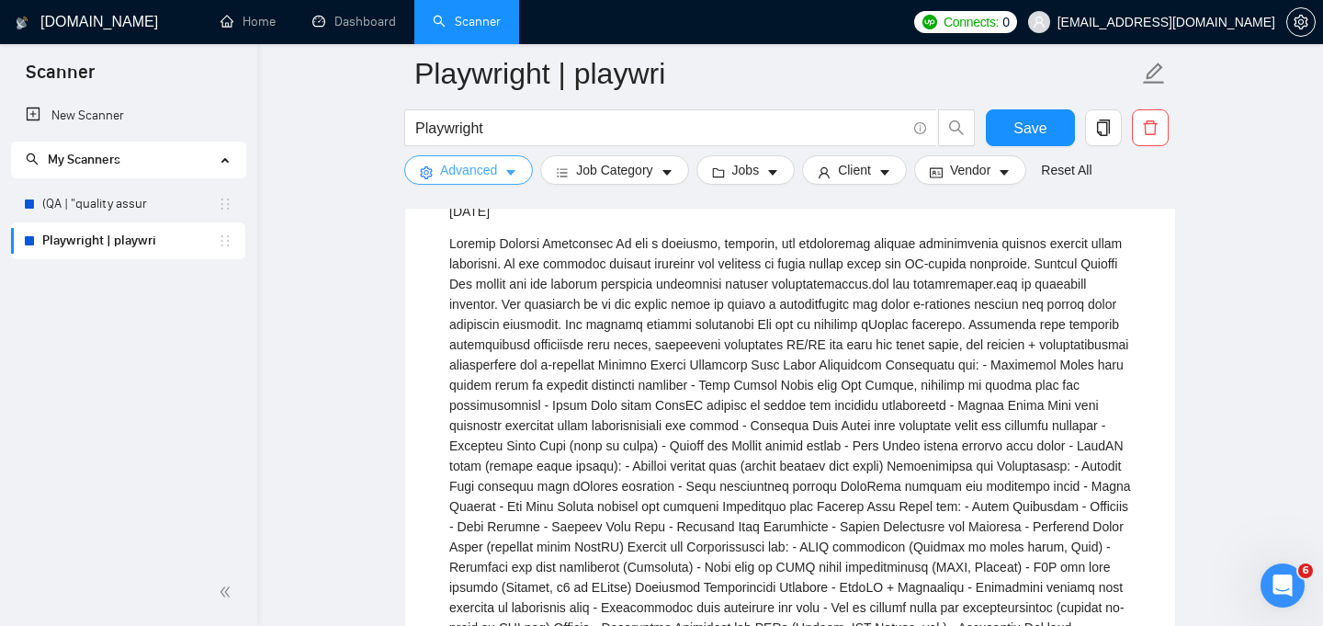
click at [510, 178] on icon "caret-down" at bounding box center [510, 172] width 13 height 13
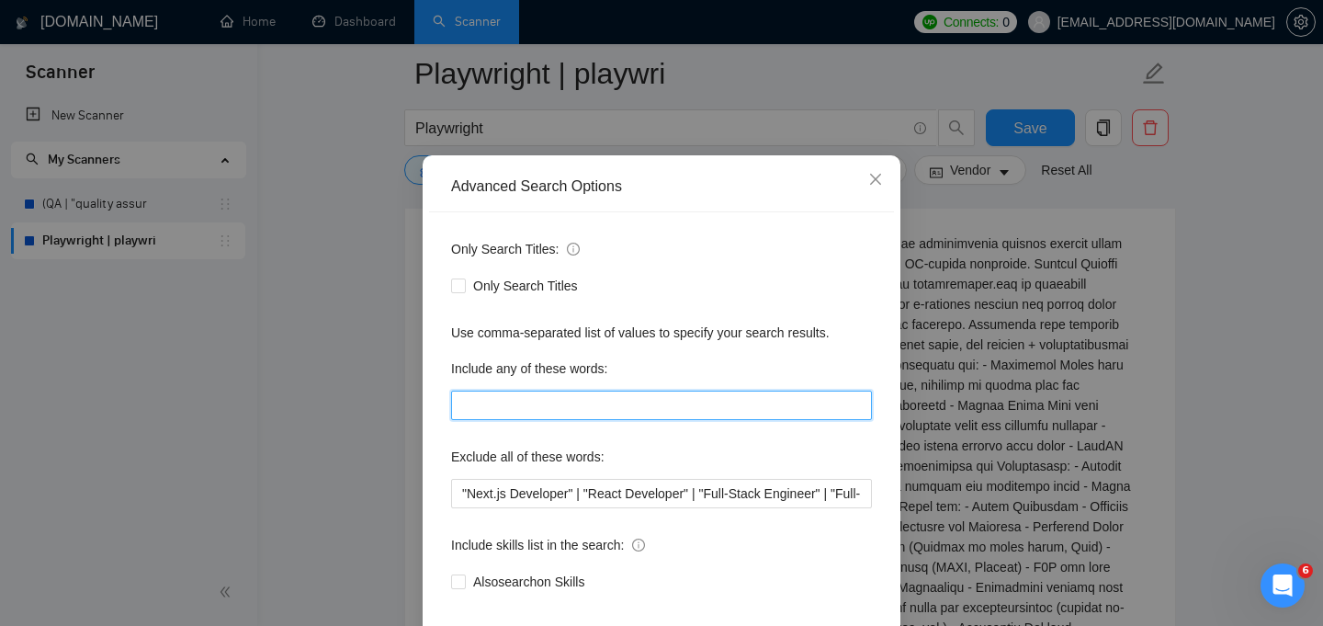
click at [568, 420] on input "text" at bounding box center [661, 404] width 421 height 29
paste input "test automation"
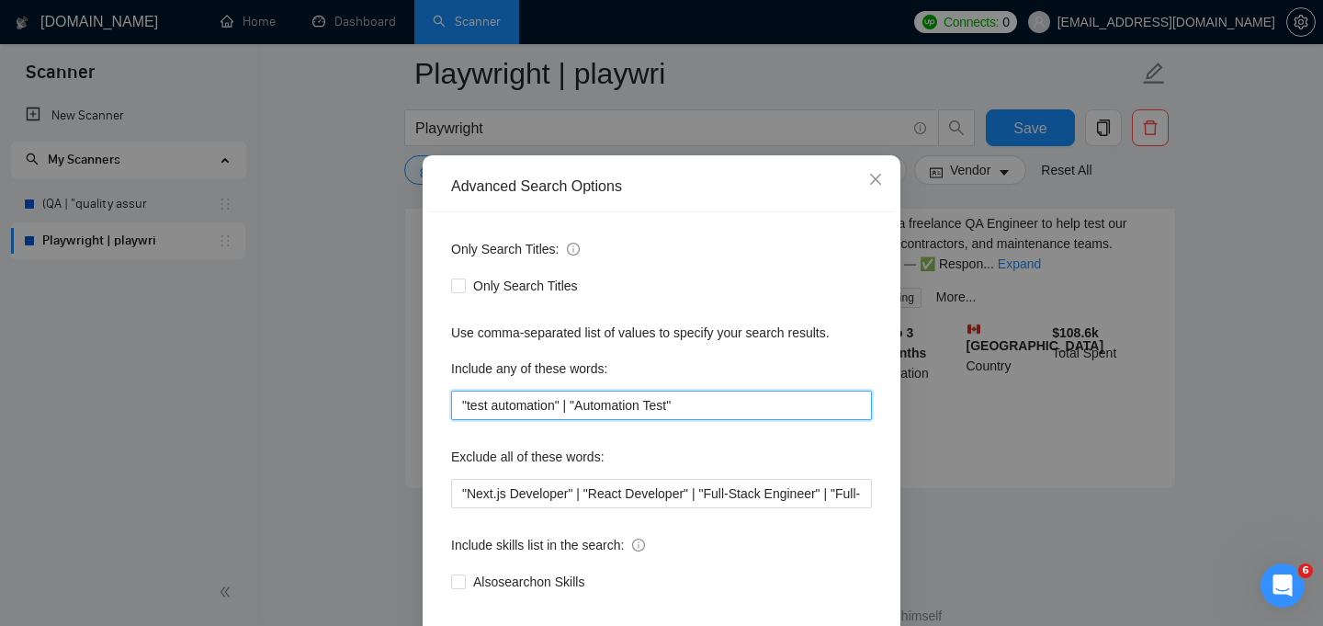
click at [589, 420] on input ""test automation" | "Automation Test"" at bounding box center [661, 404] width 421 height 29
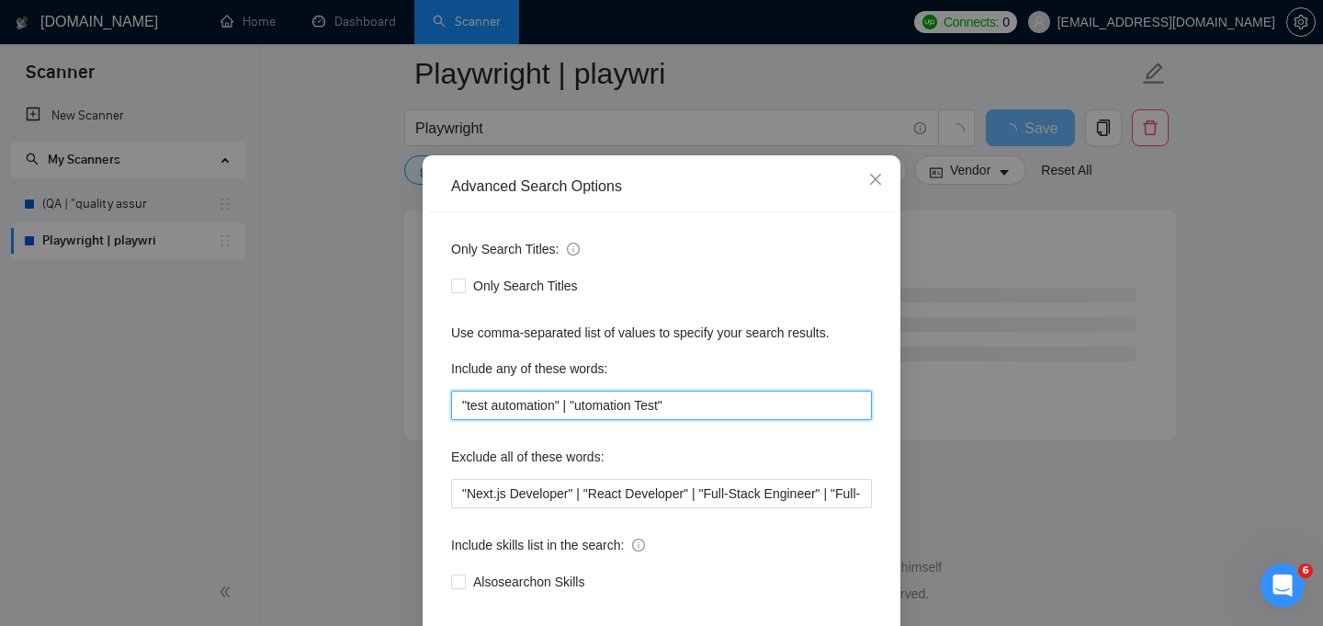
scroll to position [2439, 0]
click at [661, 420] on input ""test automation" | "automation Test"" at bounding box center [661, 404] width 421 height 29
click at [700, 420] on input ""test automation" | "automation test"" at bounding box center [661, 404] width 421 height 29
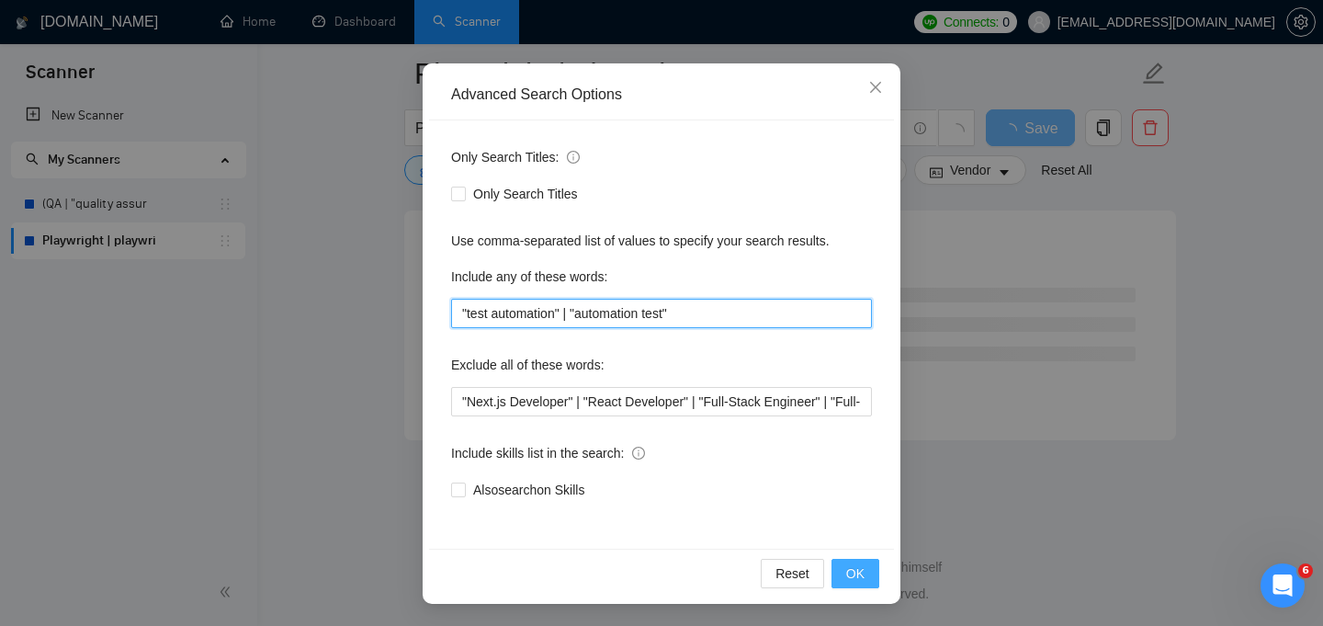
type input ""test automation" | "automation test""
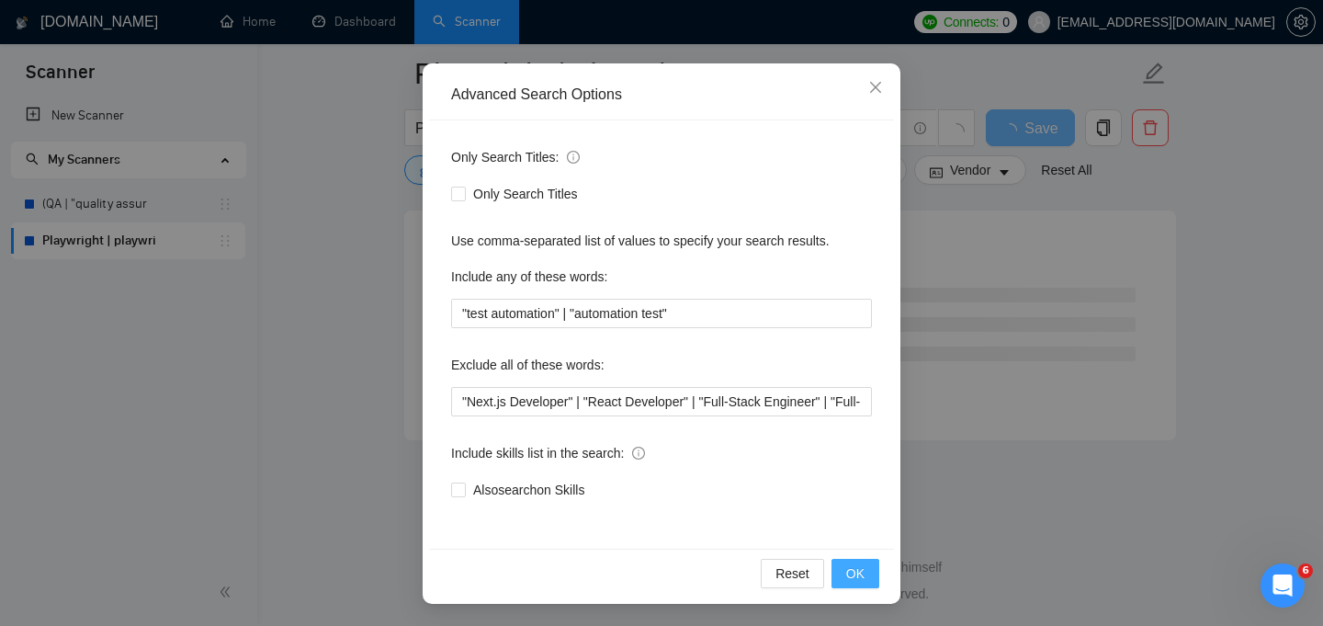
click at [849, 577] on span "OK" at bounding box center [855, 573] width 18 height 20
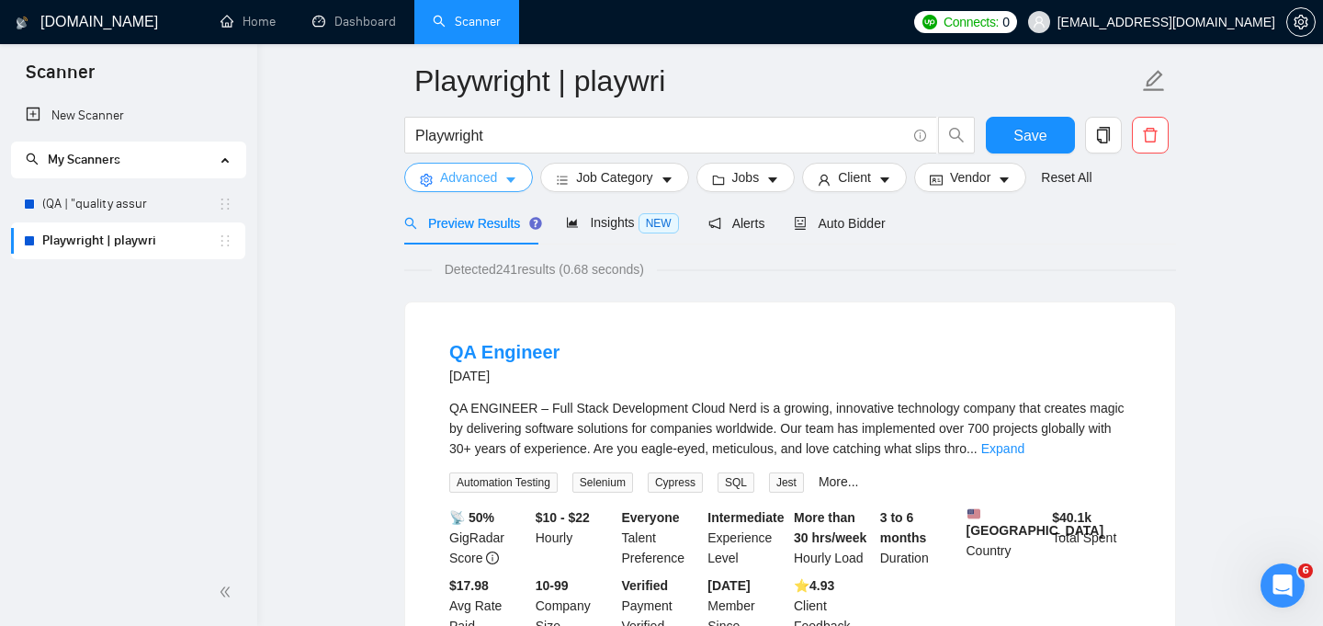
scroll to position [69, 0]
click at [513, 179] on icon "caret-down" at bounding box center [510, 180] width 9 height 6
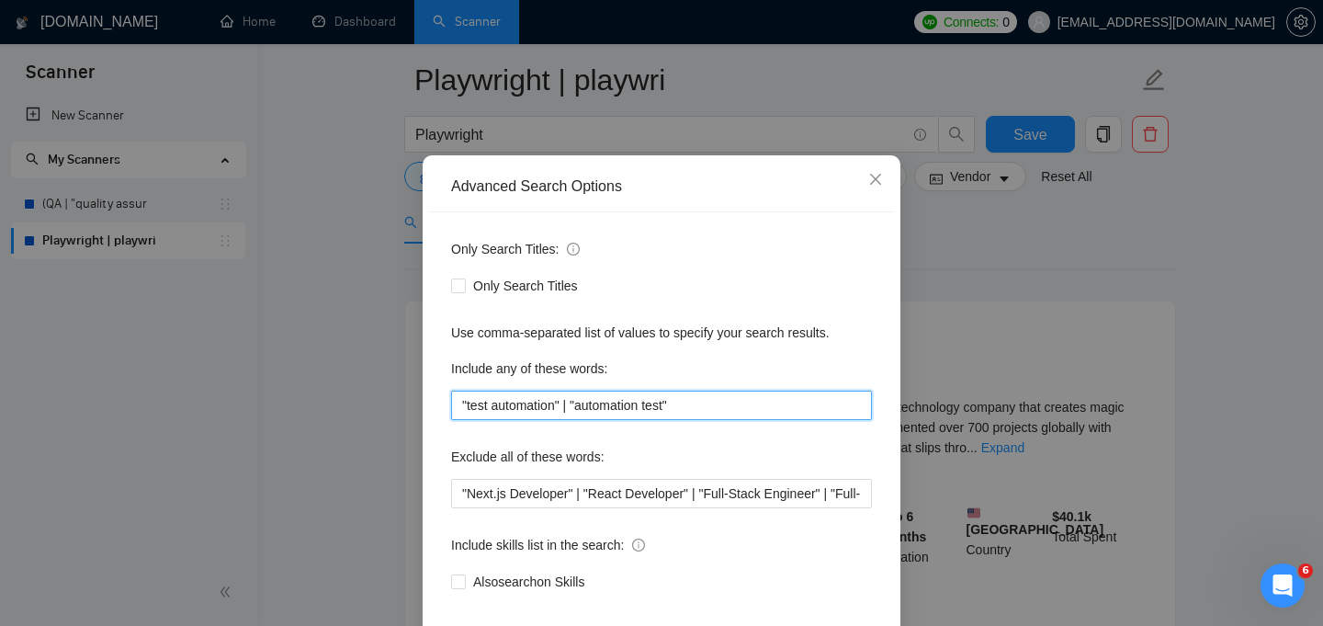
click at [707, 420] on input ""test automation" | "automation test"" at bounding box center [661, 404] width 421 height 29
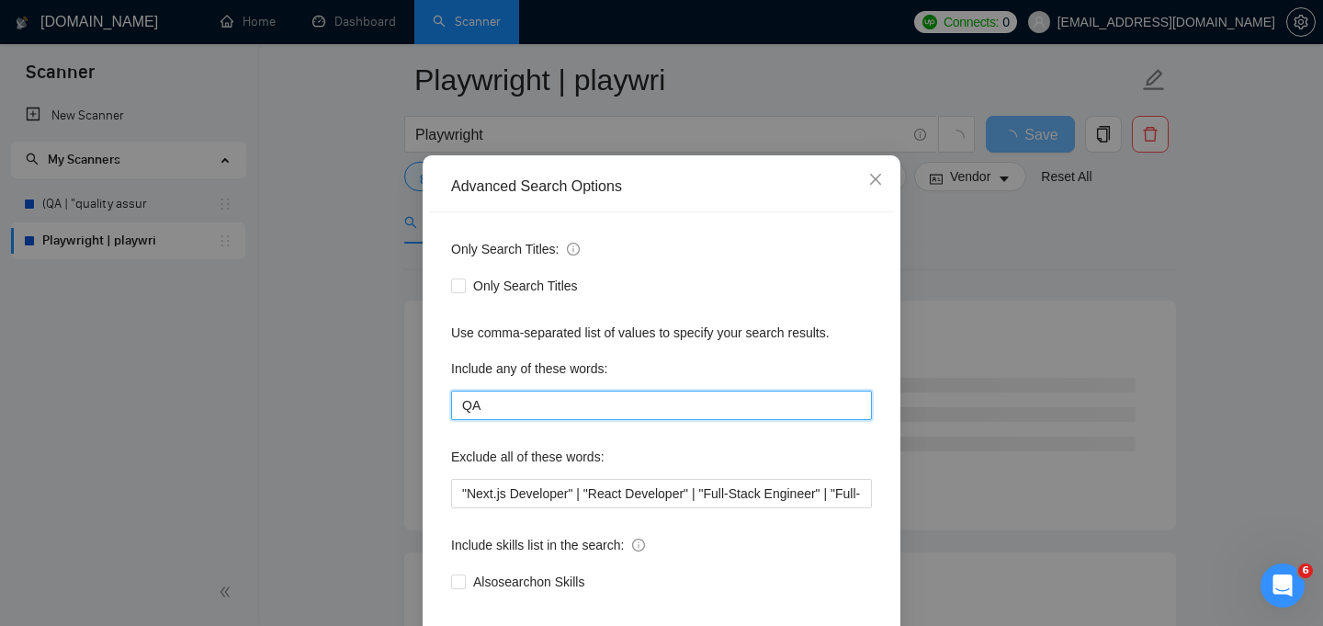
type input "Q"
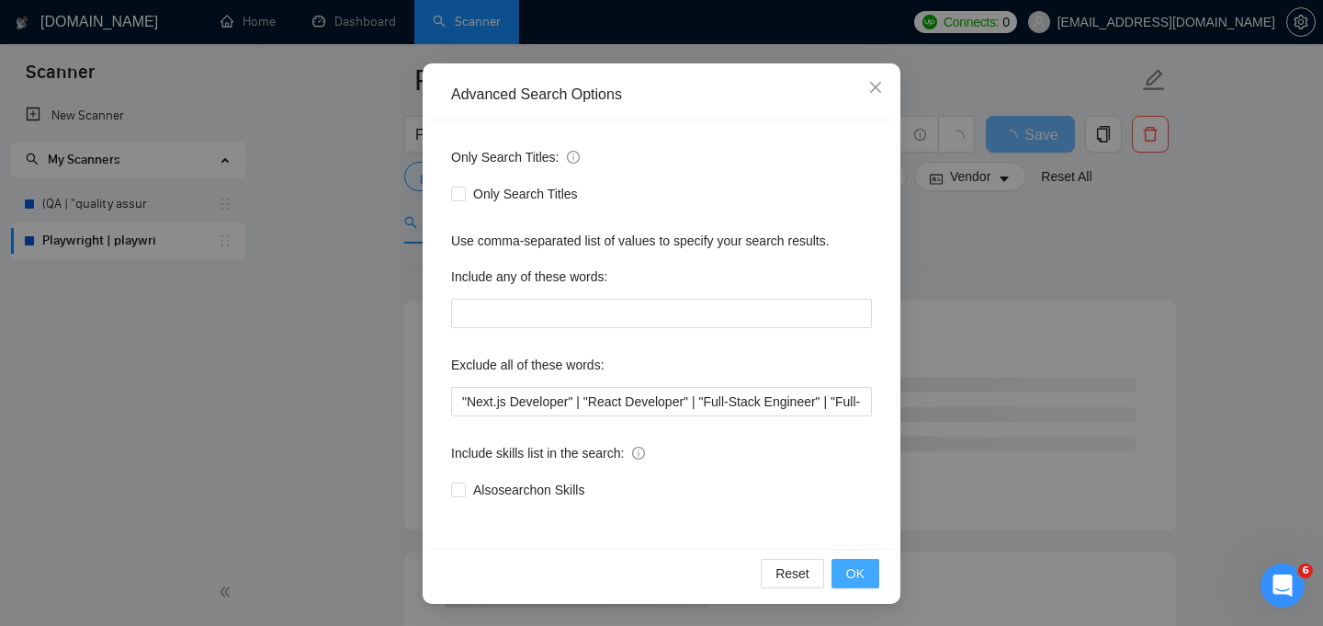
click at [865, 575] on button "OK" at bounding box center [855, 573] width 48 height 29
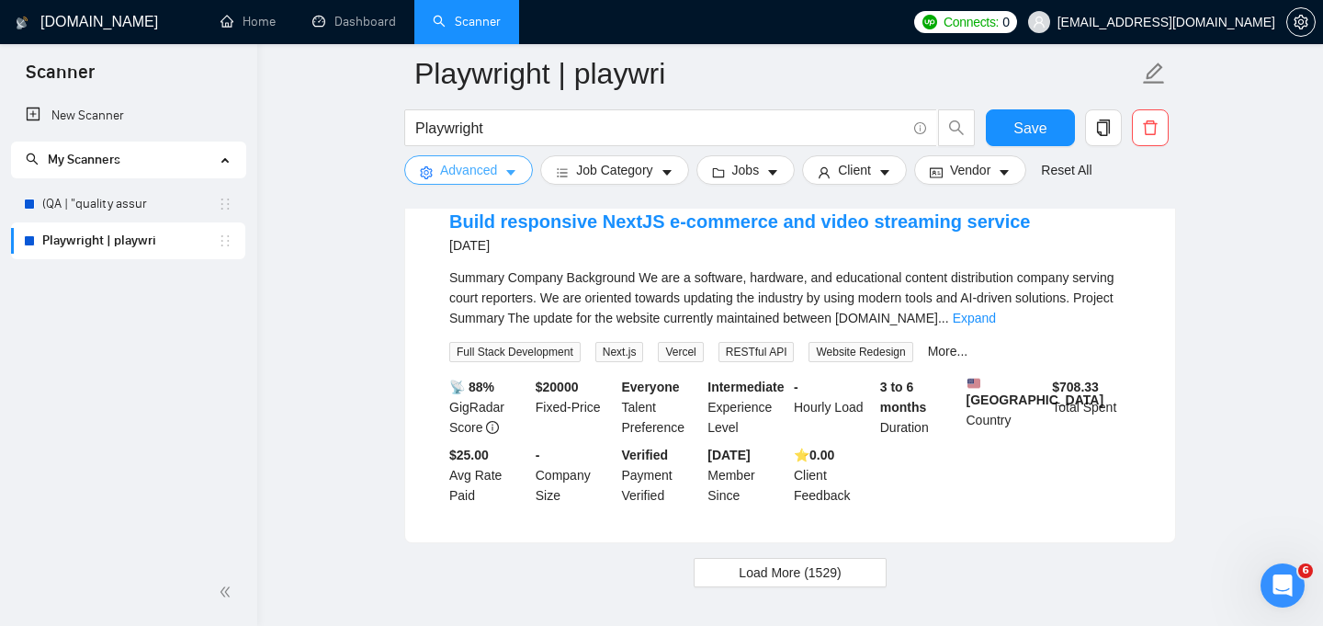
scroll to position [3982, 0]
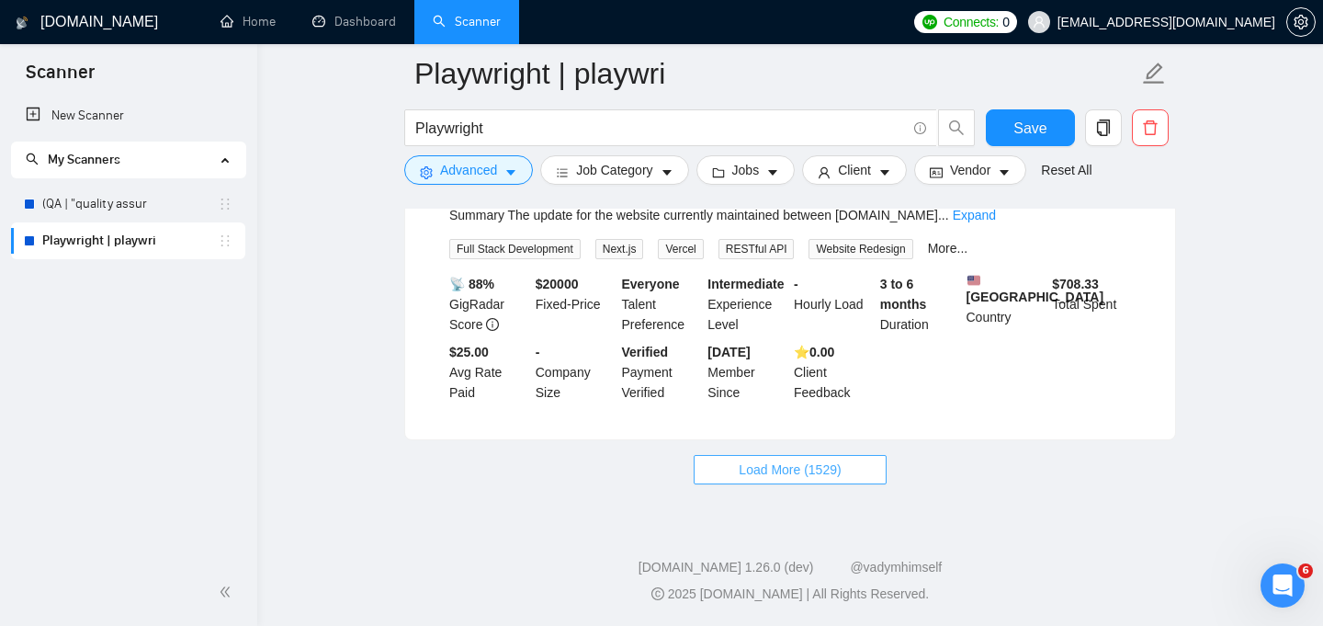
click at [808, 473] on span "Load More (1529)" at bounding box center [790, 469] width 102 height 20
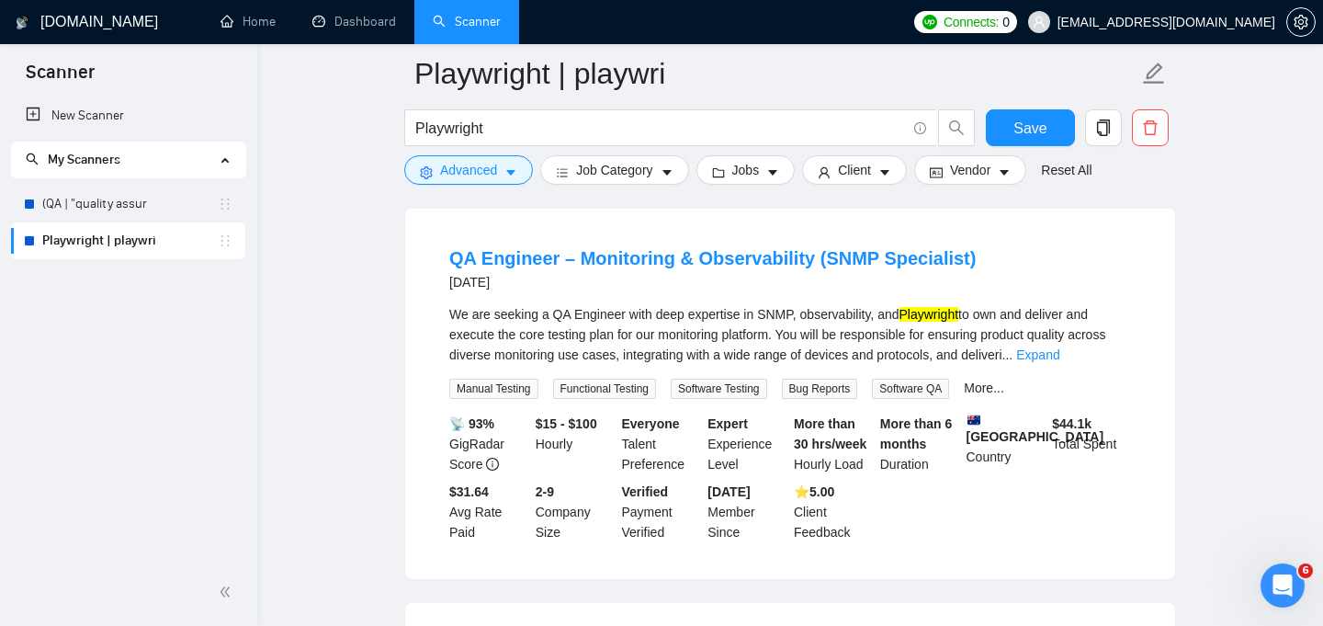
scroll to position [7042, 0]
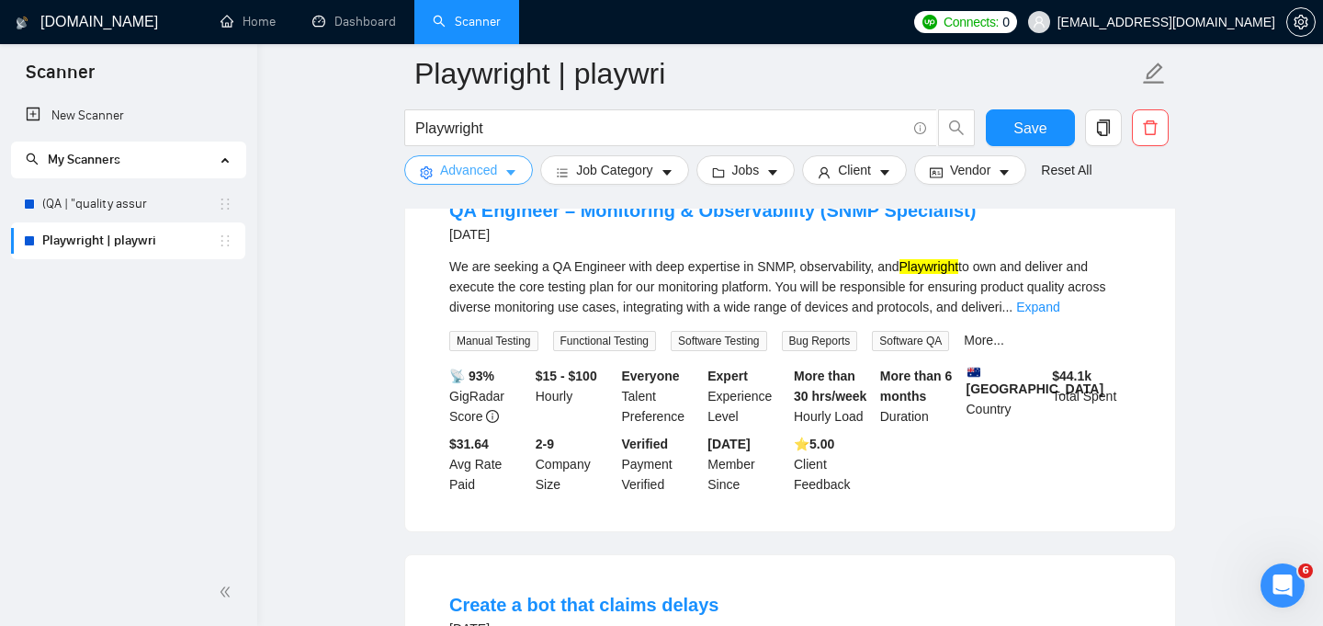
click at [516, 175] on icon "caret-down" at bounding box center [510, 172] width 13 height 13
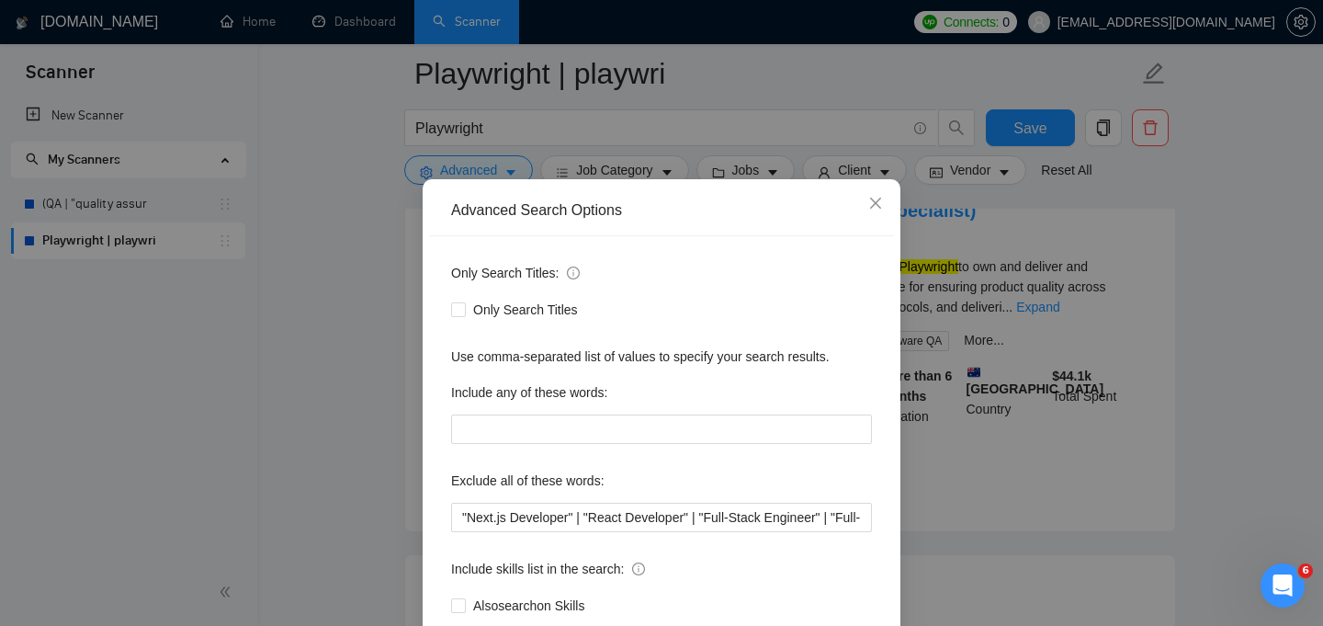
scroll to position [33, 0]
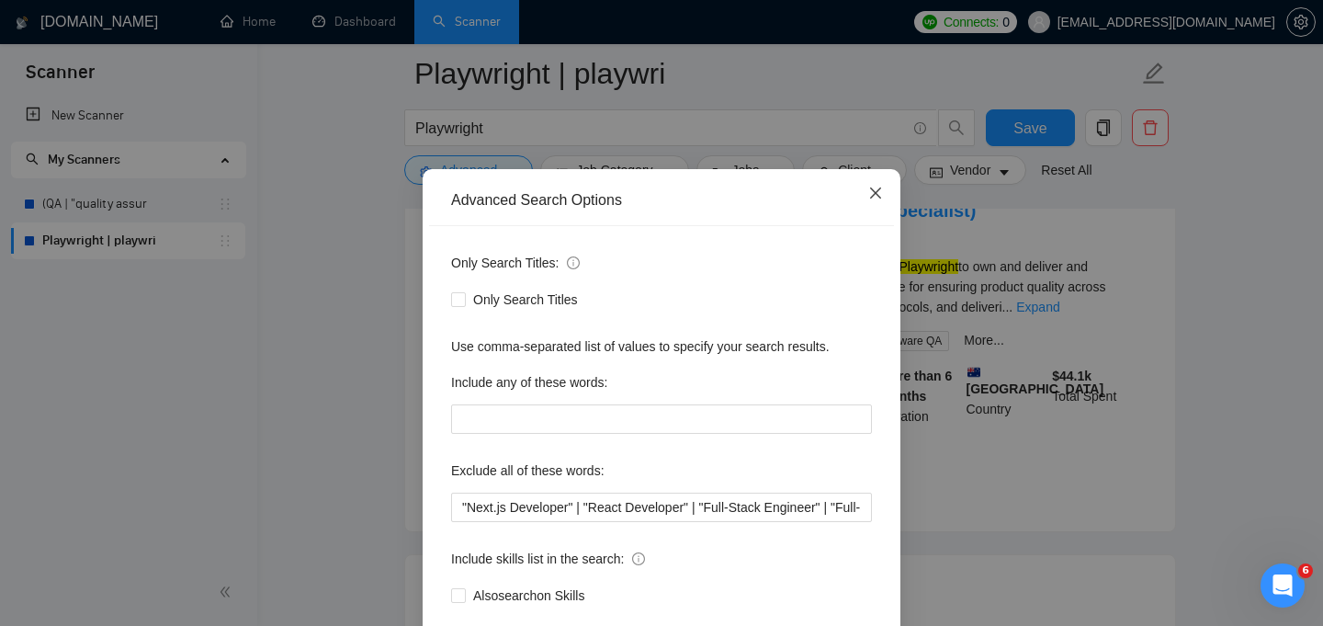
click at [874, 189] on icon "close" at bounding box center [875, 193] width 15 height 15
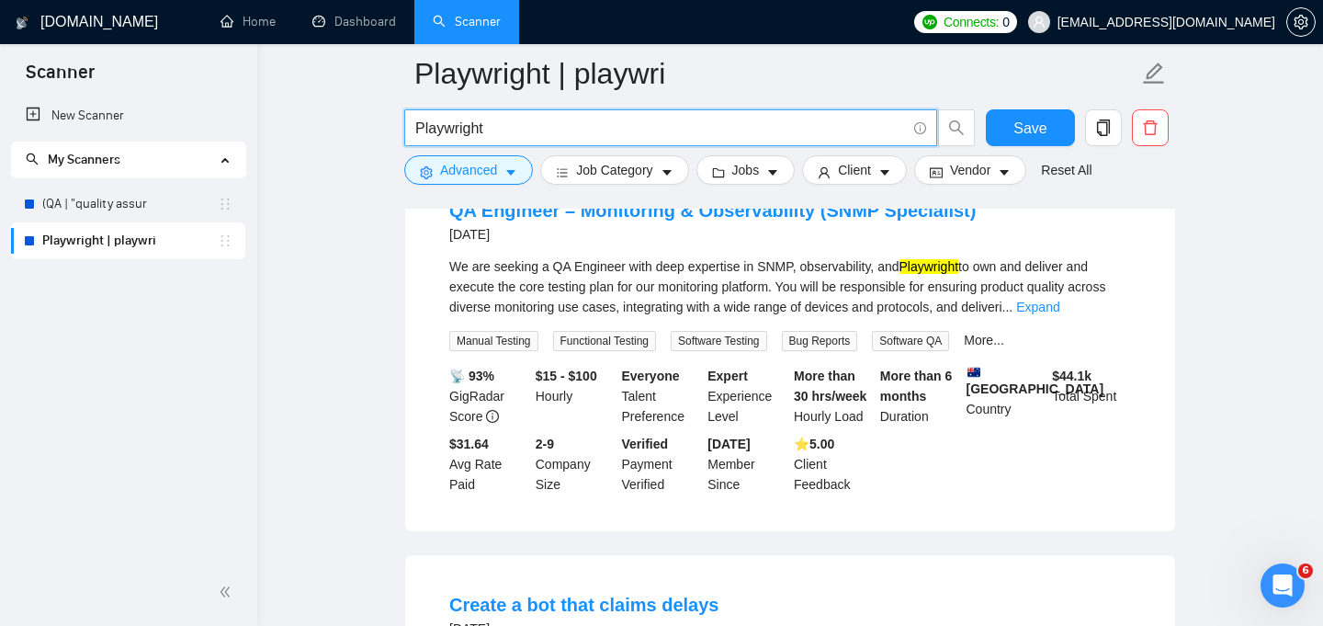
click at [424, 130] on input "Playwright" at bounding box center [660, 128] width 491 height 23
type input "playwright"
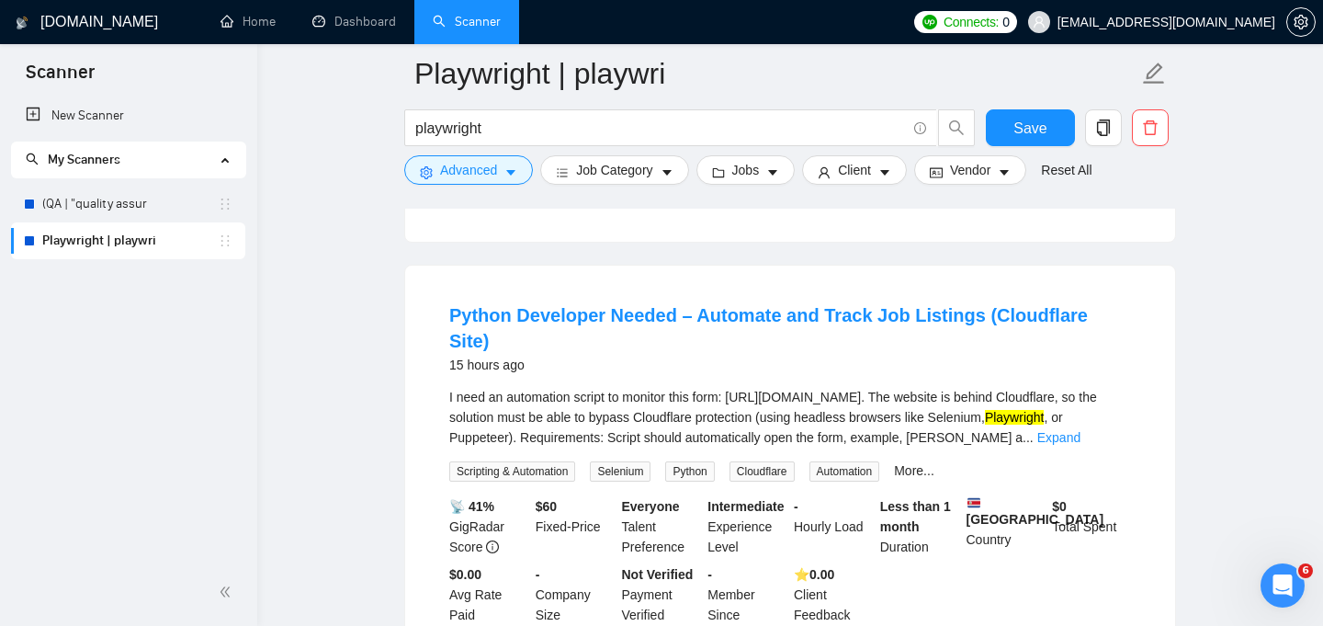
scroll to position [1297, 0]
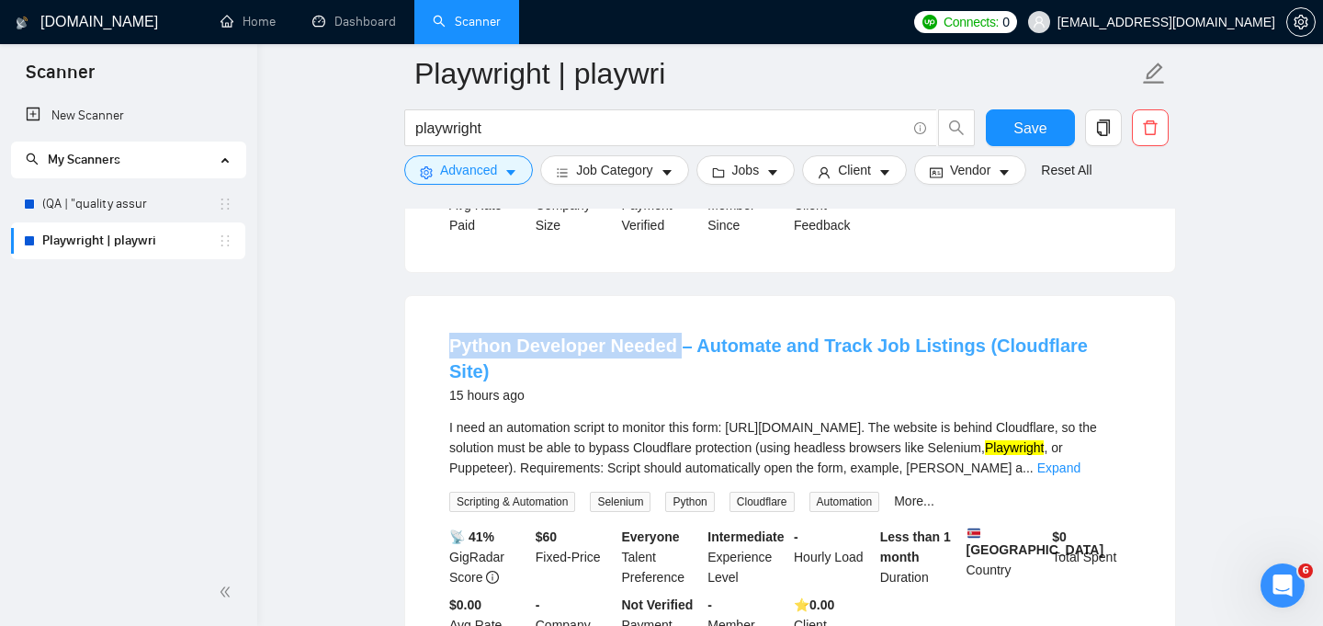
drag, startPoint x: 511, startPoint y: 337, endPoint x: 678, endPoint y: 356, distance: 168.2
click at [678, 356] on li "Python Developer Needed – Automate and Track Job Listings (Cloudflare Site) 15 …" at bounding box center [790, 494] width 726 height 352
copy link "Python Developer Needed"
click at [511, 171] on icon "caret-down" at bounding box center [510, 174] width 9 height 6
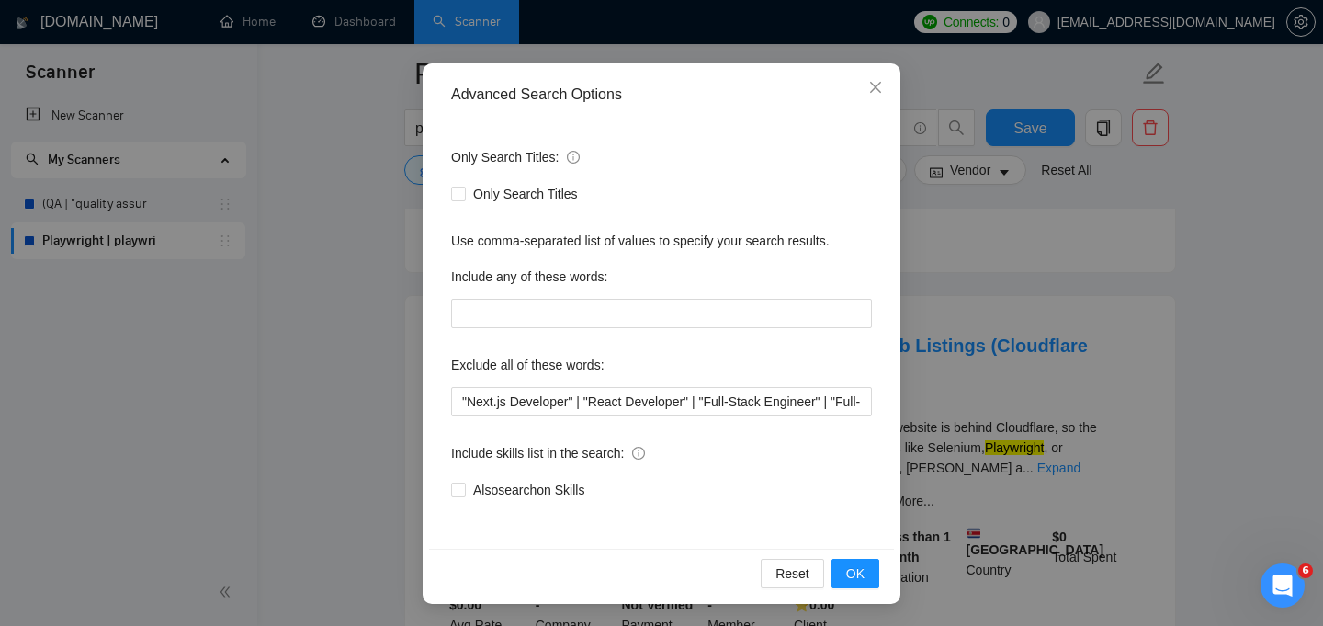
scroll to position [119, 0]
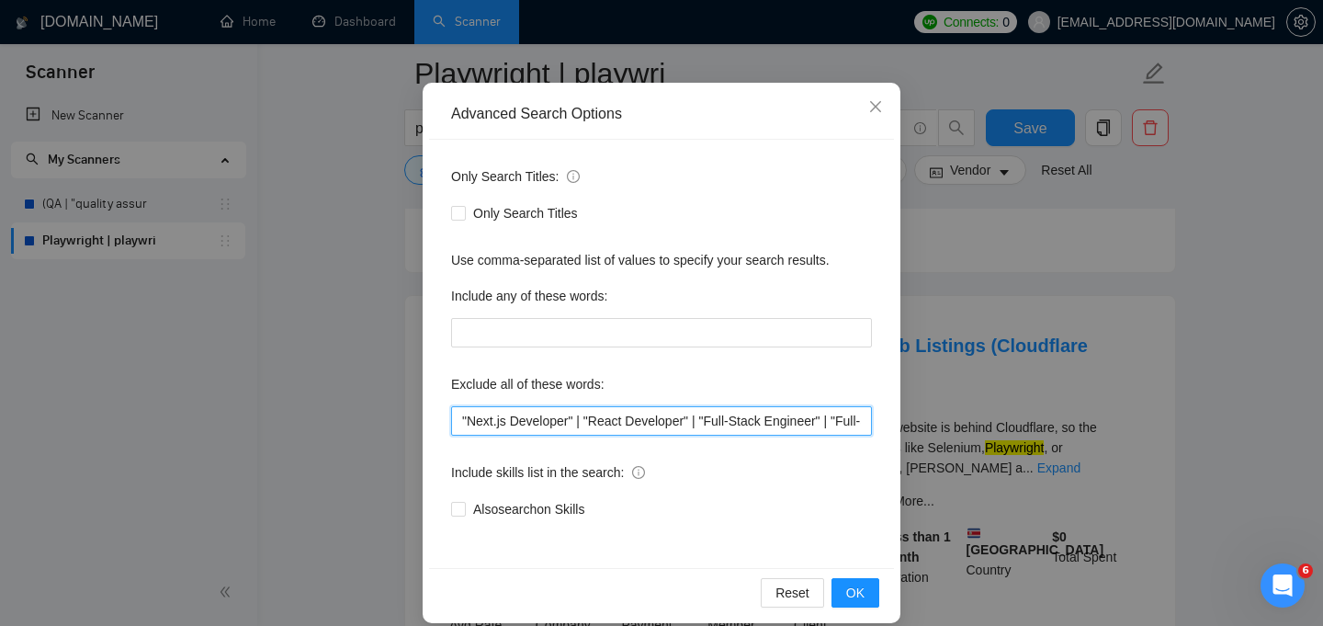
click at [462, 420] on input ""Next.js Developer" | "React Developer" | "Full-Stack Engineer" | "Full-Stack D…" at bounding box center [661, 420] width 421 height 29
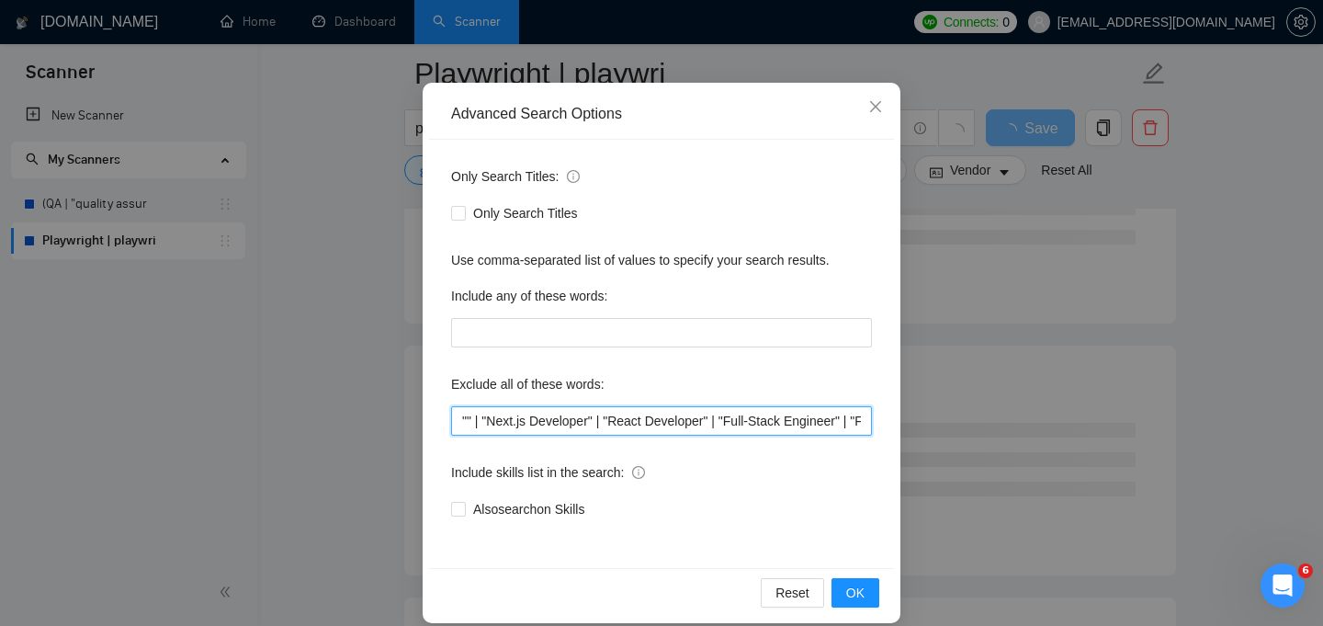
paste input "Python Developer Needed"
drag, startPoint x: 514, startPoint y: 421, endPoint x: 467, endPoint y: 423, distance: 46.9
click at [467, 423] on input ""Python Developer Needed " | "Next.js Developer" | "React Developer" | "Full-St…" at bounding box center [661, 420] width 421 height 29
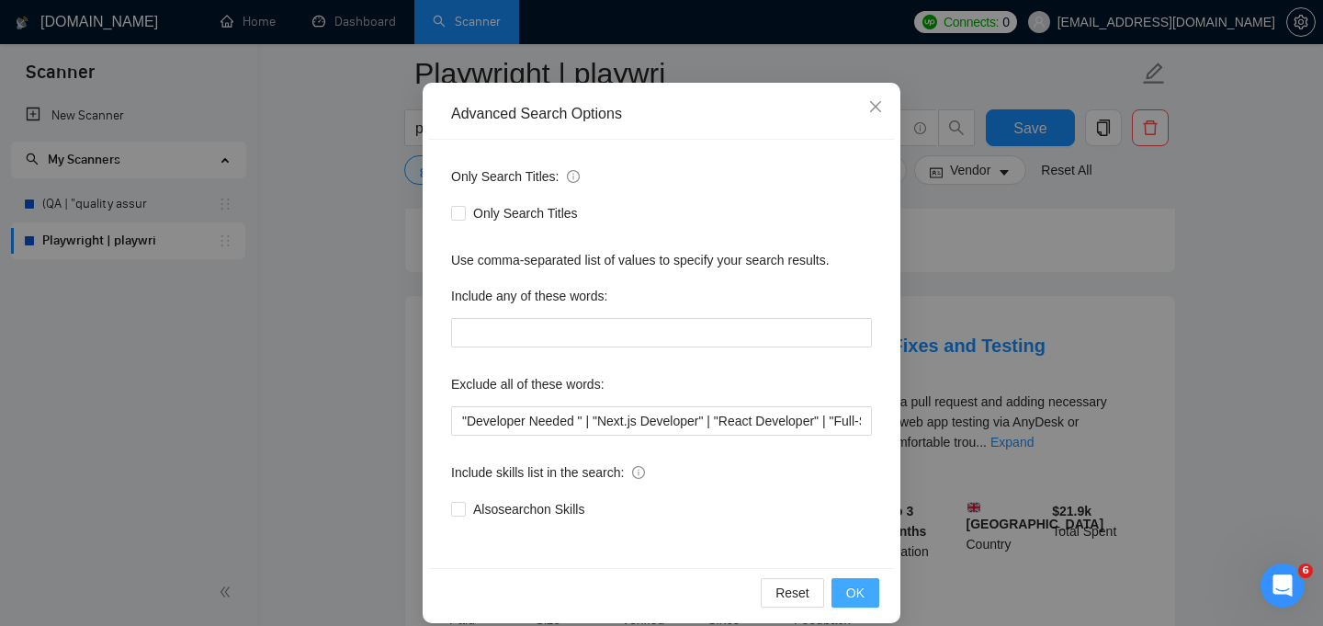
click at [854, 594] on span "OK" at bounding box center [855, 592] width 18 height 20
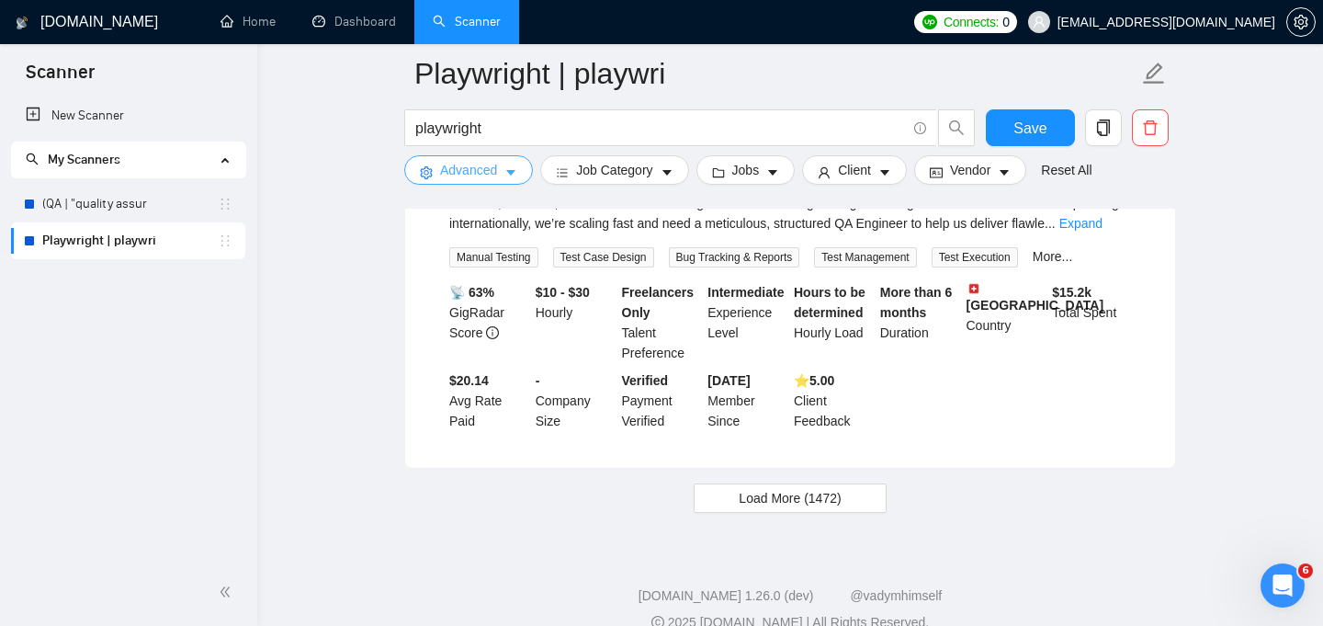
scroll to position [4028, 0]
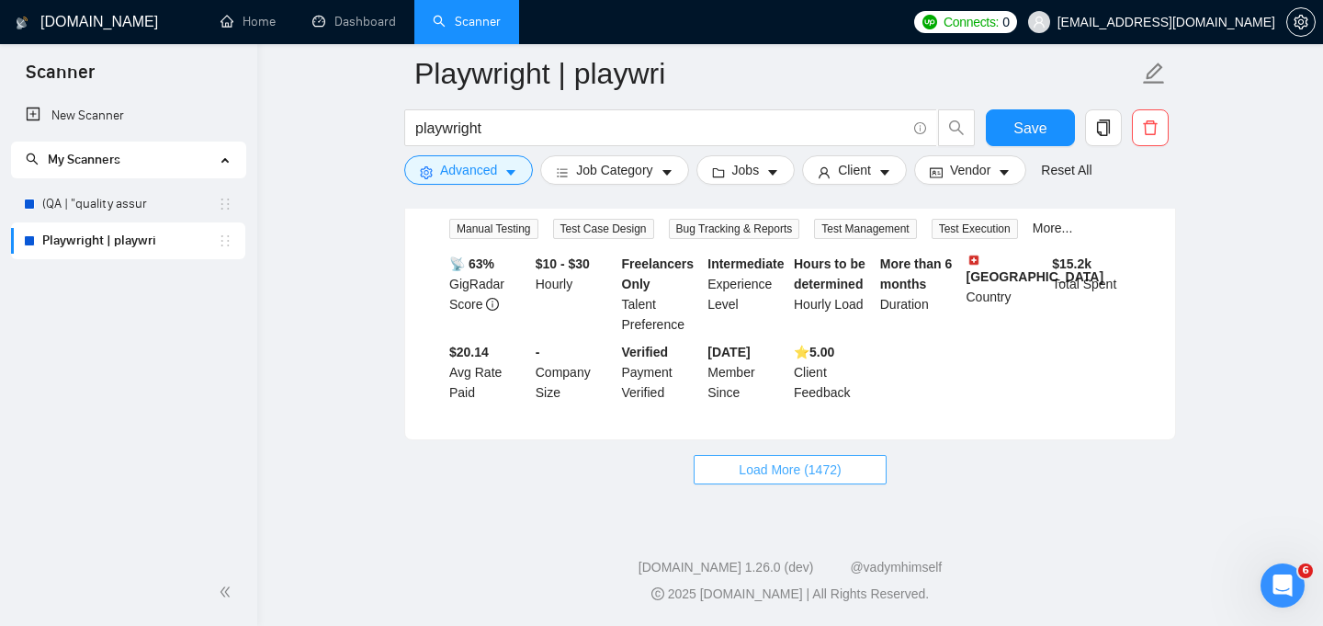
click at [788, 479] on span "Load More (1472)" at bounding box center [790, 469] width 102 height 20
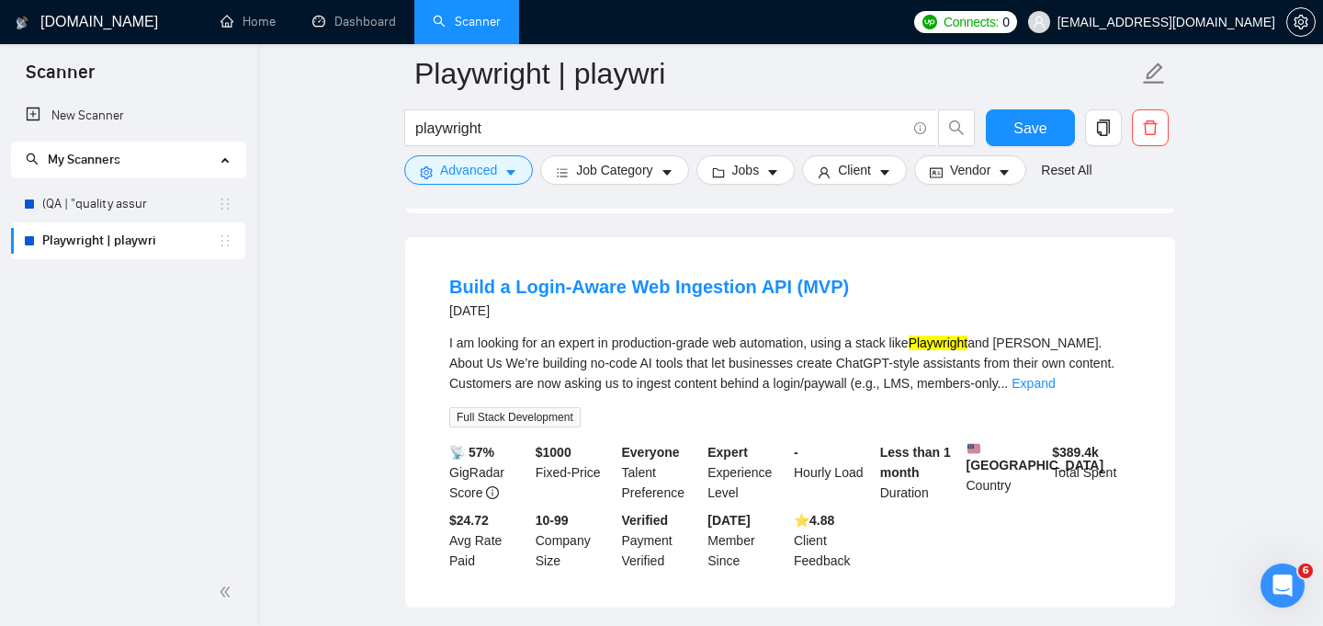
scroll to position [4184, 0]
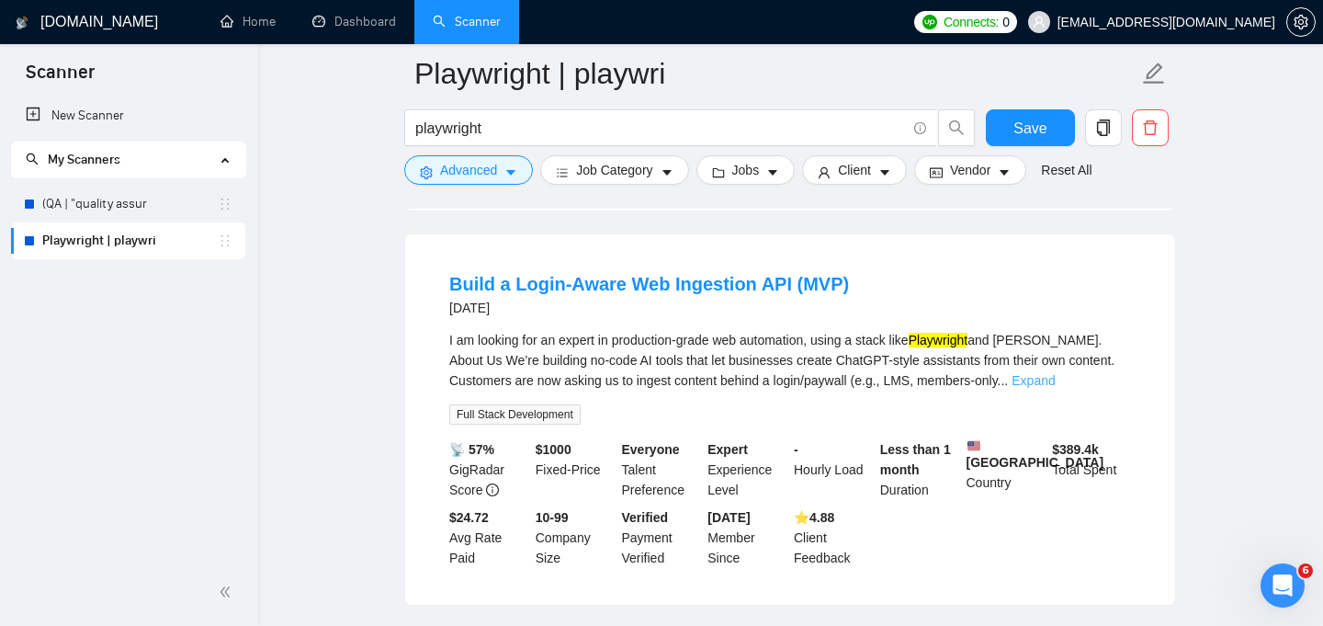
click at [1055, 388] on link "Expand" at bounding box center [1033, 380] width 43 height 15
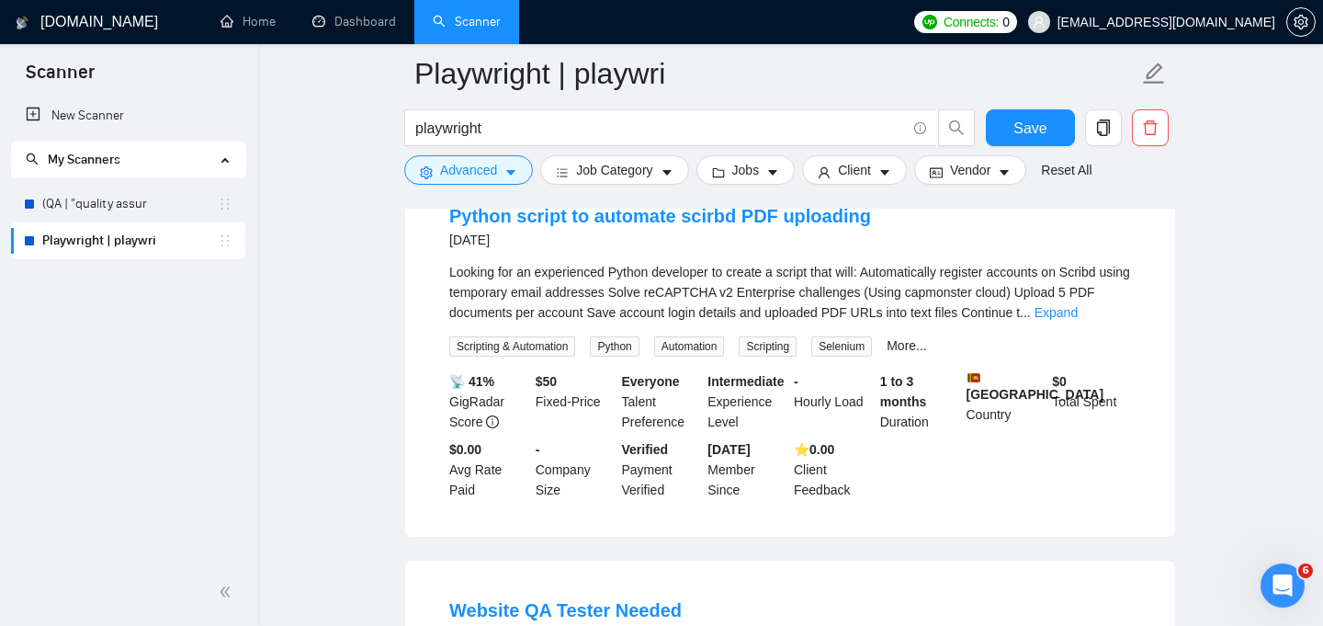
scroll to position [6001, 0]
drag, startPoint x: 613, startPoint y: 382, endPoint x: 719, endPoint y: 381, distance: 106.6
click at [719, 322] on div "Looking for an experienced Python developer to create a script that will: Autom…" at bounding box center [790, 291] width 682 height 61
copy div "Python developer"
click at [508, 174] on icon "caret-down" at bounding box center [510, 172] width 13 height 13
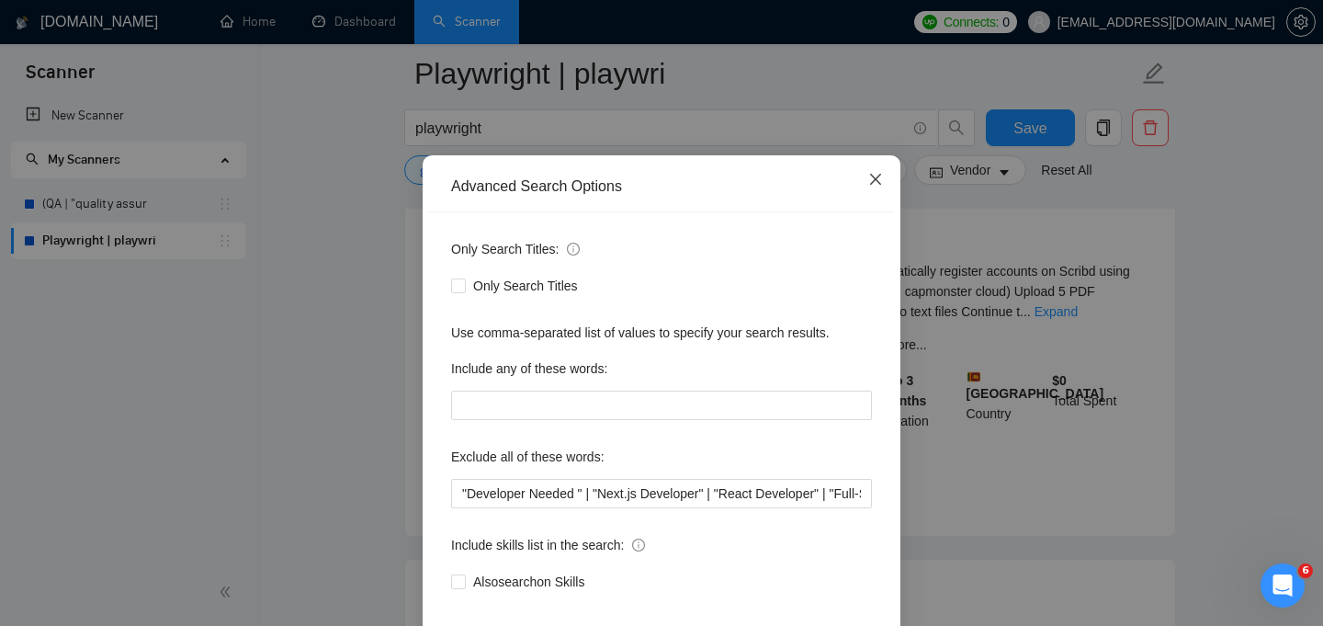
click at [878, 185] on icon "close" at bounding box center [875, 179] width 11 height 11
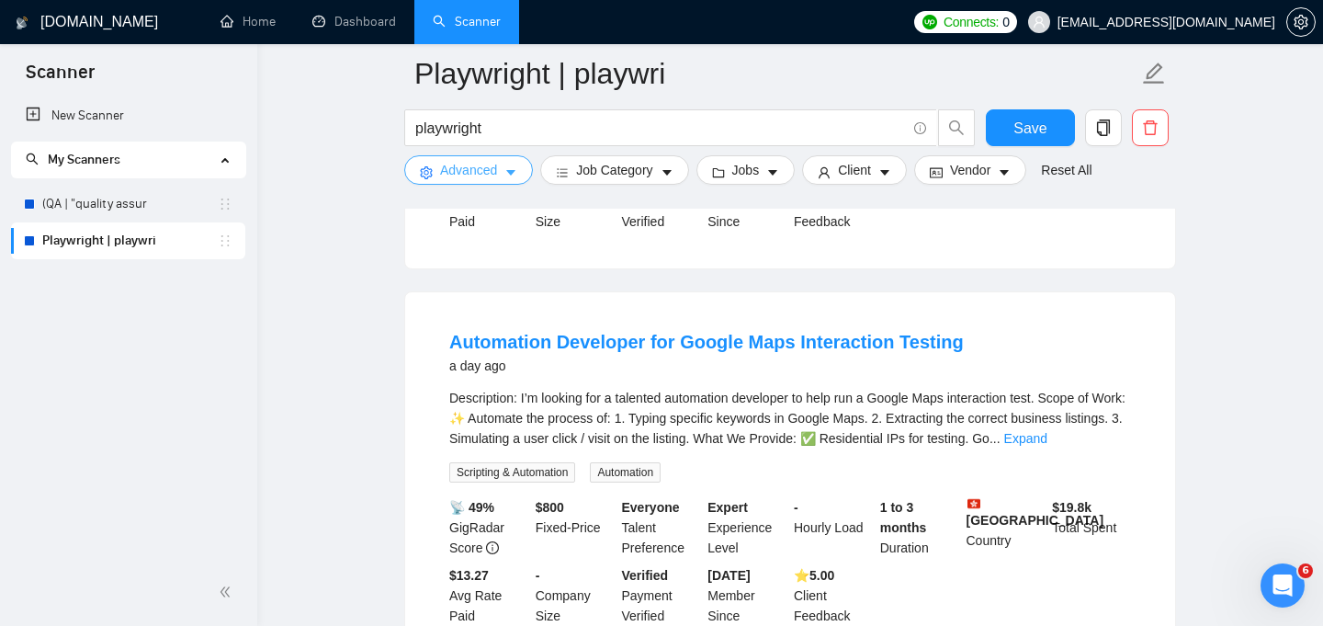
scroll to position [1046, 0]
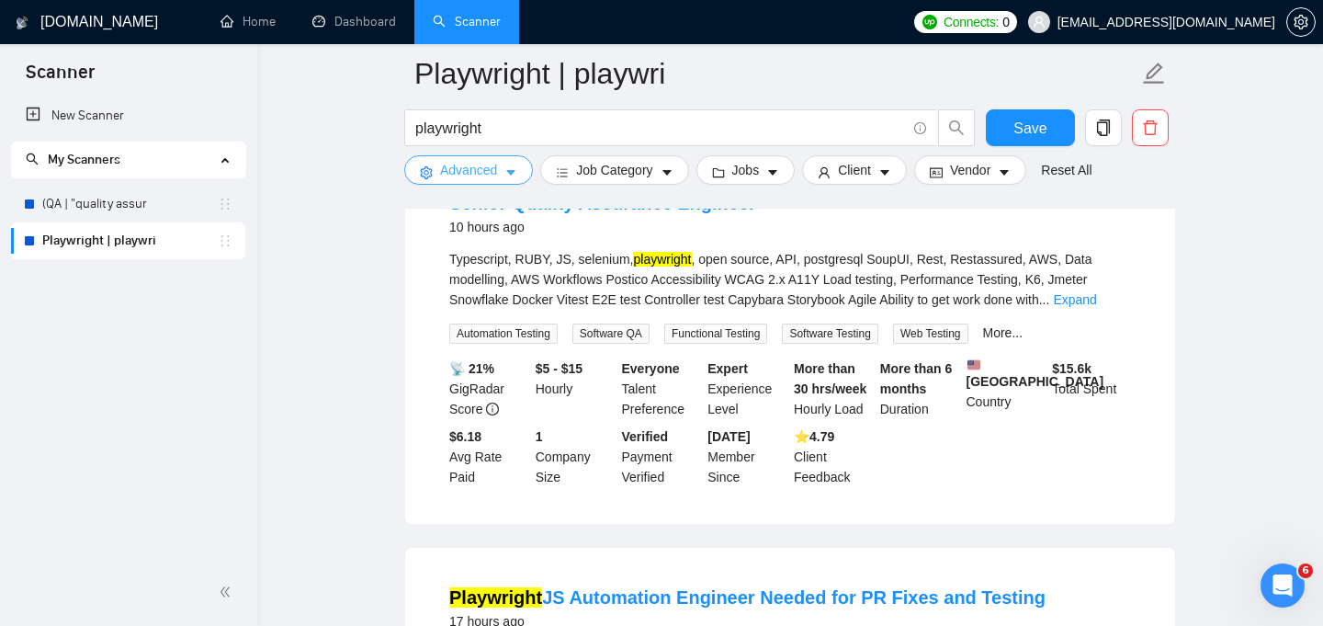
click at [514, 175] on icon "caret-down" at bounding box center [510, 172] width 13 height 13
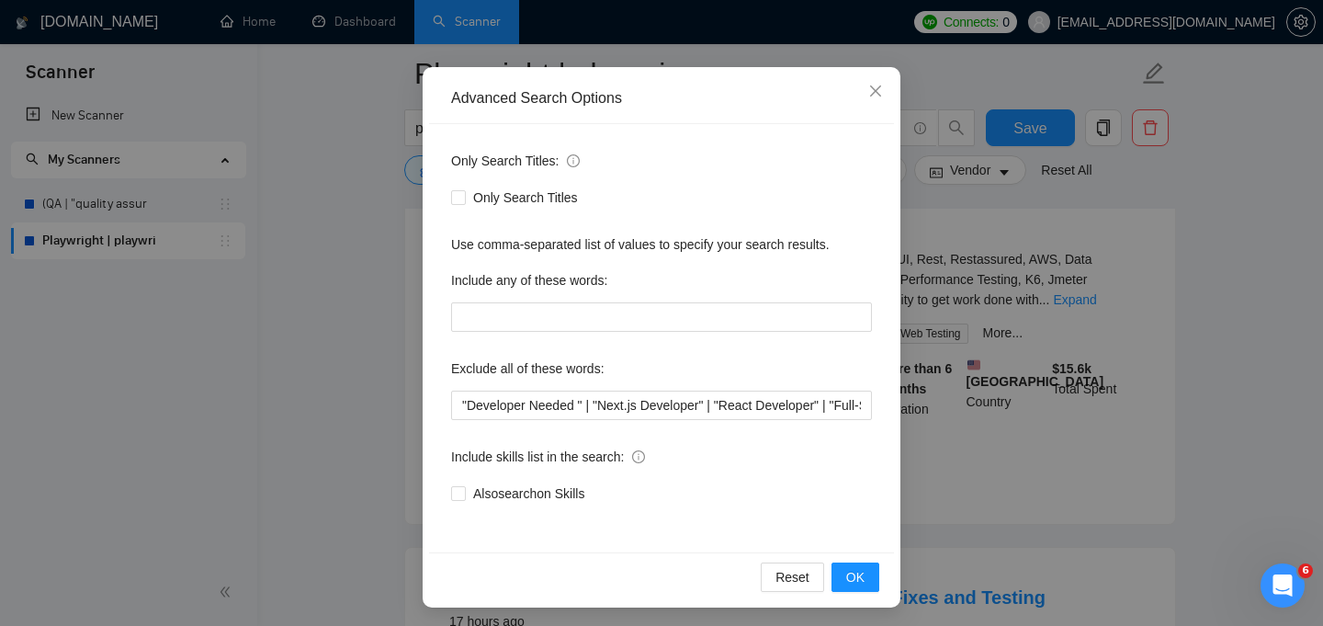
scroll to position [139, 0]
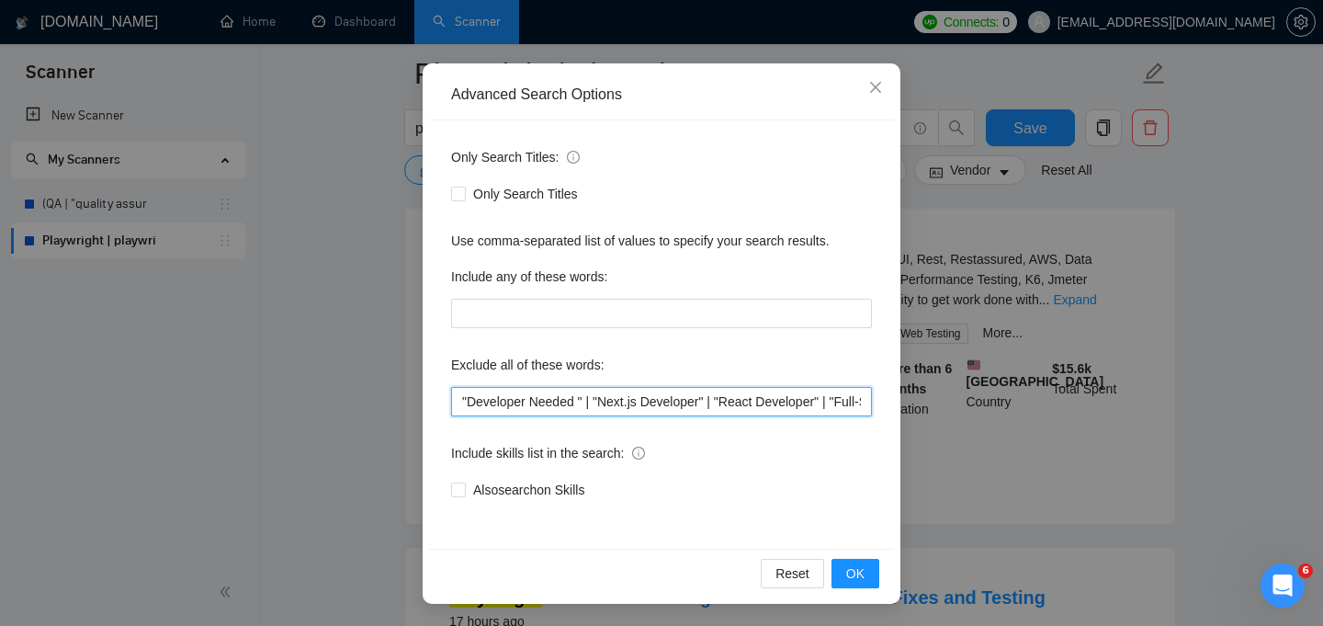
click at [462, 401] on input ""Developer Needed " | "Next.js Developer" | "React Developer" | "Full-Stack Eng…" at bounding box center [661, 401] width 421 height 29
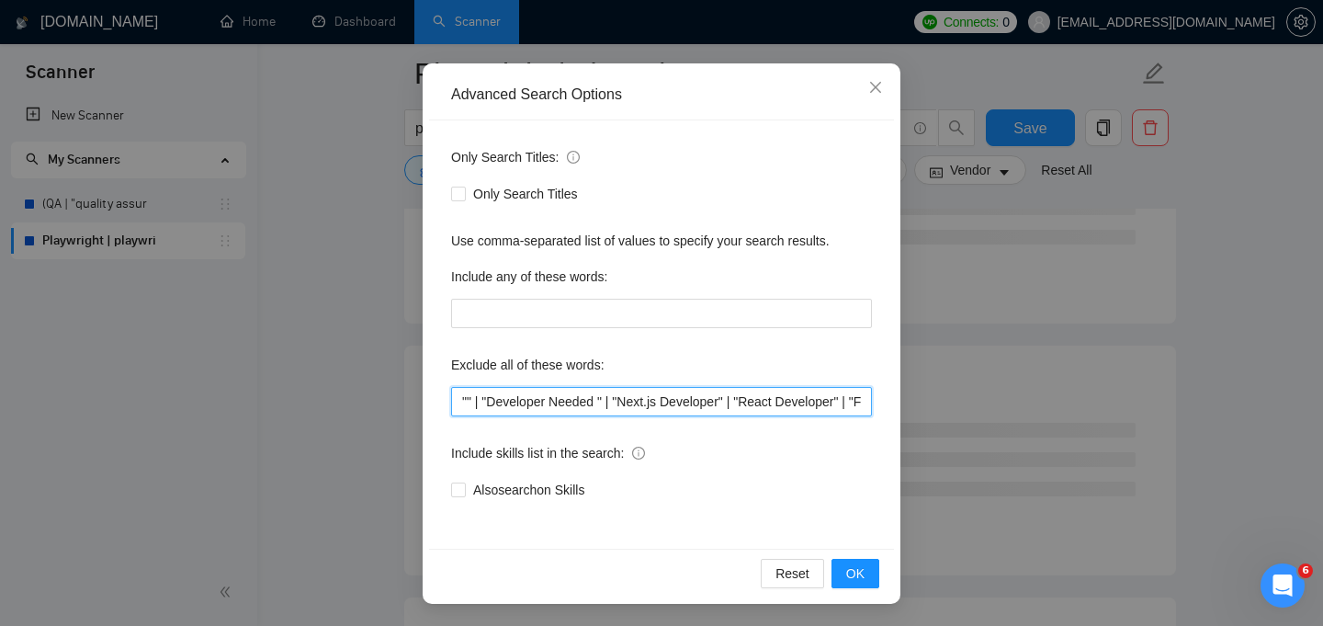
paste input "Python developer"
type input ""Python developer " | "Developer Needed " | "Next.js Developer" | "React Develo…"
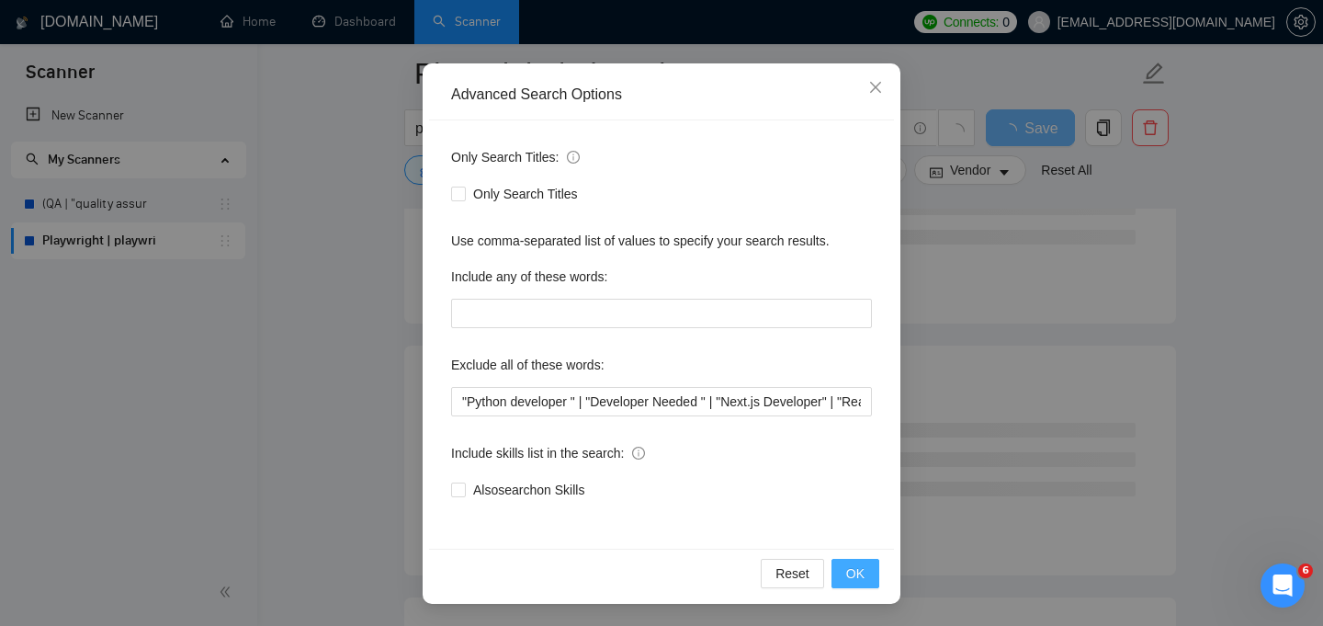
click at [851, 564] on span "OK" at bounding box center [855, 573] width 18 height 20
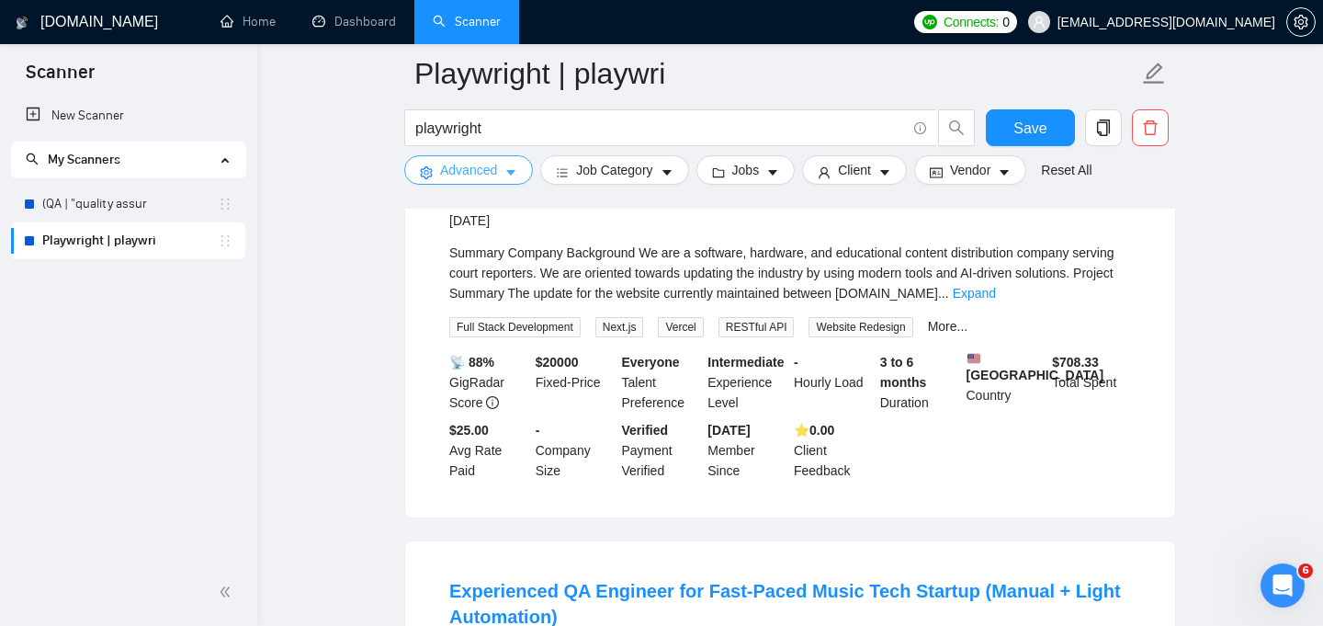
scroll to position [3452, 0]
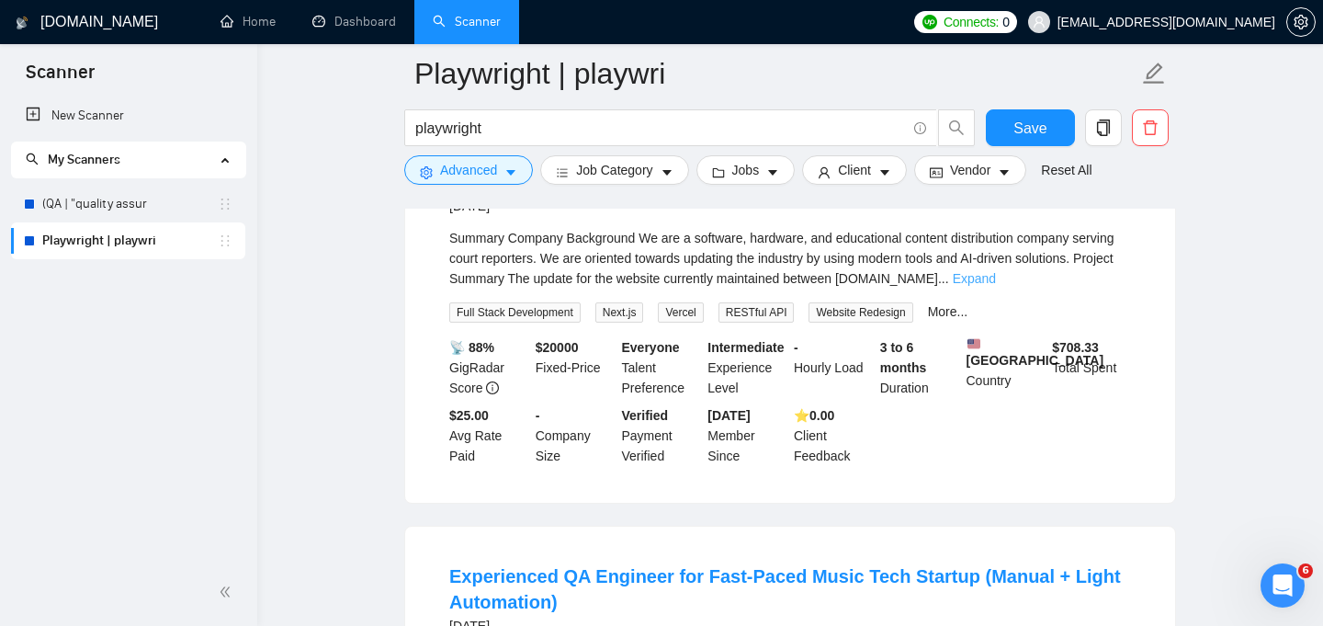
click at [996, 286] on link "Expand" at bounding box center [974, 278] width 43 height 15
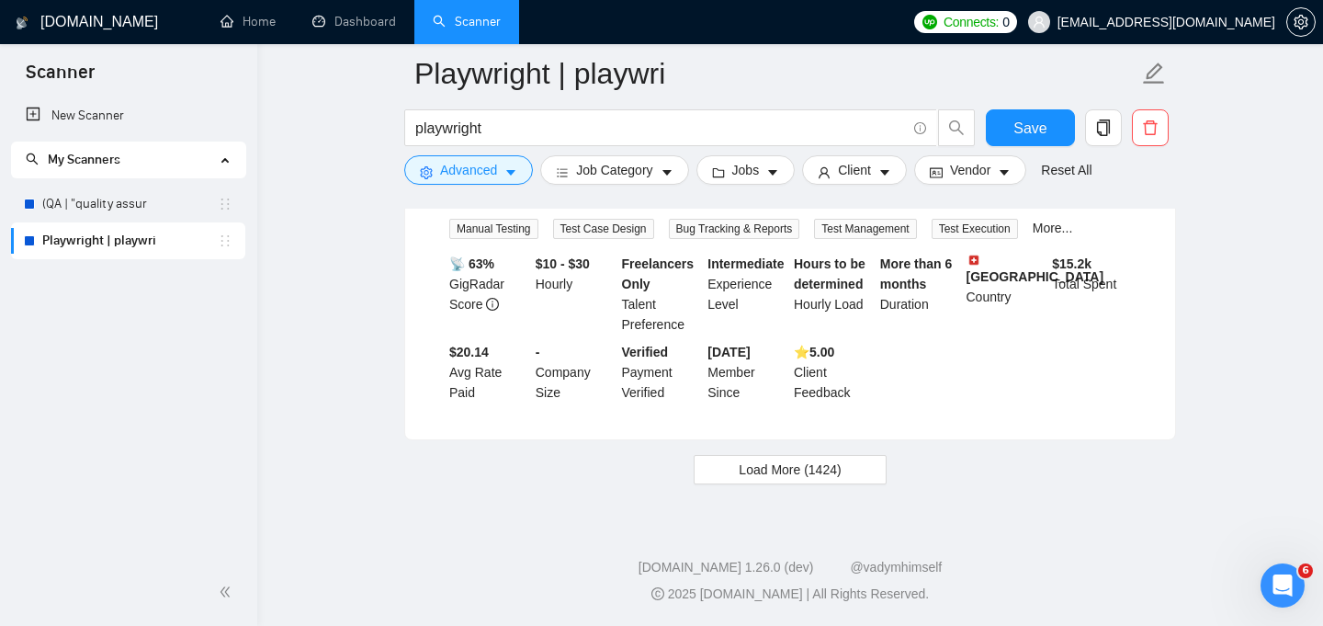
scroll to position [4493, 0]
click at [797, 467] on span "Load More (1424)" at bounding box center [790, 469] width 102 height 20
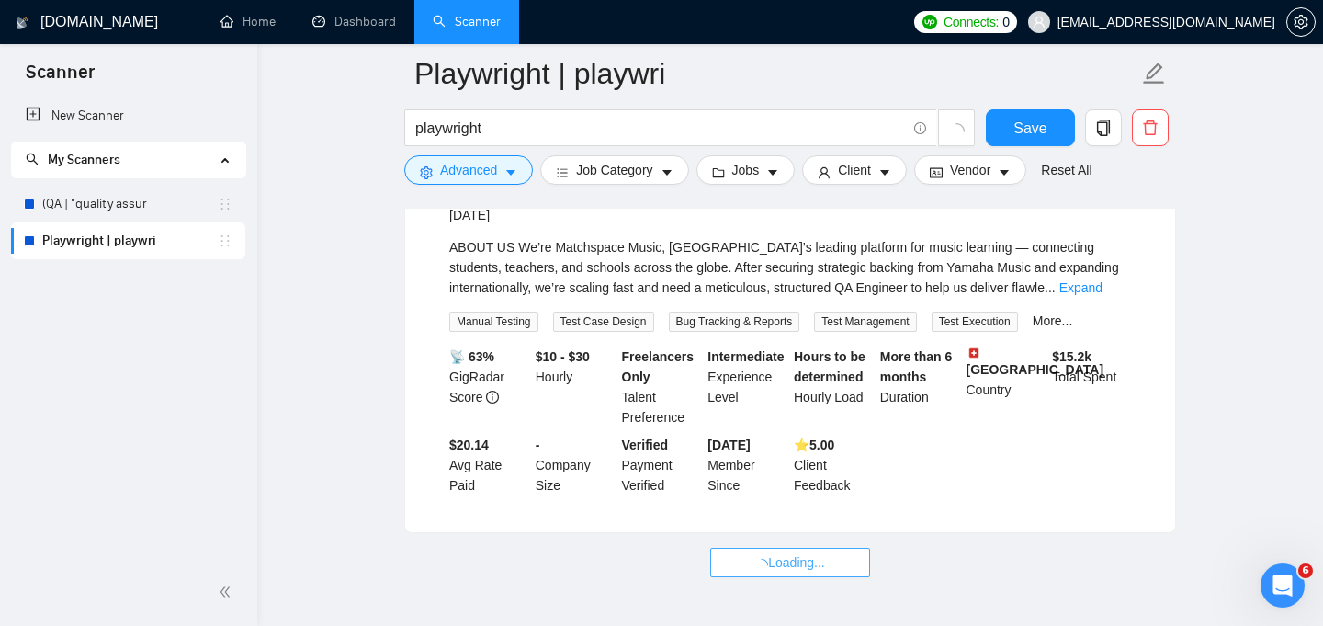
scroll to position [4308, 0]
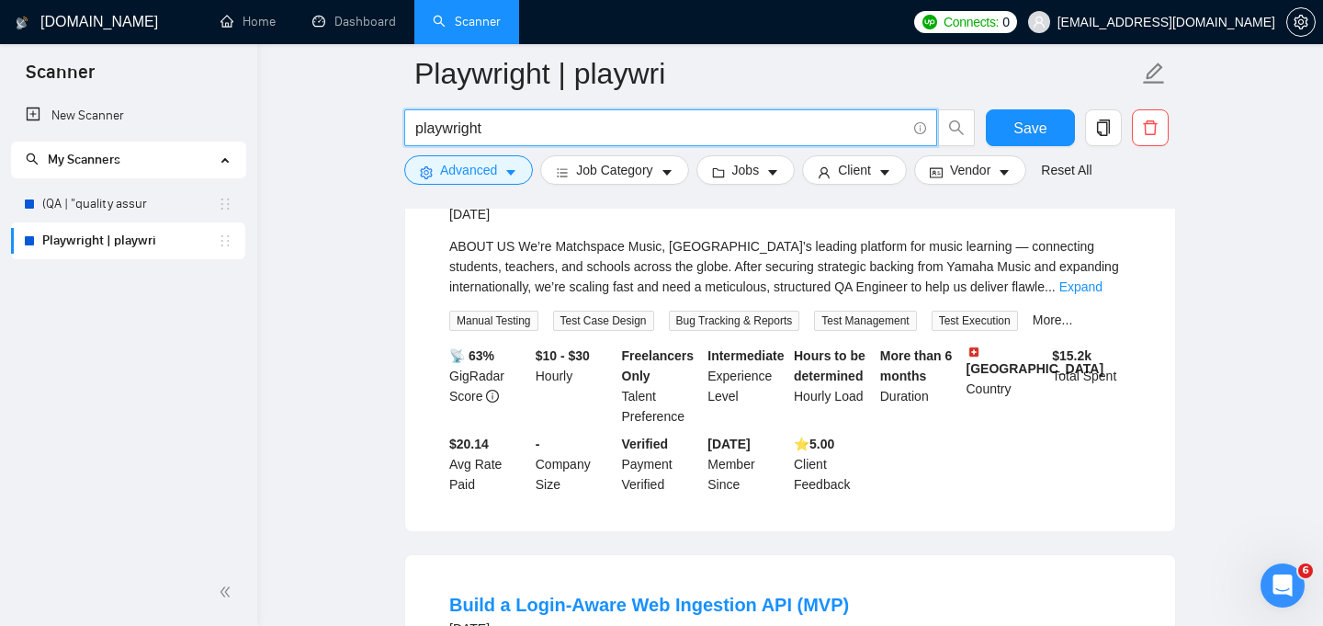
click at [541, 138] on input "playwright" at bounding box center [660, 128] width 491 height 23
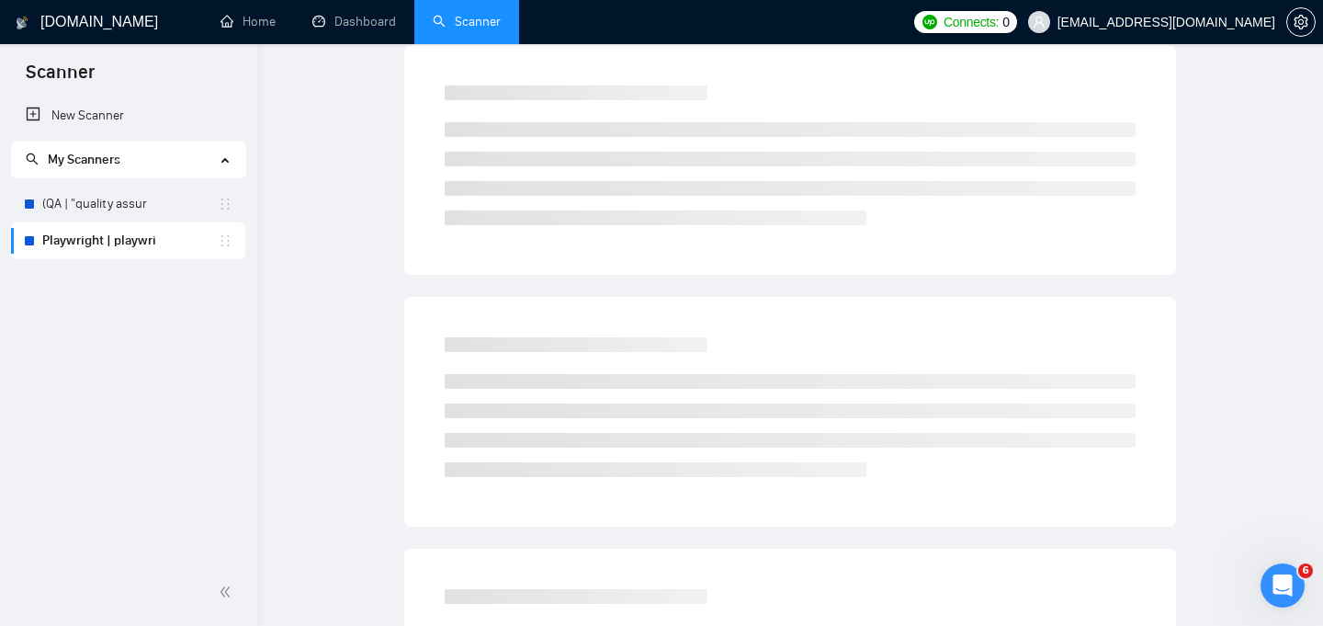
scroll to position [0, 0]
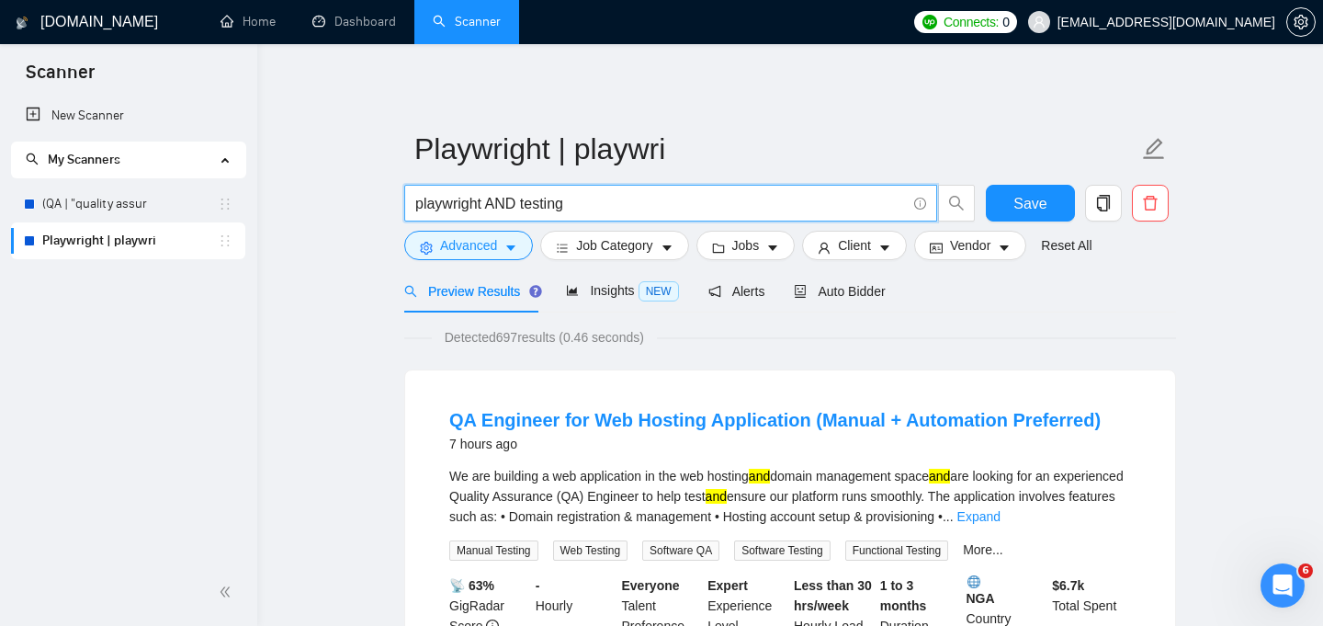
drag, startPoint x: 487, startPoint y: 203, endPoint x: 625, endPoint y: 202, distance: 137.8
click at [625, 204] on input "playwright AND testing" at bounding box center [660, 203] width 491 height 23
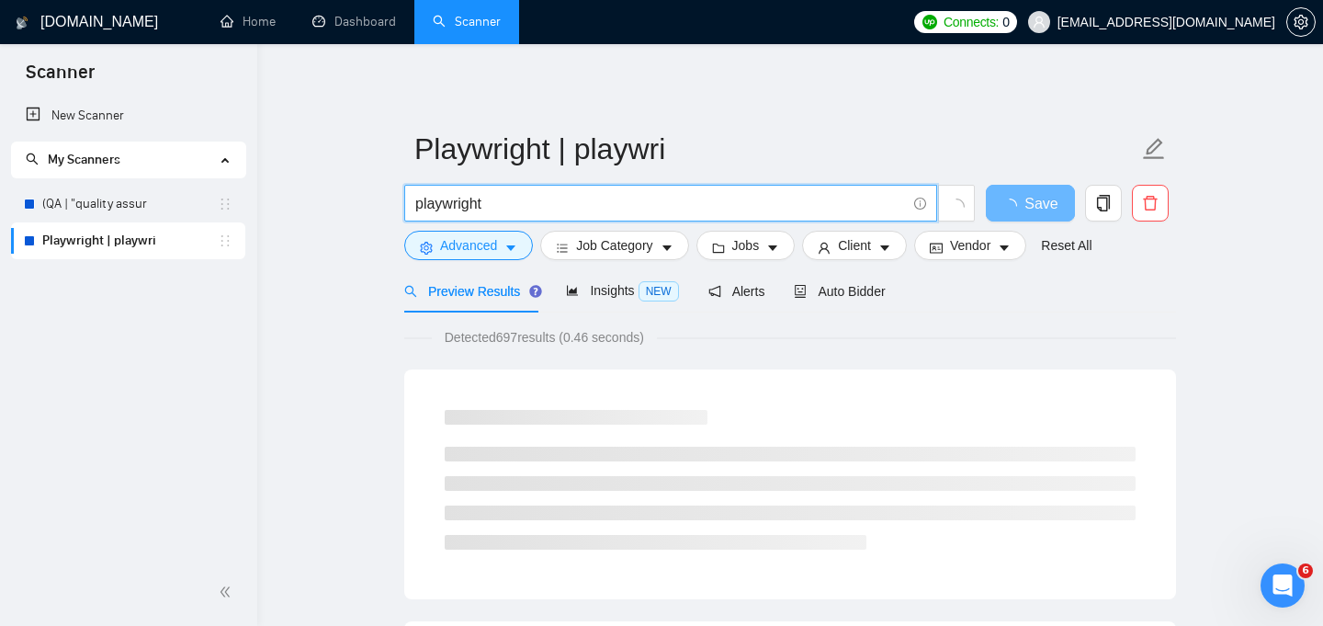
click at [708, 340] on div "Detected 697 results (0.46 seconds)" at bounding box center [790, 337] width 772 height 20
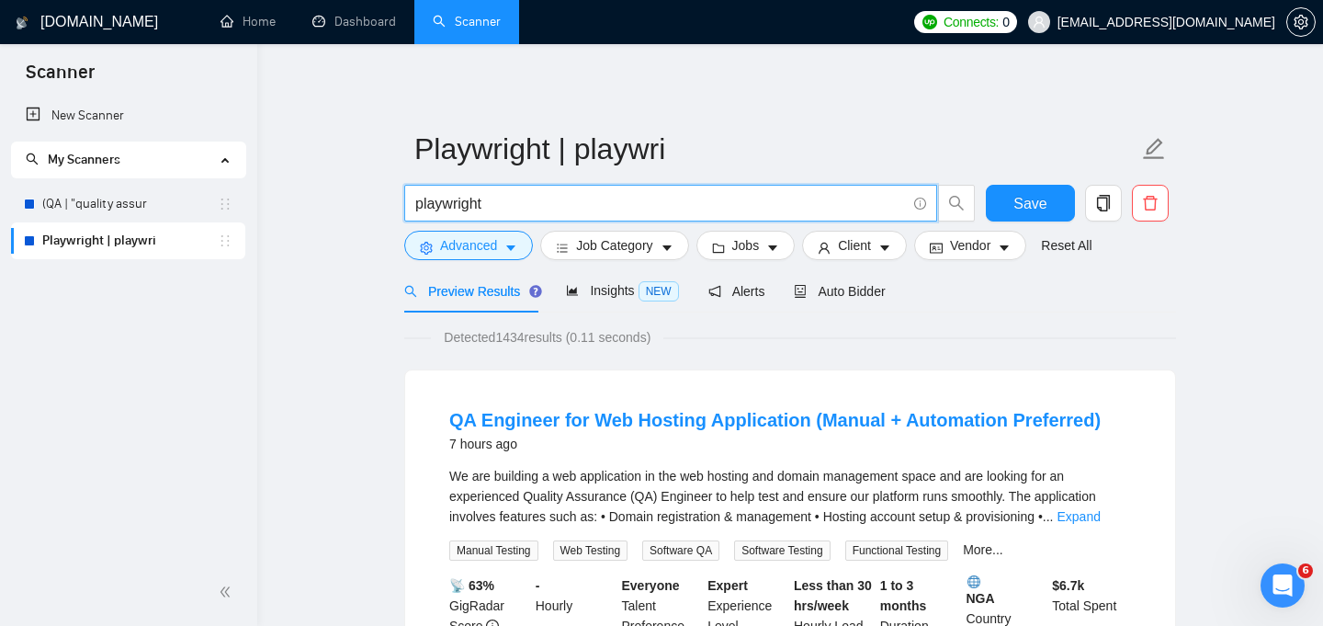
click at [568, 204] on input "playwright" at bounding box center [660, 203] width 491 height 23
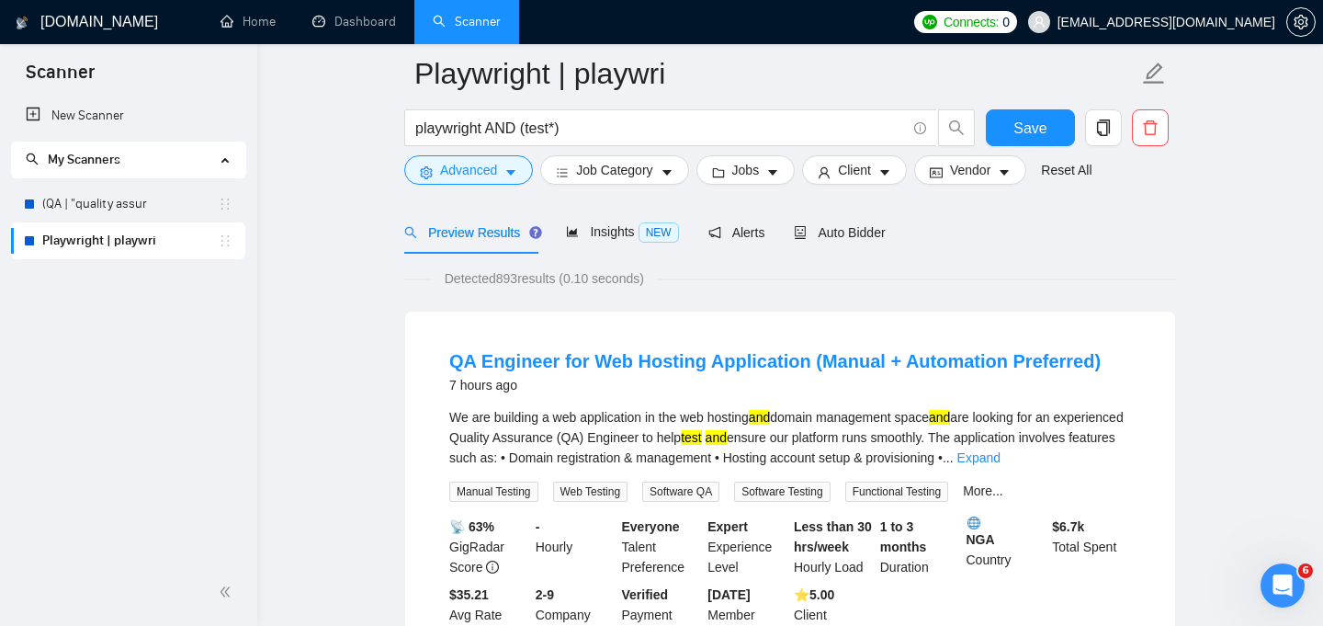
scroll to position [76, 0]
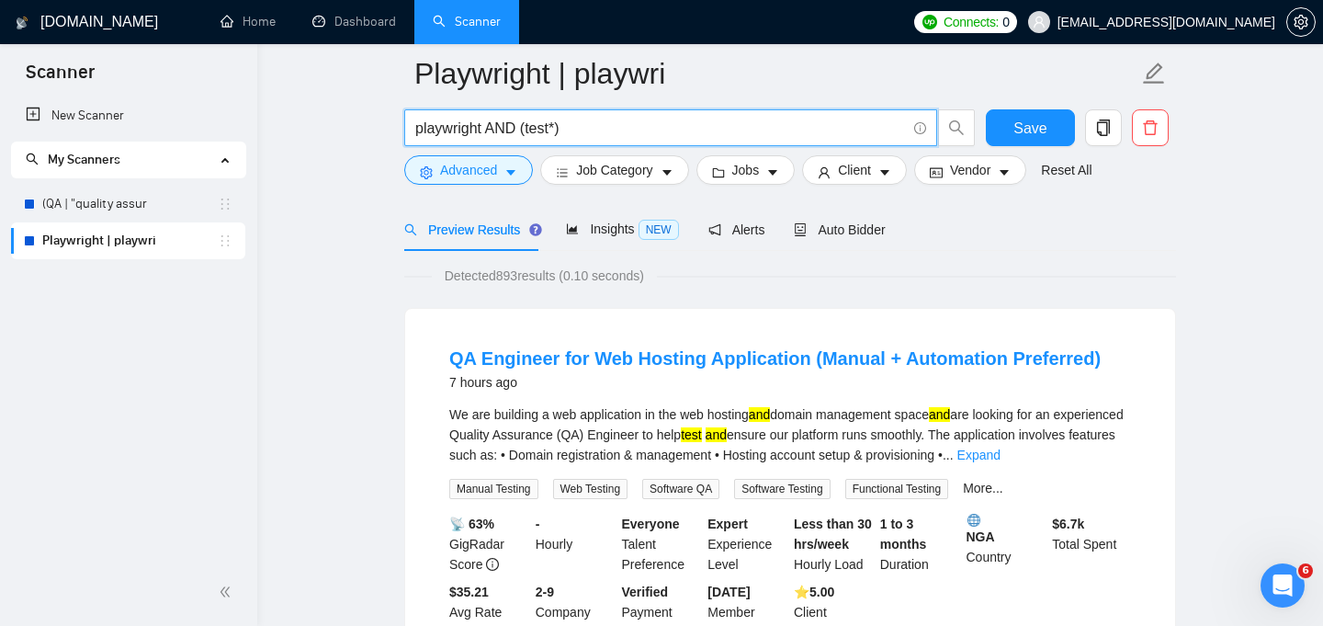
drag, startPoint x: 520, startPoint y: 126, endPoint x: 491, endPoint y: 128, distance: 29.5
click at [491, 128] on input "playwright AND (test*)" at bounding box center [660, 128] width 491 height 23
click at [592, 132] on input "playwright AND (test*)" at bounding box center [660, 128] width 491 height 23
drag, startPoint x: 575, startPoint y: 128, endPoint x: 521, endPoint y: 128, distance: 54.2
click at [521, 128] on input "playwright AND (test*)" at bounding box center [660, 128] width 491 height 23
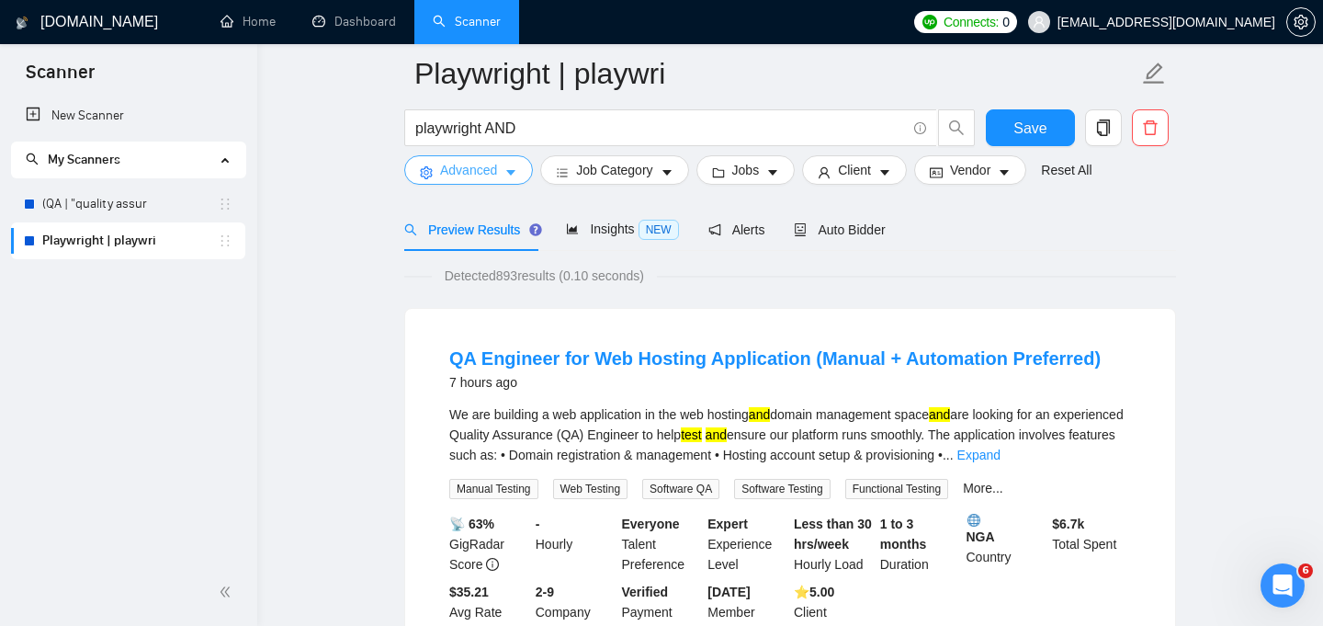
click at [496, 177] on span "Advanced" at bounding box center [468, 170] width 57 height 20
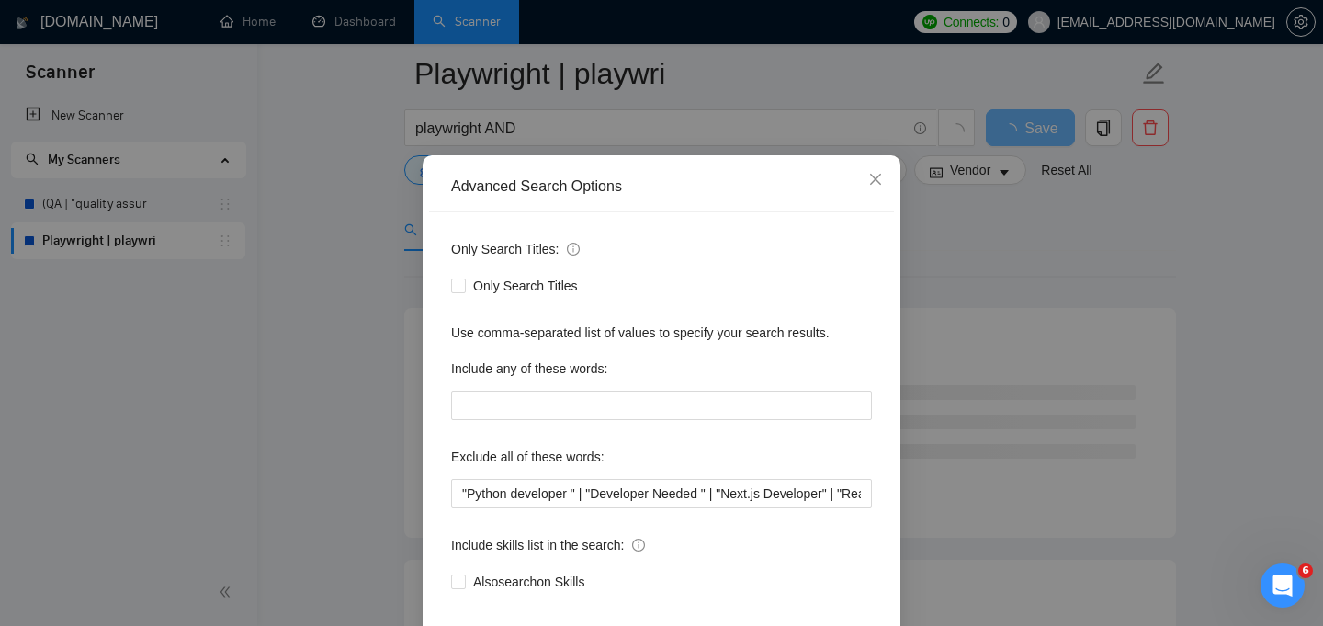
click at [356, 286] on div "Advanced Search Options Only Search Titles: Only Search Titles Use comma-separa…" at bounding box center [661, 313] width 1323 height 626
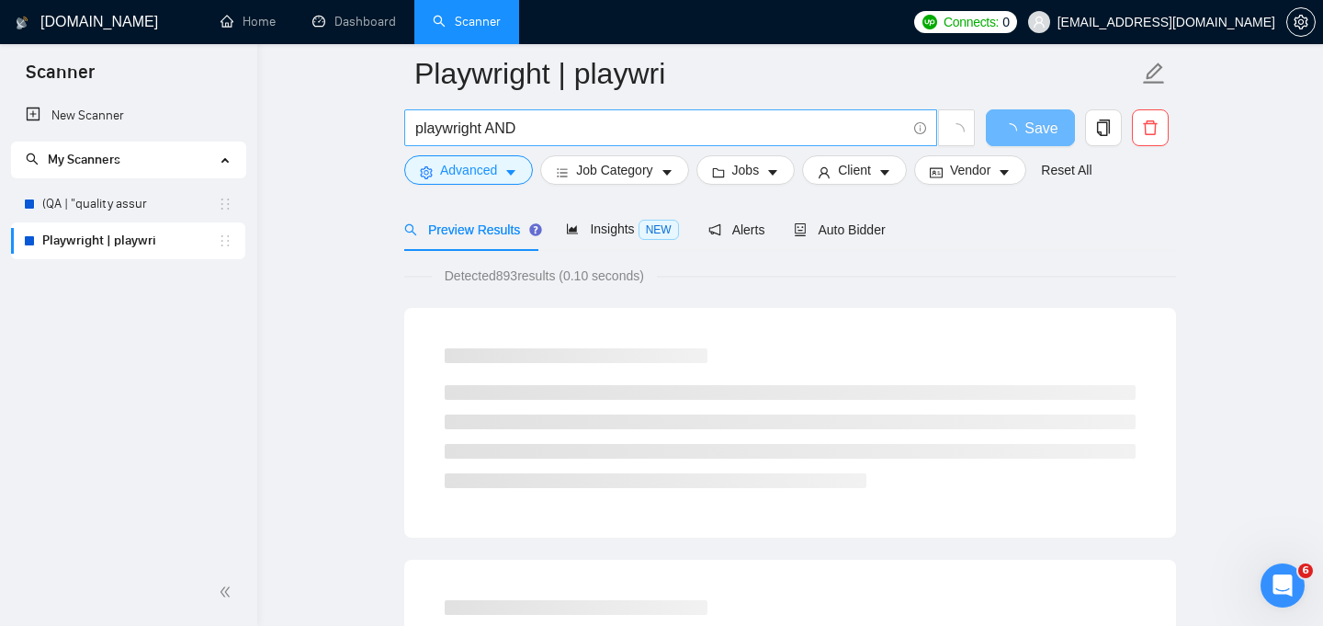
click at [554, 135] on input "playwright AND" at bounding box center [660, 128] width 491 height 23
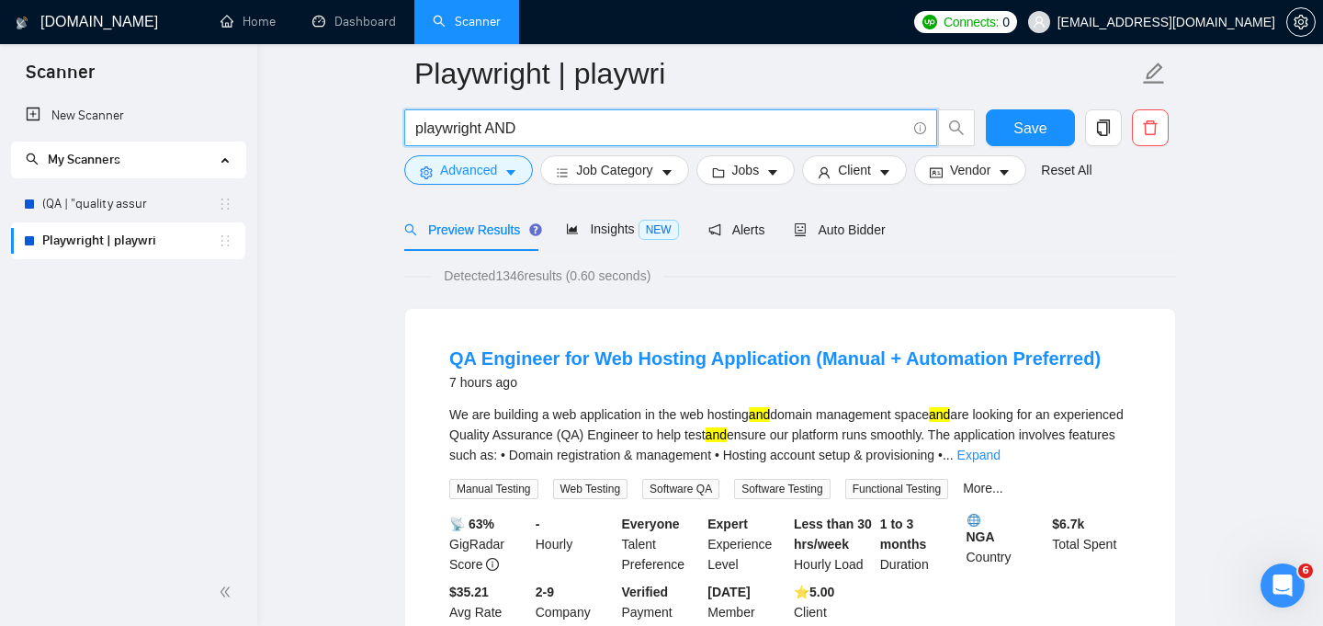
paste input "(test*)"
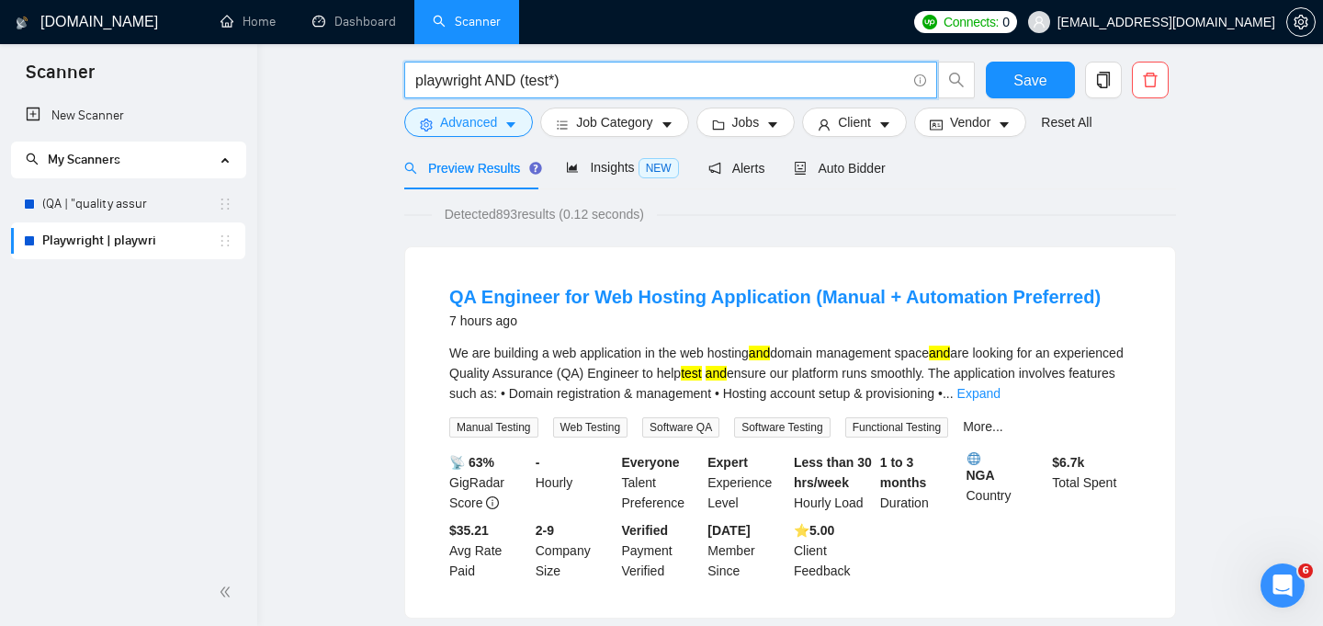
scroll to position [0, 0]
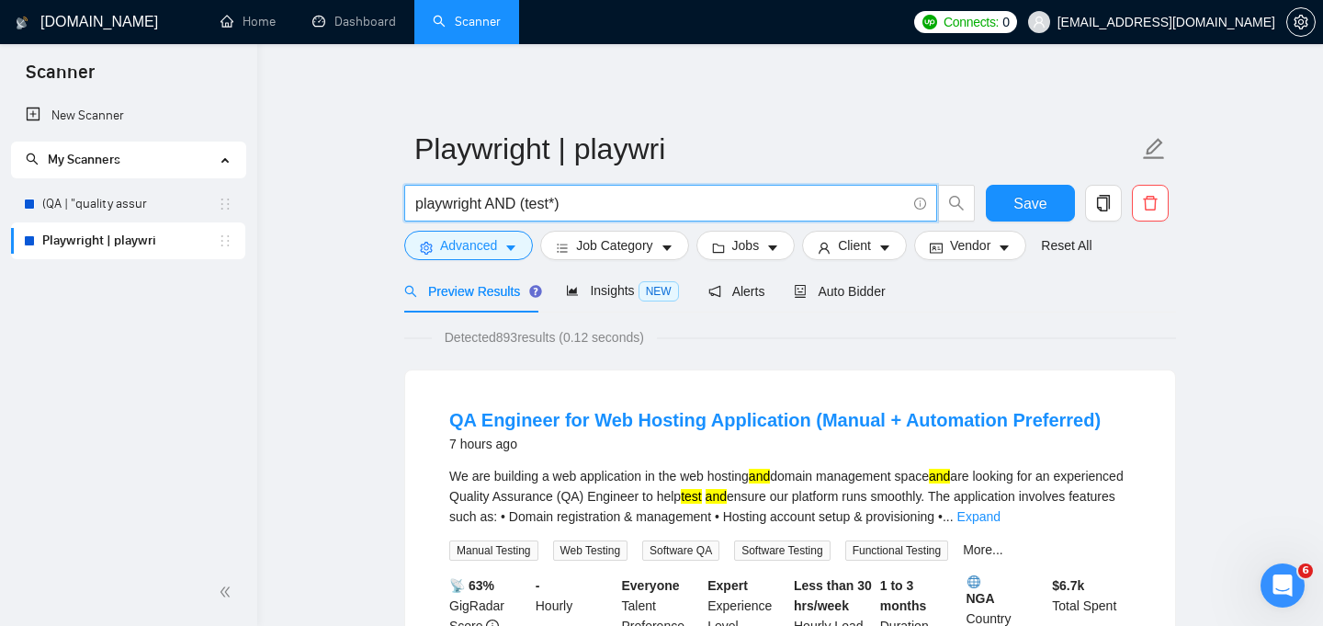
drag, startPoint x: 524, startPoint y: 202, endPoint x: 594, endPoint y: 198, distance: 70.8
click at [594, 198] on input "playwright AND (test*)" at bounding box center [660, 203] width 491 height 23
type input "playwright AND"
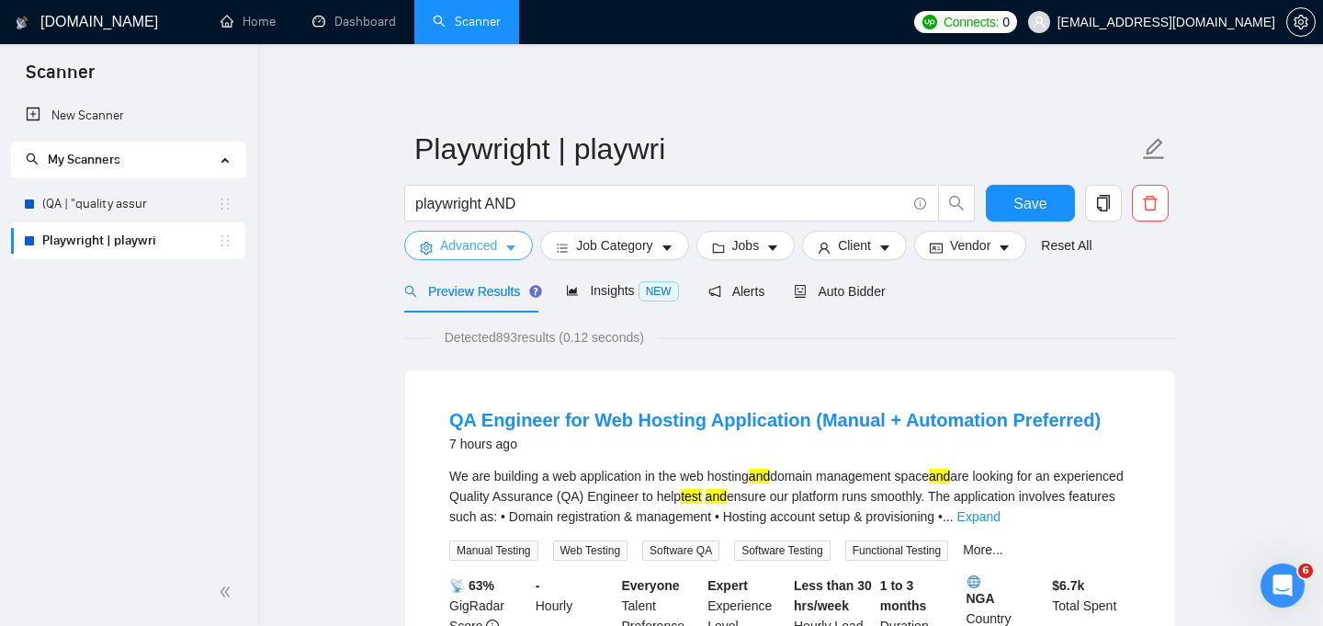
click at [511, 246] on icon "caret-down" at bounding box center [510, 249] width 9 height 6
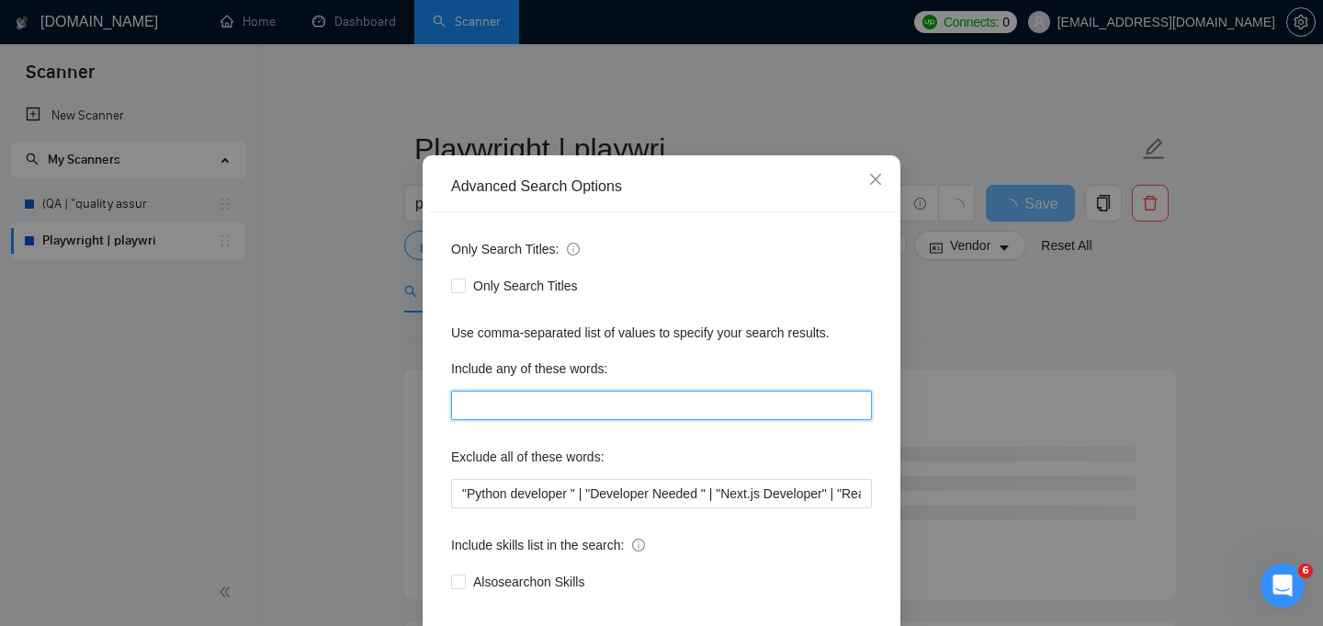
click at [544, 420] on input "text" at bounding box center [661, 404] width 421 height 29
paste input "(test*)"
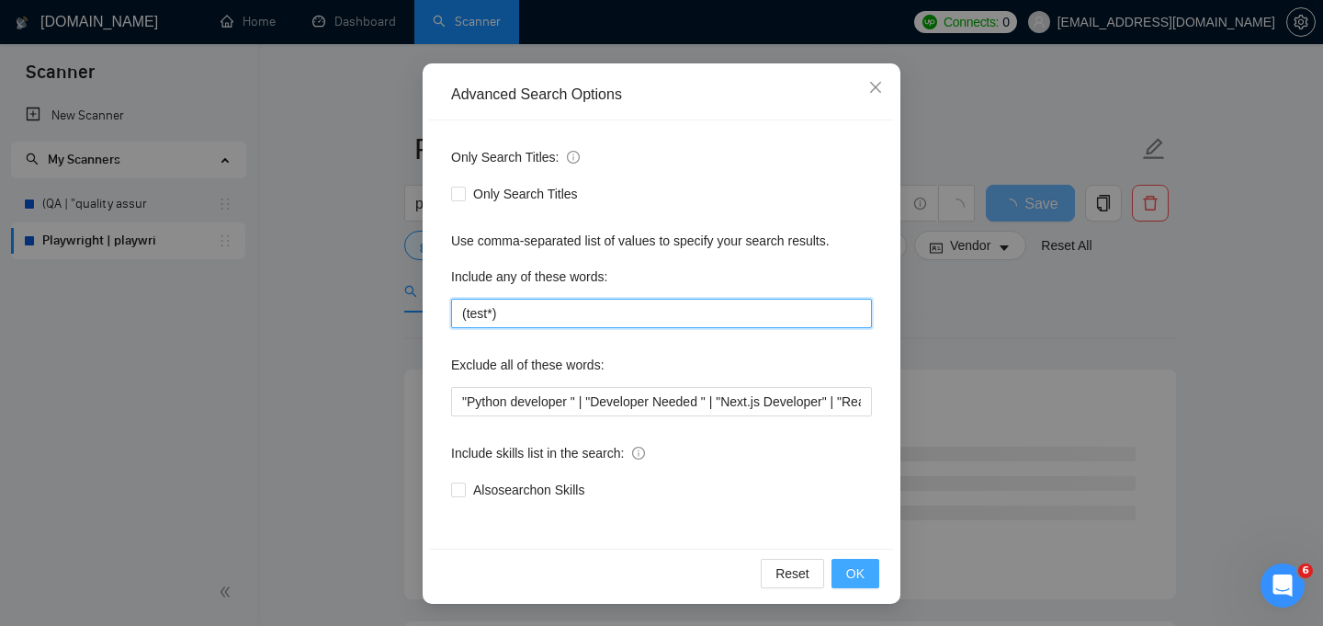
type input "(test*)"
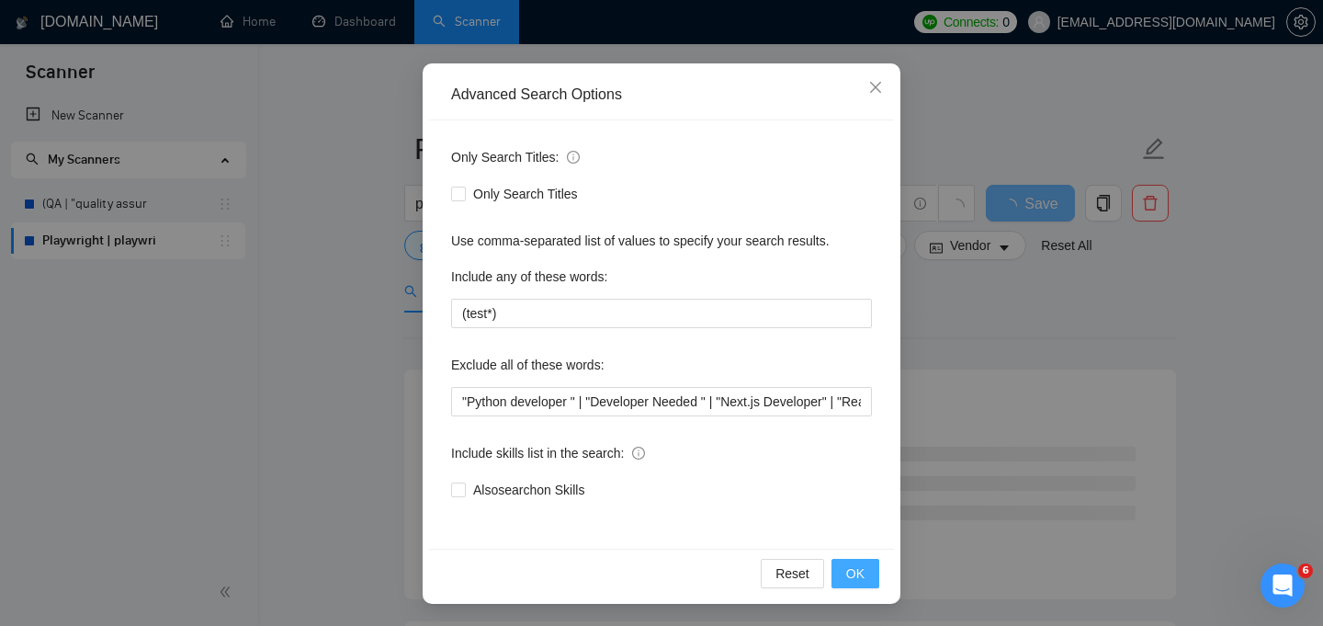
click at [867, 579] on button "OK" at bounding box center [855, 573] width 48 height 29
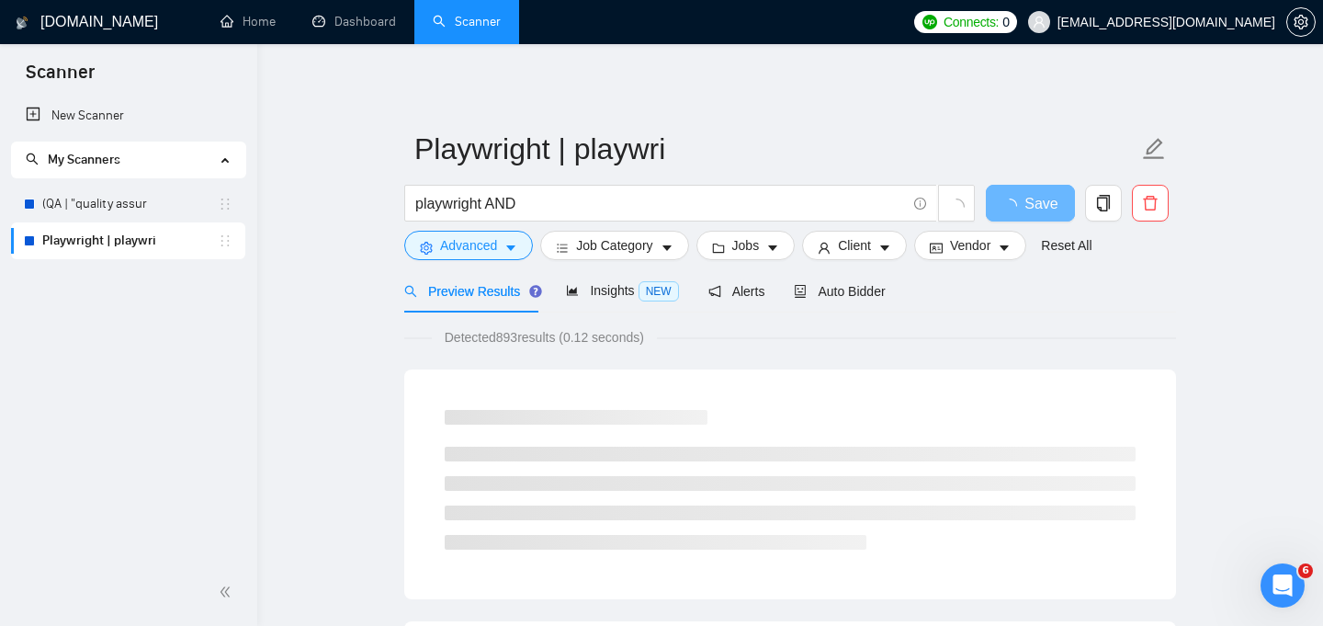
scroll to position [47, 0]
drag, startPoint x: 491, startPoint y: 203, endPoint x: 587, endPoint y: 203, distance: 96.5
click at [587, 203] on input "playwright AND" at bounding box center [660, 203] width 491 height 23
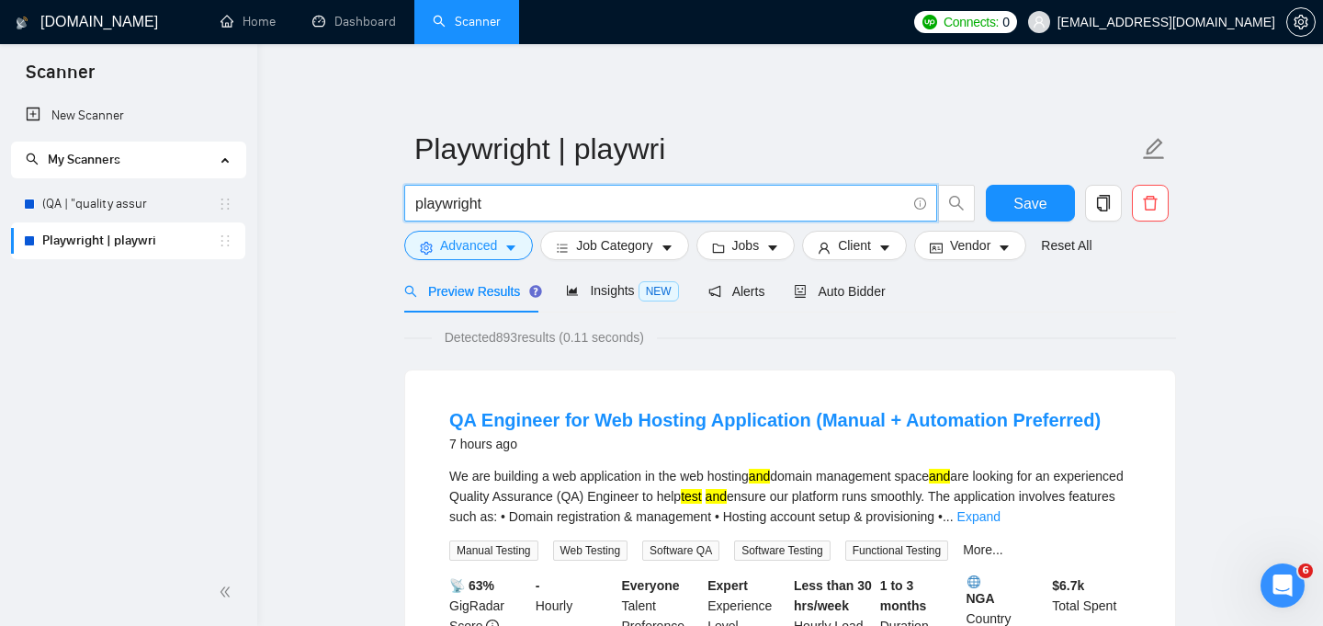
type input "playwright"
click at [1005, 331] on div "Detected 893 results (0.11 seconds)" at bounding box center [790, 337] width 772 height 20
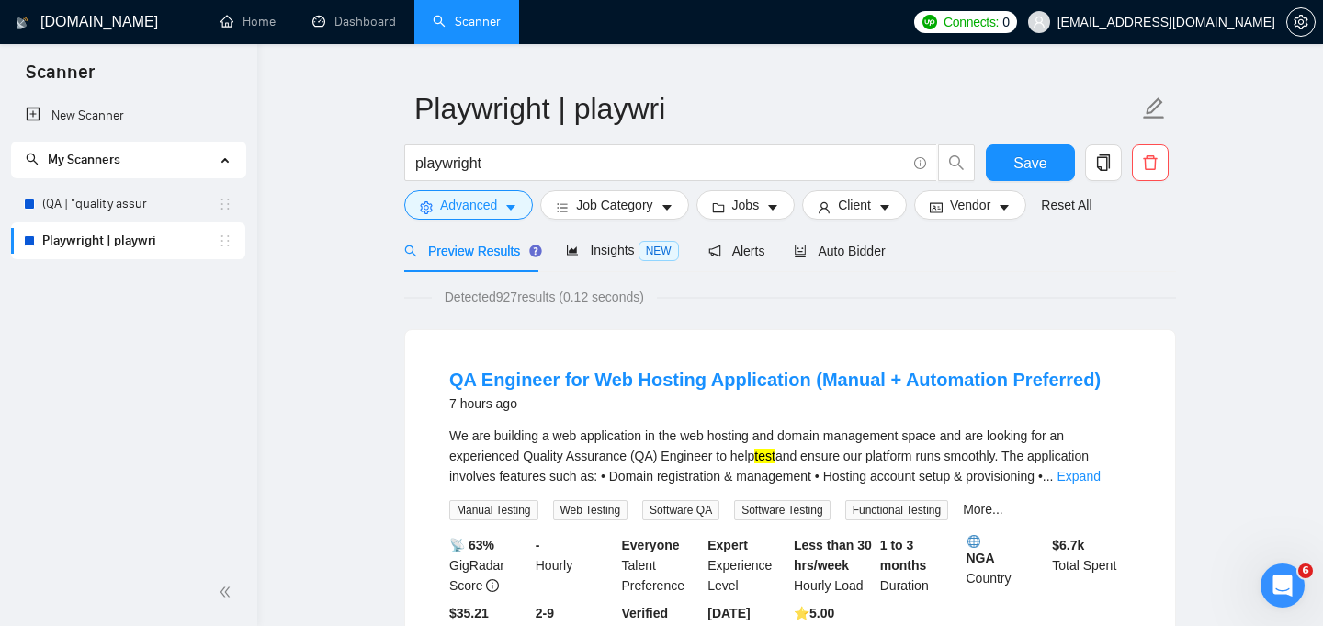
scroll to position [76, 0]
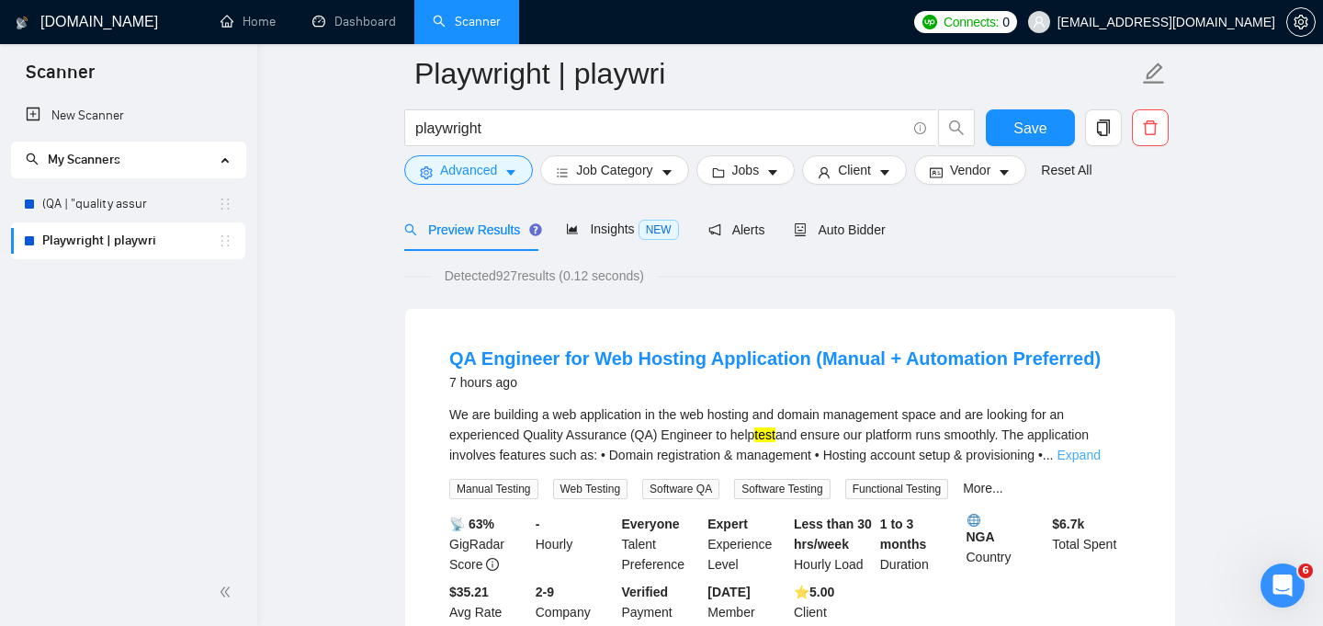
click at [1100, 447] on link "Expand" at bounding box center [1078, 454] width 43 height 15
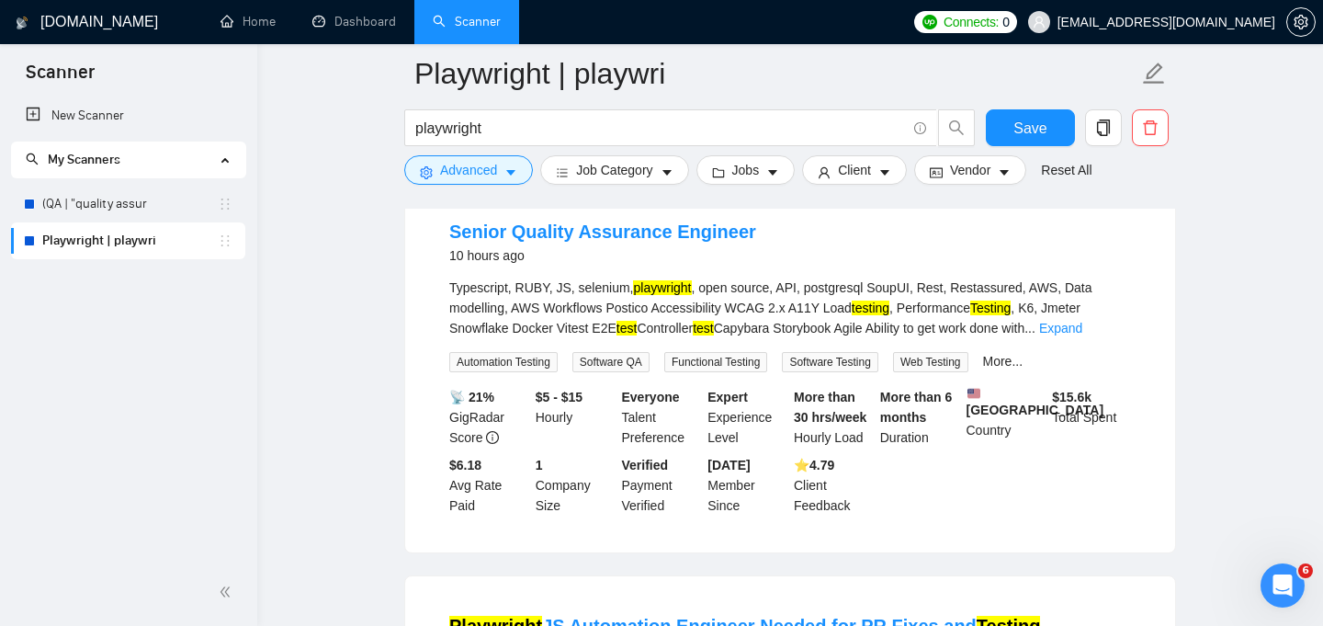
scroll to position [872, 0]
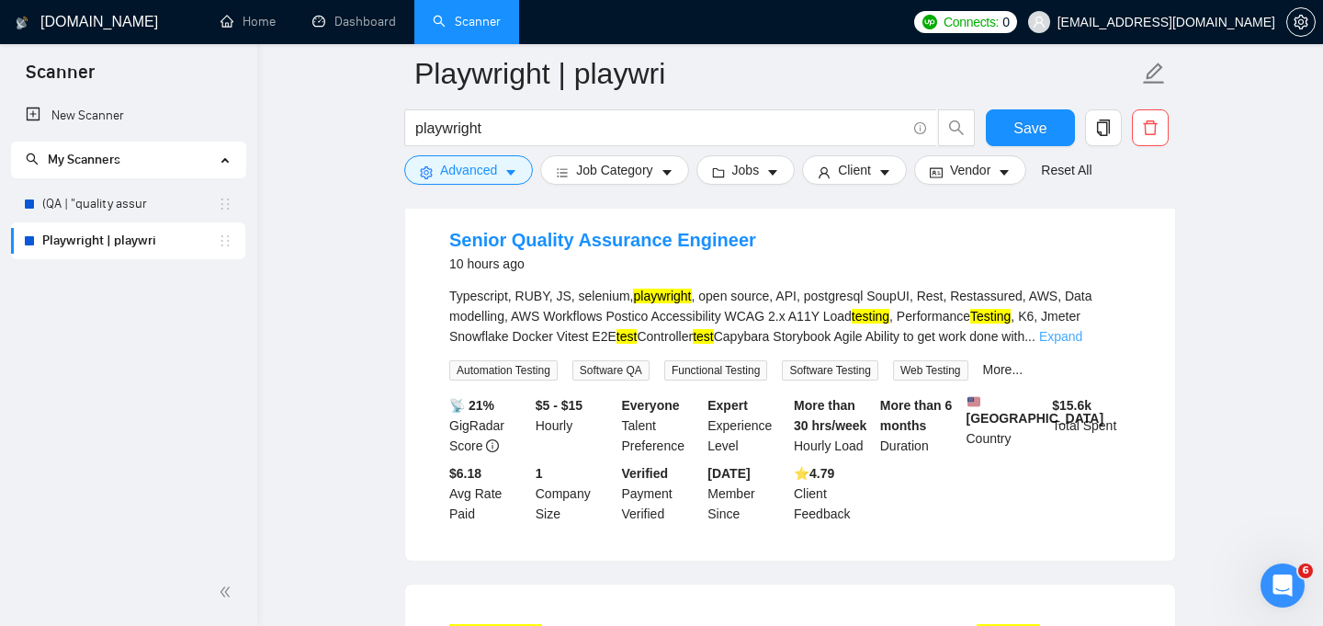
click at [1082, 344] on link "Expand" at bounding box center [1060, 336] width 43 height 15
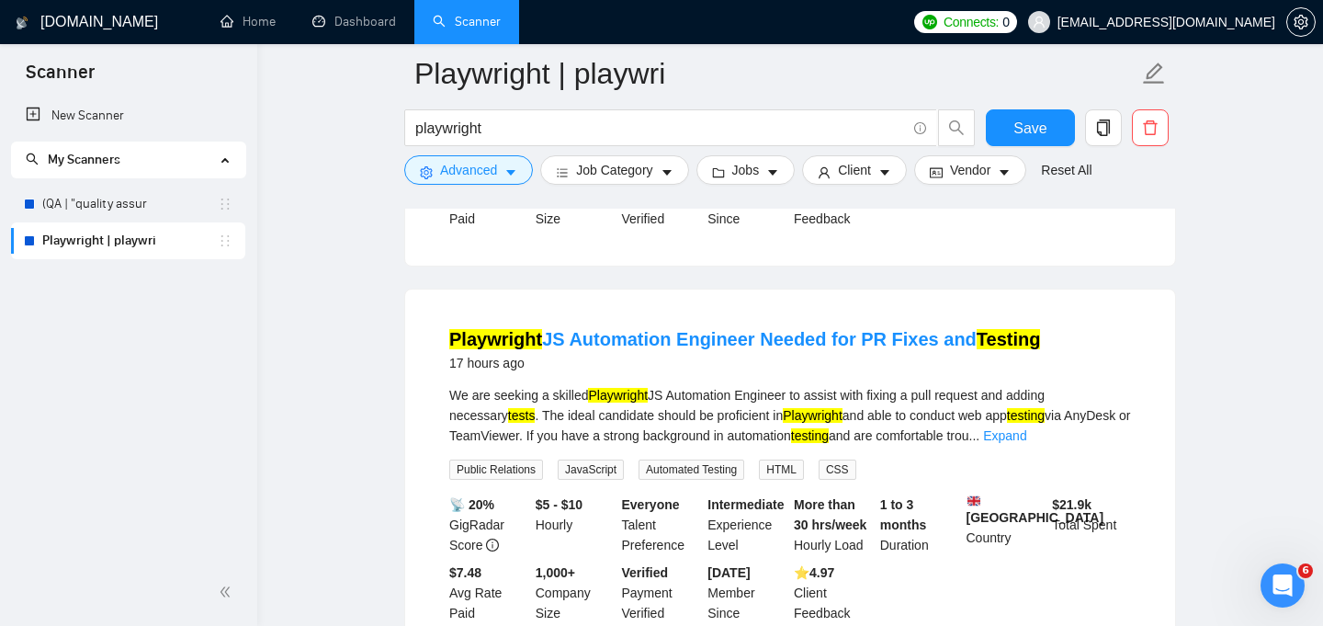
scroll to position [1229, 0]
click at [1026, 441] on link "Expand" at bounding box center [1004, 433] width 43 height 15
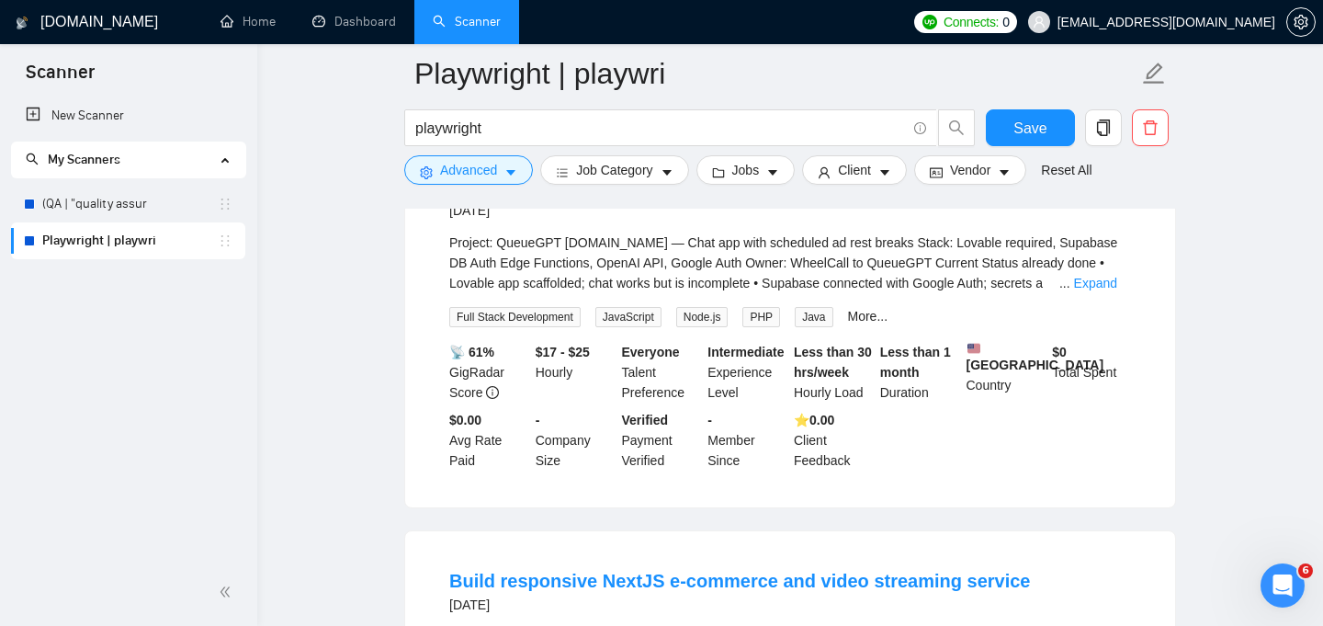
scroll to position [2214, 0]
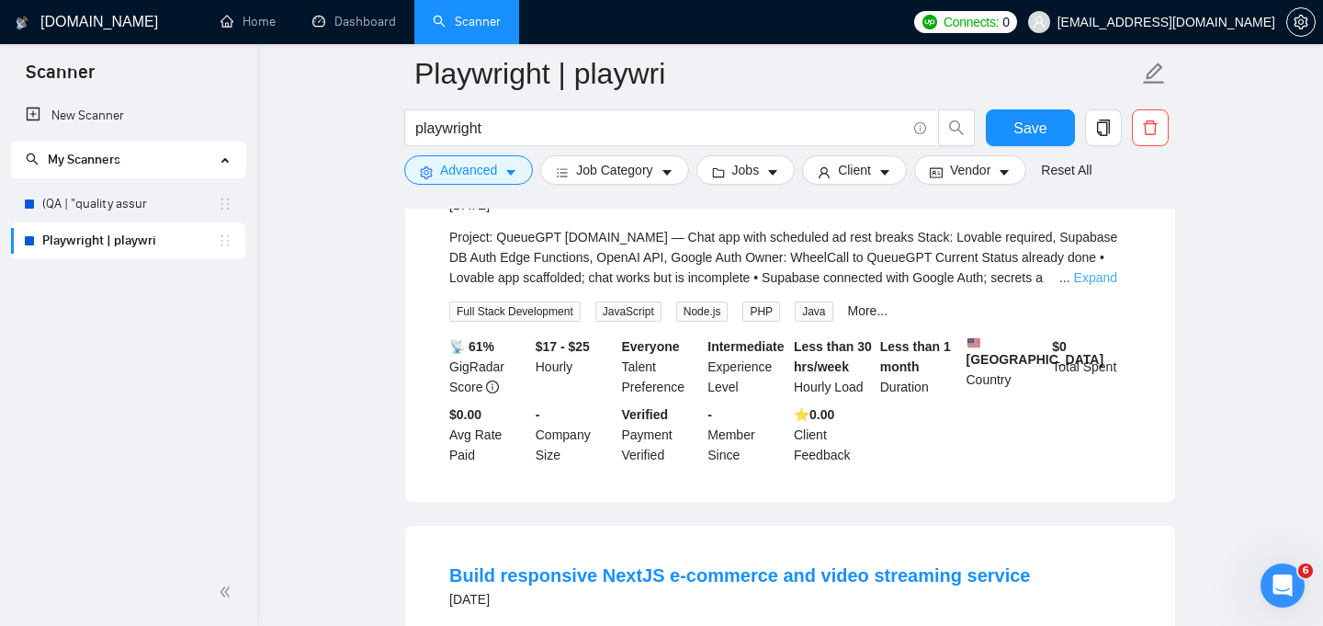
click at [1074, 285] on link "Expand" at bounding box center [1095, 277] width 43 height 15
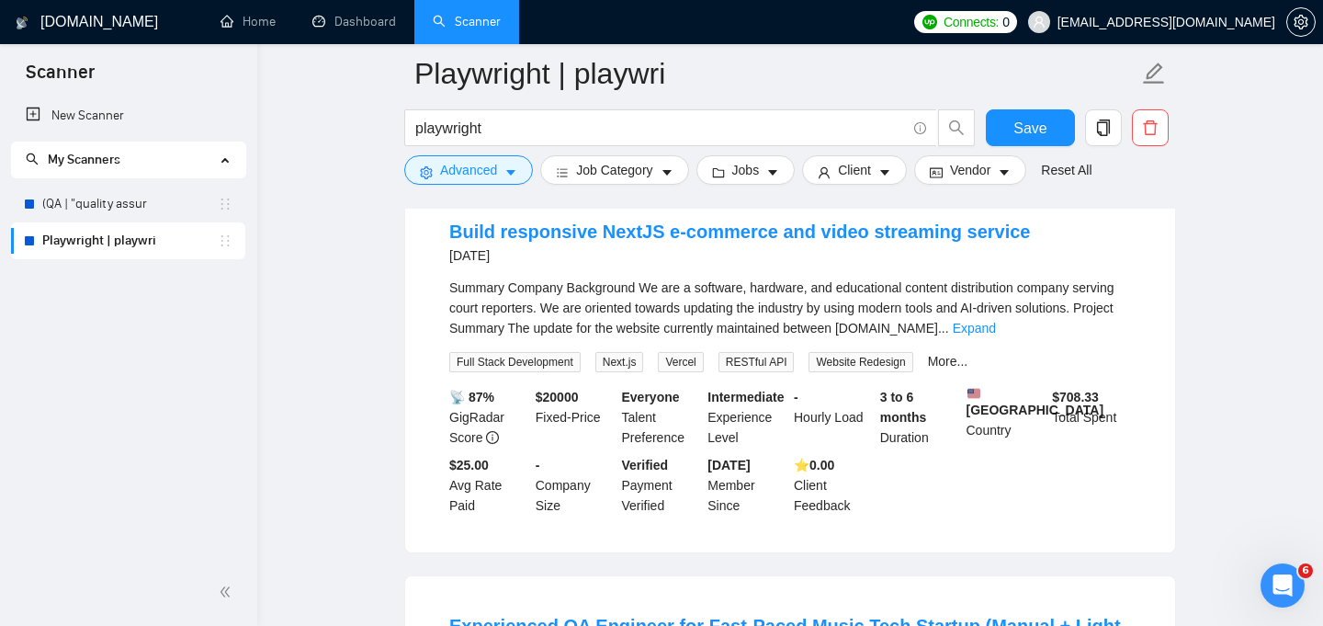
scroll to position [3164, 0]
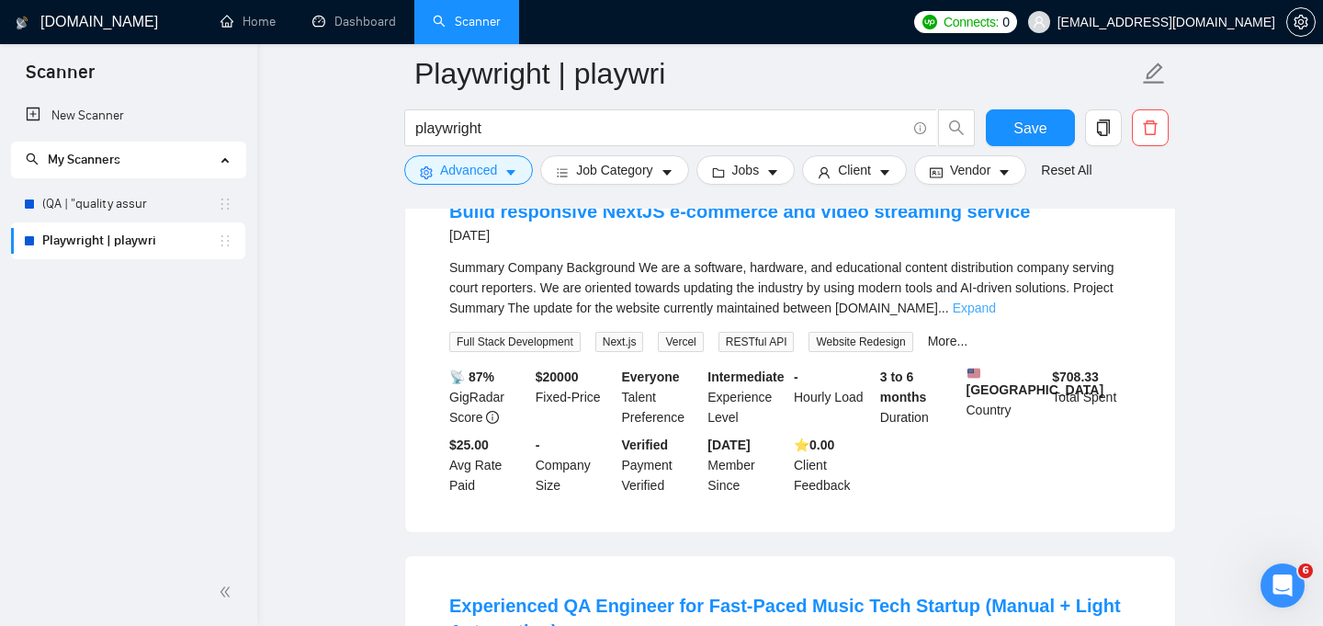
click at [996, 315] on link "Expand" at bounding box center [974, 307] width 43 height 15
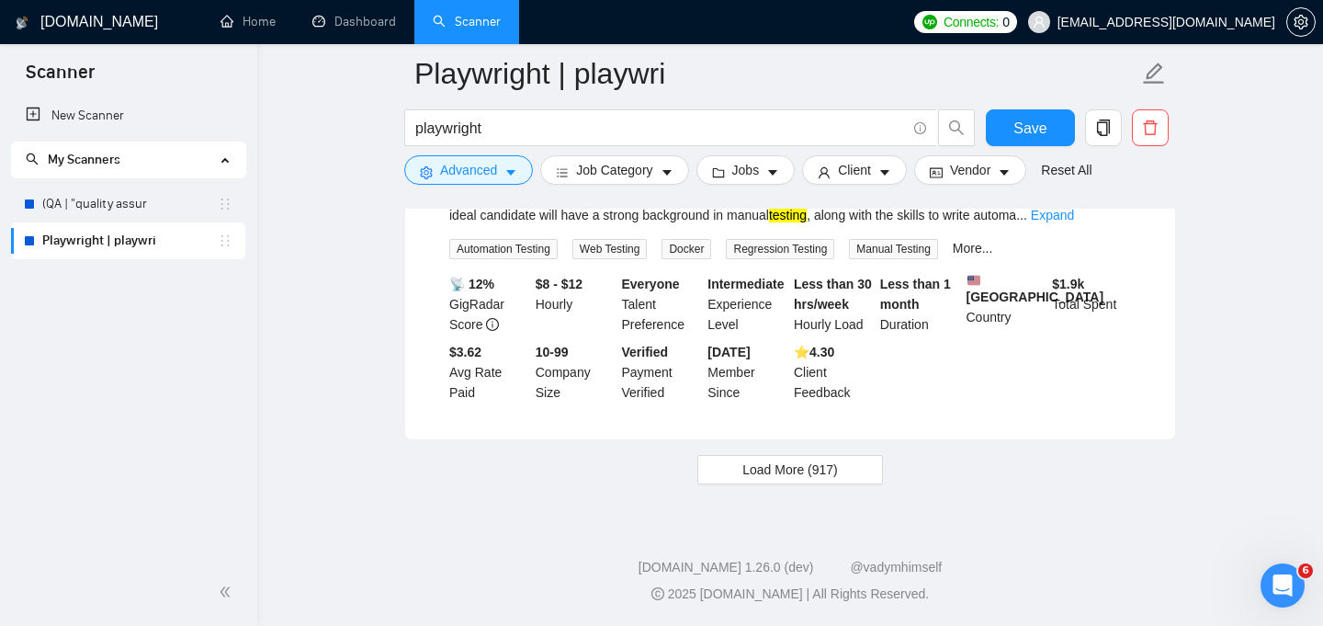
scroll to position [5490, 0]
click at [810, 463] on span "Load More (917)" at bounding box center [790, 469] width 96 height 20
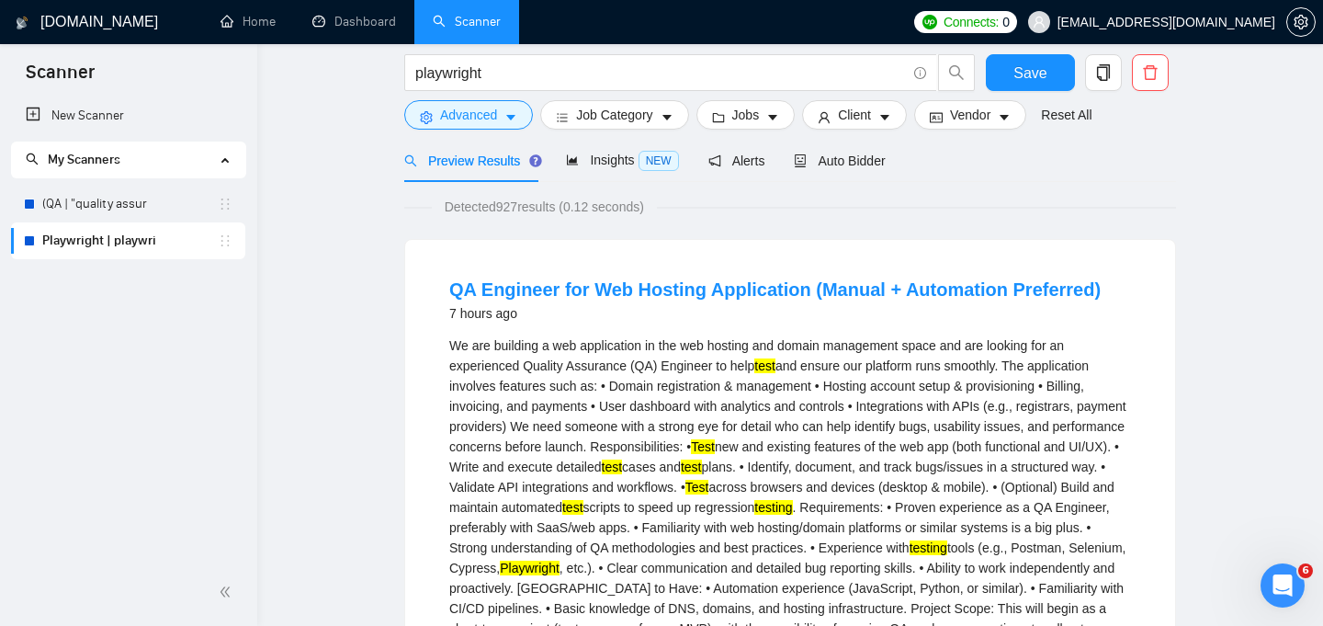
scroll to position [0, 0]
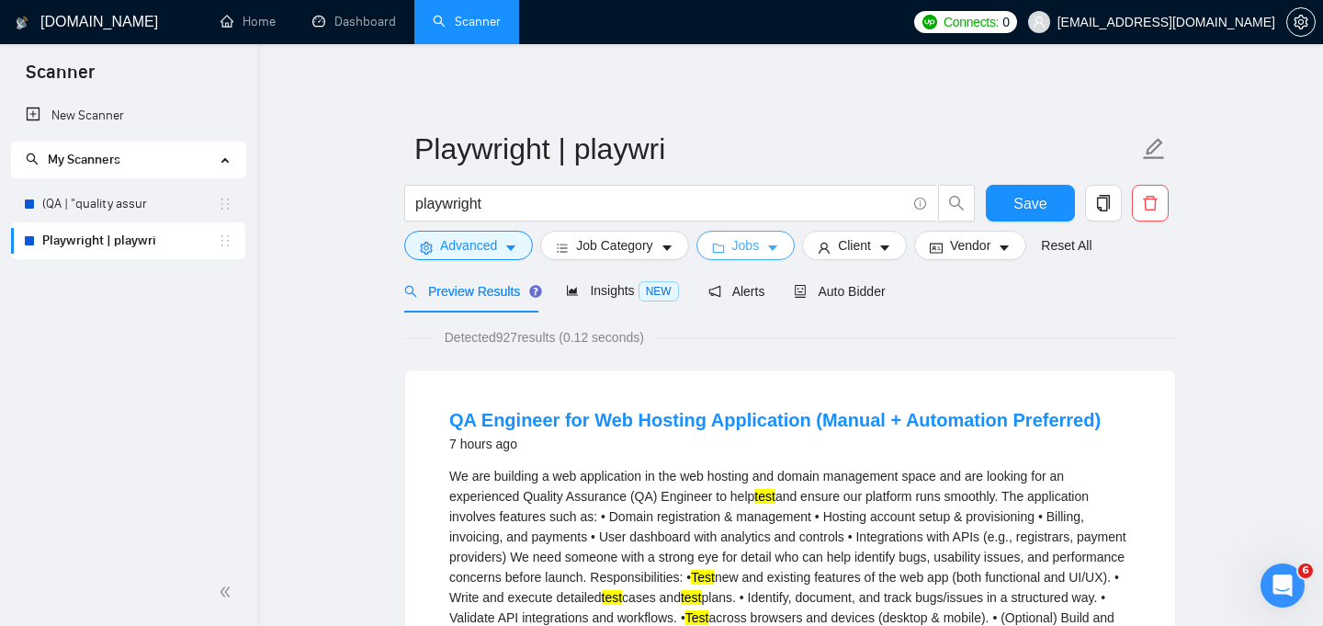
click at [779, 254] on icon "caret-down" at bounding box center [772, 248] width 13 height 13
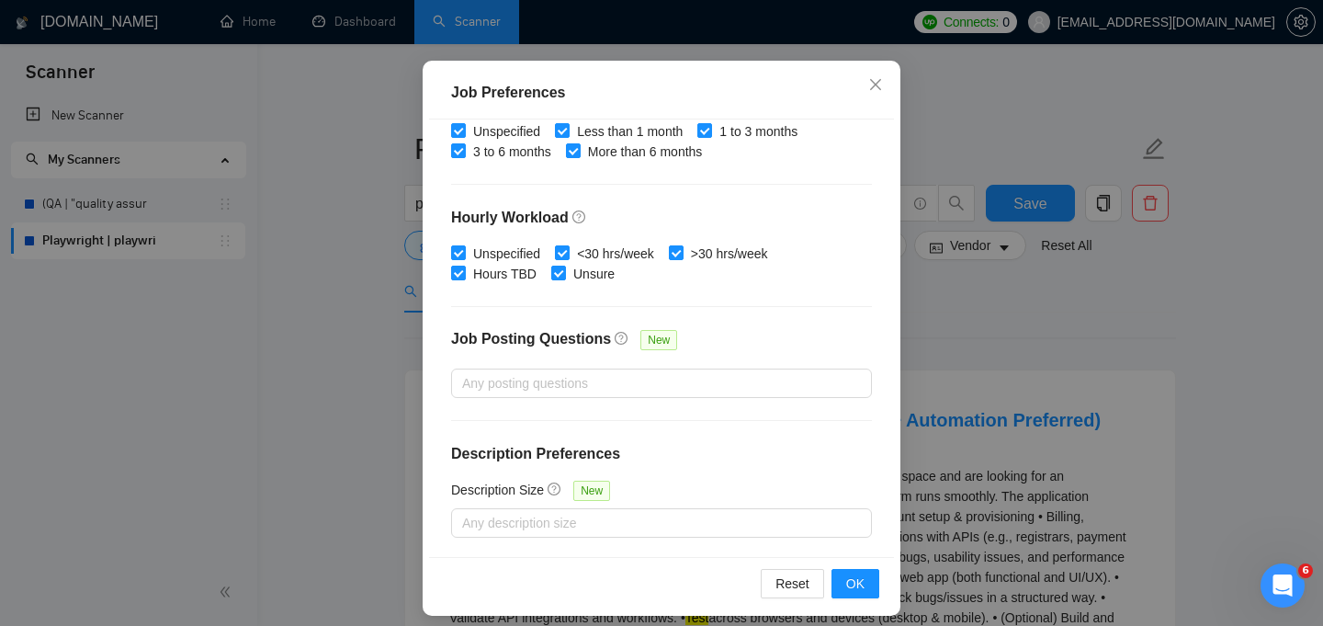
scroll to position [133, 0]
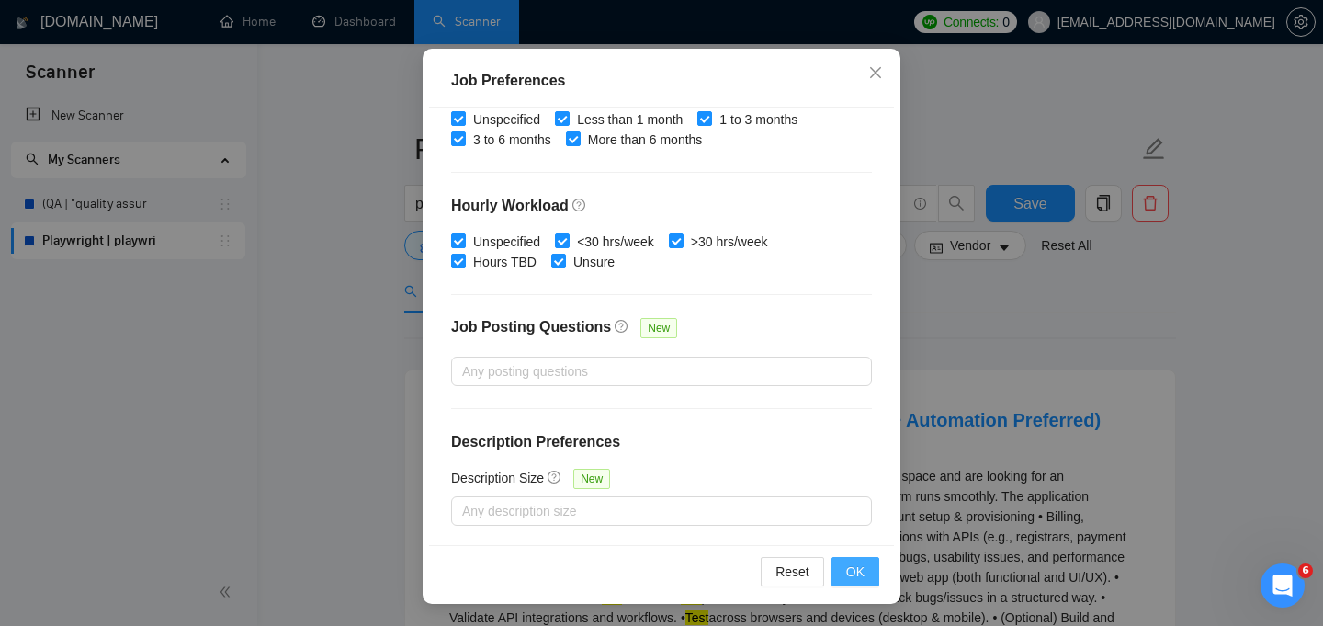
click at [859, 562] on span "OK" at bounding box center [855, 571] width 18 height 20
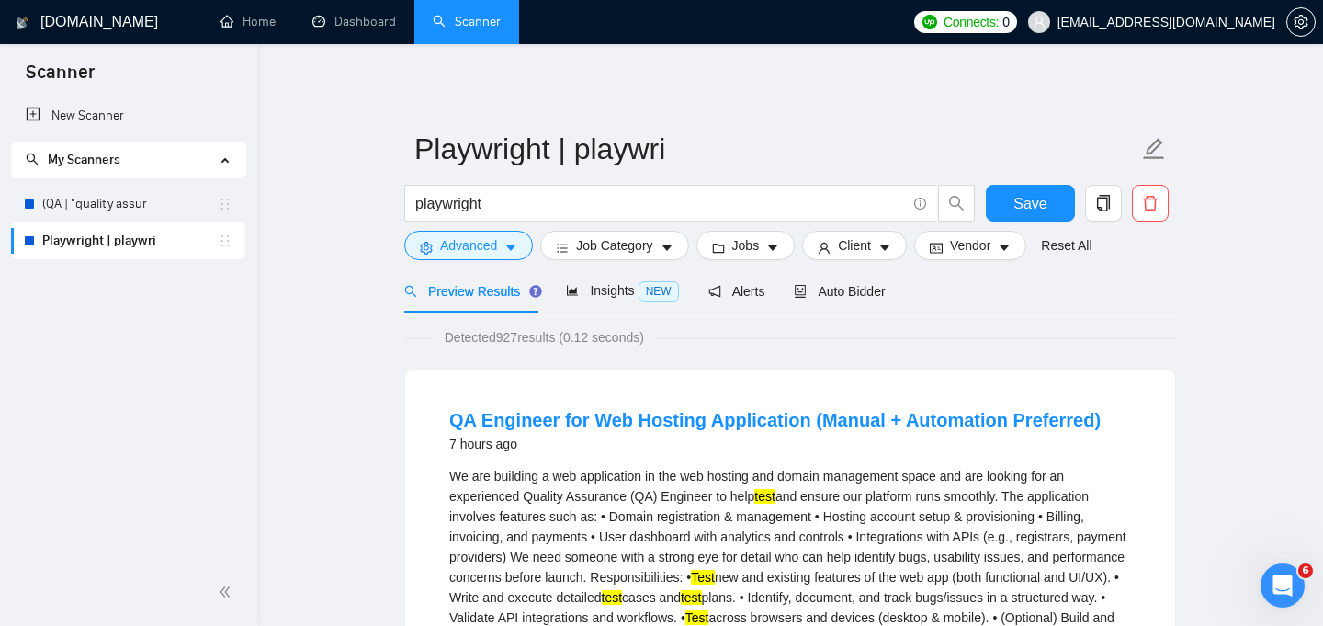
scroll to position [62, 0]
click at [884, 242] on button "Client" at bounding box center [854, 245] width 105 height 29
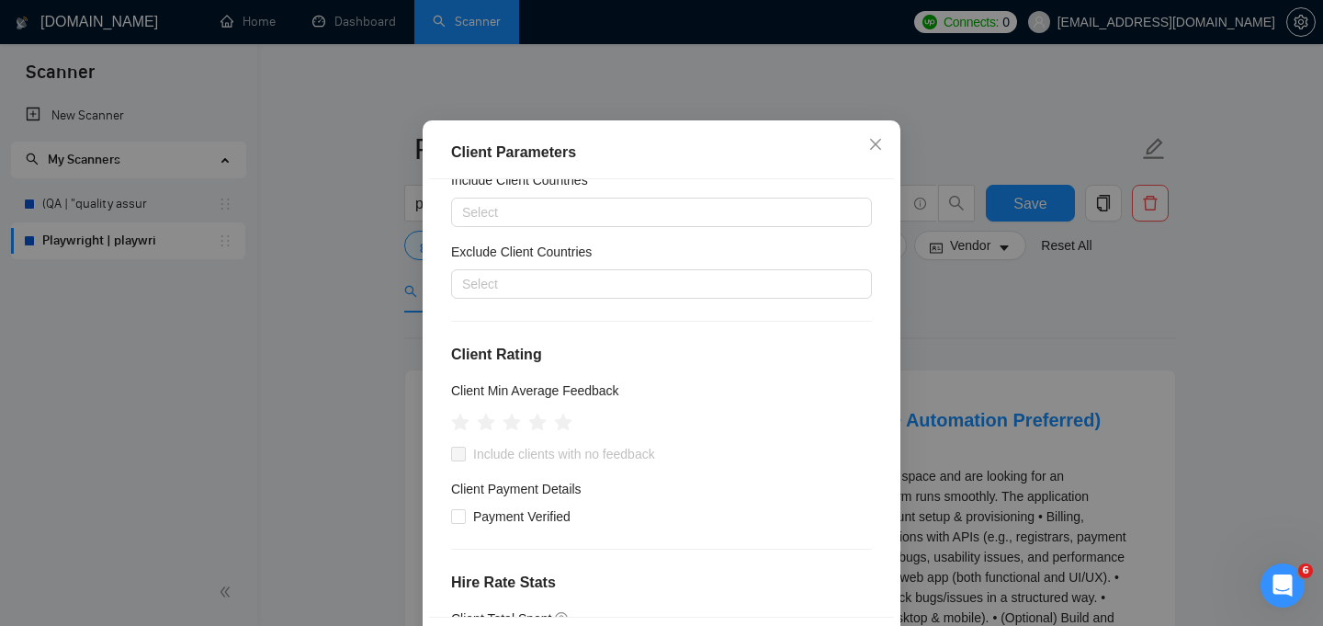
scroll to position [77, 0]
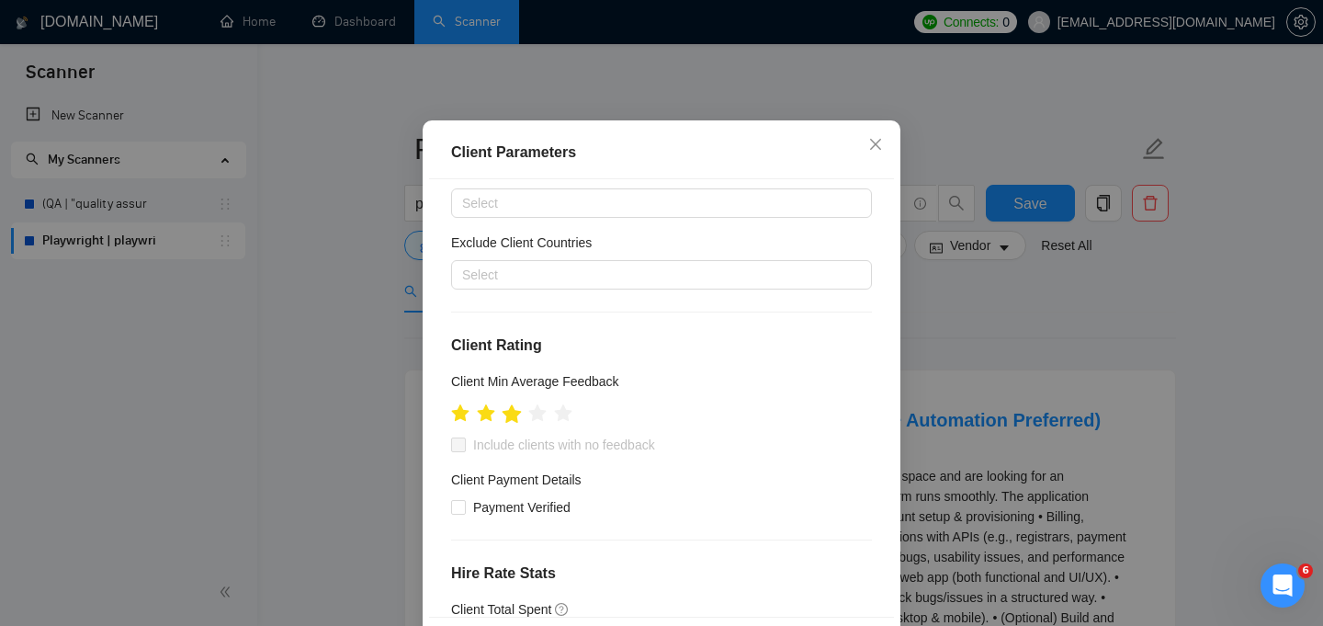
click at [518, 424] on icon "star" at bounding box center [512, 413] width 20 height 20
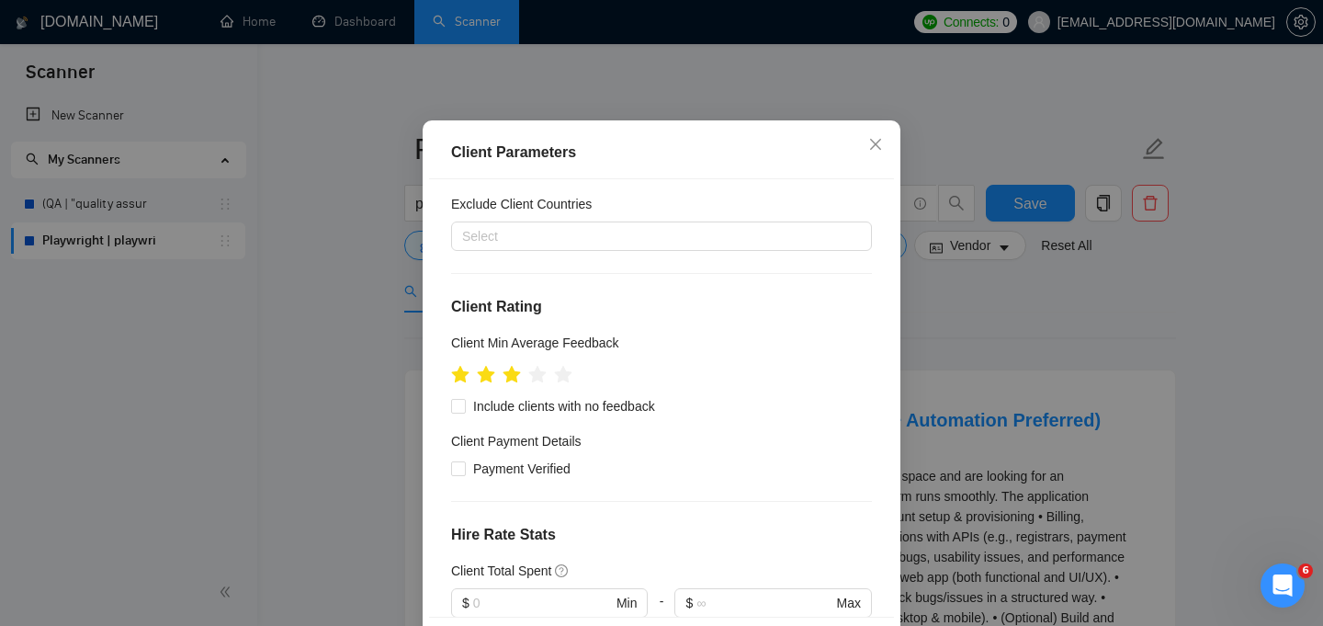
scroll to position [130, 0]
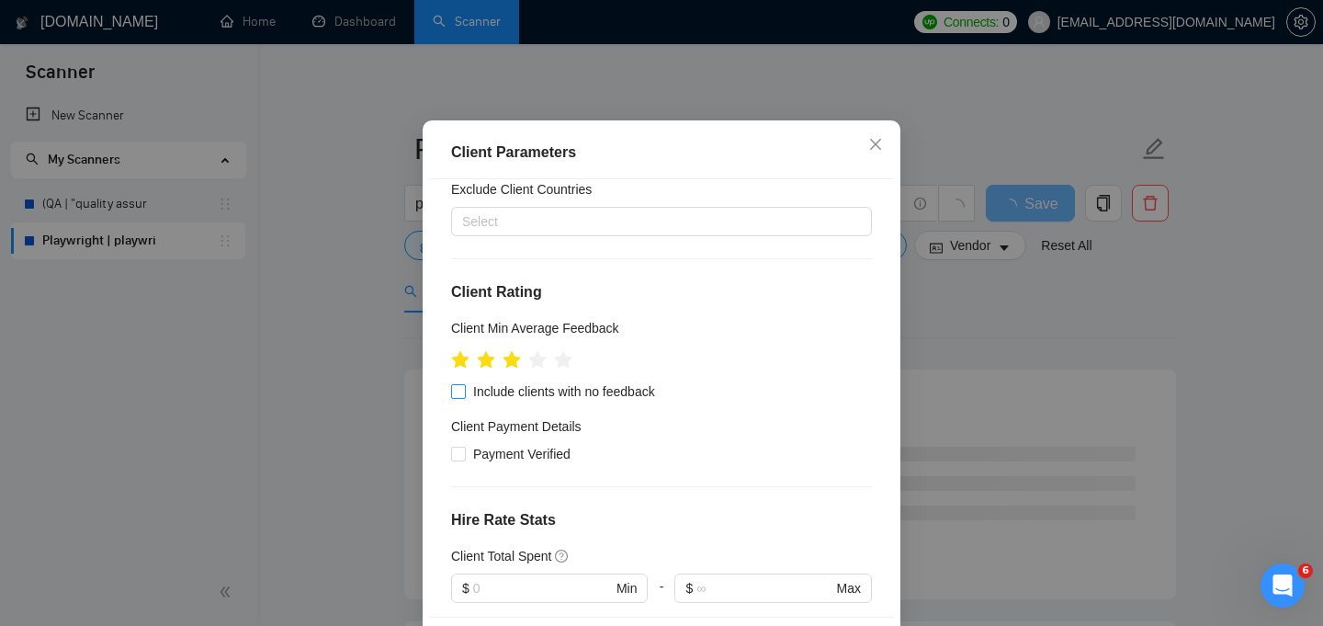
click at [621, 401] on span "Include clients with no feedback" at bounding box center [564, 391] width 197 height 20
click at [464, 397] on input "Include clients with no feedback" at bounding box center [457, 390] width 13 height 13
checkbox input "true"
click at [553, 464] on span "Payment Verified" at bounding box center [522, 454] width 112 height 20
click at [464, 459] on input "Payment Verified" at bounding box center [457, 453] width 13 height 13
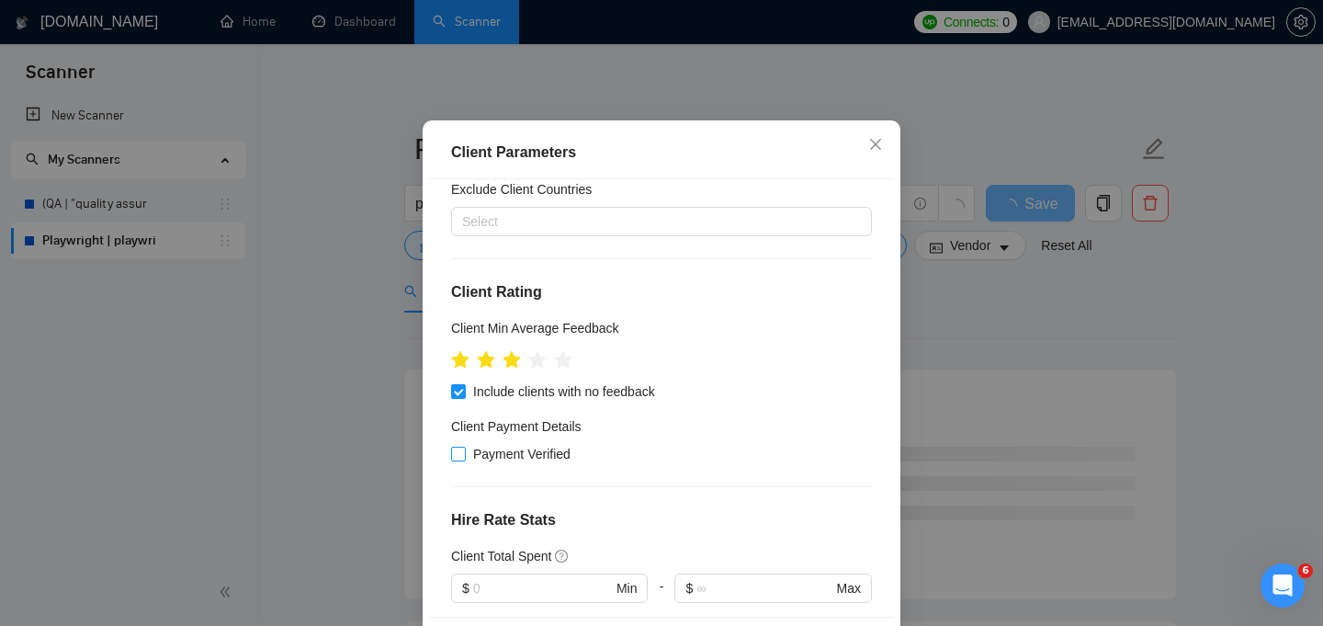
checkbox input "true"
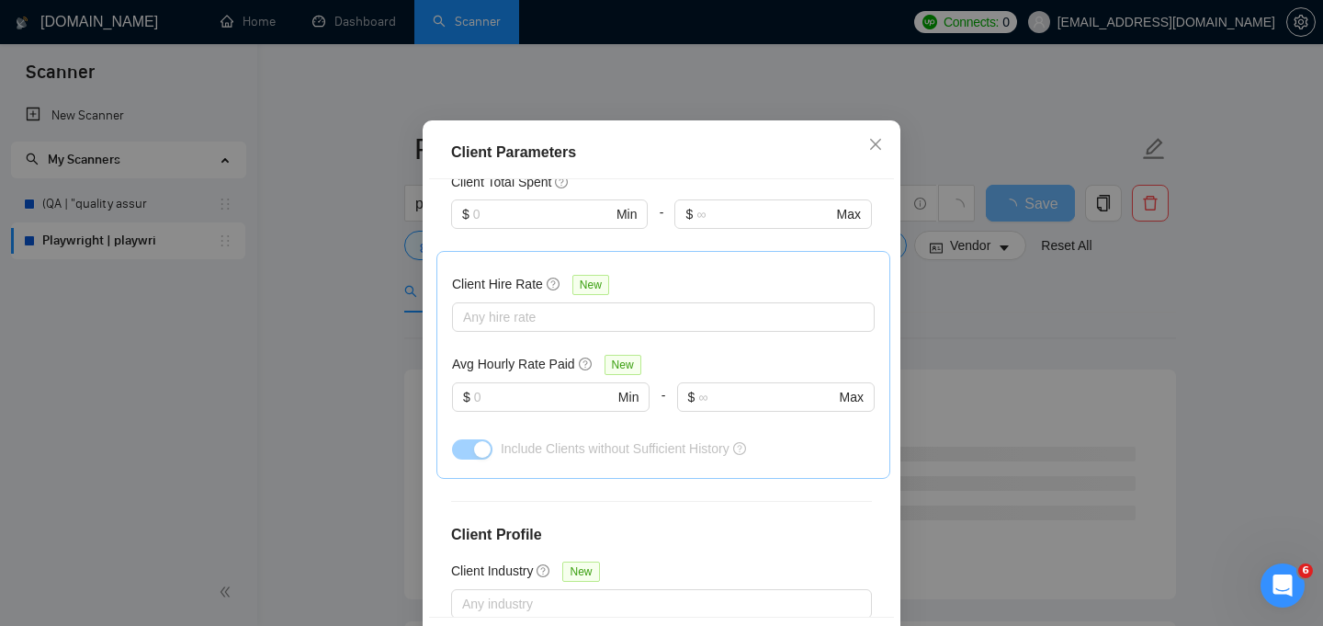
scroll to position [491, 0]
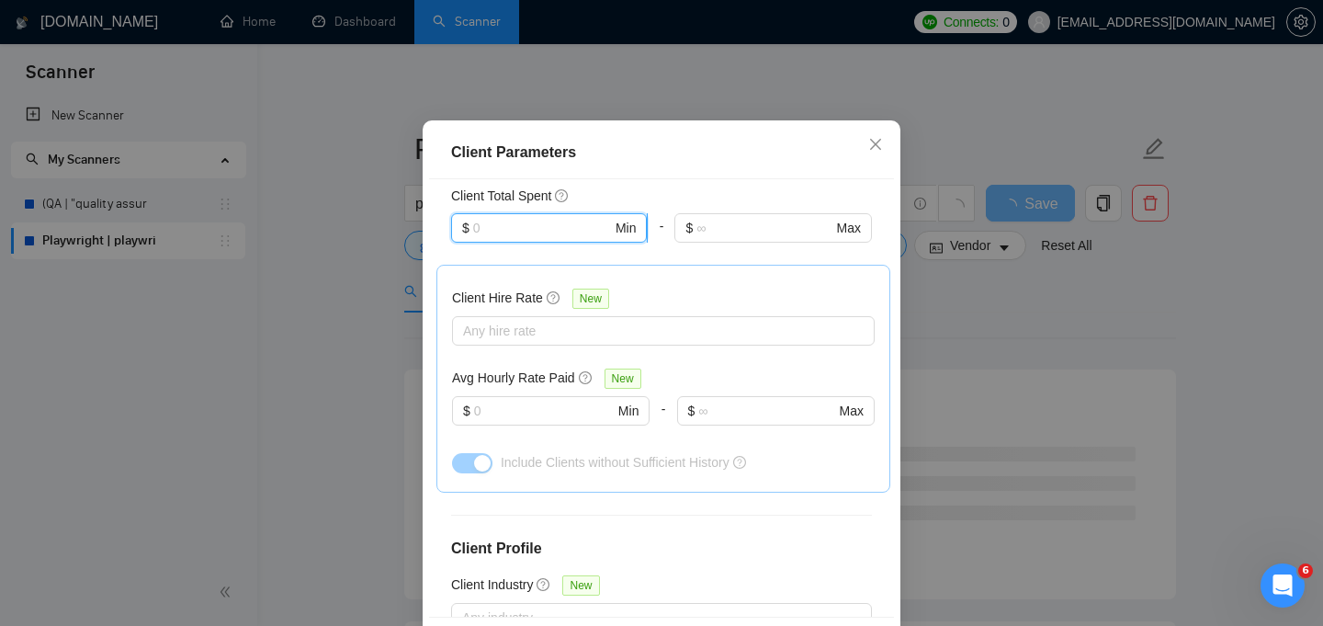
click at [548, 238] on input "text" at bounding box center [542, 228] width 139 height 20
type input "1000"
click at [699, 265] on div at bounding box center [772, 254] width 197 height 22
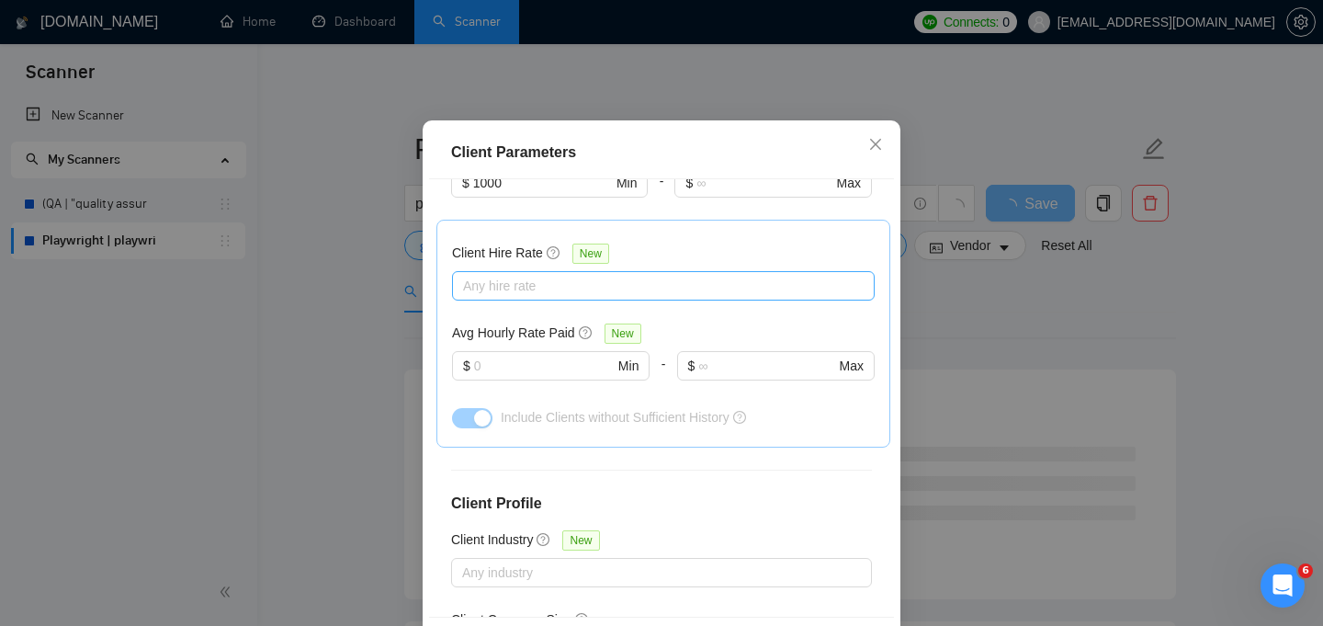
scroll to position [552, 0]
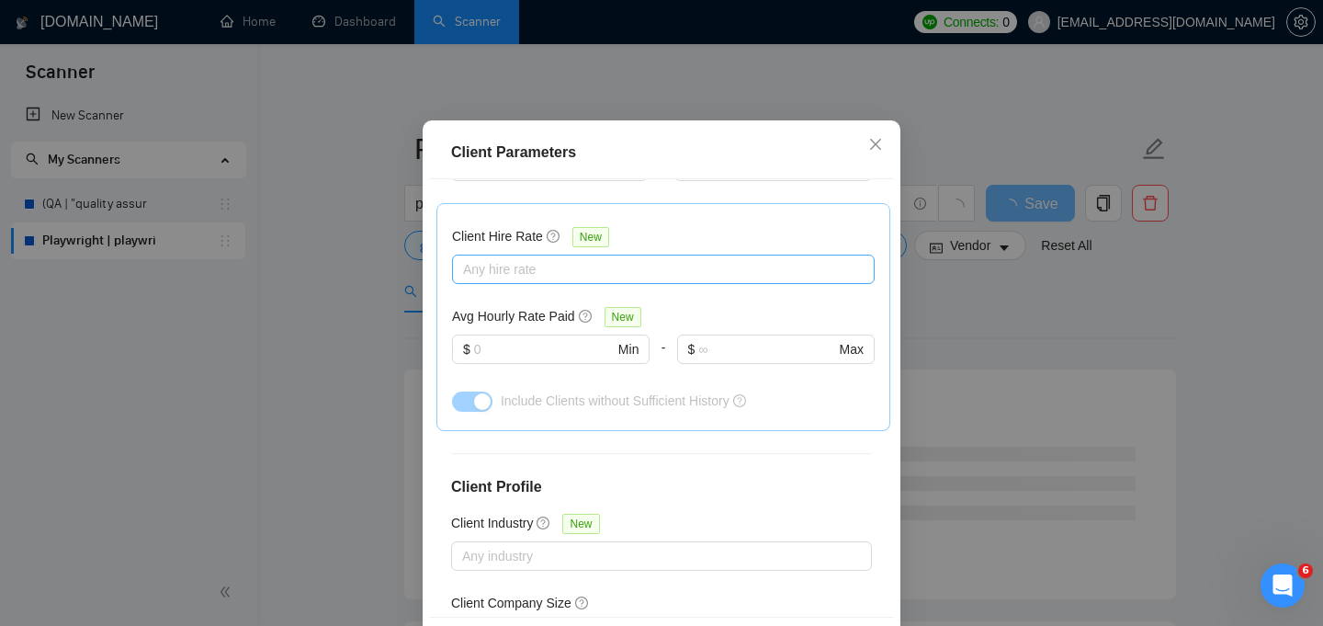
click at [612, 280] on div at bounding box center [654, 269] width 395 height 22
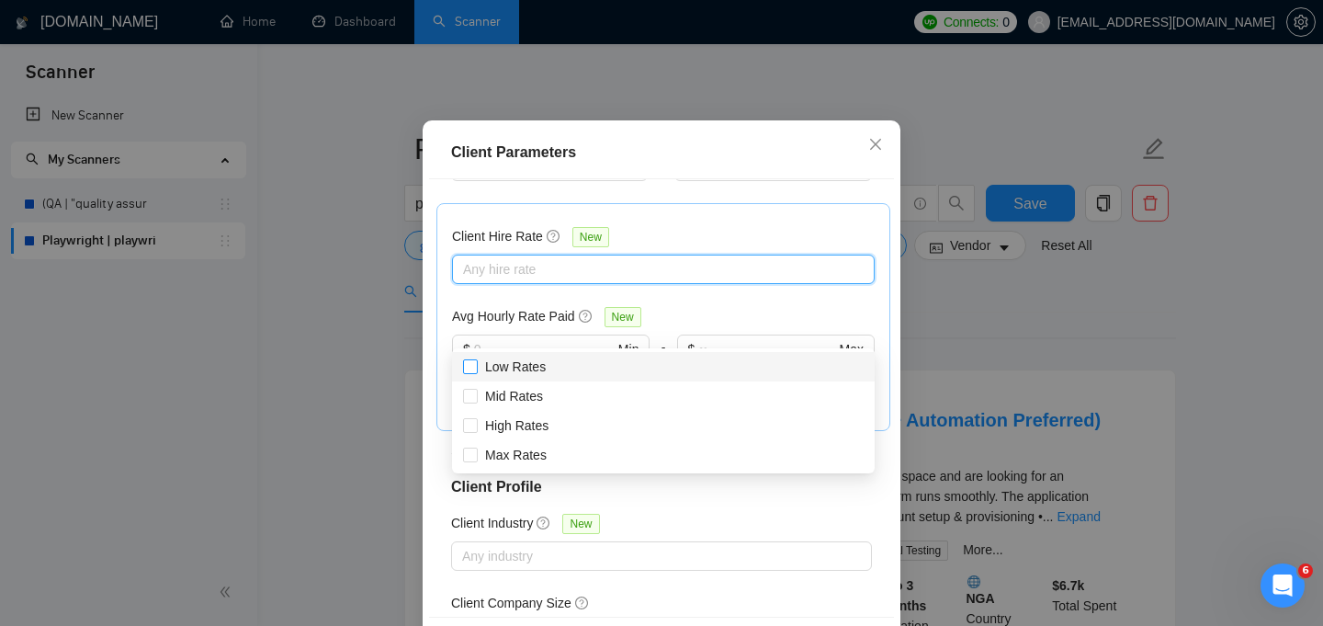
click at [531, 374] on span "Low Rates" at bounding box center [515, 366] width 75 height 20
click at [476, 372] on input "Low Rates" at bounding box center [469, 365] width 13 height 13
checkbox input "false"
click at [531, 395] on span "Mid Rates" at bounding box center [514, 396] width 58 height 15
click at [476, 395] on input "Mid Rates" at bounding box center [469, 395] width 13 height 13
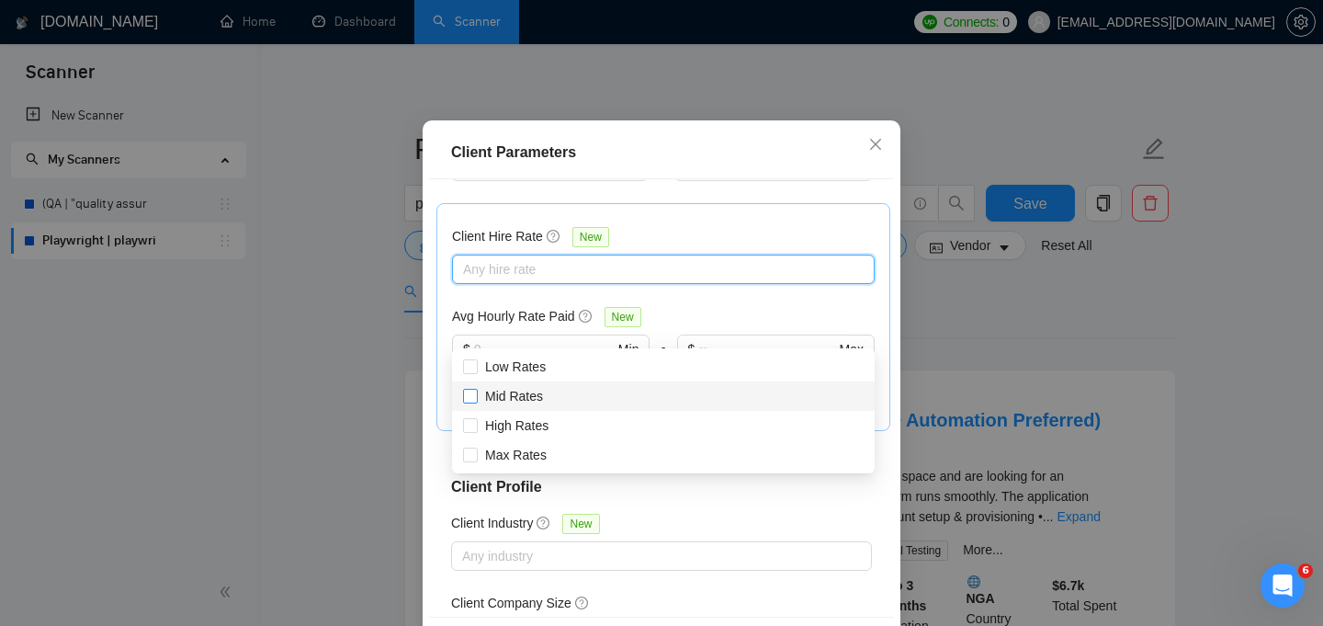
checkbox input "true"
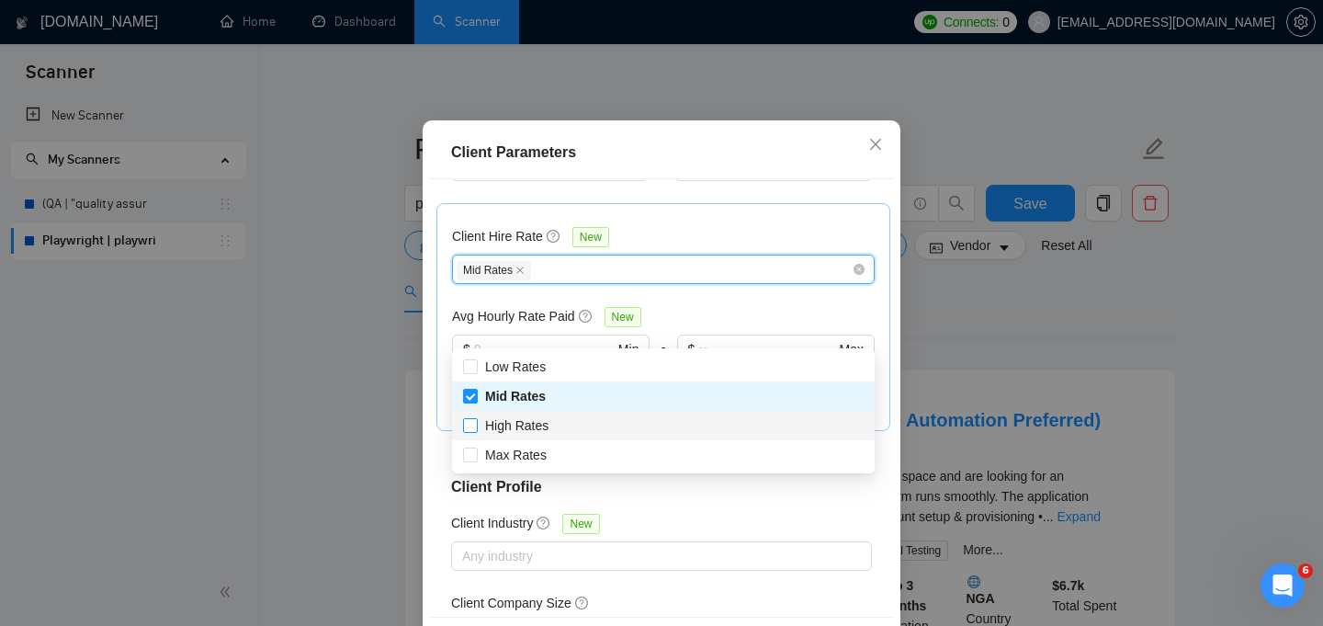
click at [531, 427] on span "High Rates" at bounding box center [516, 425] width 63 height 15
click at [476, 427] on input "High Rates" at bounding box center [469, 424] width 13 height 13
checkbox input "true"
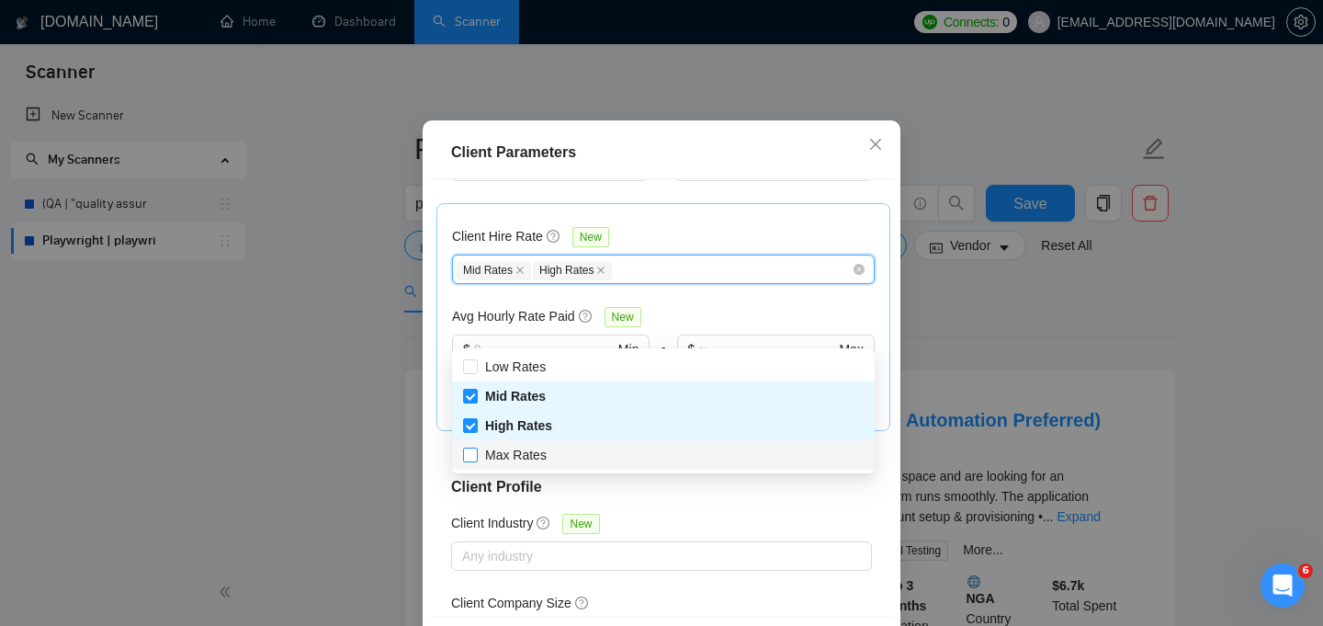
click at [514, 458] on span "Max Rates" at bounding box center [516, 454] width 62 height 15
click at [476, 458] on input "Max Rates" at bounding box center [469, 453] width 13 height 13
checkbox input "true"
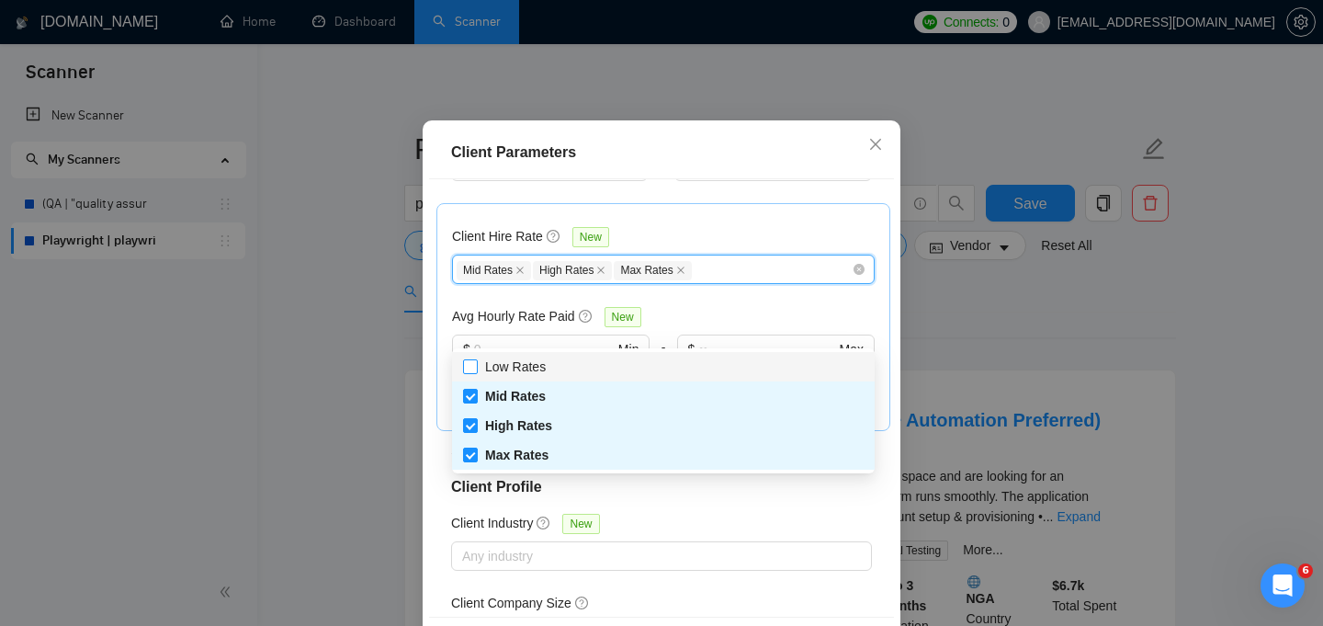
click at [471, 366] on input "Low Rates" at bounding box center [469, 365] width 13 height 13
checkbox input "true"
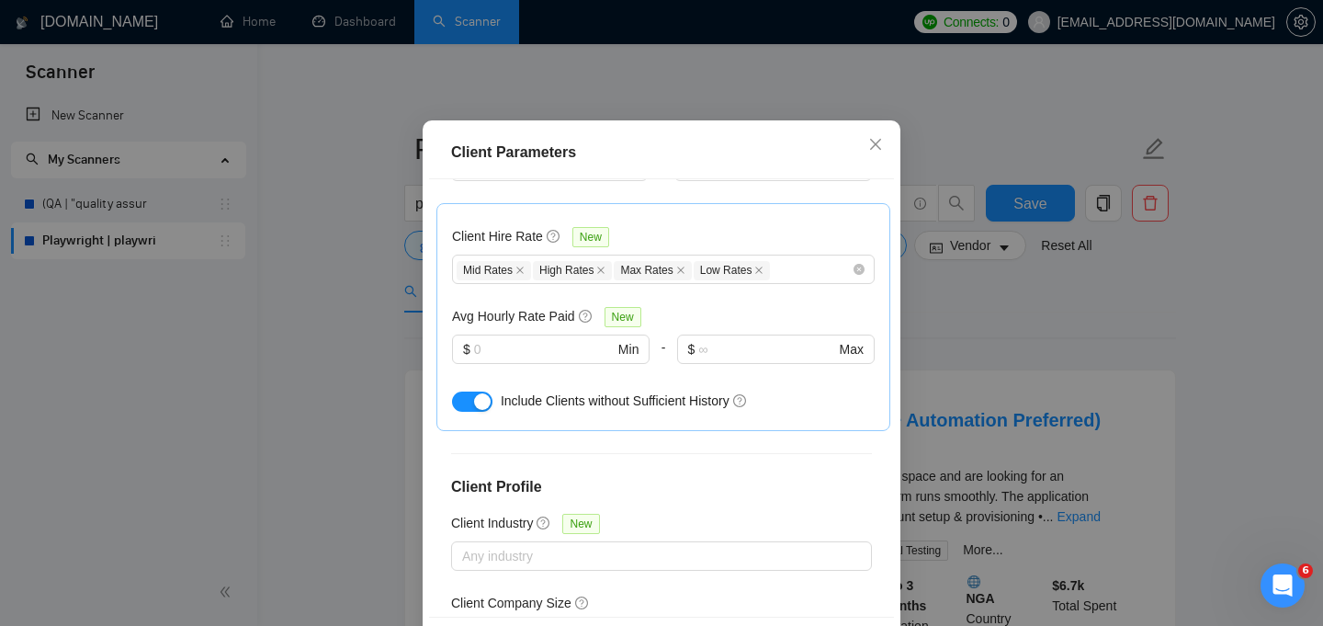
click at [697, 254] on div "Client Hire Rate New" at bounding box center [663, 240] width 423 height 28
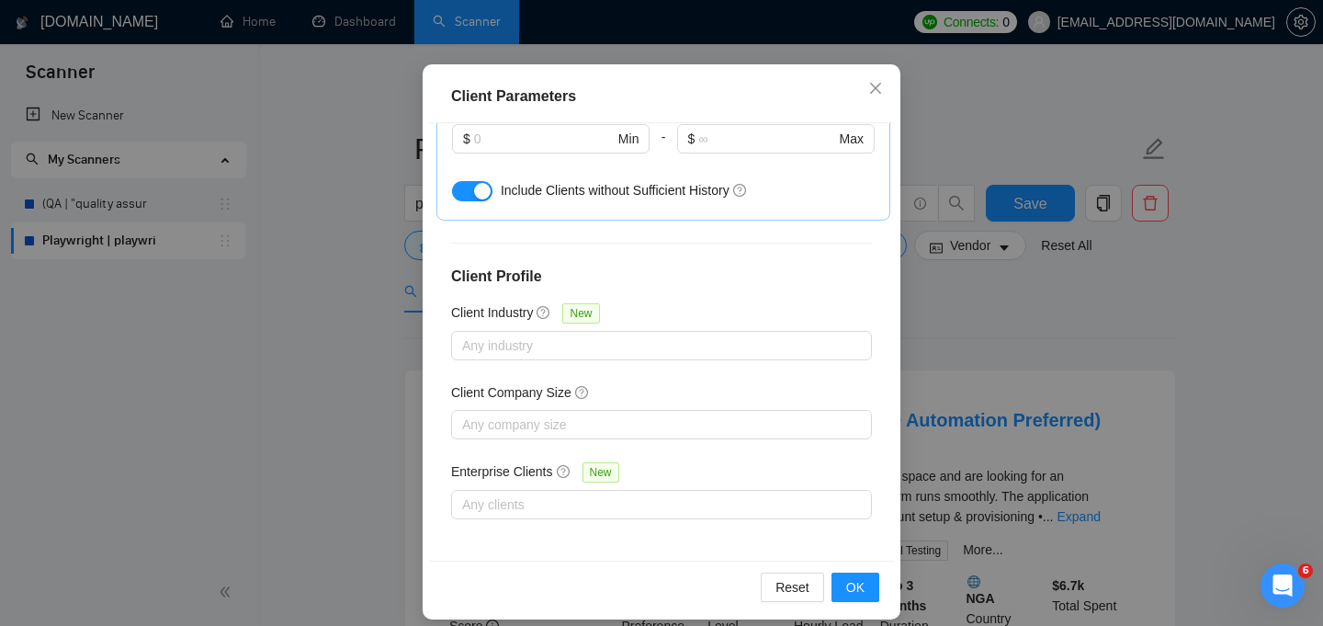
scroll to position [133, 0]
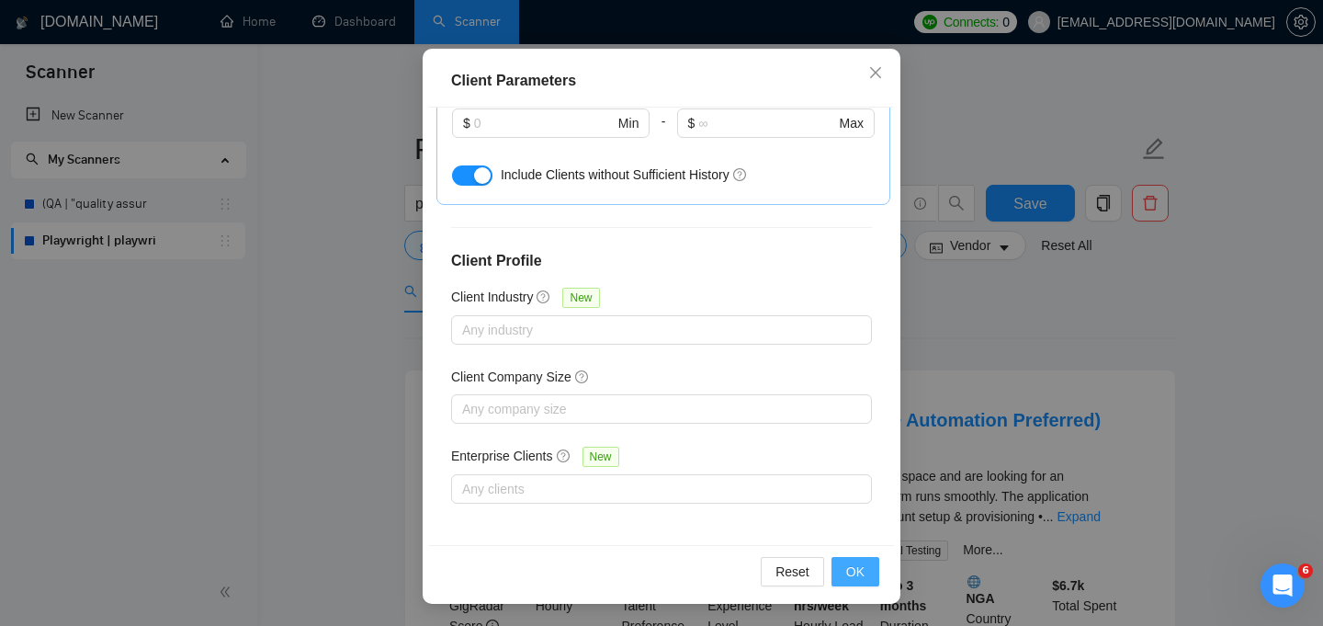
click at [865, 579] on button "OK" at bounding box center [855, 571] width 48 height 29
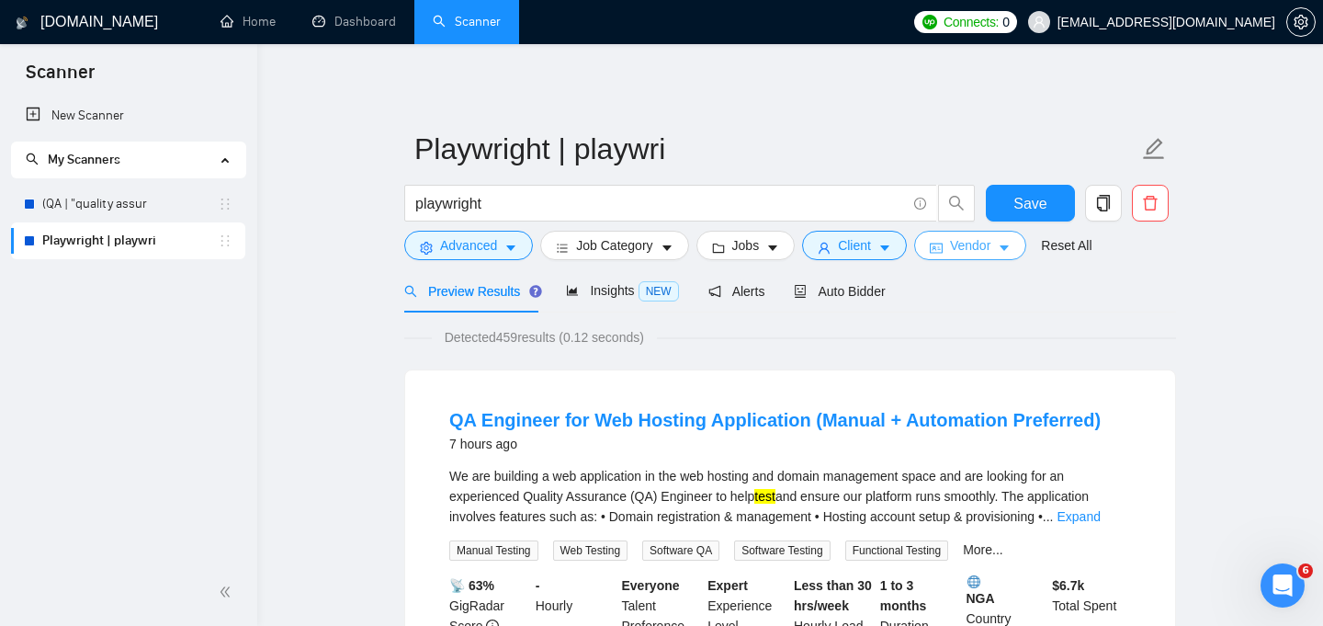
click at [1002, 241] on button "Vendor" at bounding box center [970, 245] width 112 height 29
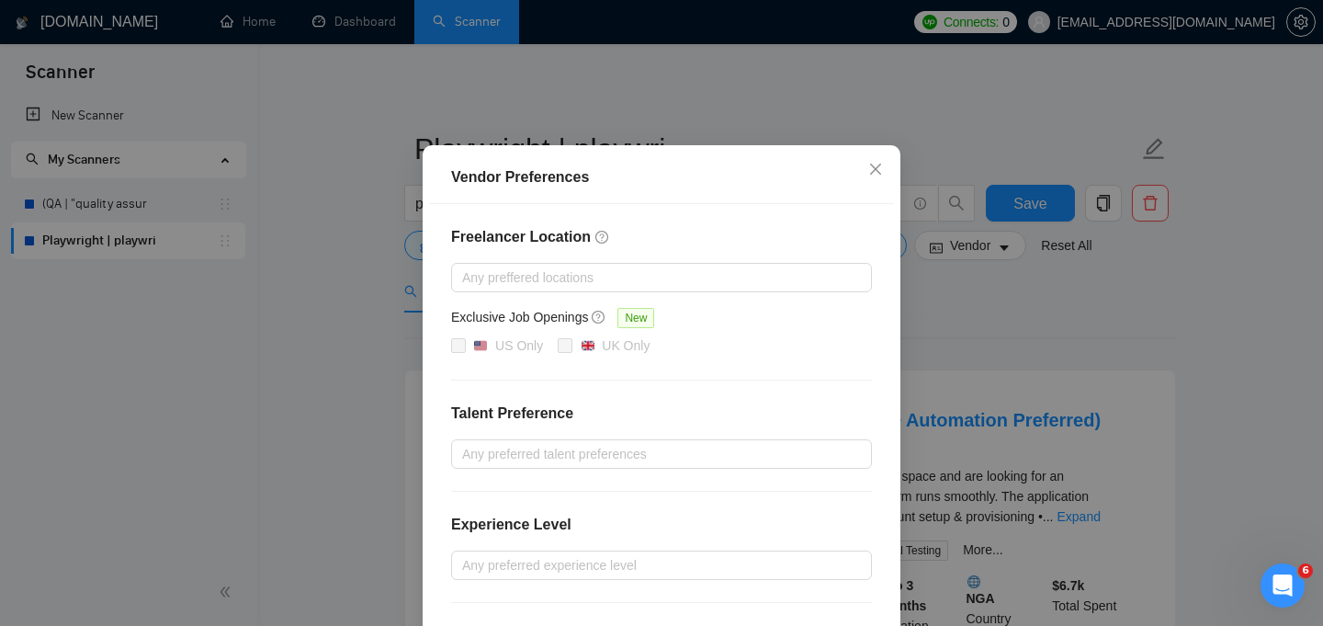
scroll to position [84, 0]
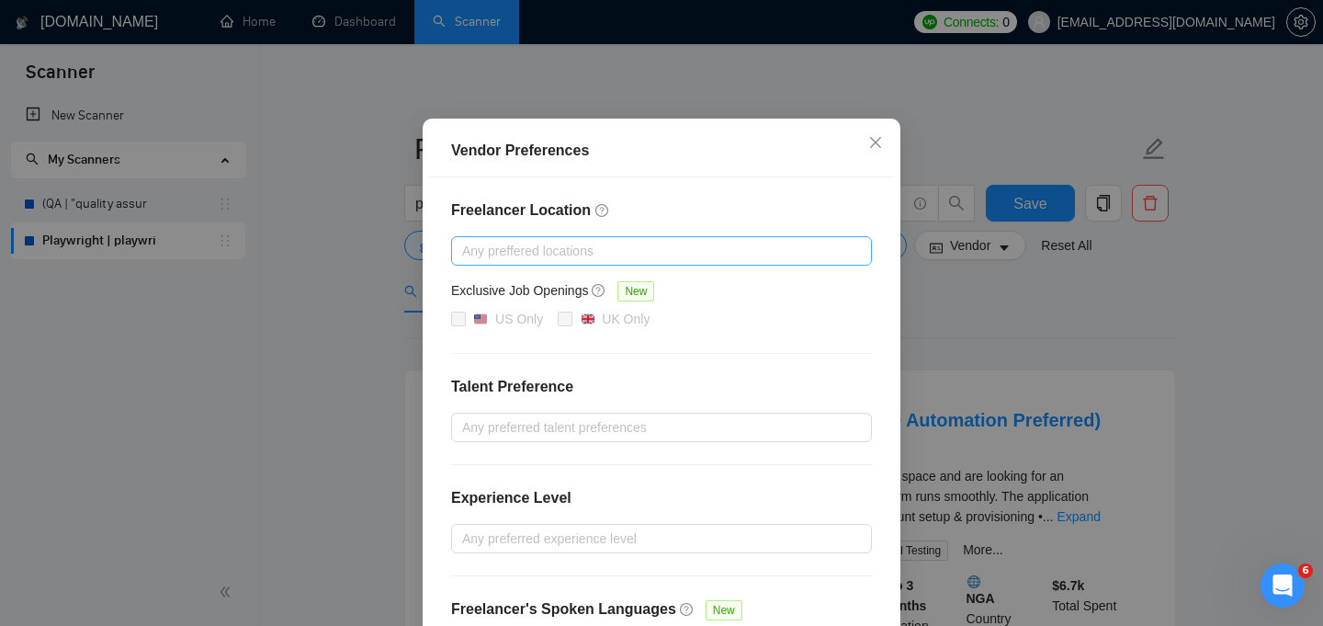
click at [673, 256] on div at bounding box center [652, 251] width 393 height 22
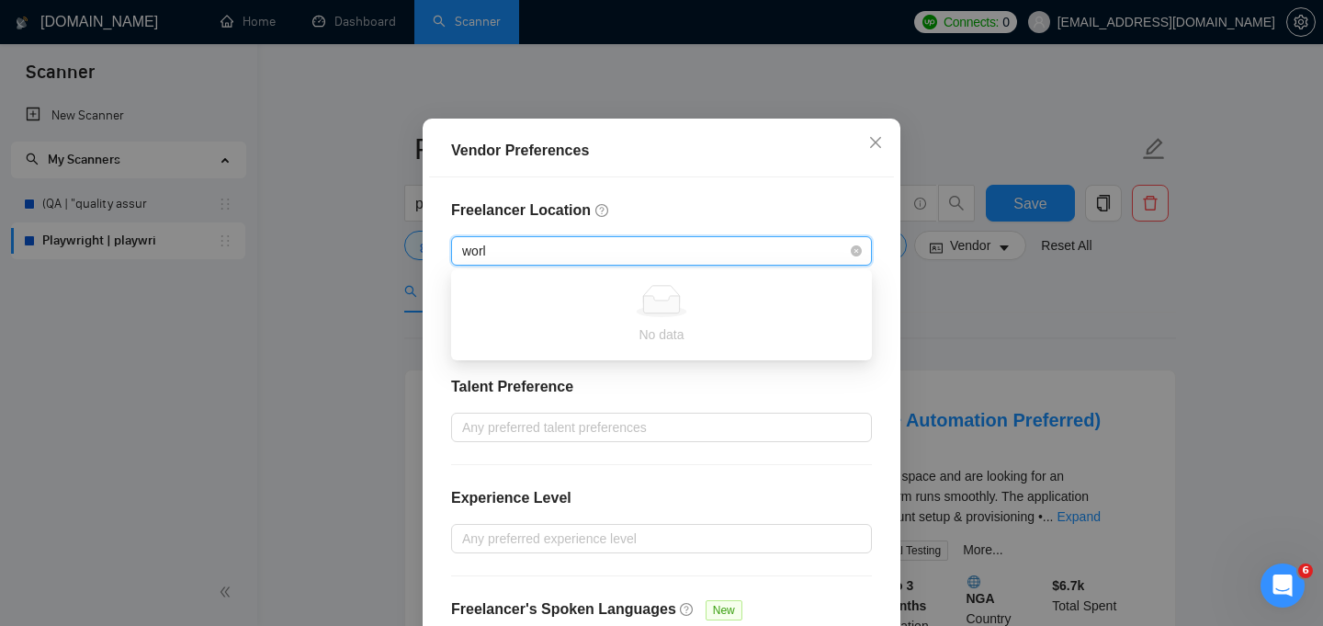
type input "world"
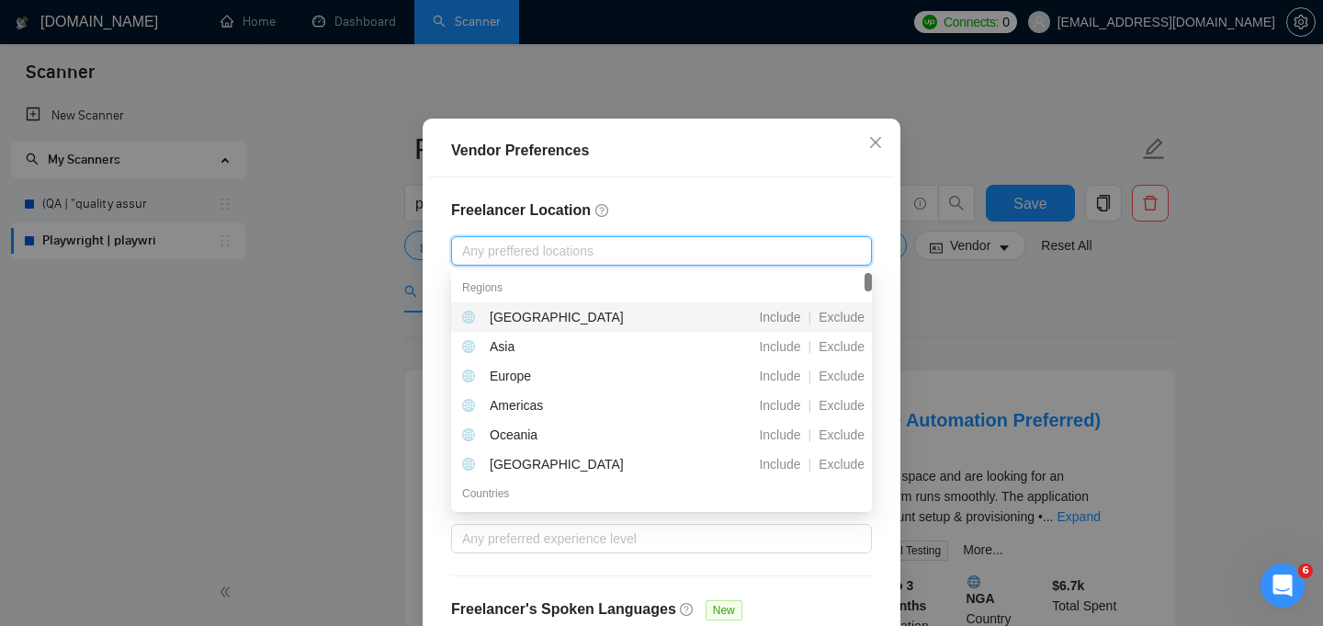
click at [757, 192] on div "Freelancer Location Any preffered locations Exclusive Job Openings New US Only …" at bounding box center [661, 431] width 465 height 509
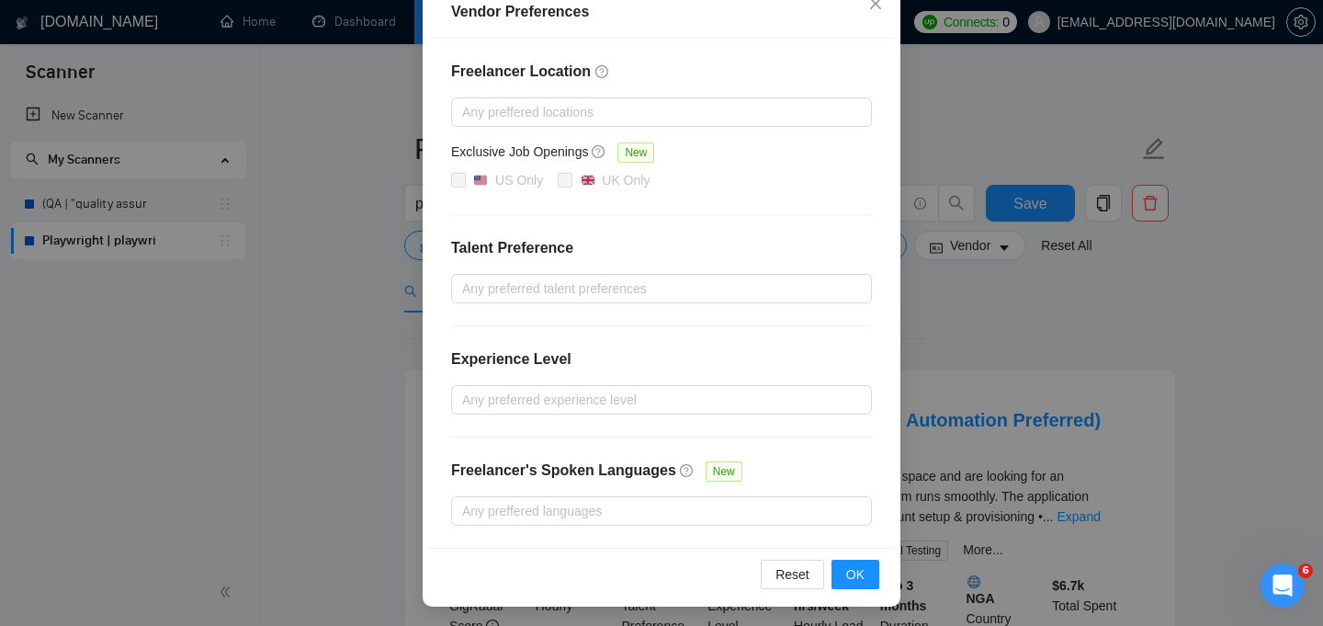
scroll to position [224, 0]
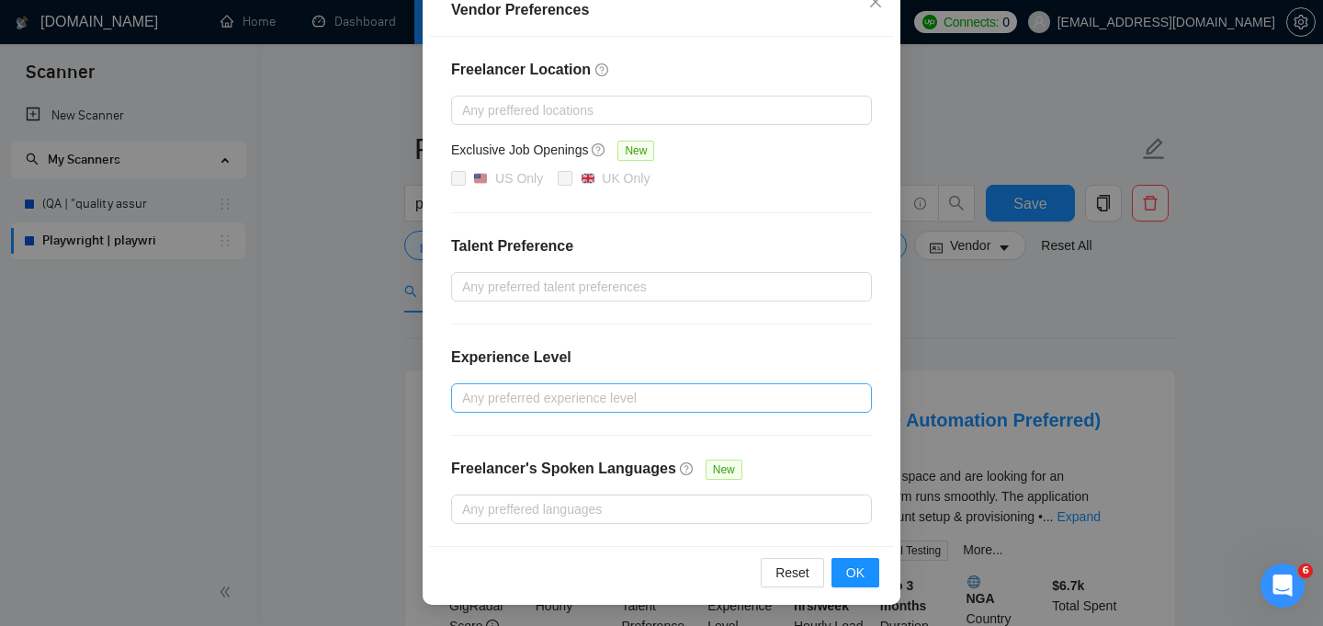
click at [671, 398] on div at bounding box center [652, 398] width 393 height 22
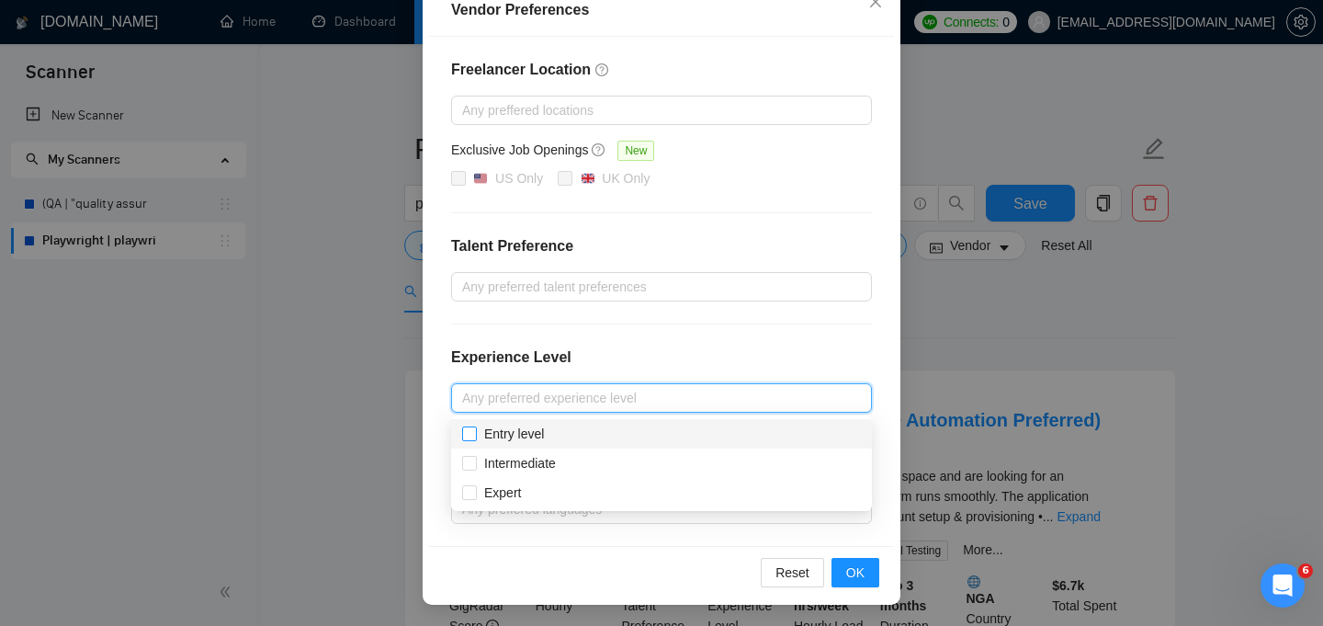
click at [504, 438] on span "Entry level" at bounding box center [514, 433] width 60 height 15
click at [475, 438] on input "Entry level" at bounding box center [468, 432] width 13 height 13
checkbox input "true"
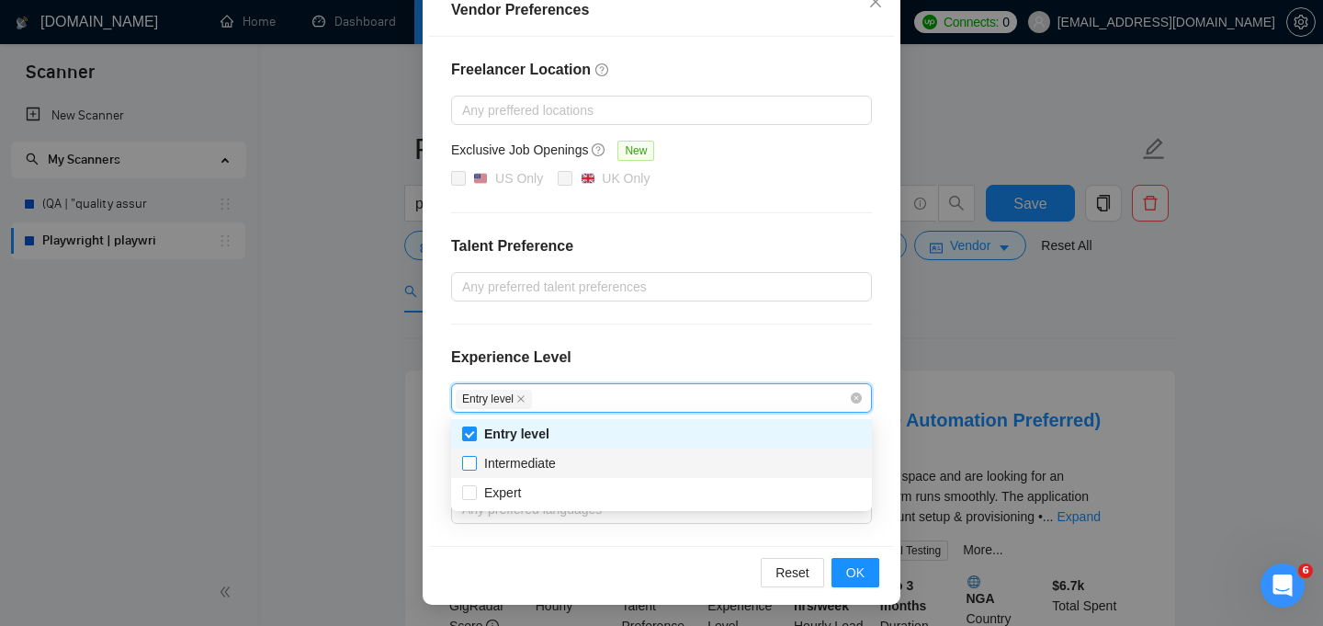
click at [504, 460] on span "Intermediate" at bounding box center [520, 463] width 72 height 15
click at [475, 460] on input "Intermediate" at bounding box center [468, 462] width 13 height 13
checkbox input "true"
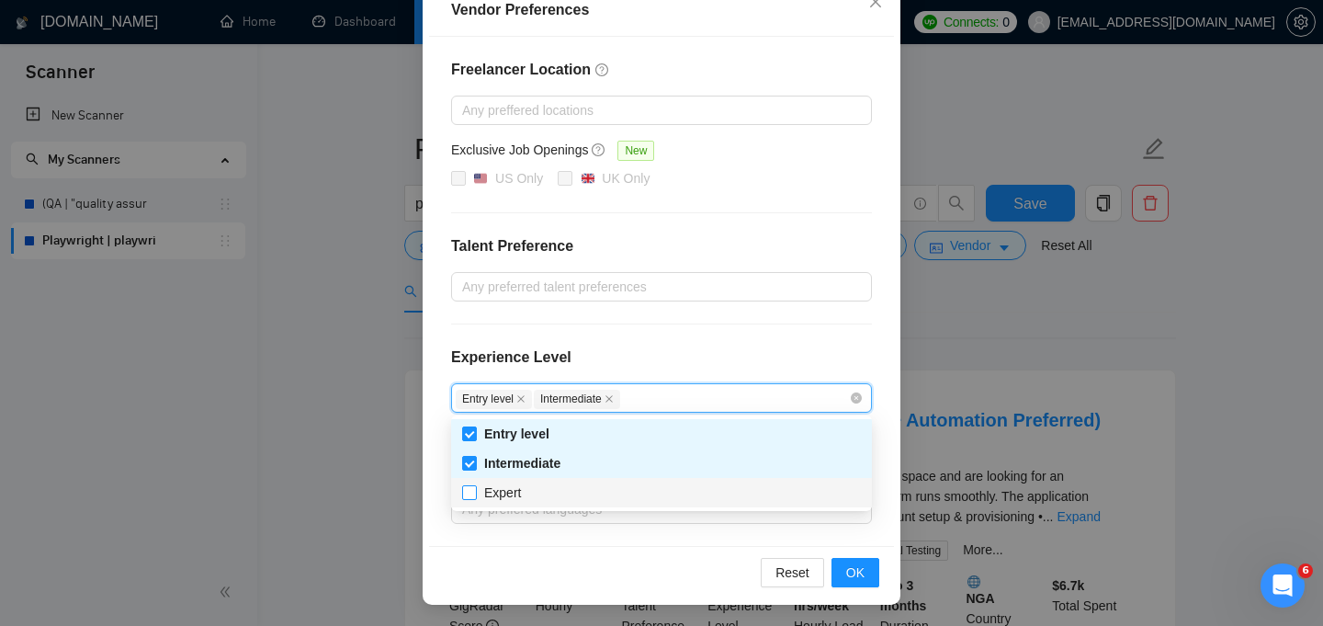
click at [503, 487] on span "Expert" at bounding box center [502, 492] width 37 height 15
click at [475, 487] on input "Expert" at bounding box center [468, 491] width 13 height 13
checkbox input "true"
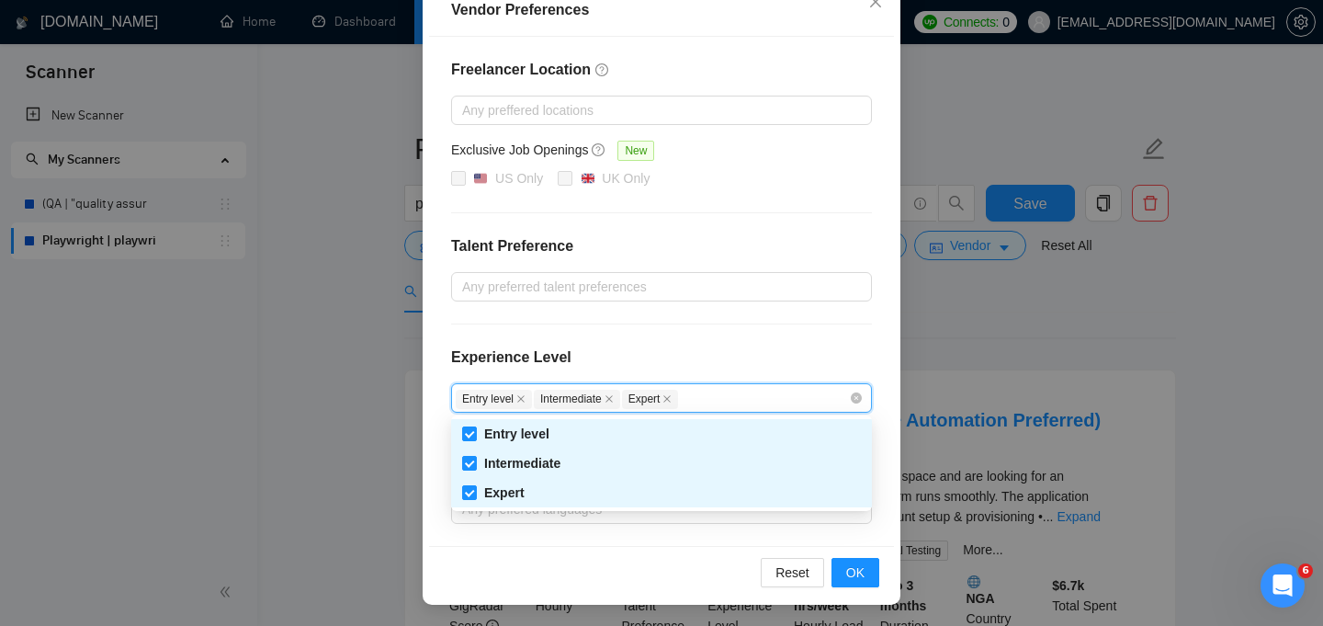
click at [577, 550] on div "Reset OK" at bounding box center [661, 572] width 465 height 52
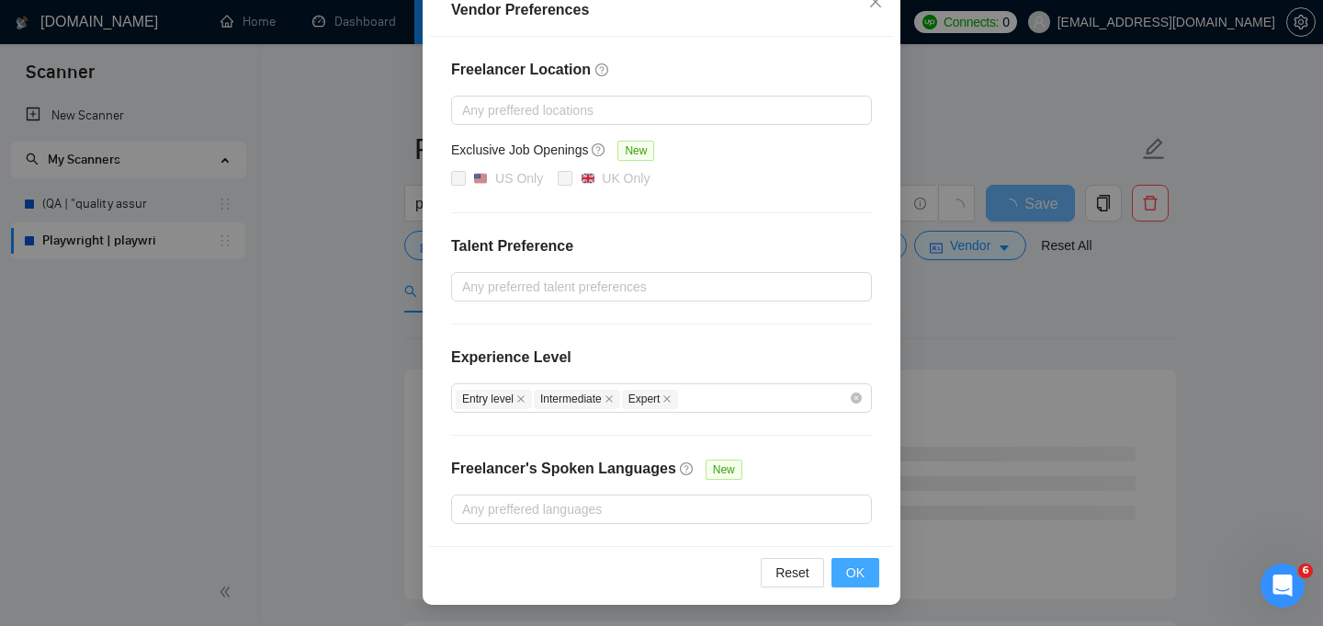
click at [859, 570] on span "OK" at bounding box center [855, 572] width 18 height 20
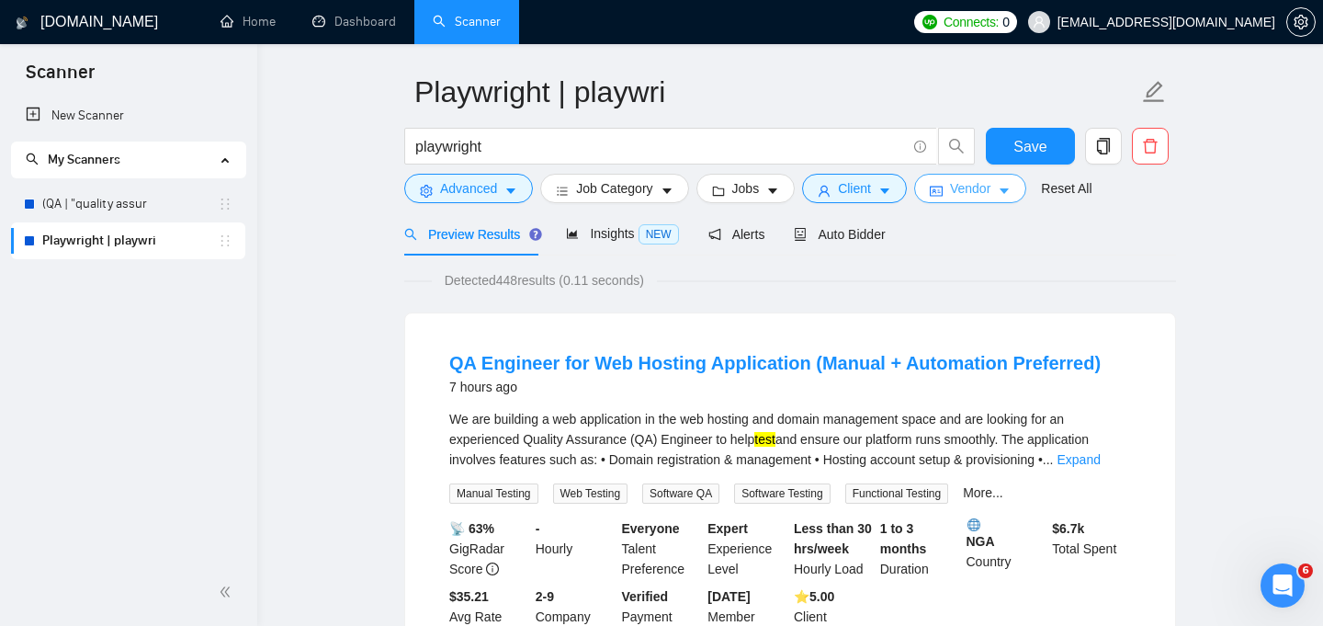
scroll to position [58, 0]
click at [1031, 136] on span "Save" at bounding box center [1029, 145] width 33 height 23
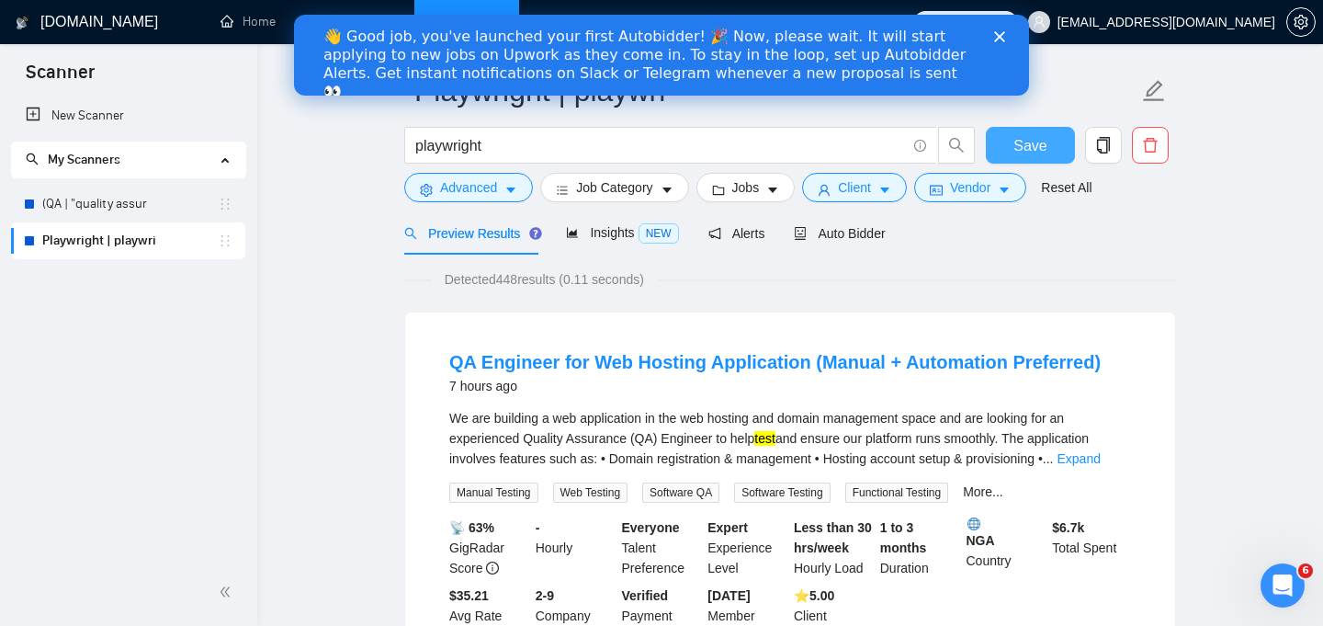
scroll to position [0, 0]
click at [1003, 36] on icon "Close" at bounding box center [999, 36] width 11 height 11
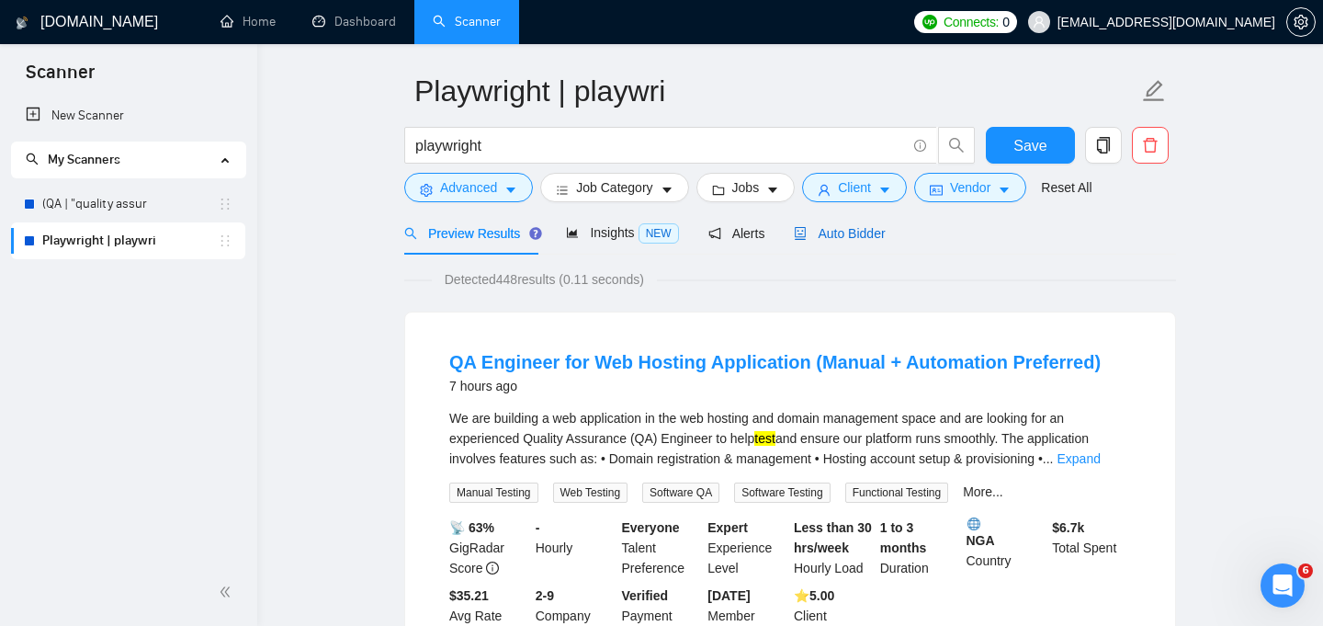
click at [857, 239] on span "Auto Bidder" at bounding box center [839, 233] width 91 height 15
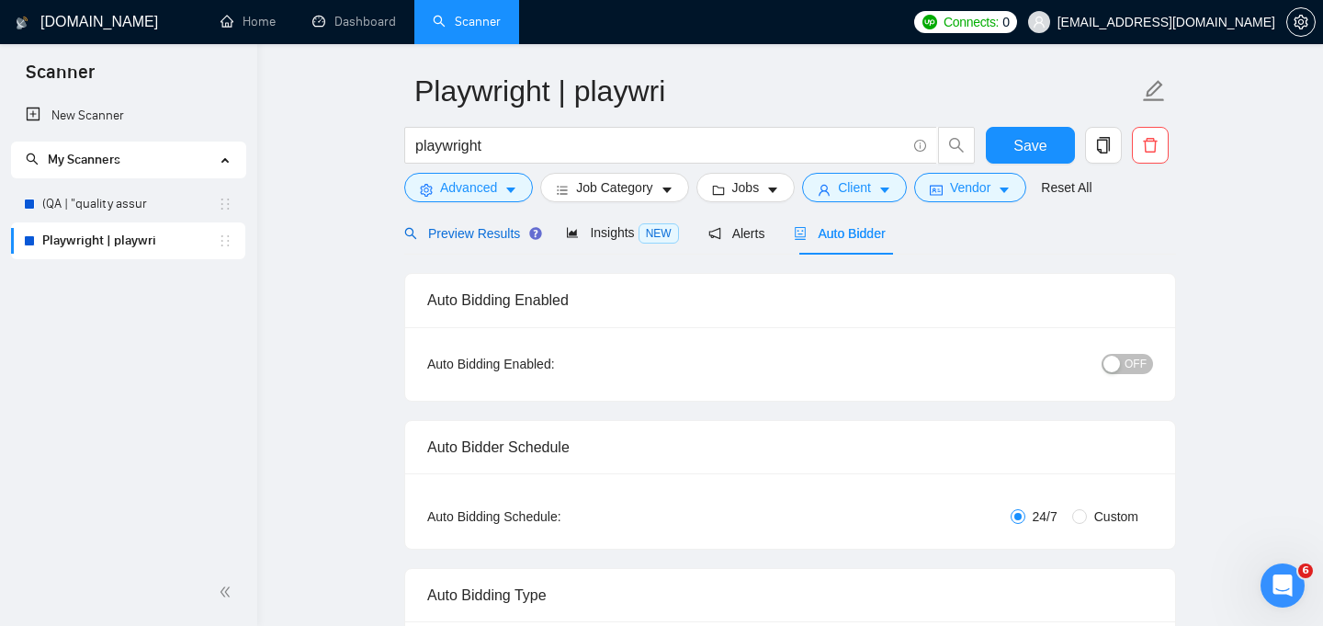
click at [496, 226] on span "Preview Results" at bounding box center [470, 233] width 132 height 15
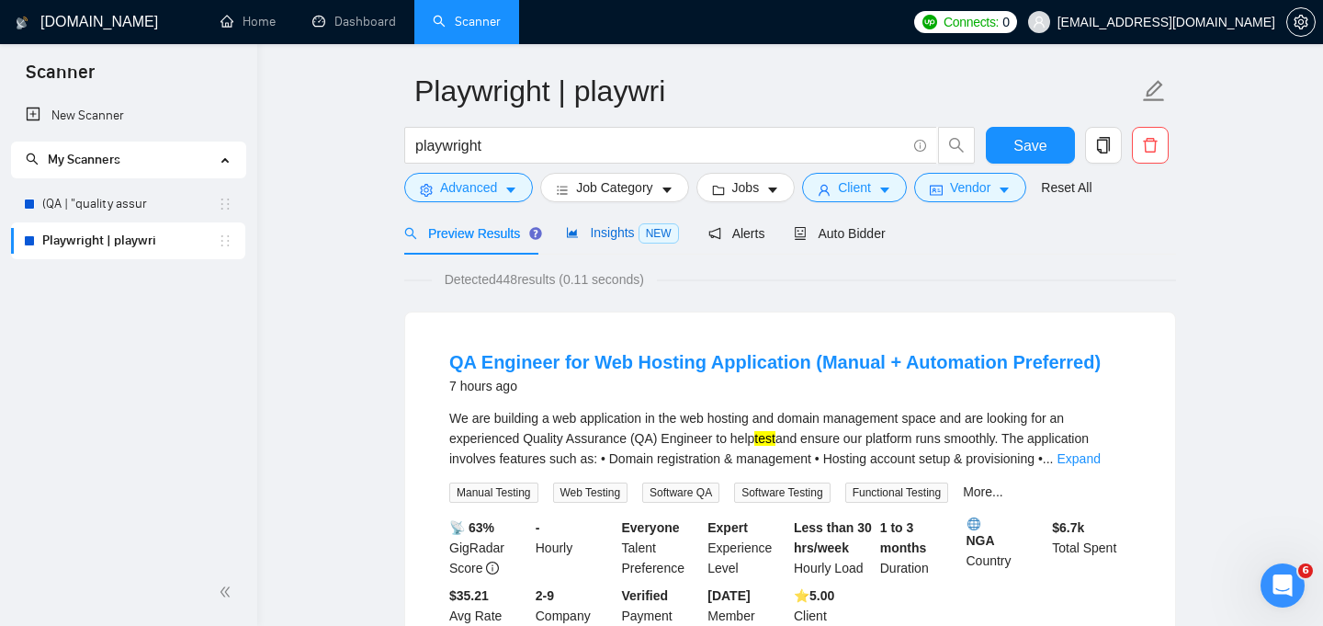
click at [634, 232] on span "Insights NEW" at bounding box center [622, 232] width 112 height 15
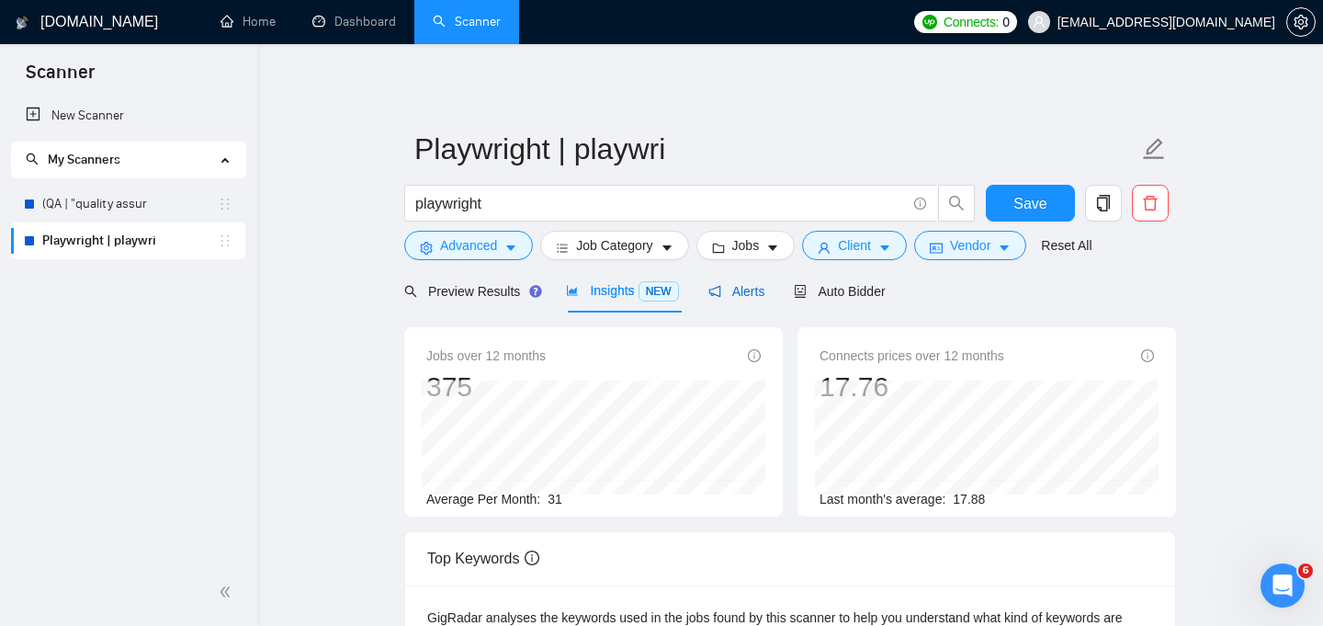
click at [762, 290] on span "Alerts" at bounding box center [736, 291] width 57 height 15
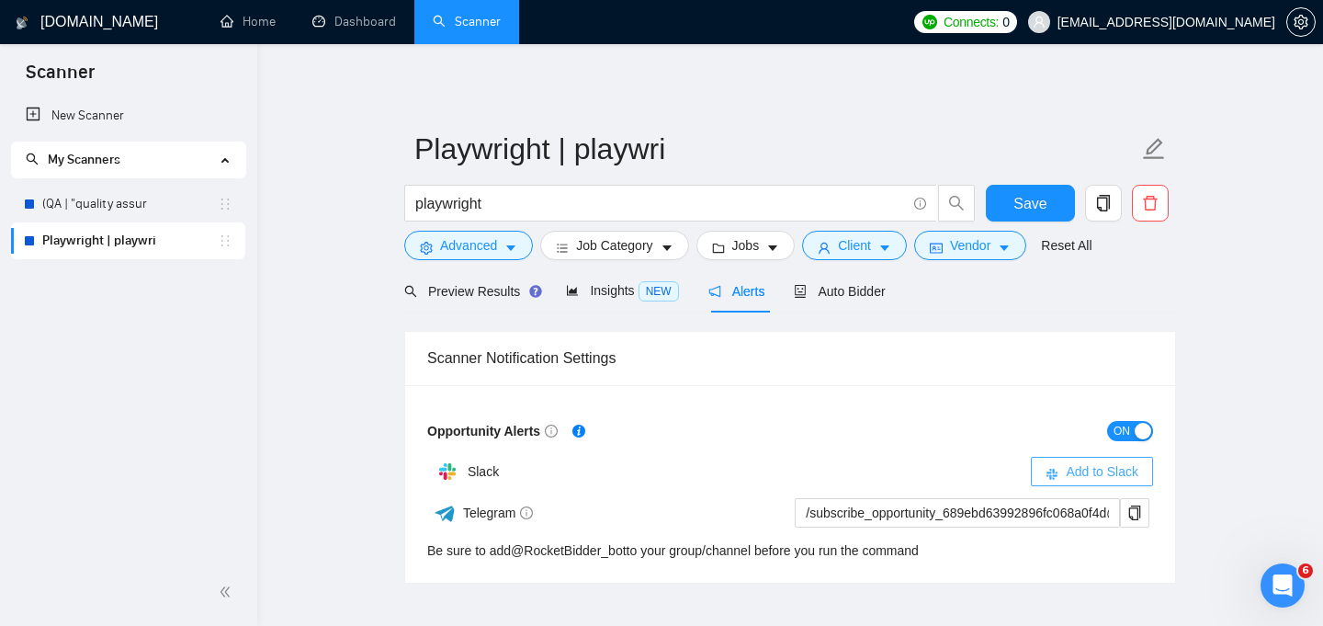
click at [1098, 469] on span "Add to Slack" at bounding box center [1102, 471] width 73 height 20
click at [867, 295] on span "Auto Bidder" at bounding box center [839, 291] width 91 height 15
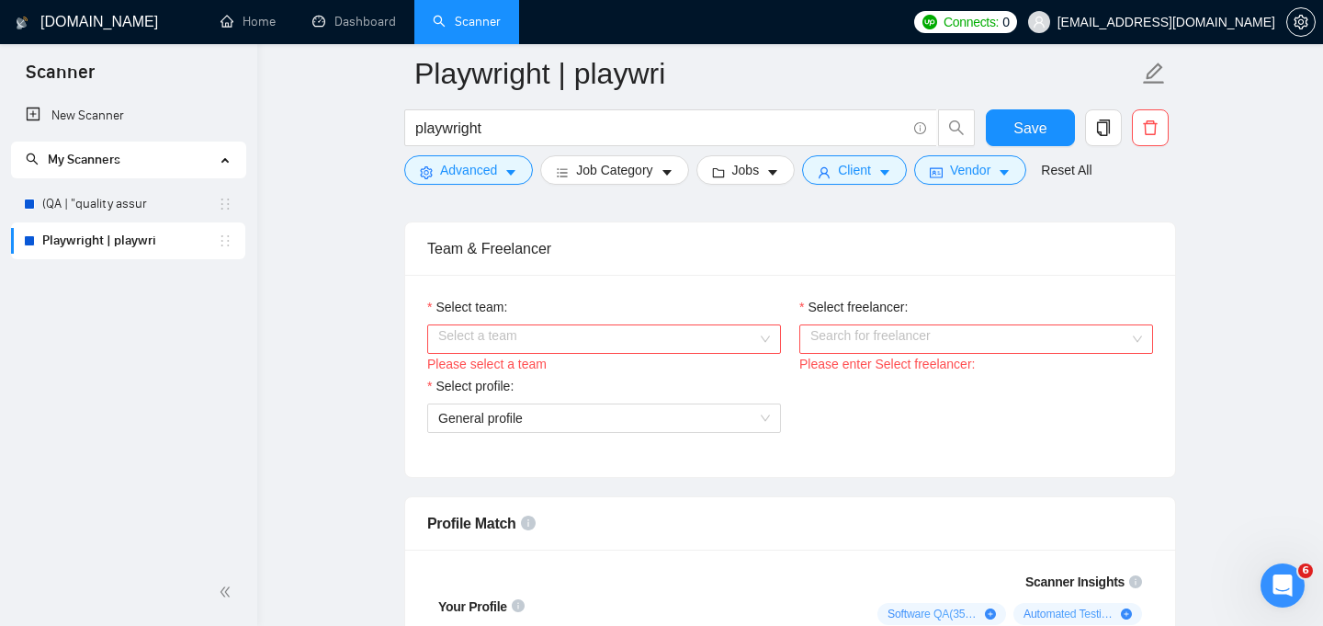
scroll to position [928, 0]
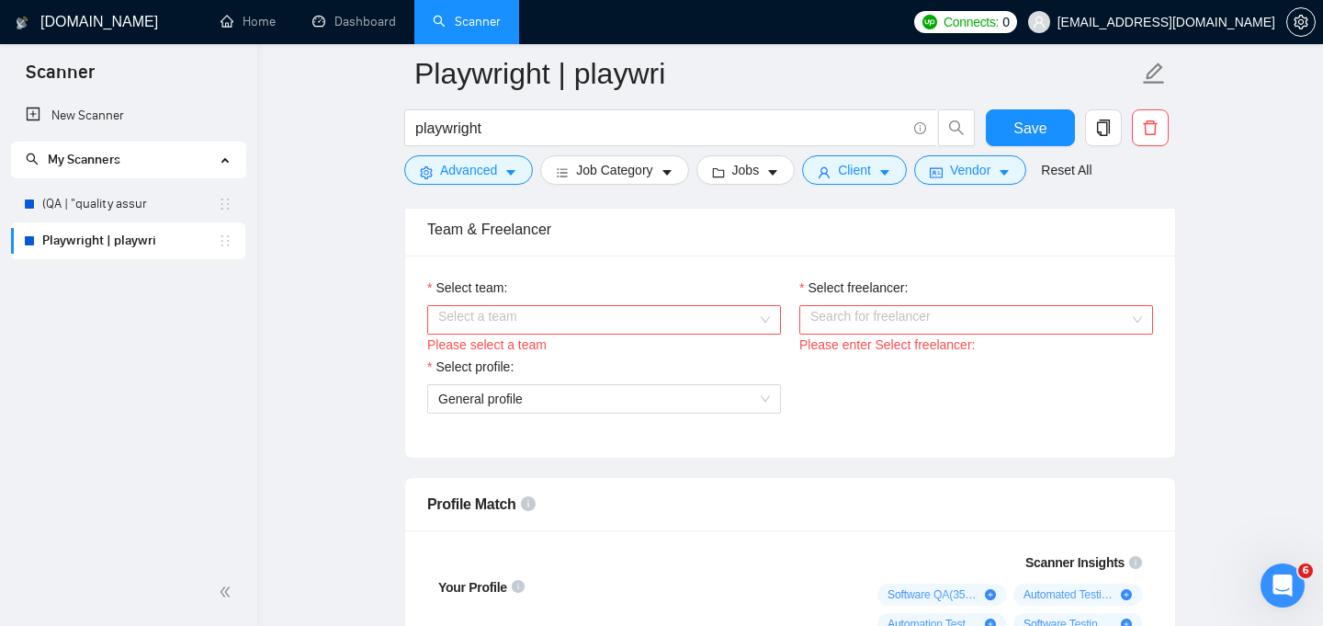
click at [763, 320] on div "Select a team" at bounding box center [604, 319] width 354 height 29
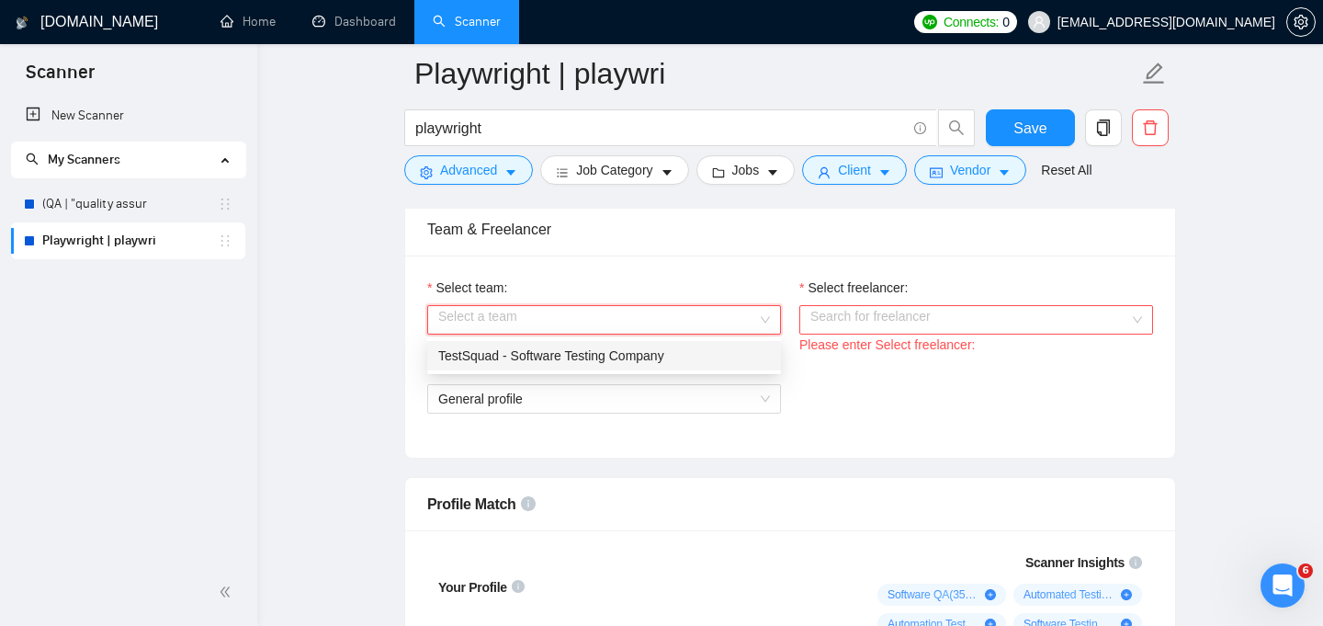
click at [664, 351] on div "TestSquad - Software Testing Company" at bounding box center [604, 355] width 332 height 20
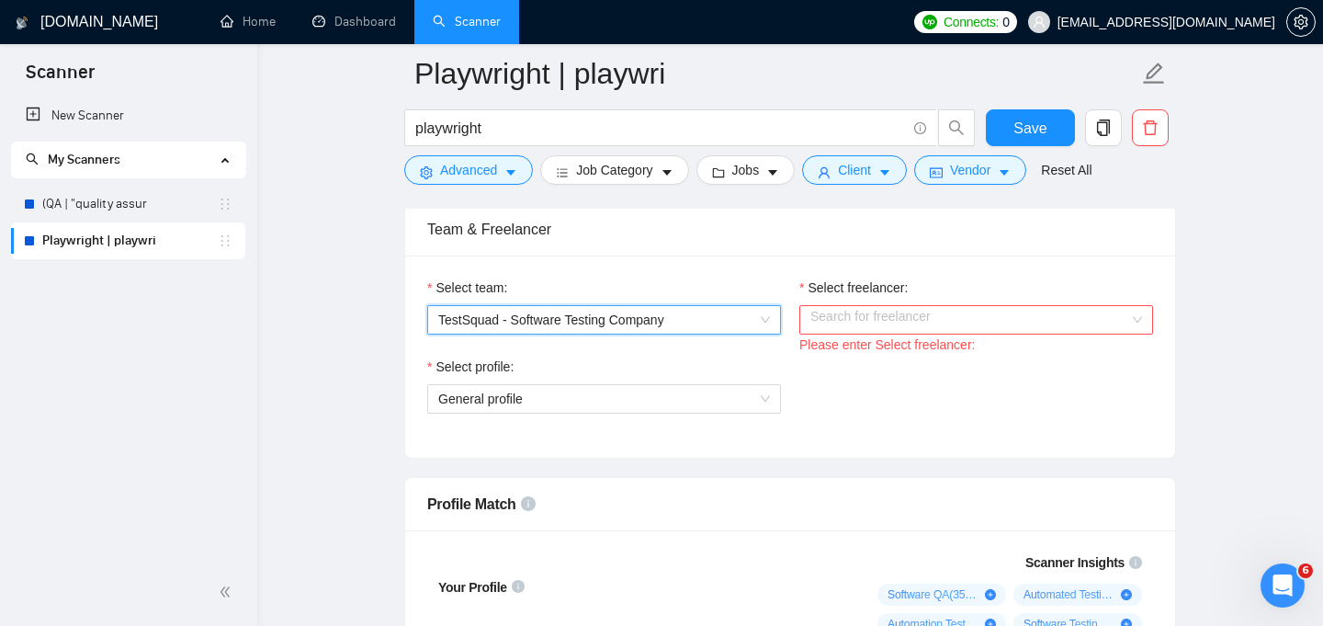
click at [927, 313] on input "Select freelancer:" at bounding box center [969, 320] width 319 height 28
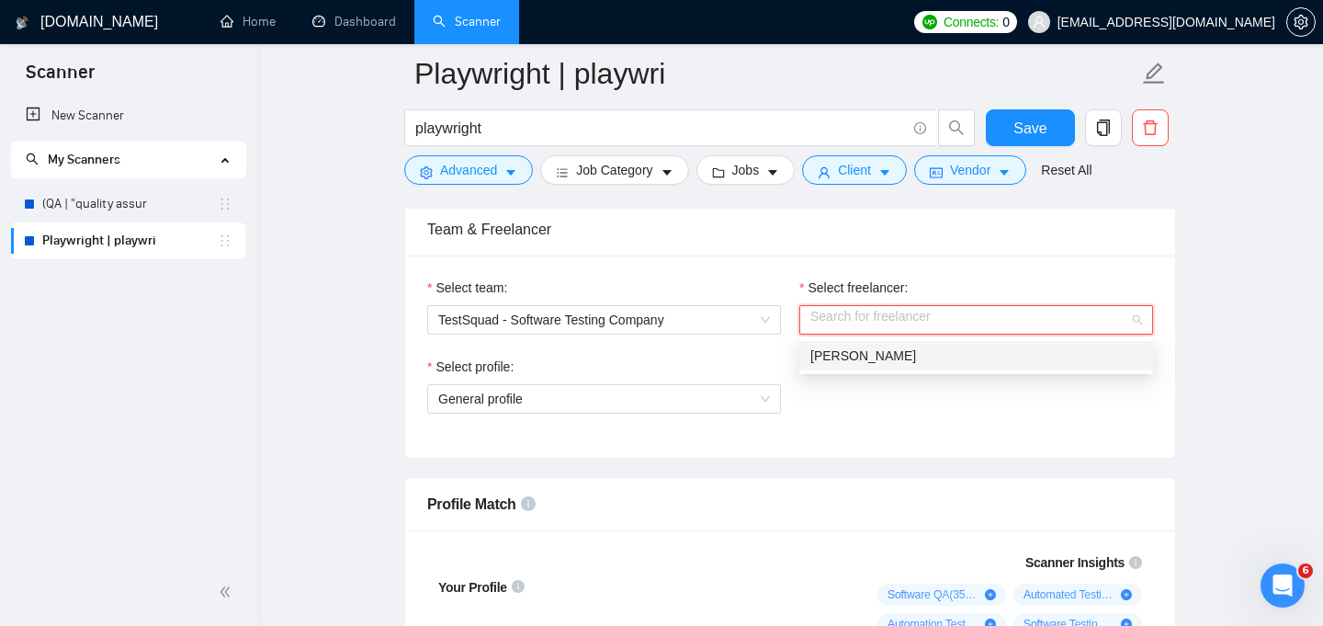
click at [877, 353] on span "[PERSON_NAME]" at bounding box center [863, 355] width 106 height 15
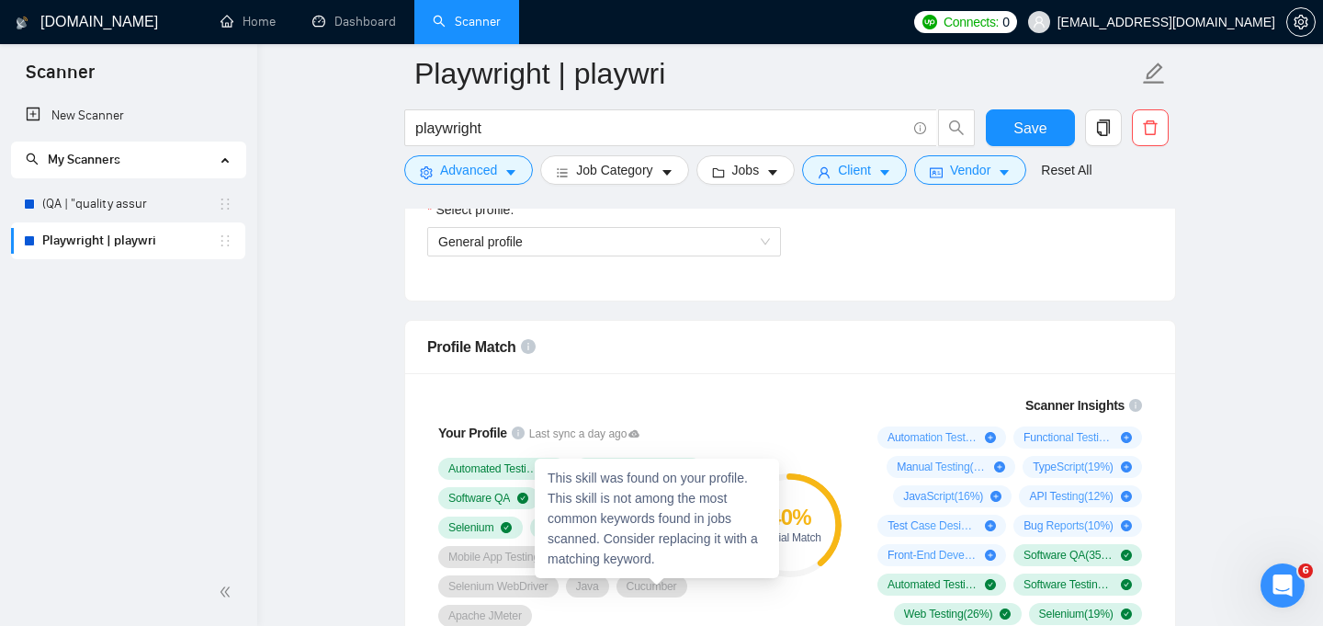
scroll to position [1042, 0]
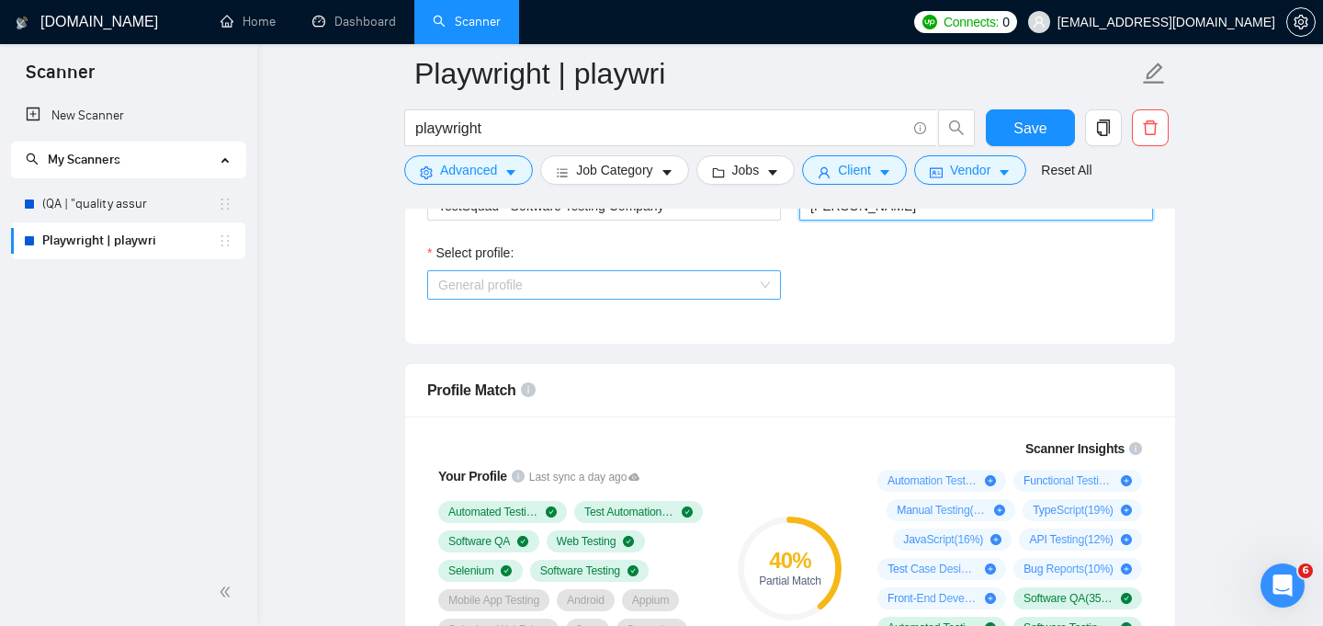
click at [649, 271] on span "General profile" at bounding box center [604, 285] width 332 height 28
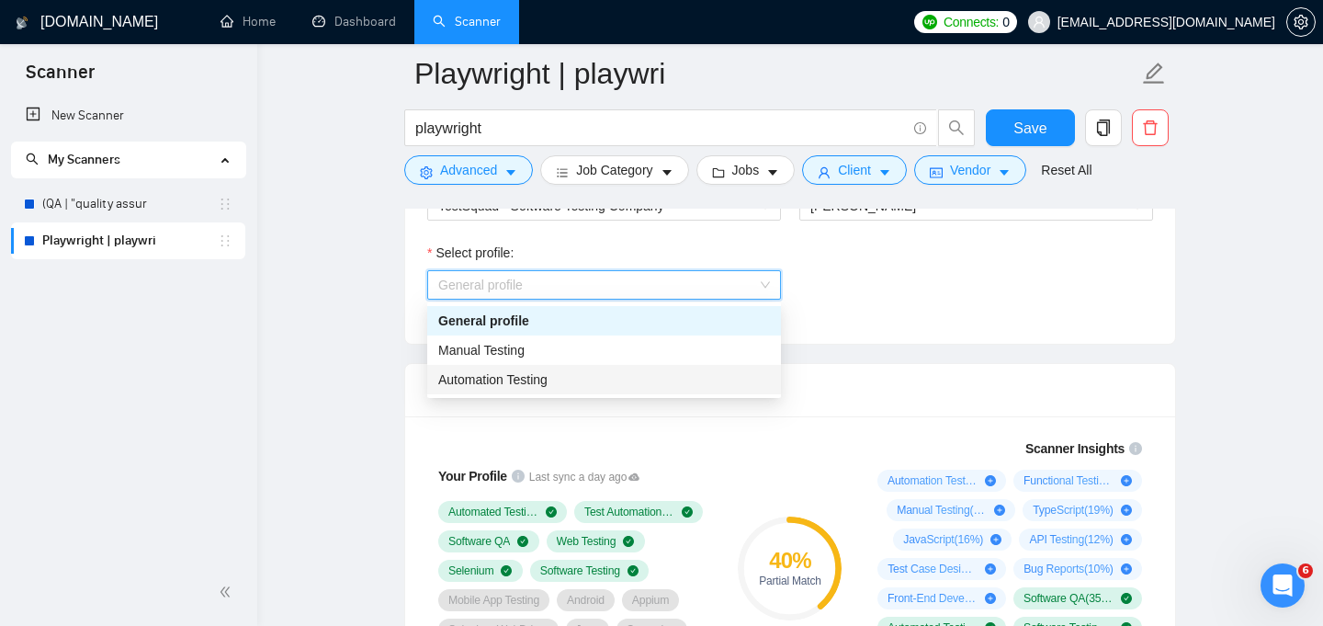
click at [632, 376] on div "Automation Testing" at bounding box center [604, 379] width 332 height 20
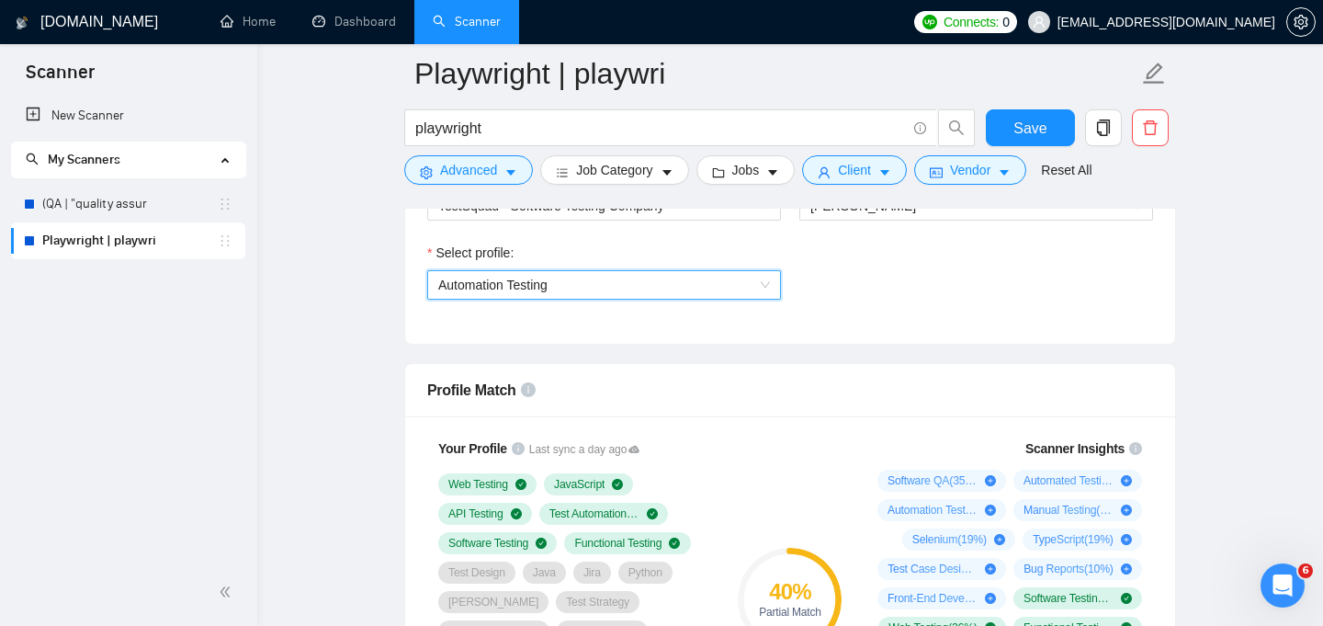
click at [627, 277] on span "Automation Testing" at bounding box center [604, 285] width 332 height 28
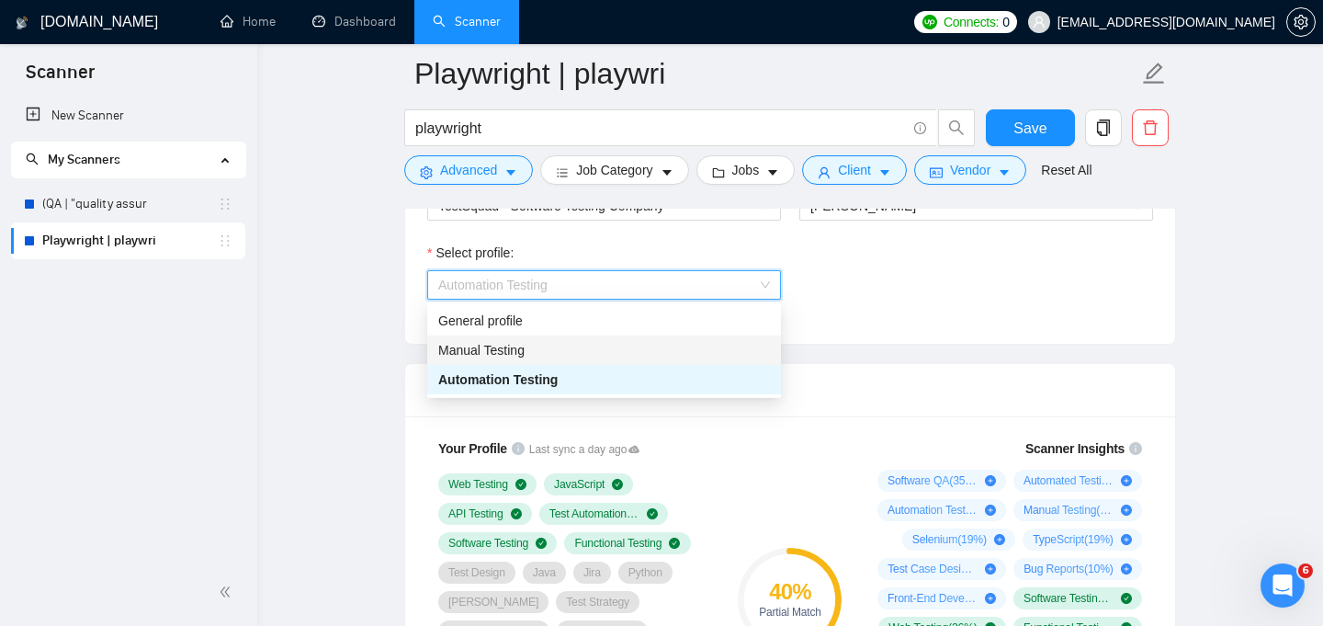
click at [582, 354] on div "Manual Testing" at bounding box center [604, 350] width 332 height 20
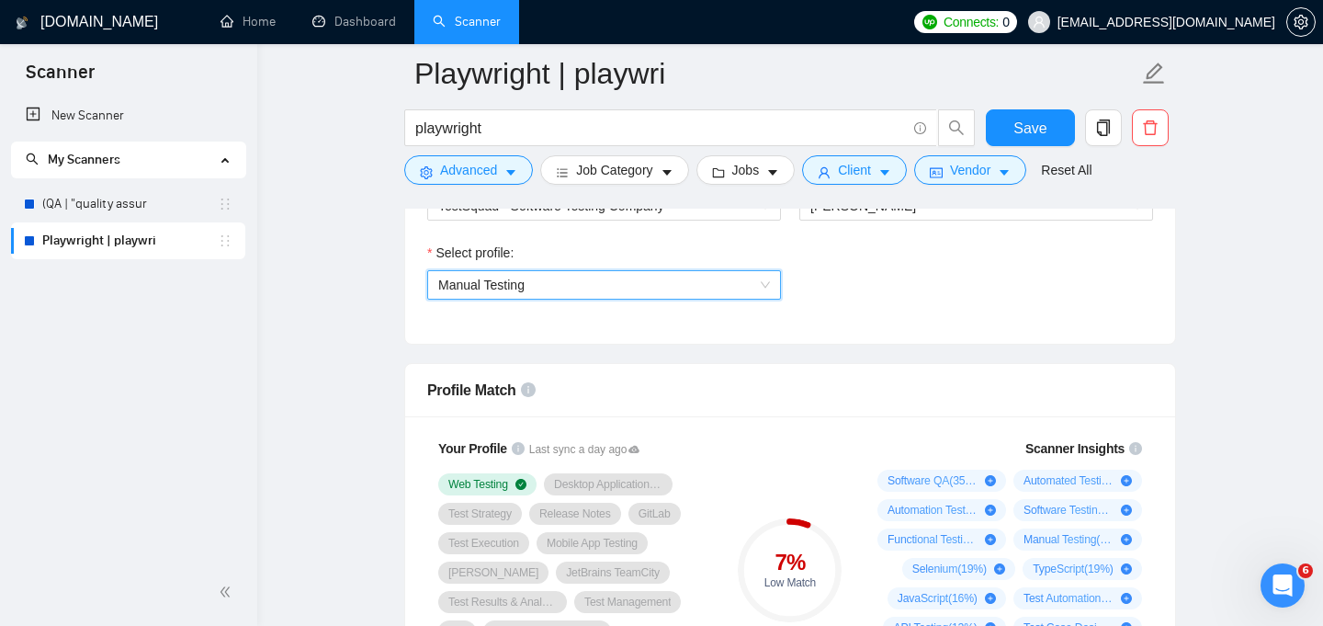
click at [761, 290] on span "Manual Testing" at bounding box center [604, 285] width 332 height 28
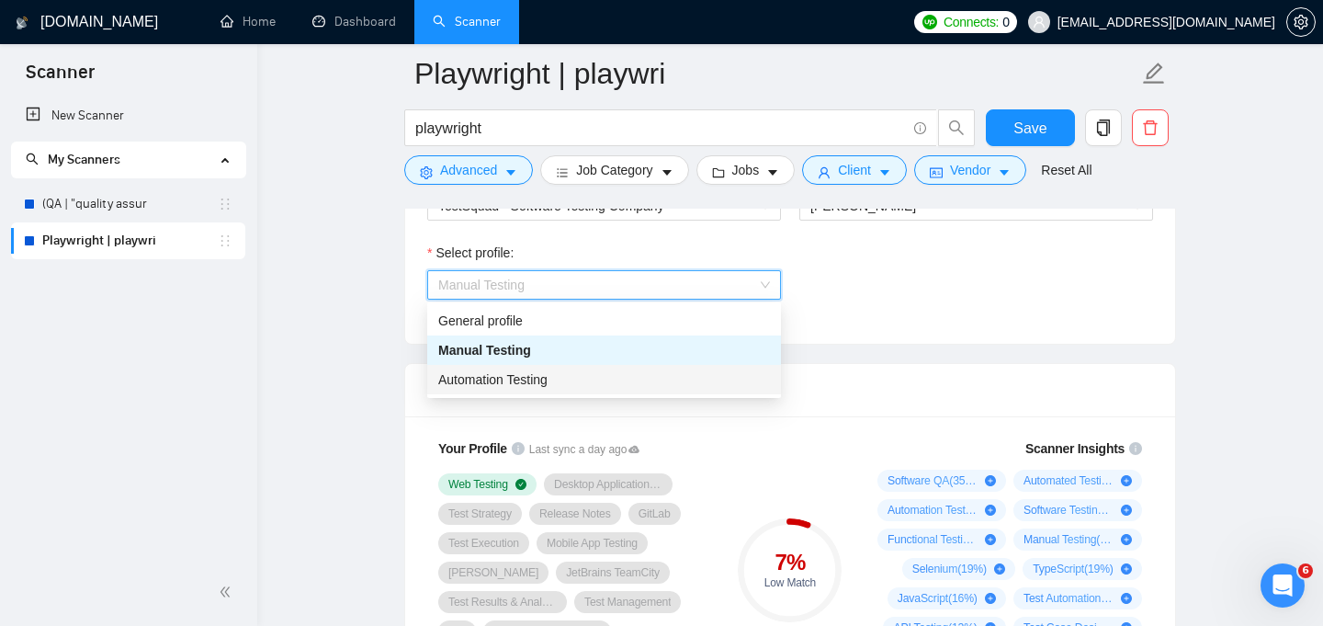
click at [721, 389] on div "Automation Testing" at bounding box center [604, 379] width 332 height 20
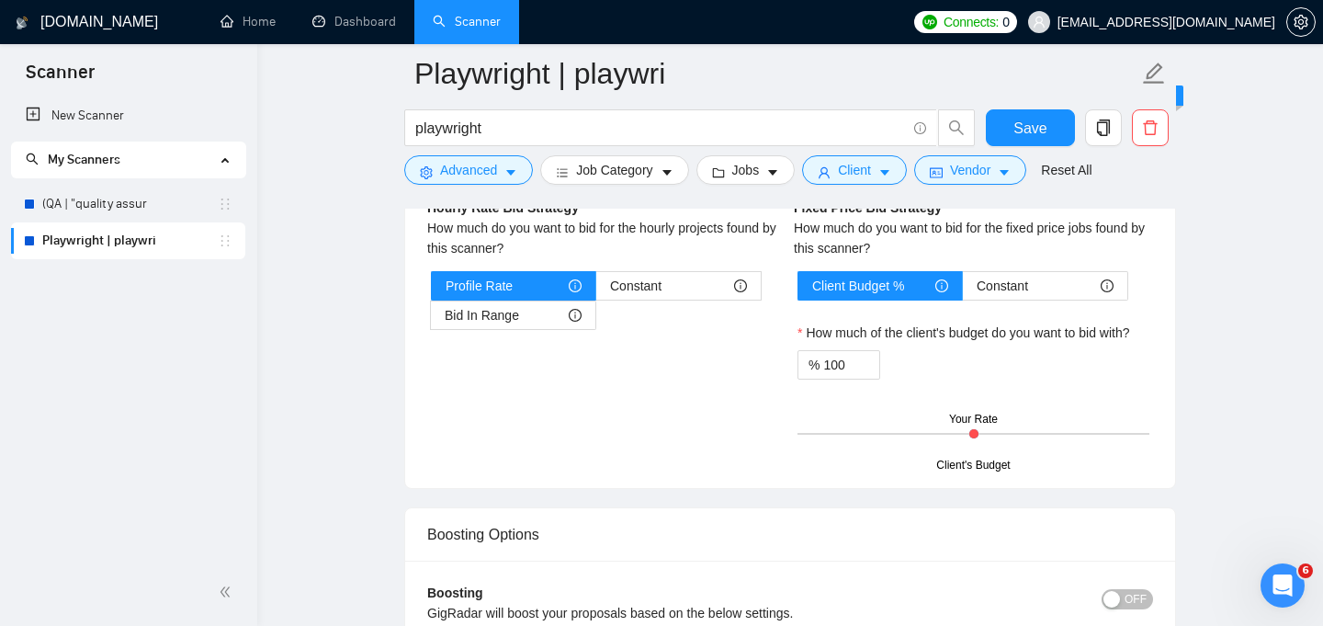
scroll to position [2995, 0]
